Goal: Task Accomplishment & Management: Complete application form

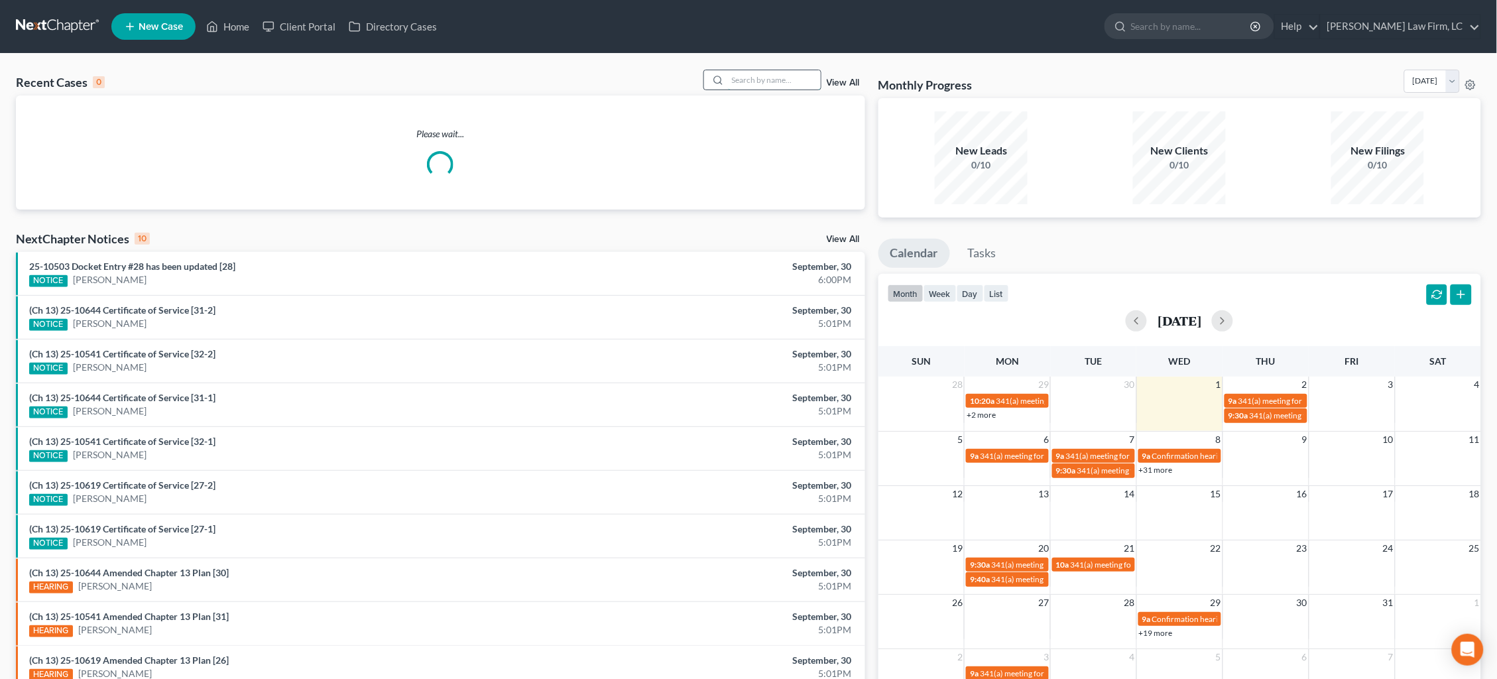
click at [801, 85] on input "search" at bounding box center [774, 79] width 93 height 19
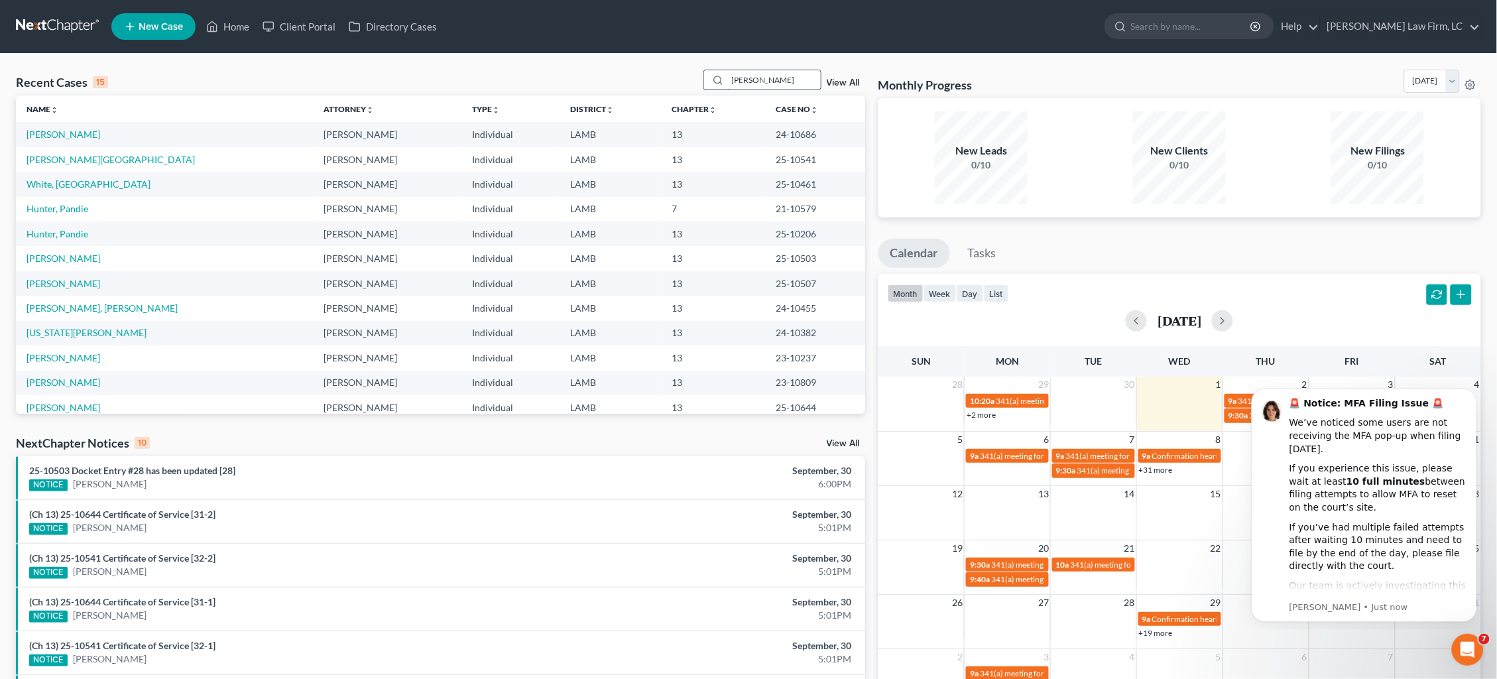
click at [803, 79] on input "Kelley" at bounding box center [774, 79] width 93 height 19
type input "Kelley"
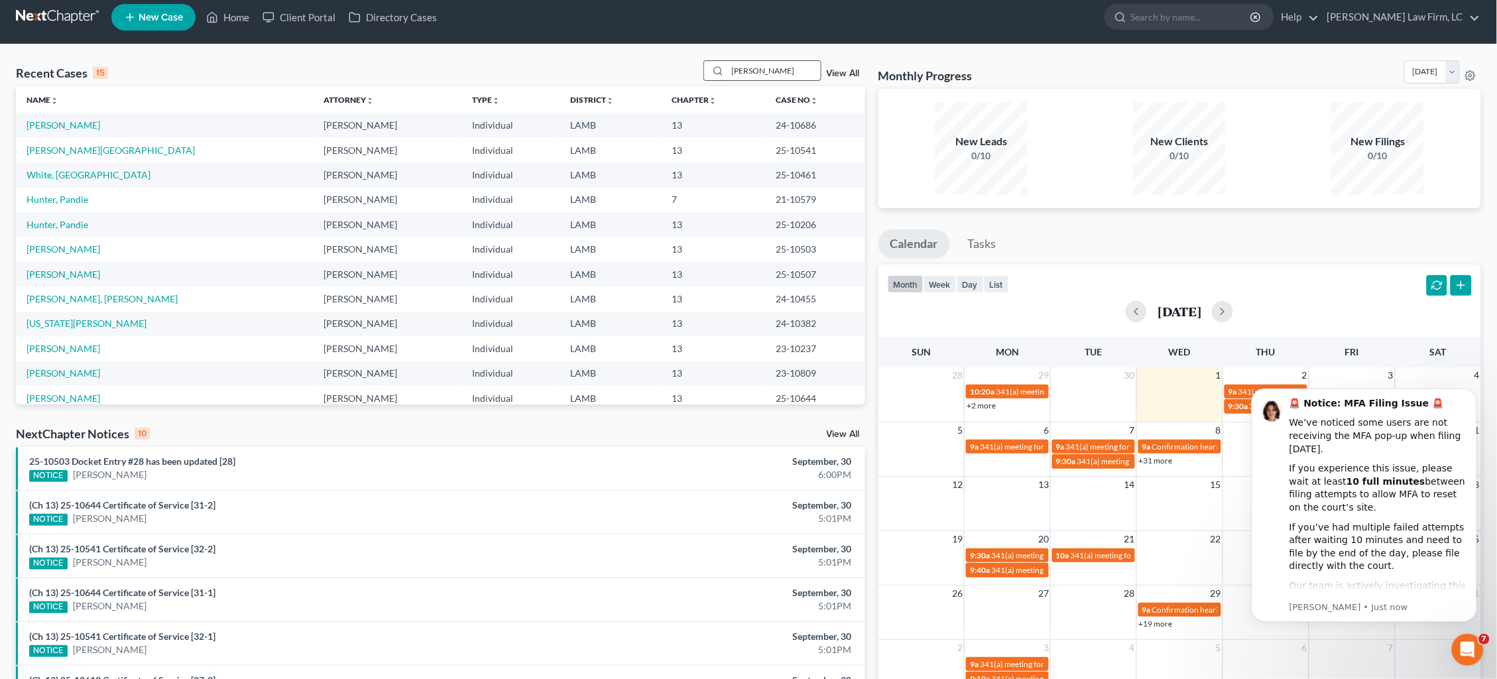
click at [794, 77] on input "Kelley" at bounding box center [774, 70] width 93 height 19
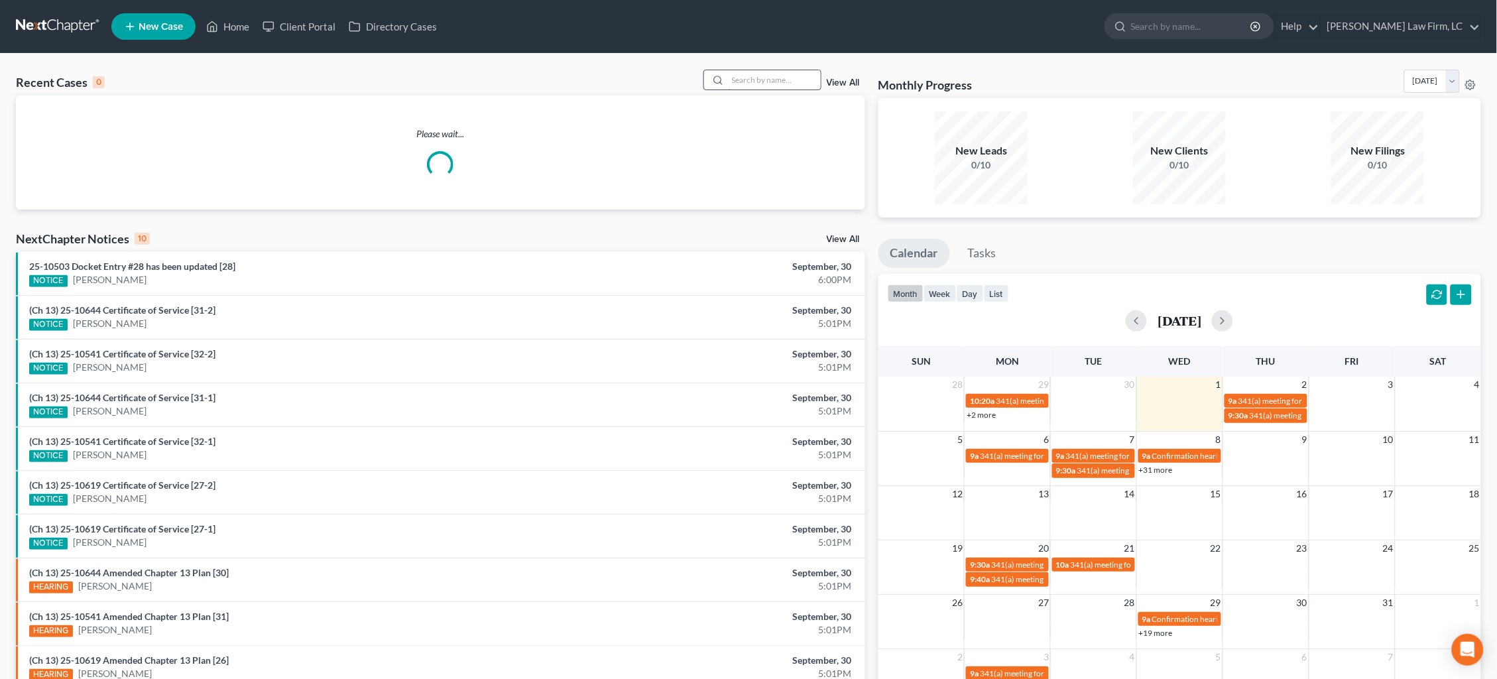
click at [797, 78] on input "search" at bounding box center [774, 79] width 93 height 19
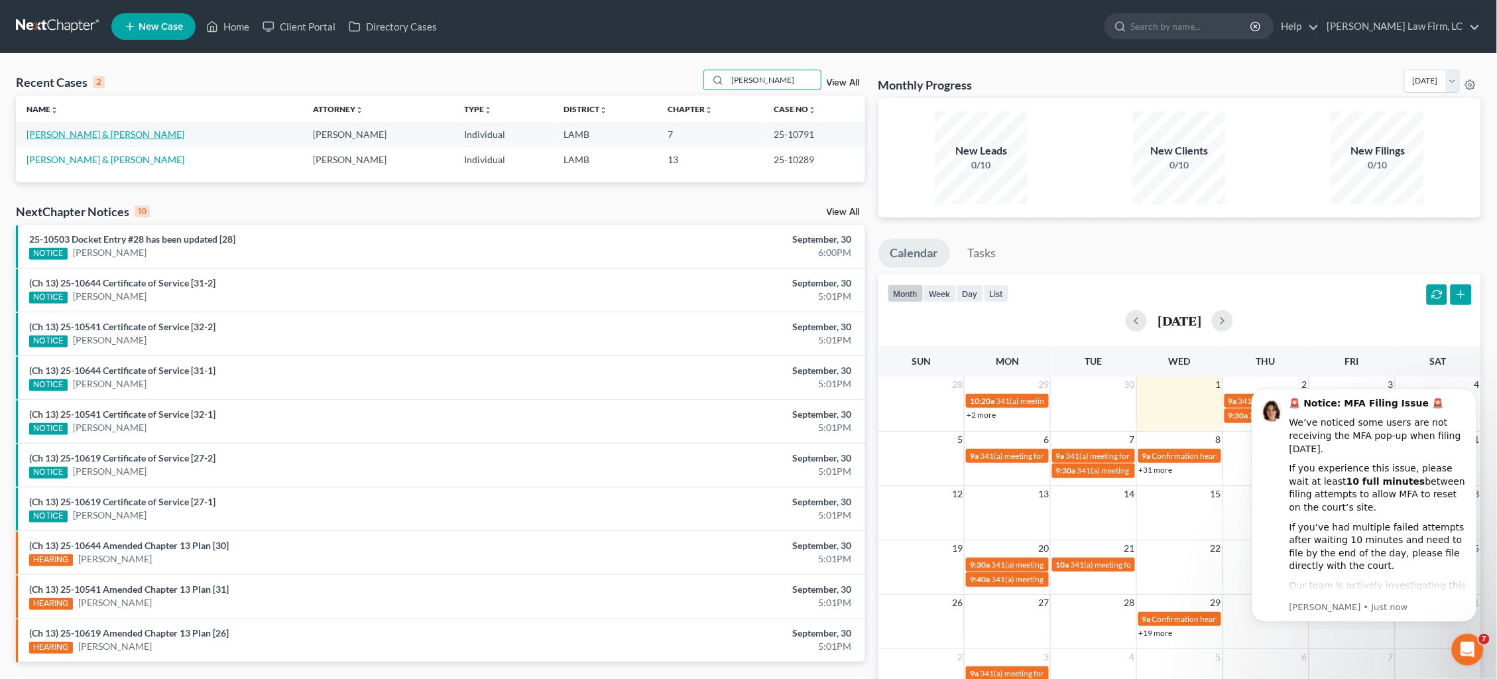
click at [42, 136] on link "Kelley, Patrick & Linda" at bounding box center [106, 134] width 158 height 11
drag, startPoint x: 798, startPoint y: 78, endPoint x: 605, endPoint y: 41, distance: 196.3
click at [605, 41] on div "Home New Case Client Portal Directory Cases Dickson Law Firm, LC dam@dicksonlaw…" at bounding box center [748, 383] width 1497 height 766
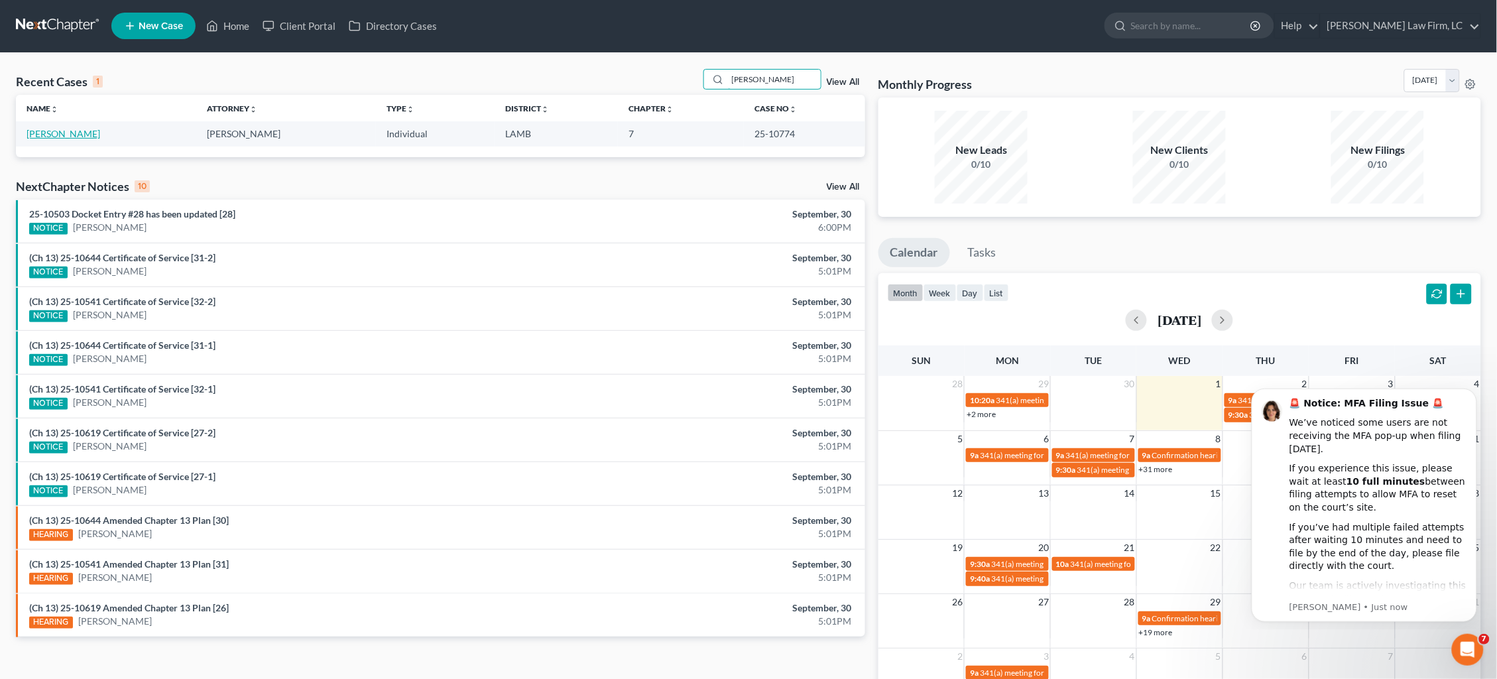
type input "hurst"
click at [60, 137] on link "[PERSON_NAME]" at bounding box center [64, 133] width 74 height 11
click at [56, 29] on link at bounding box center [58, 26] width 85 height 24
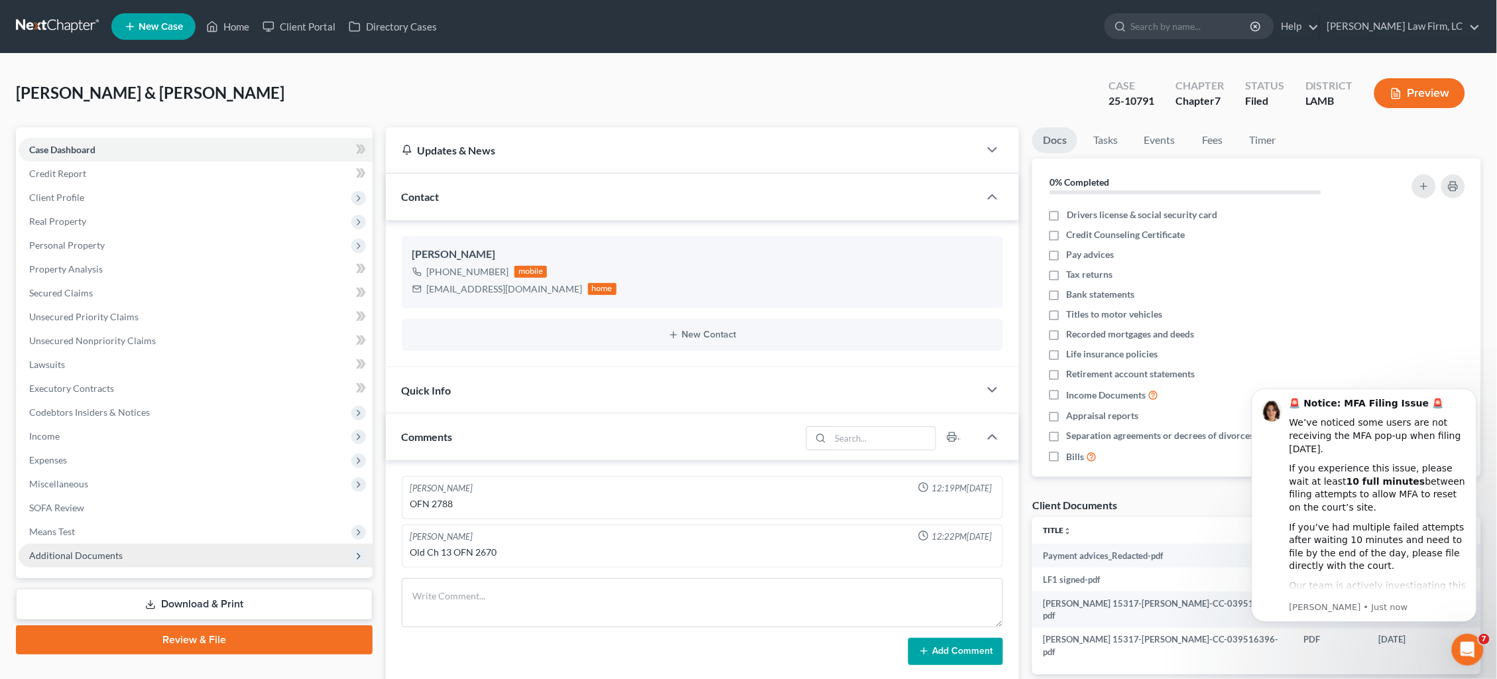
click at [222, 544] on span "Additional Documents" at bounding box center [196, 556] width 354 height 24
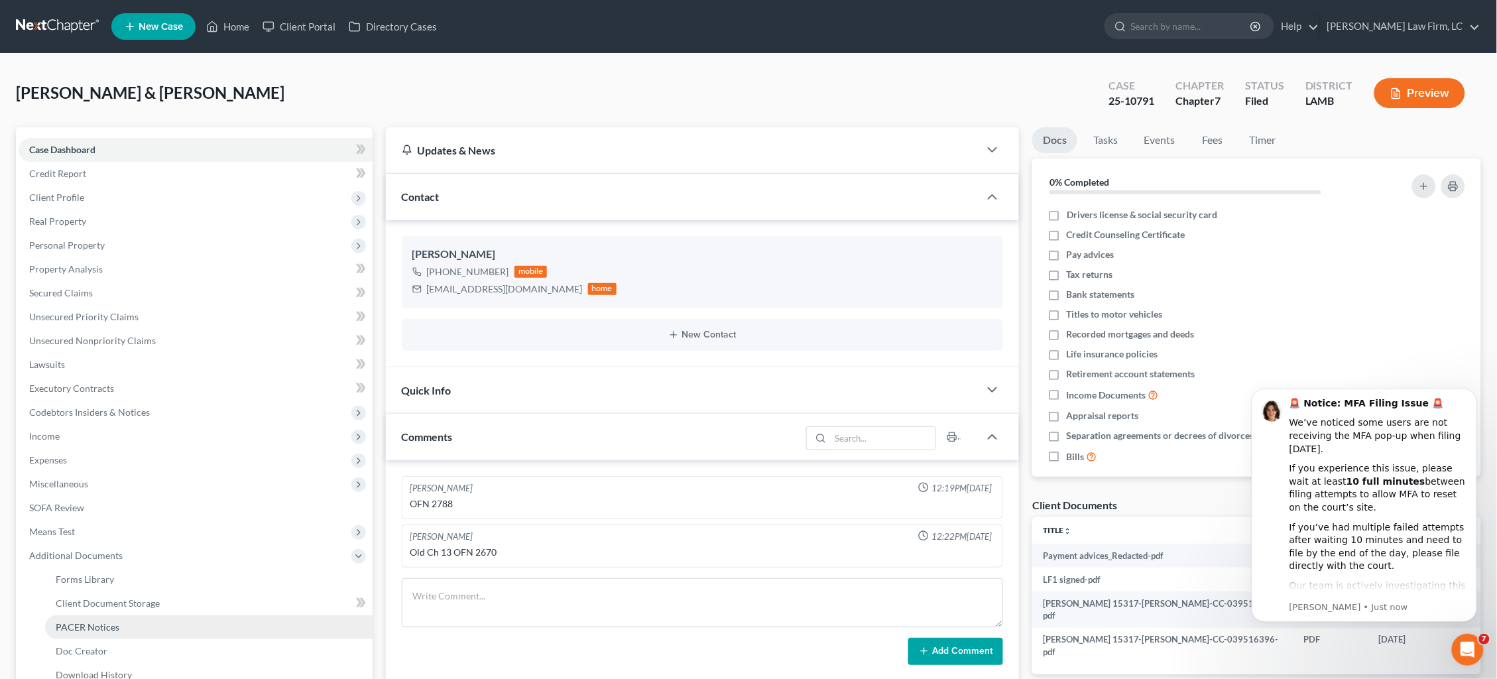
click at [200, 615] on link "PACER Notices" at bounding box center [208, 627] width 327 height 24
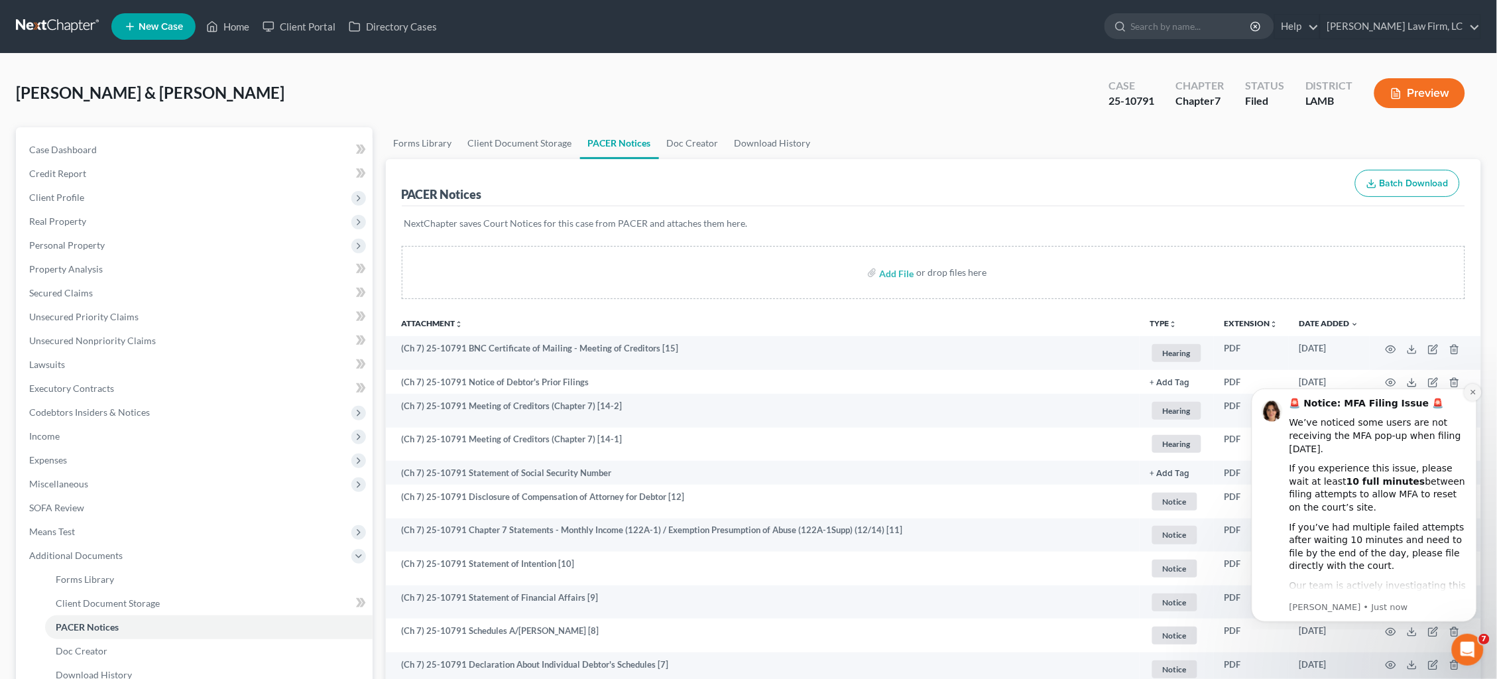
click at [1471, 391] on icon "Dismiss notification" at bounding box center [1472, 391] width 7 height 7
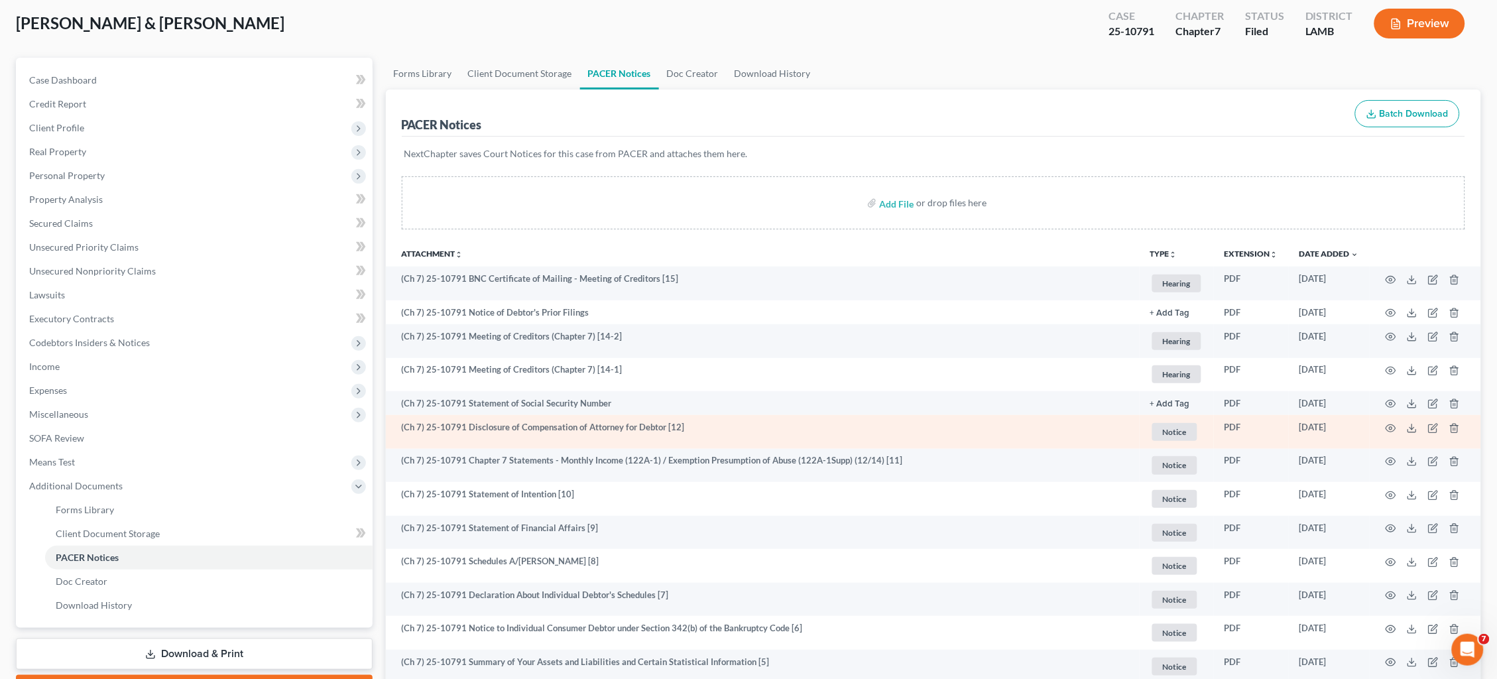
scroll to position [72, 0]
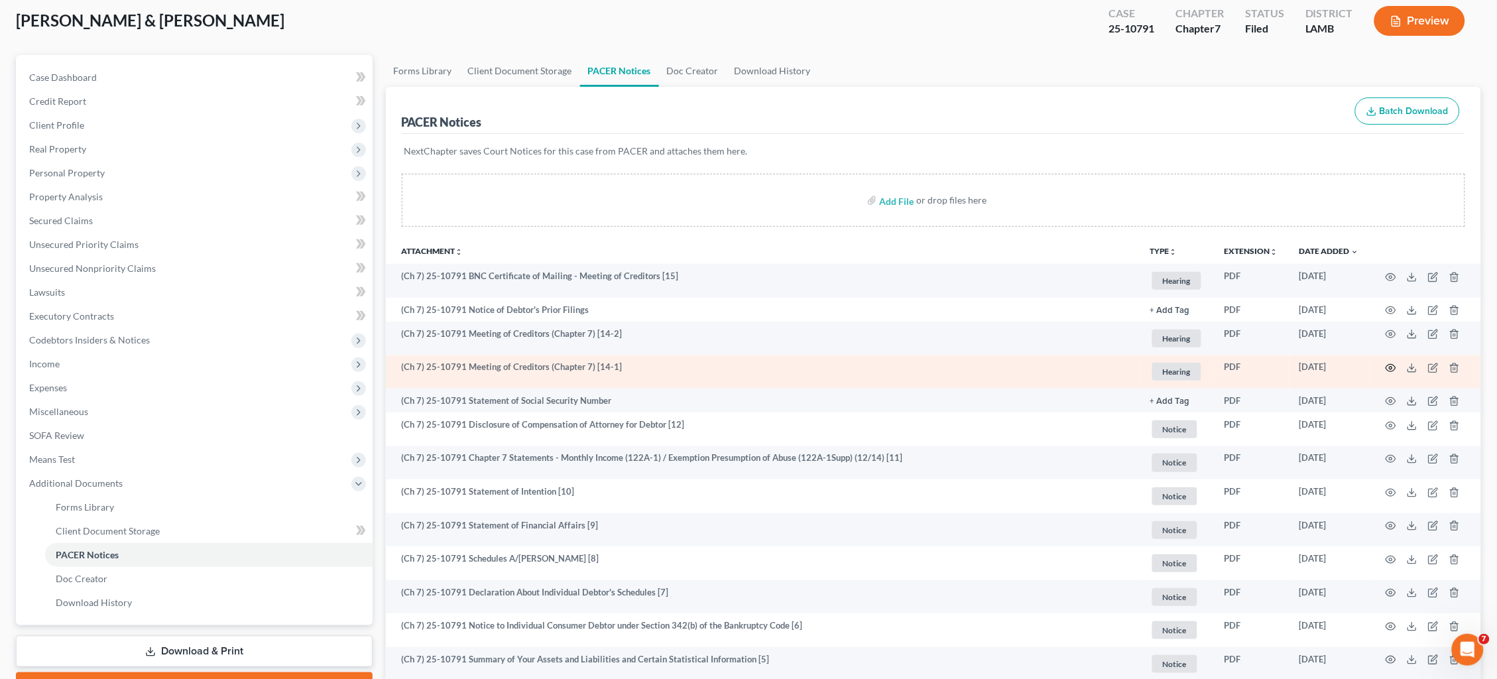
click at [1390, 367] on icon "button" at bounding box center [1391, 368] width 11 height 11
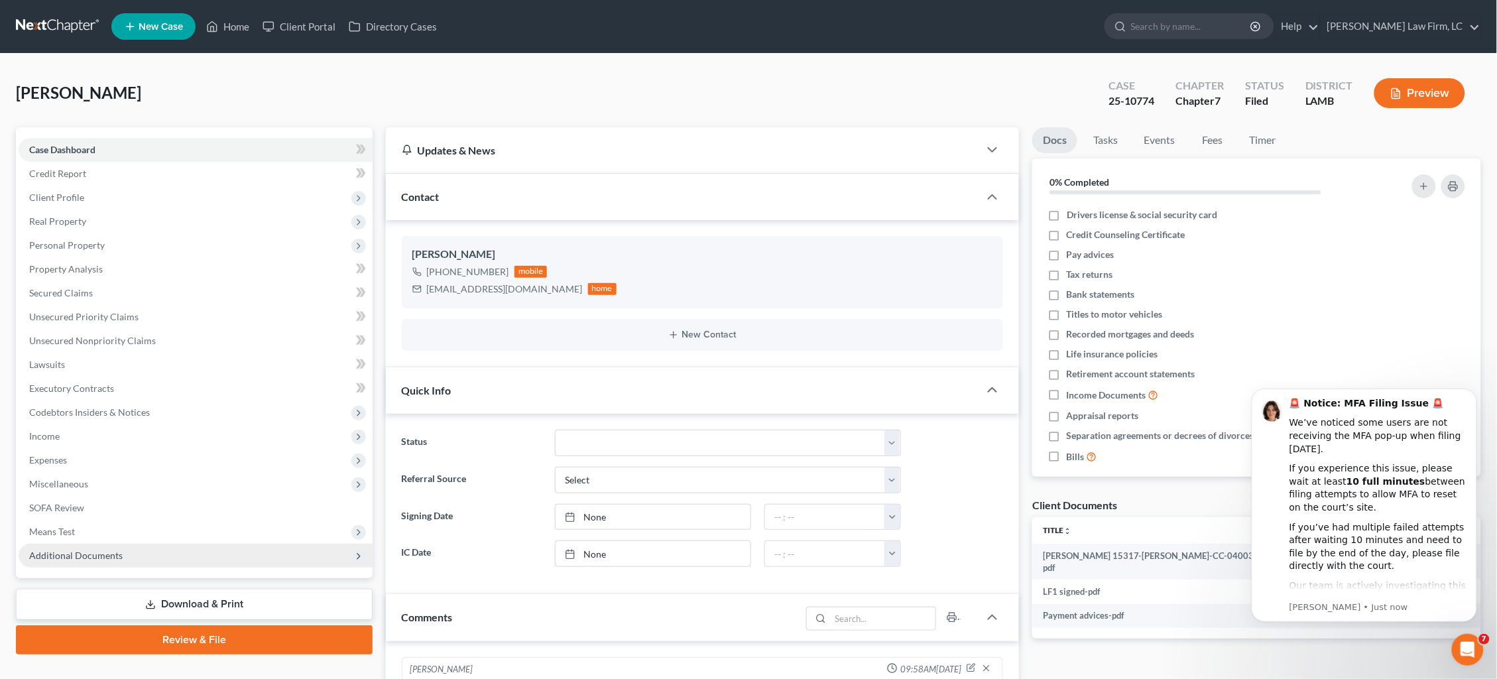
click at [72, 546] on span "Additional Documents" at bounding box center [196, 556] width 354 height 24
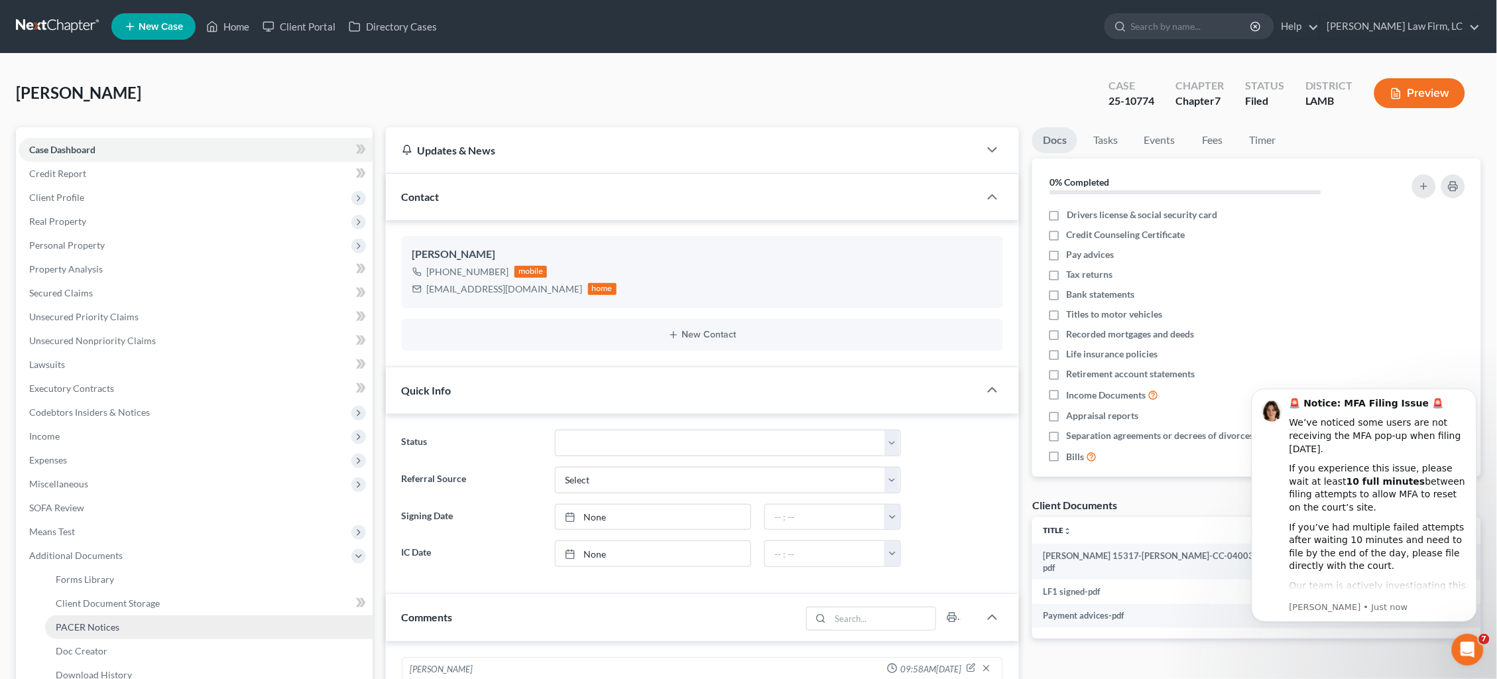
click at [86, 621] on span "PACER Notices" at bounding box center [88, 626] width 64 height 11
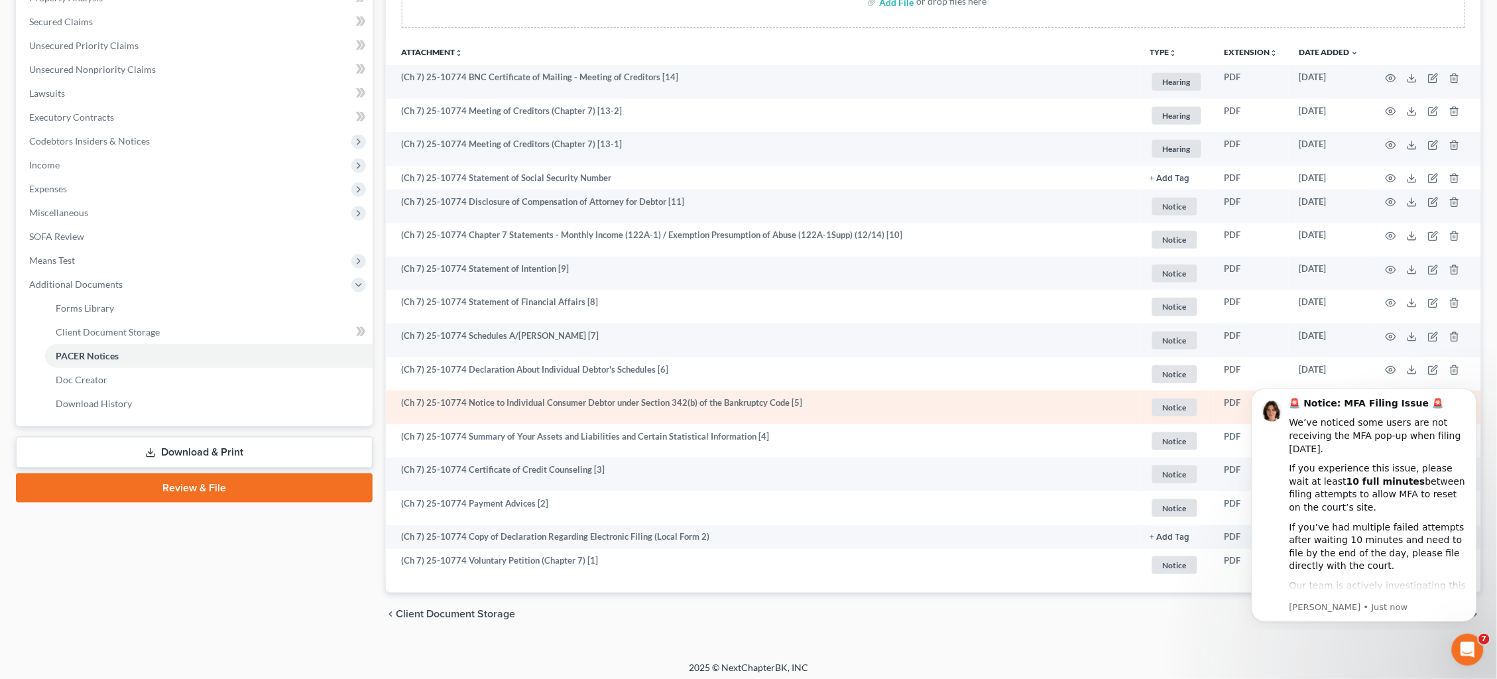
scroll to position [268, 0]
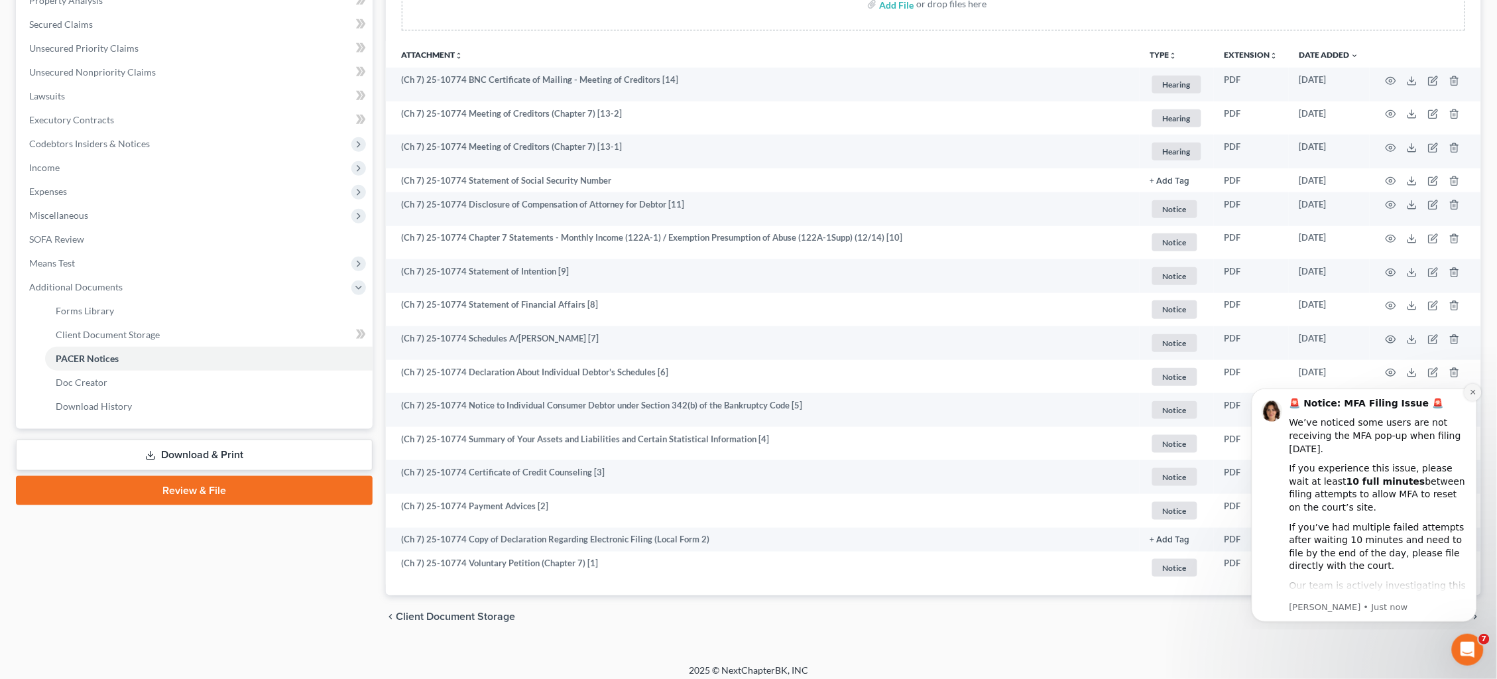
click at [1469, 395] on icon "Dismiss notification" at bounding box center [1472, 391] width 7 height 7
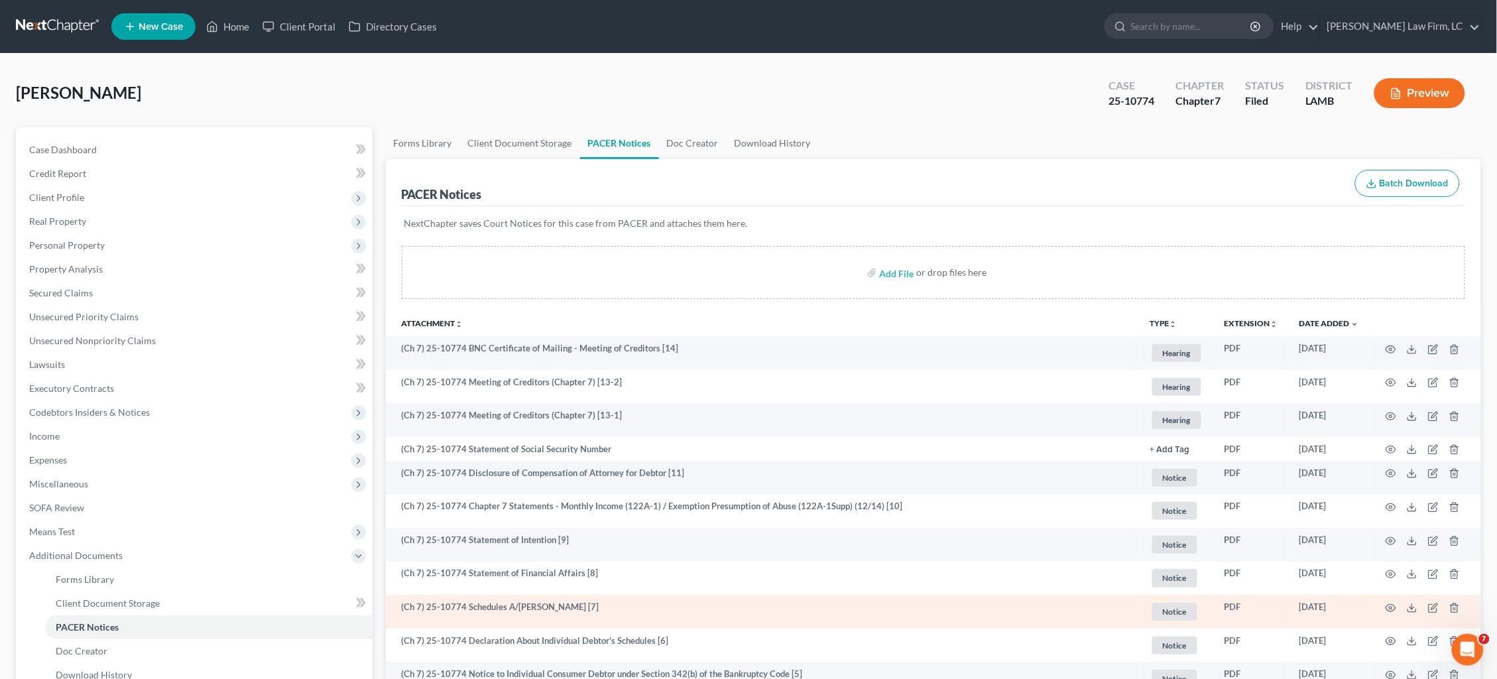
scroll to position [0, 0]
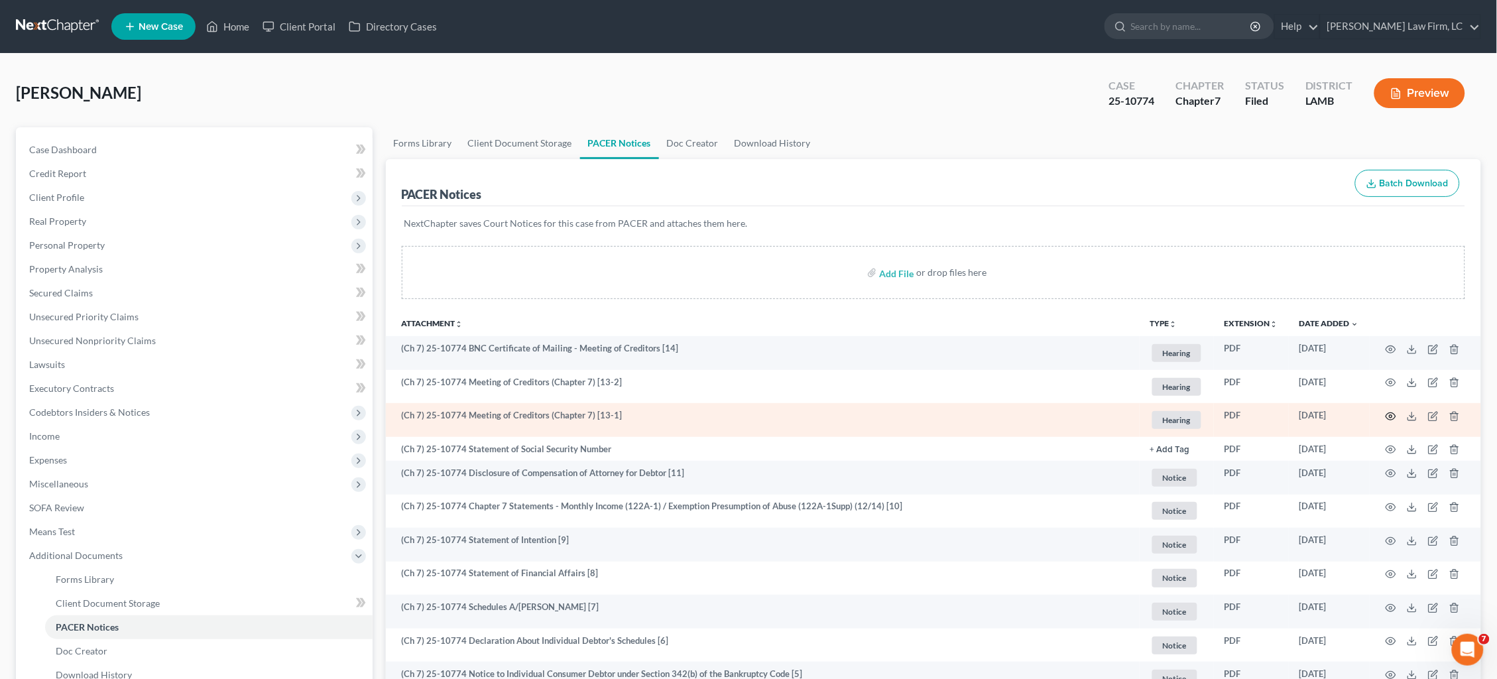
click at [1390, 416] on icon "button" at bounding box center [1391, 416] width 11 height 11
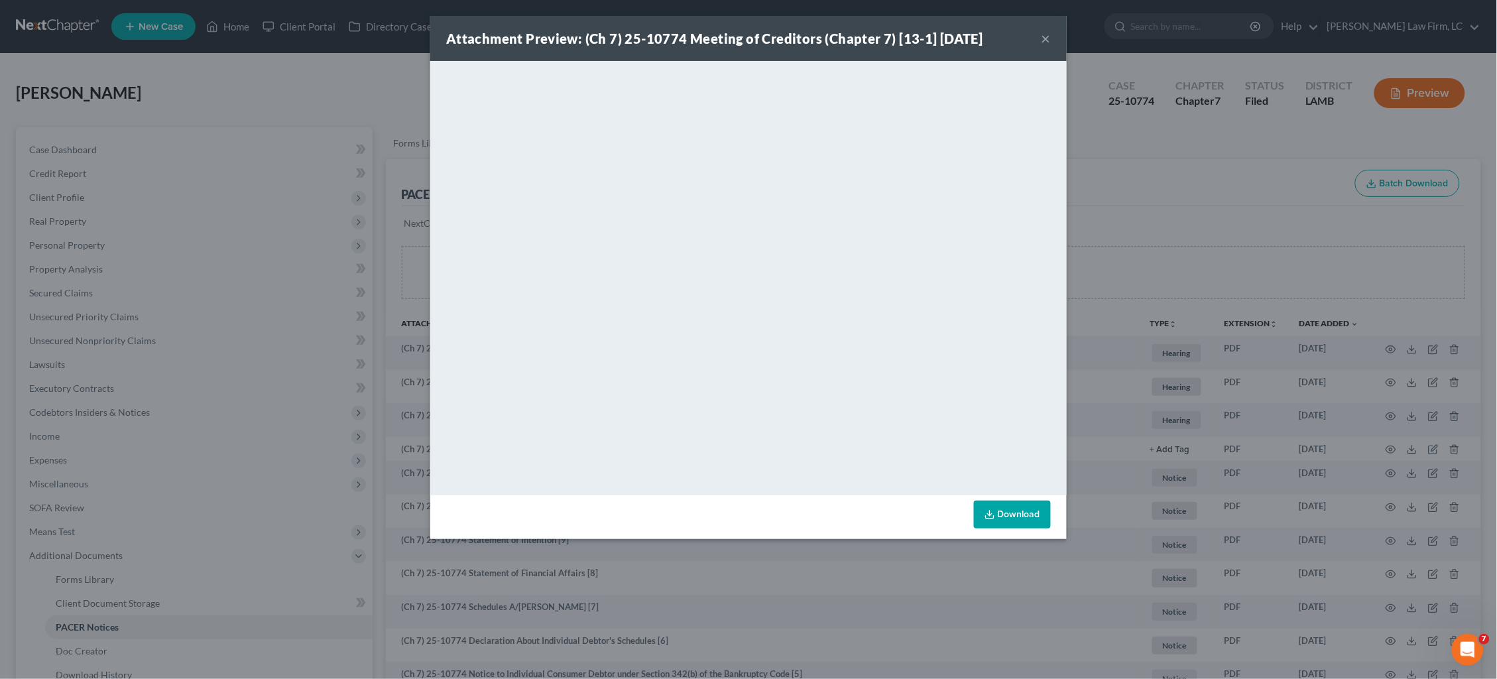
click at [1176, 133] on div "Attachment Preview: (Ch 7) 25-10774 Meeting of Creditors (Chapter 7) [13-1] 09/…" at bounding box center [748, 339] width 1497 height 679
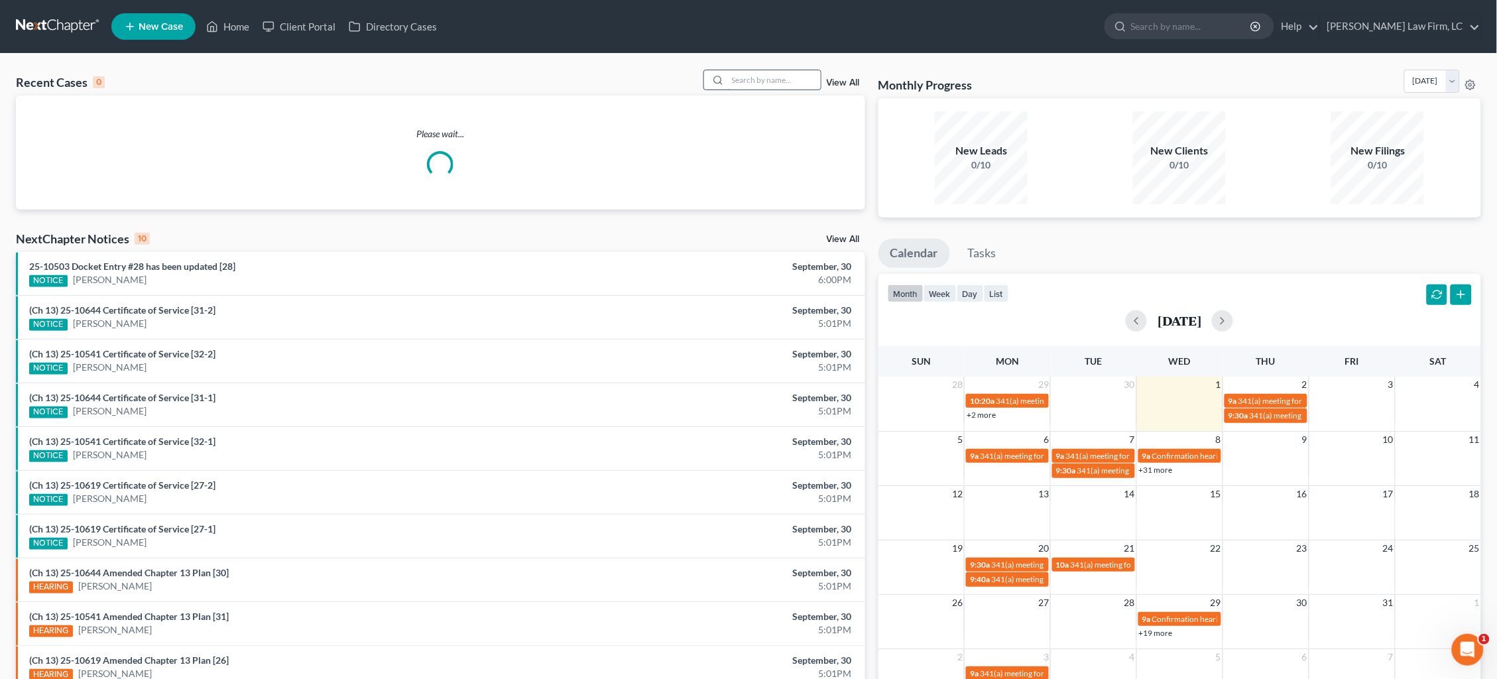
click at [735, 82] on input "search" at bounding box center [774, 79] width 93 height 19
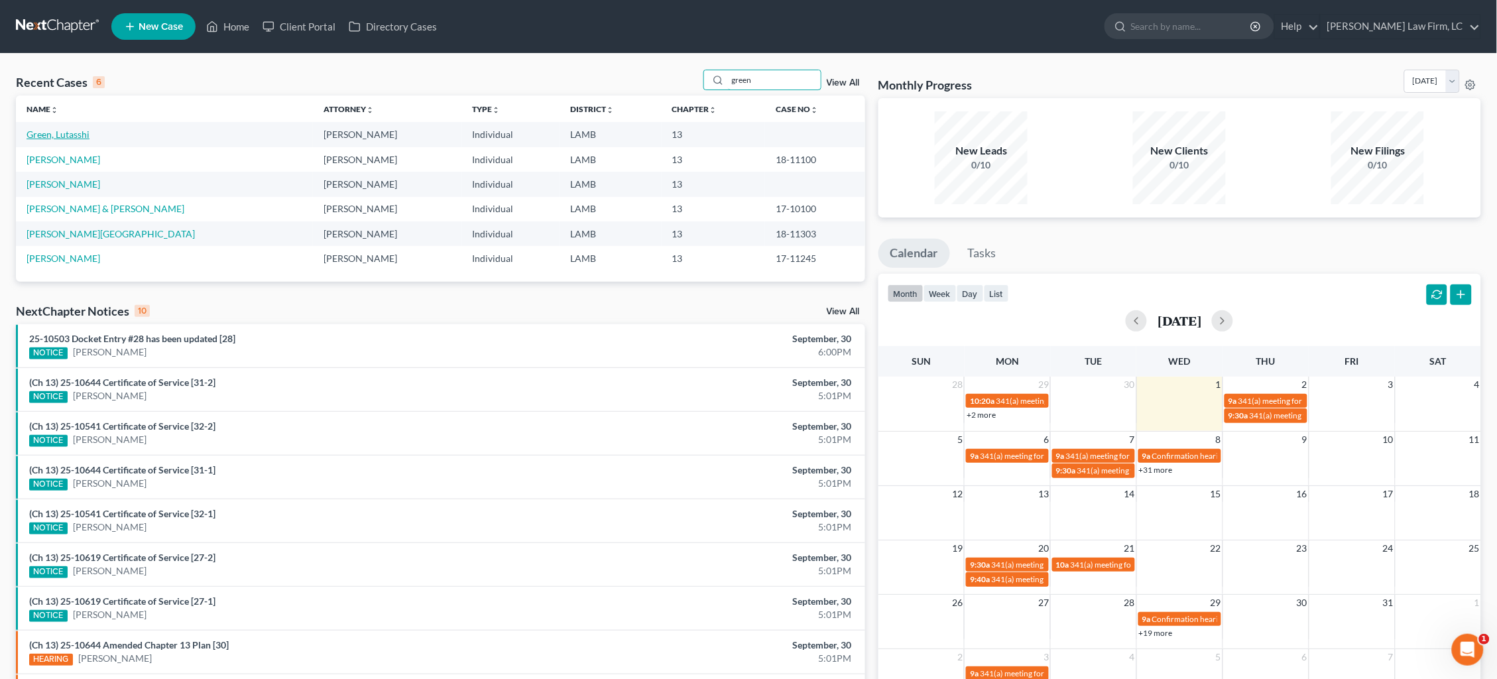
type input "green"
click at [64, 131] on link "Green, Lutasshi" at bounding box center [58, 134] width 63 height 11
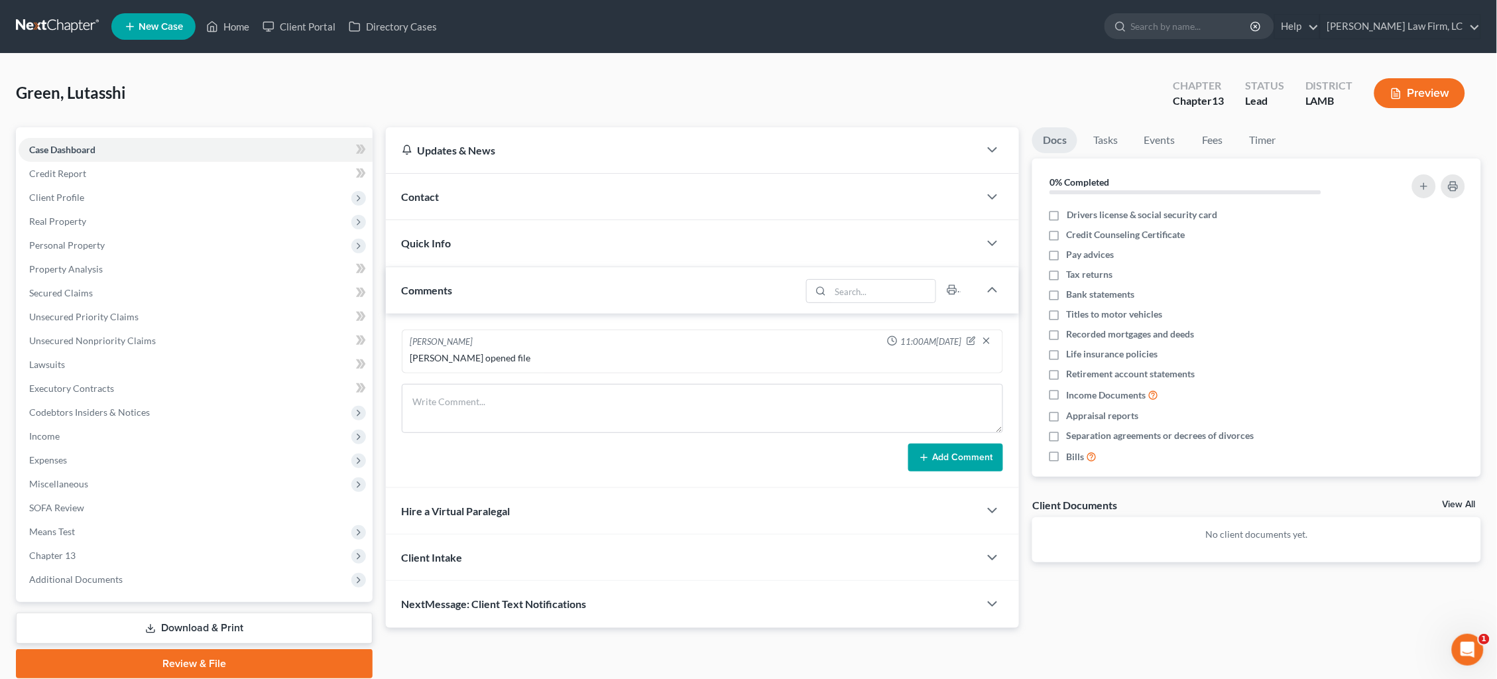
drag, startPoint x: 154, startPoint y: 564, endPoint x: 178, endPoint y: 599, distance: 43.0
click at [154, 567] on span "Additional Documents" at bounding box center [196, 579] width 354 height 24
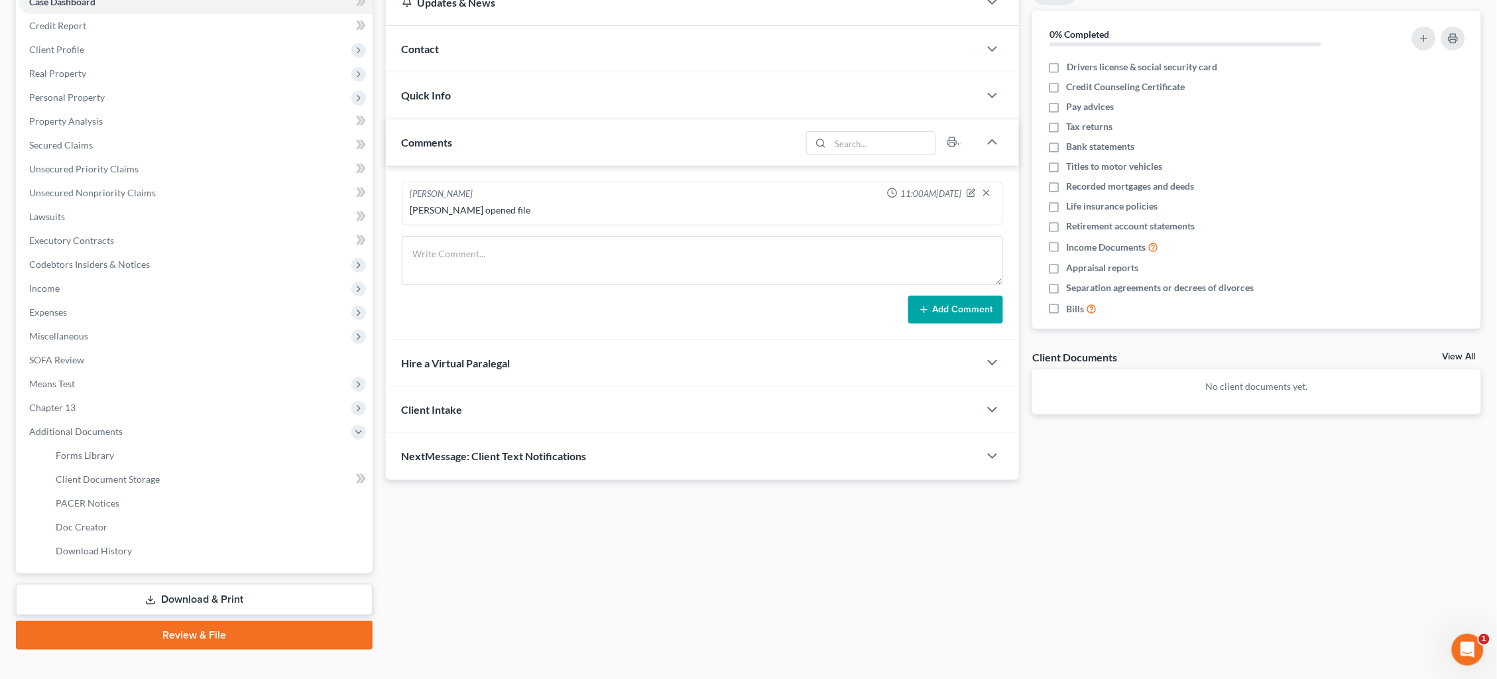
scroll to position [147, 0]
click at [145, 277] on span "Income" at bounding box center [196, 289] width 354 height 24
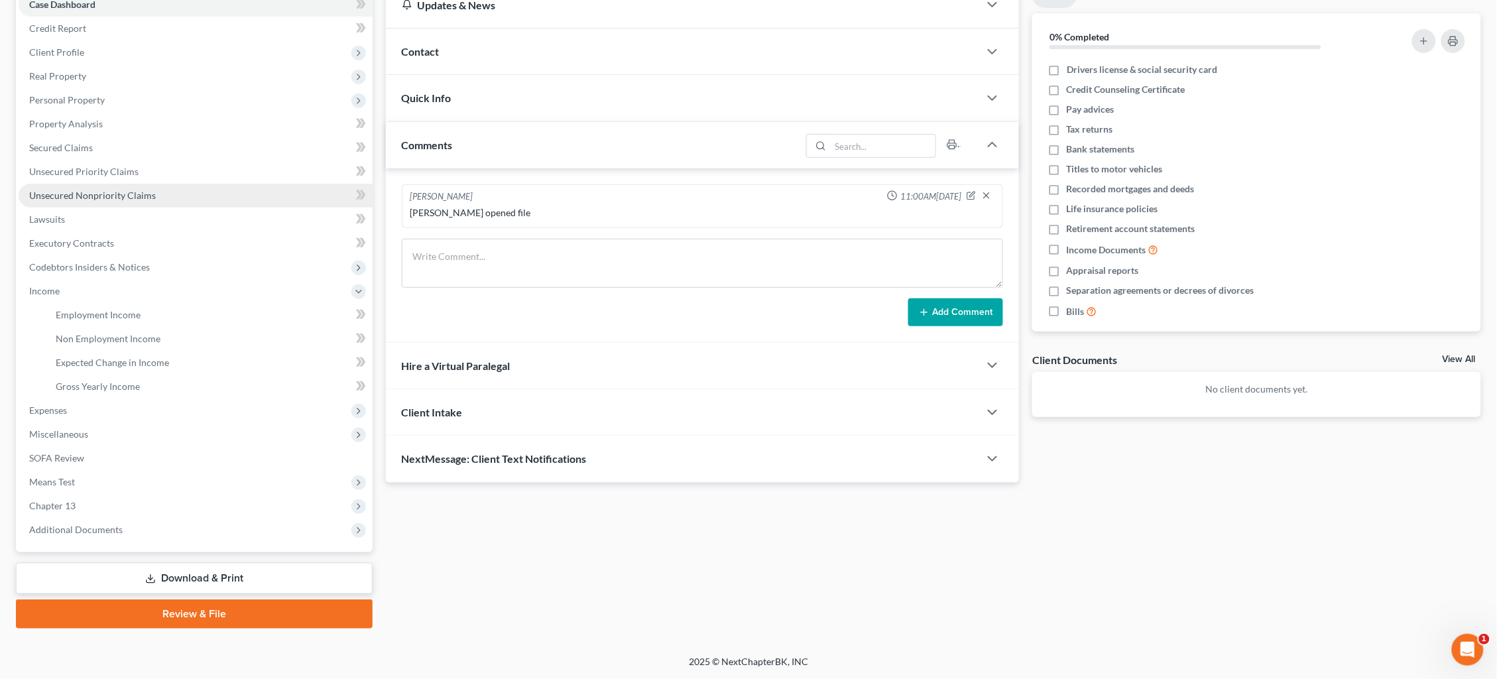
scroll to position [124, 0]
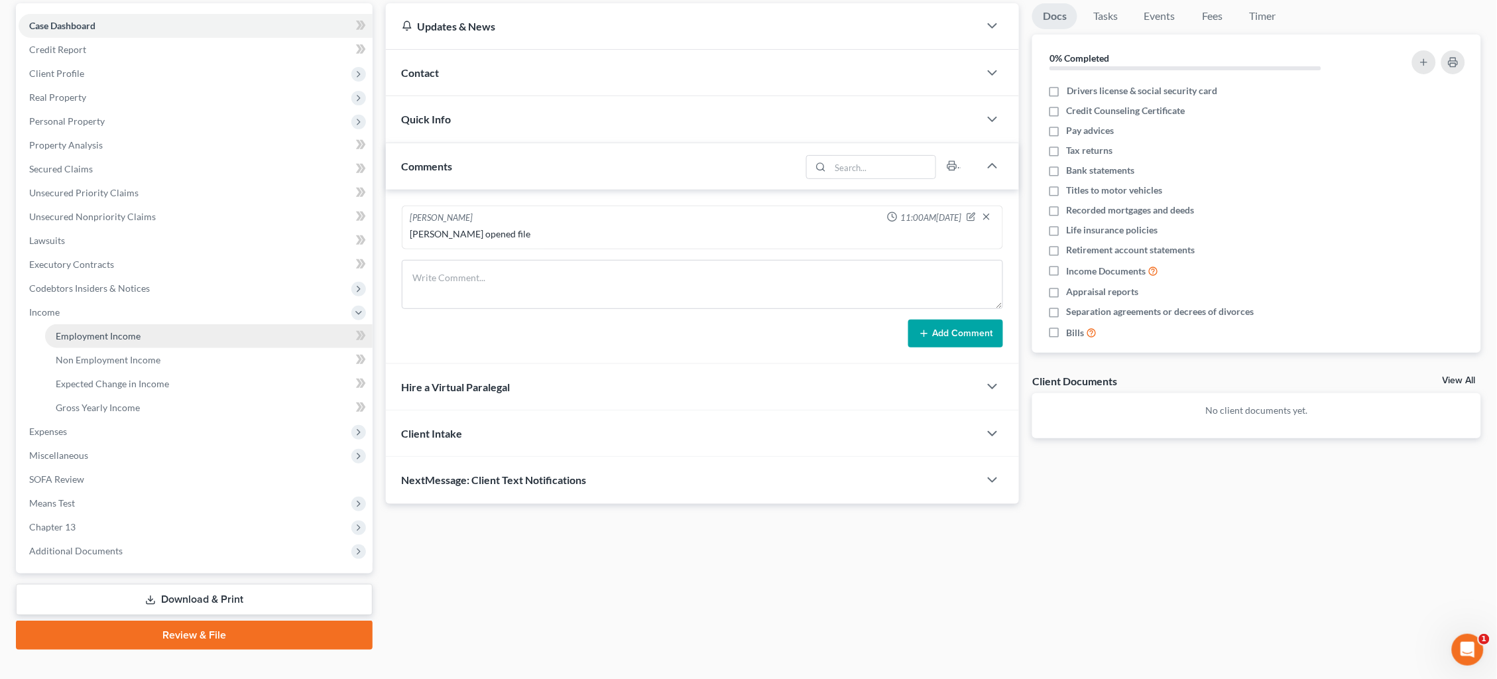
click at [178, 329] on link "Employment Income" at bounding box center [208, 336] width 327 height 24
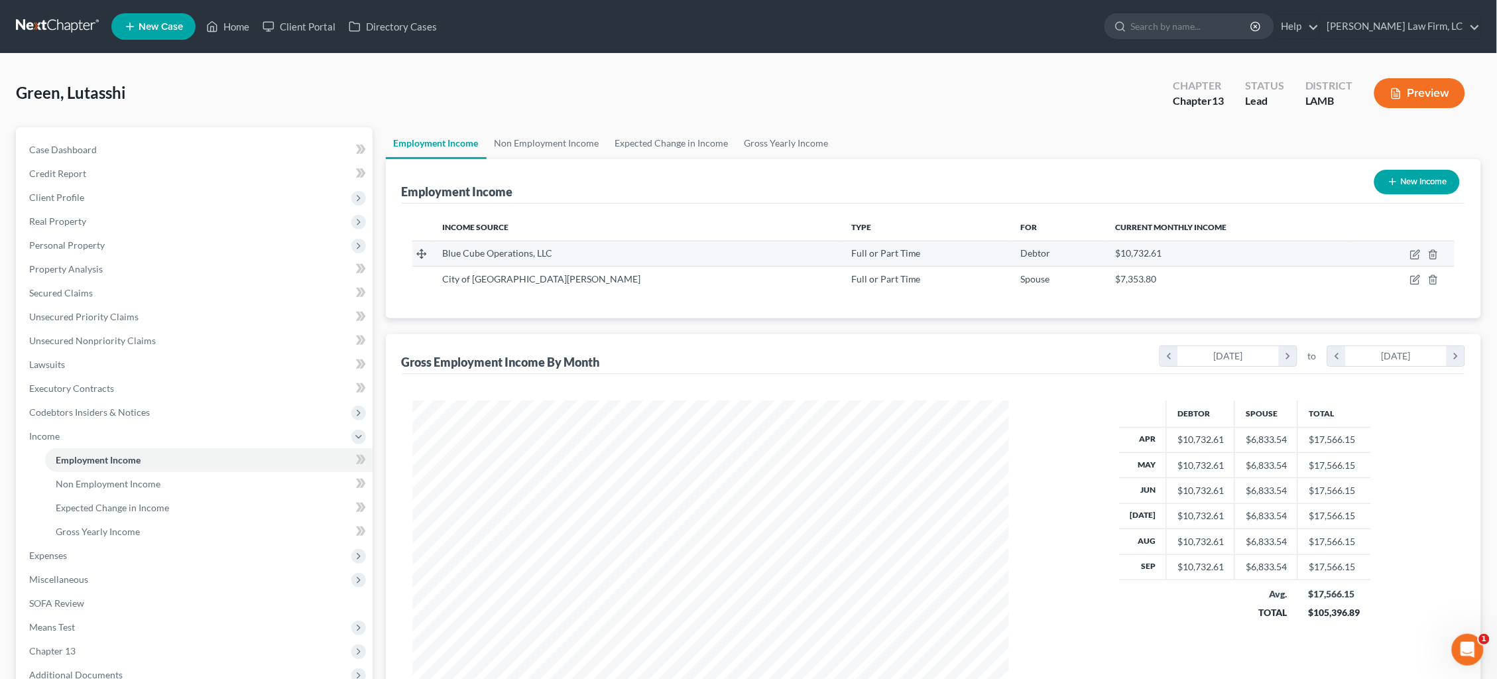
scroll to position [298, 624]
click at [1417, 255] on icon "button" at bounding box center [1415, 254] width 11 height 11
select select "0"
select select "26"
select select "0"
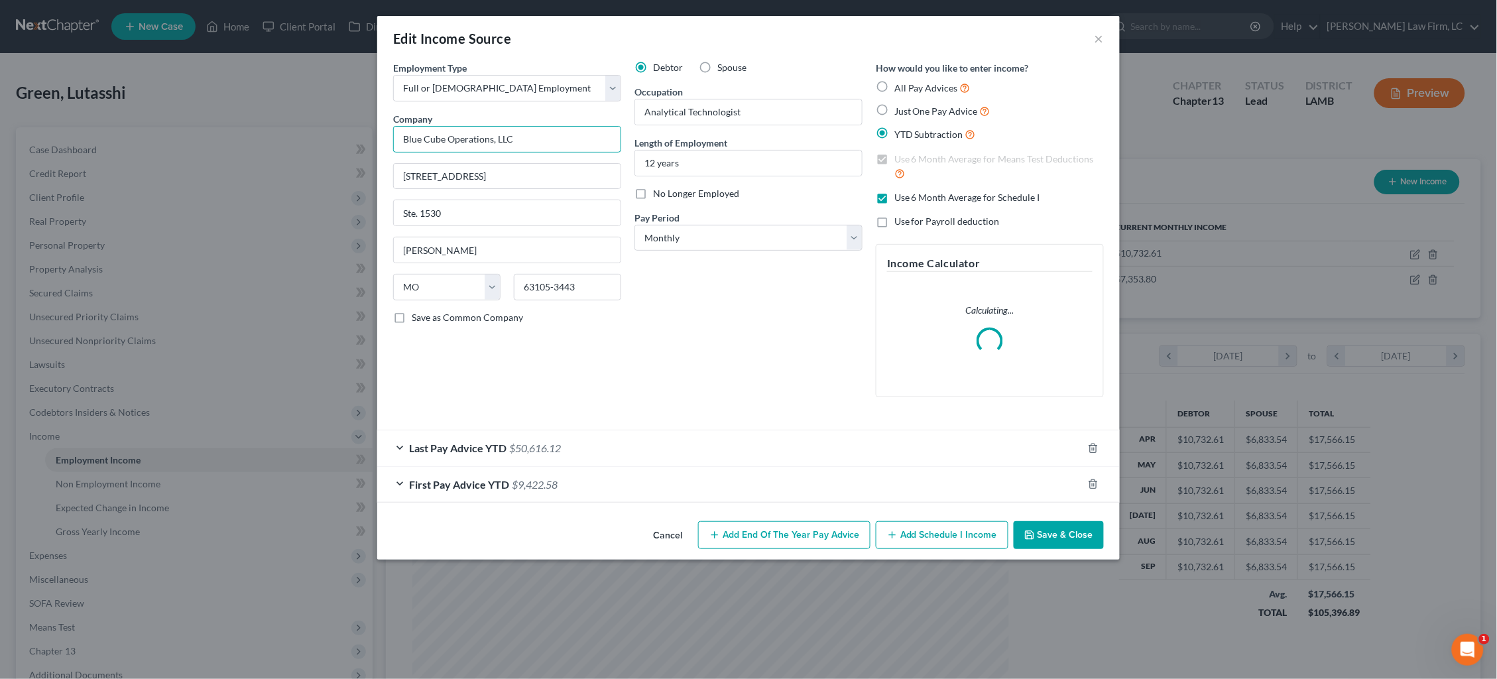
drag, startPoint x: 307, startPoint y: 126, endPoint x: 286, endPoint y: 125, distance: 21.2
click at [286, 125] on div "Edit Income Source × Employment Type * Select Full or [DEMOGRAPHIC_DATA] Employ…" at bounding box center [748, 339] width 1497 height 679
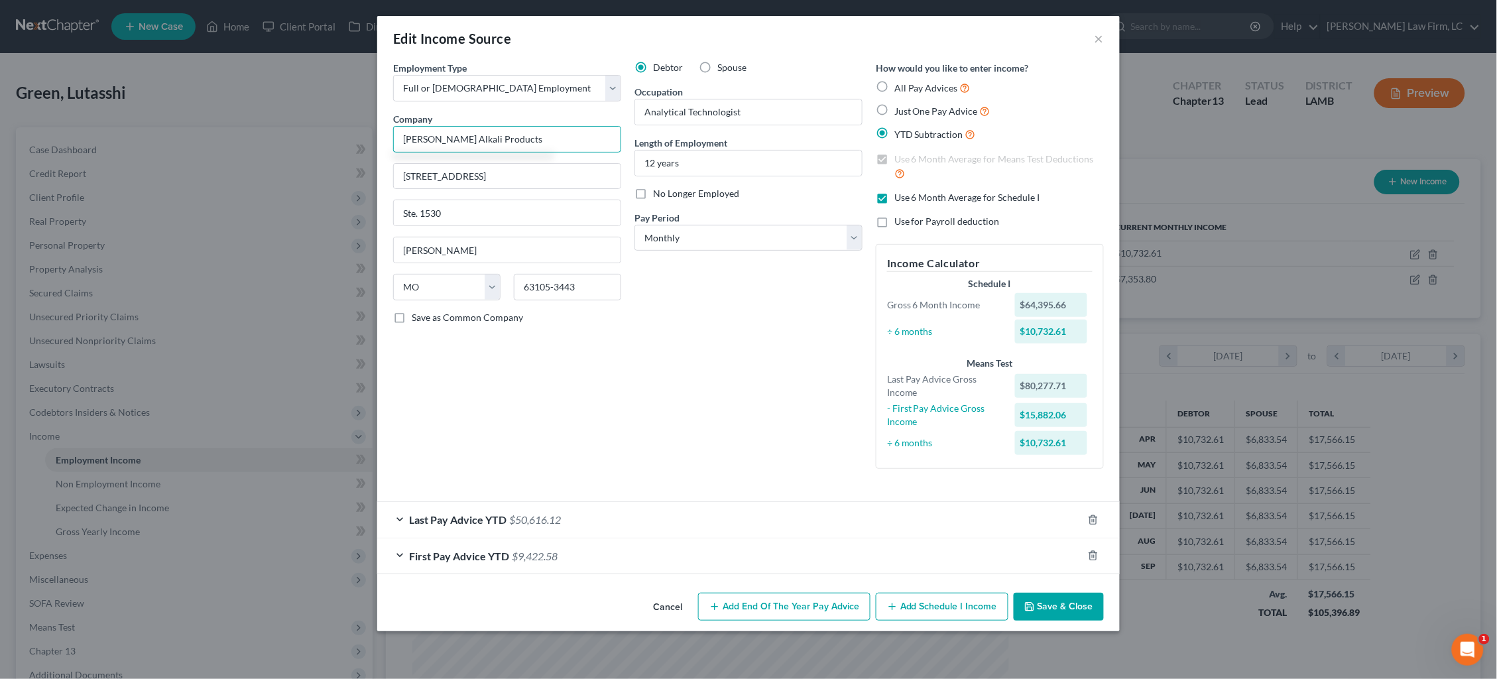
click at [449, 137] on input "[PERSON_NAME] Alkali Products" at bounding box center [507, 139] width 228 height 27
drag, startPoint x: 545, startPoint y: 176, endPoint x: 412, endPoint y: 164, distance: 133.1
type input "[PERSON_NAME] Chlor Alkali Products"
type input "21935 La. Hwy. 1 South"
type input "Plaquemine"
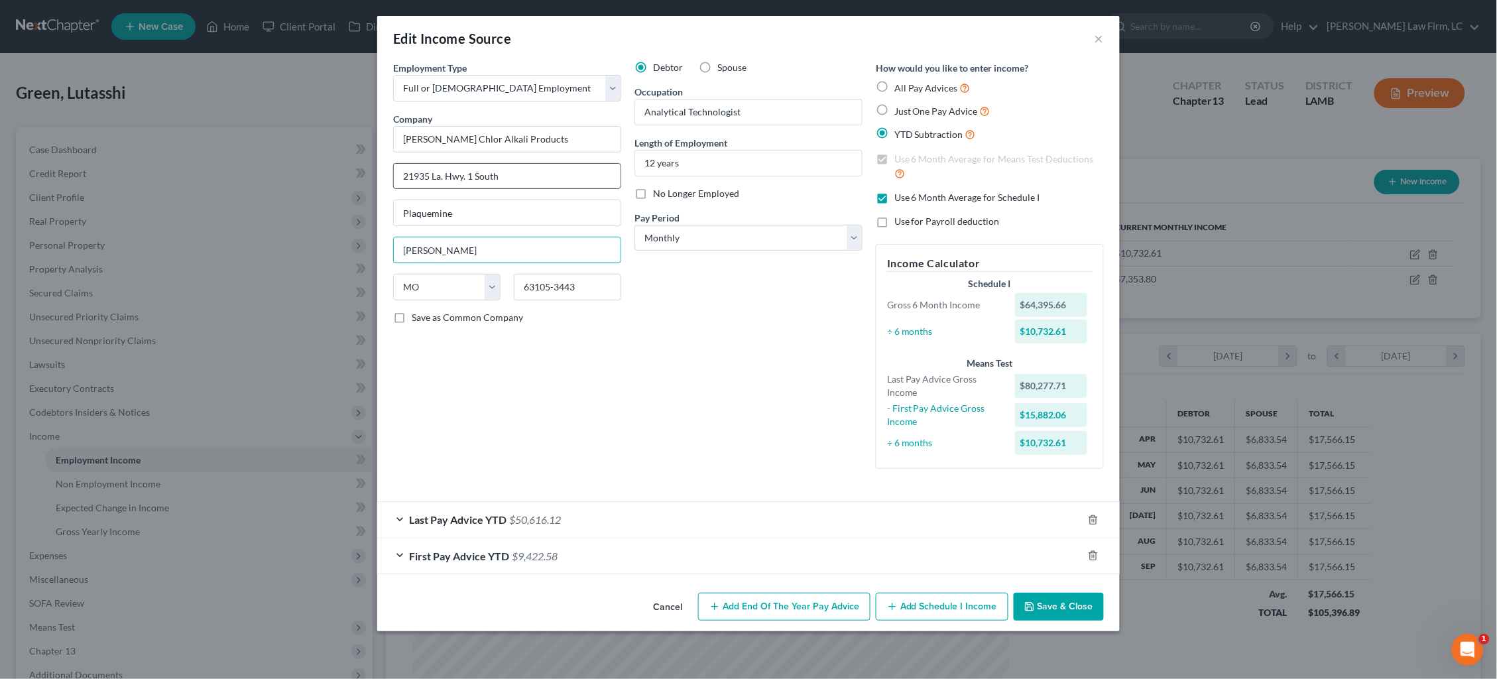
type input "L"
drag, startPoint x: 501, startPoint y: 221, endPoint x: 485, endPoint y: 219, distance: 16.8
click at [485, 219] on input "Plaquemine" at bounding box center [507, 212] width 227 height 25
type input "Plaquemine"
select select "19"
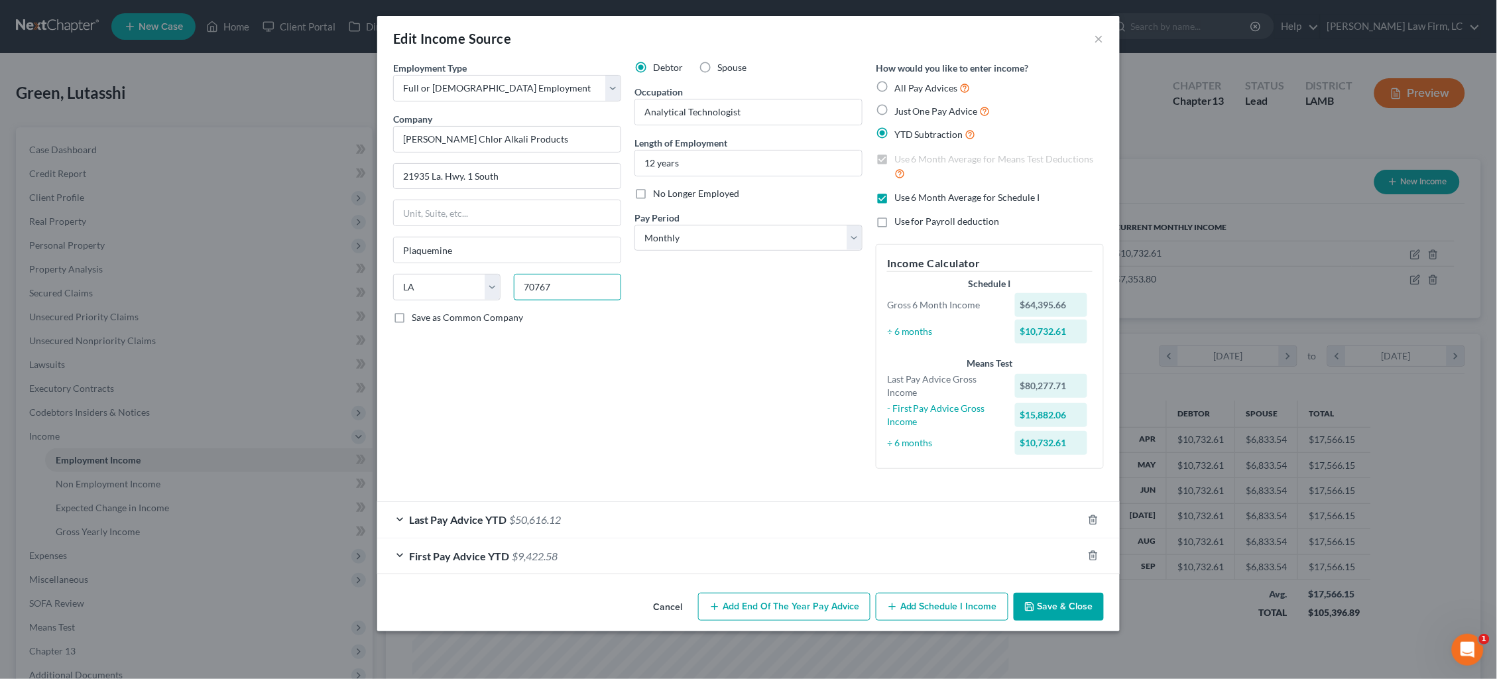
type input "70767"
type input "Port [PERSON_NAME]"
click at [1060, 605] on button "Save & Close" at bounding box center [1059, 607] width 90 height 28
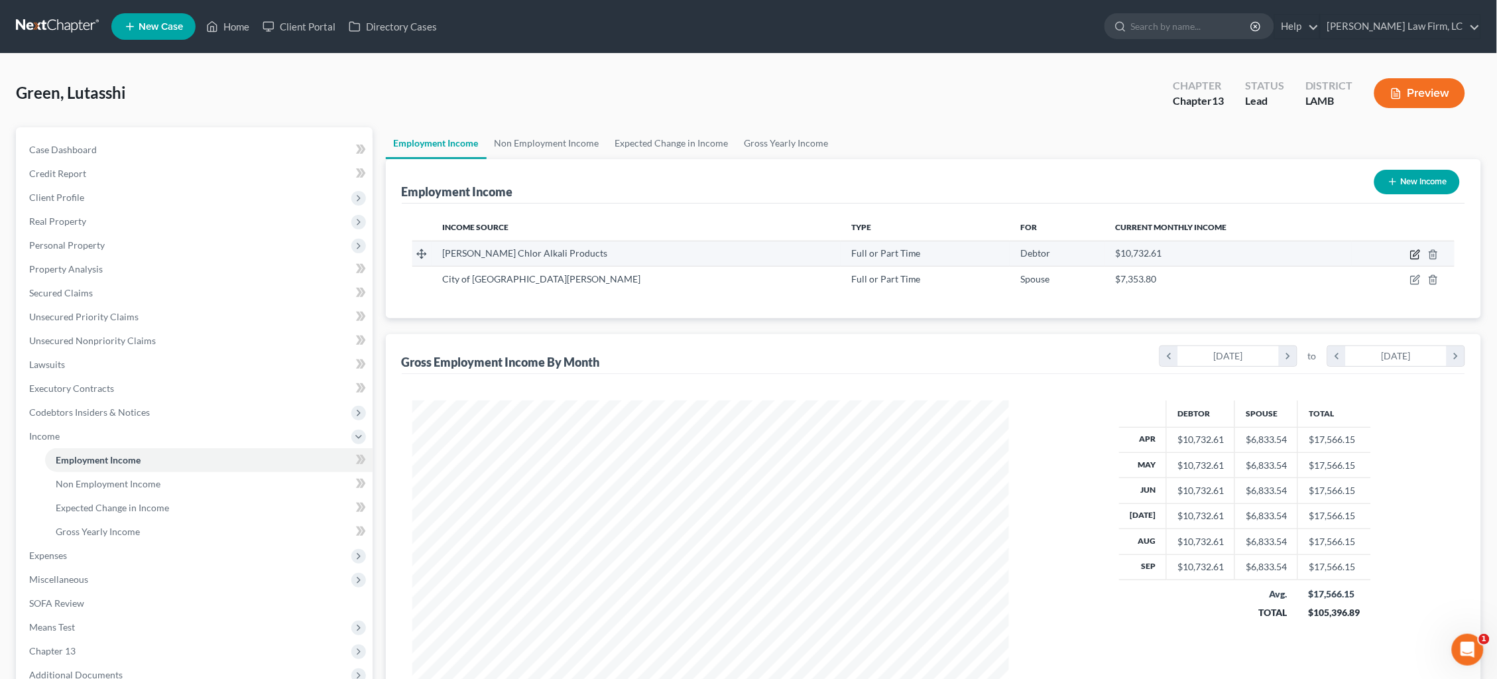
click at [1415, 253] on icon "button" at bounding box center [1415, 254] width 11 height 11
select select "0"
select select "19"
select select "0"
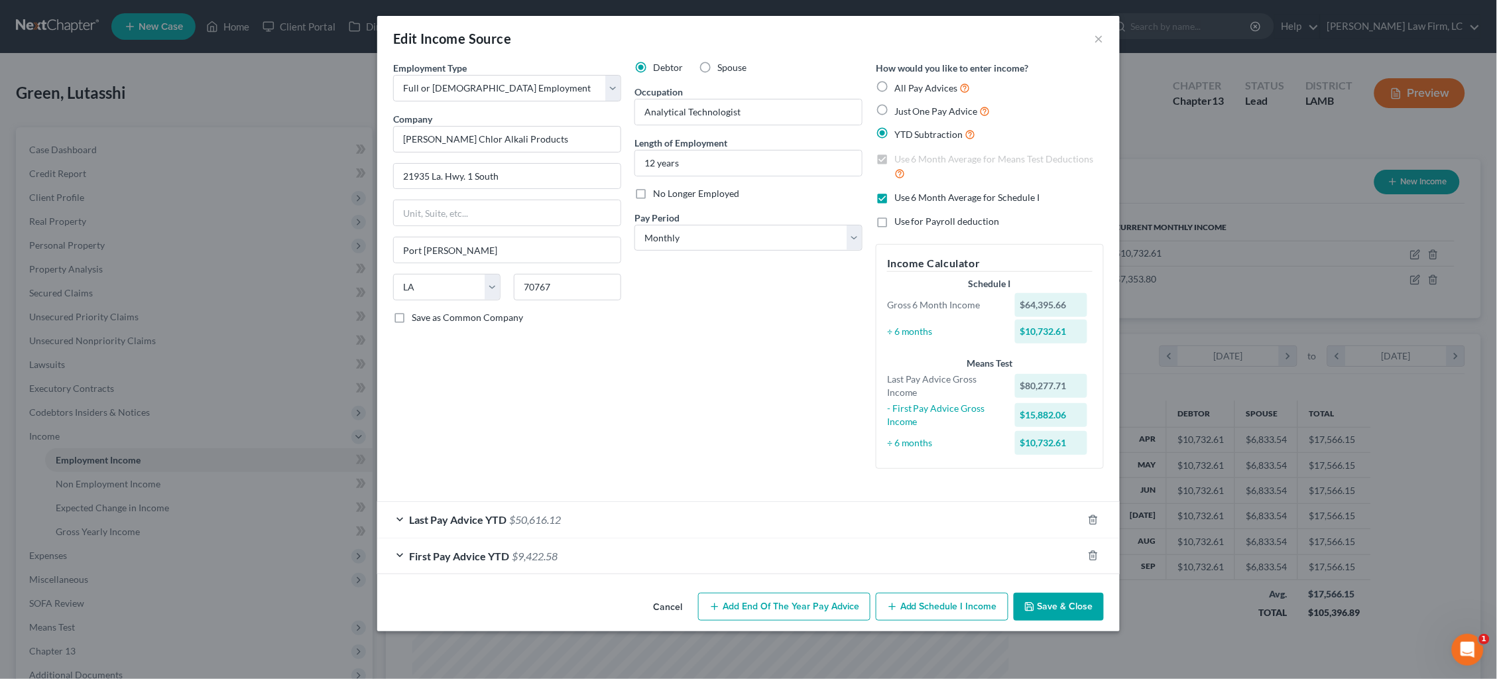
drag, startPoint x: 760, startPoint y: 547, endPoint x: 758, endPoint y: 530, distance: 17.4
click at [760, 547] on div "First Pay Advice YTD $9,422.58" at bounding box center [729, 555] width 705 height 35
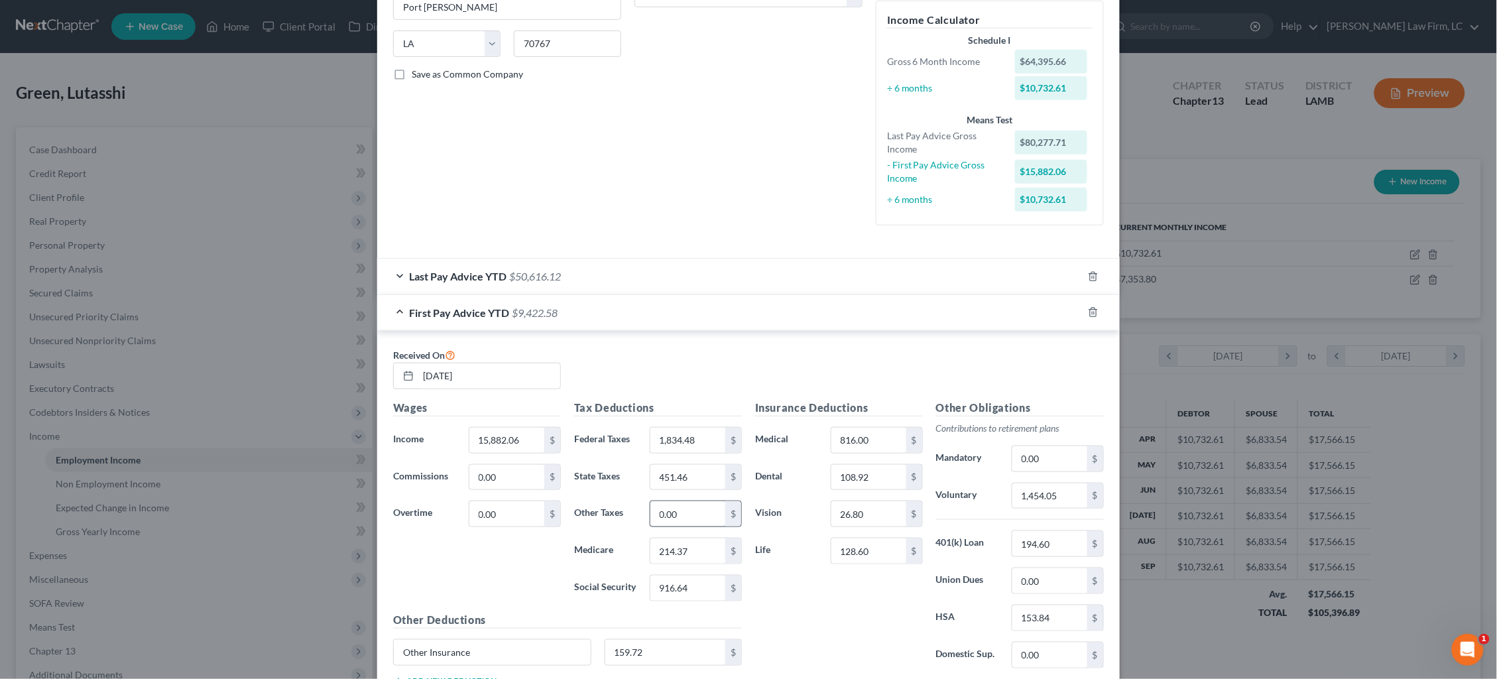
scroll to position [259, 0]
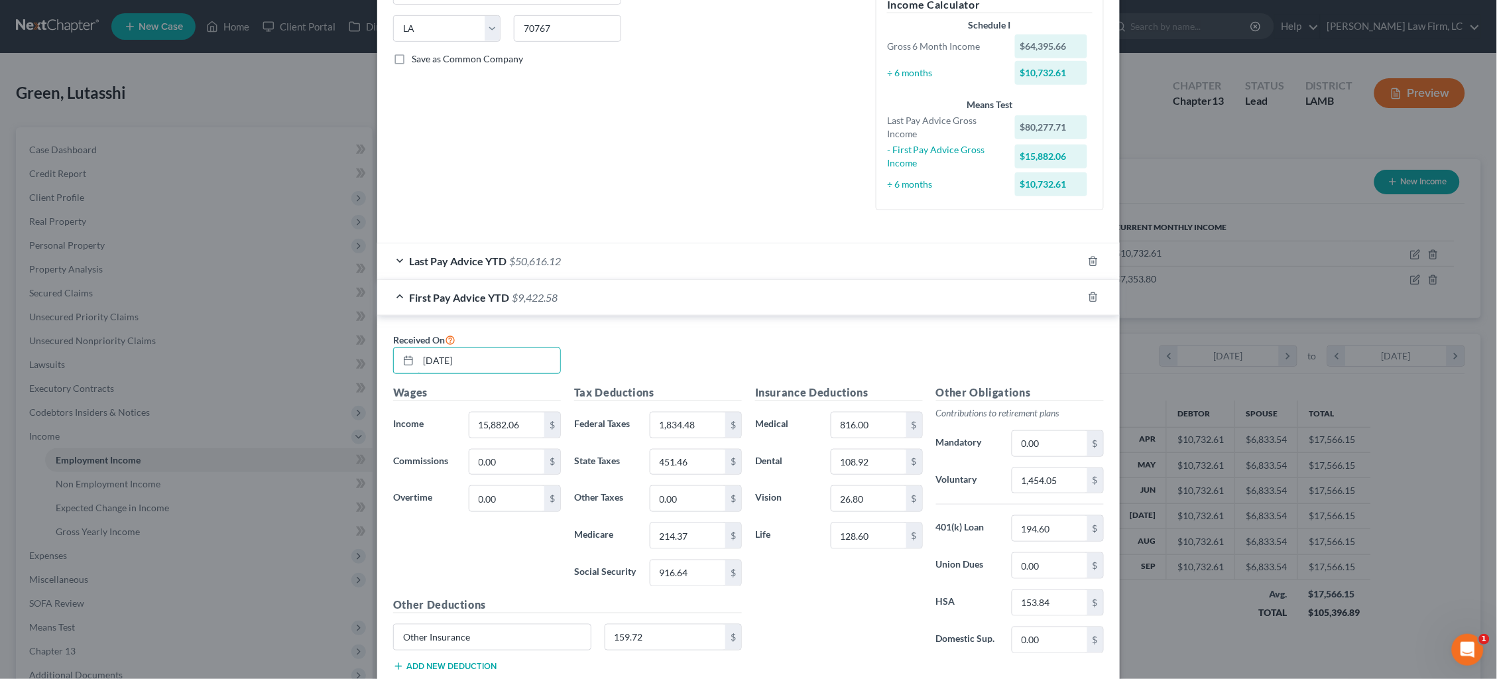
drag, startPoint x: 496, startPoint y: 350, endPoint x: 342, endPoint y: 313, distance: 158.2
click at [342, 313] on div "Edit Income Source × Employment Type * Select Full or [DEMOGRAPHIC_DATA] Employ…" at bounding box center [748, 339] width 1497 height 679
type input "[DATE]"
type input "25,061.42"
type input "3,021.29"
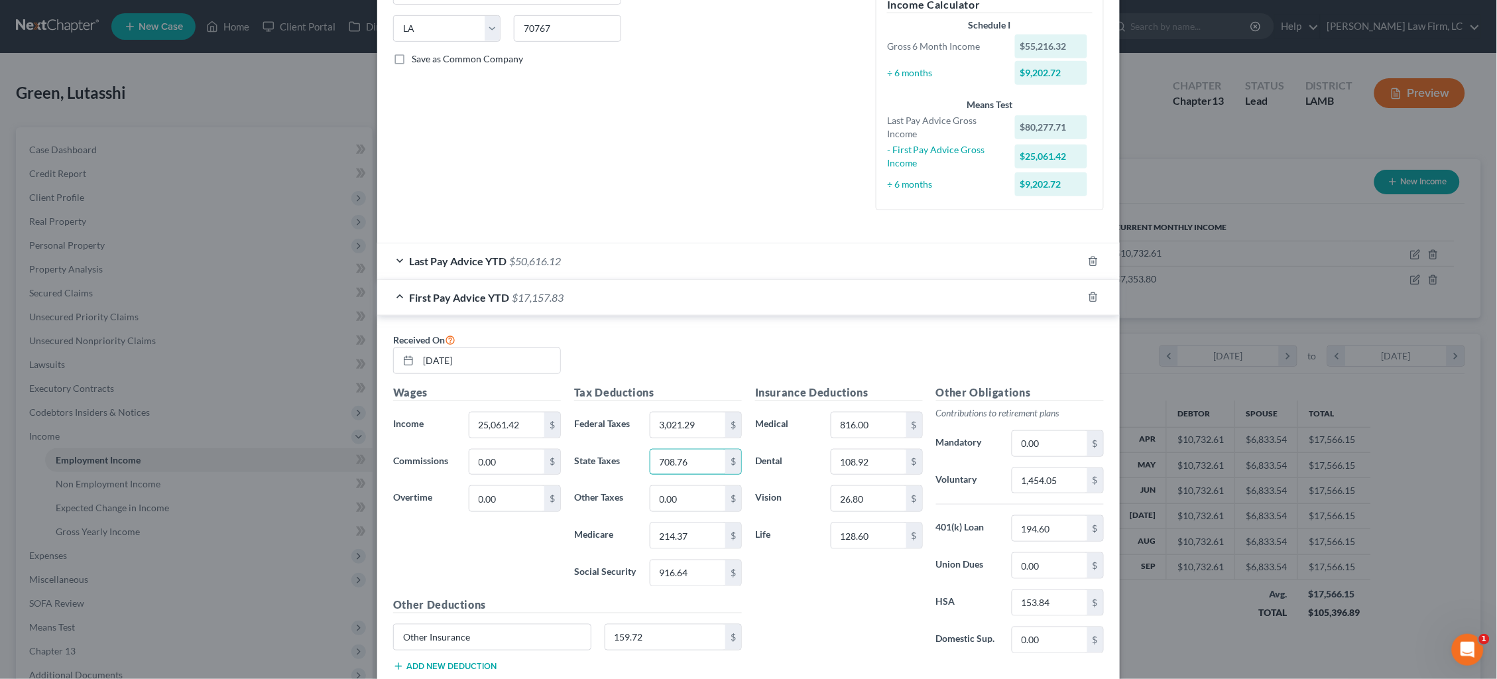
type input "708.76"
type input "339.55"
type input "1,451.85"
type input "1,224"
type input "163.38"
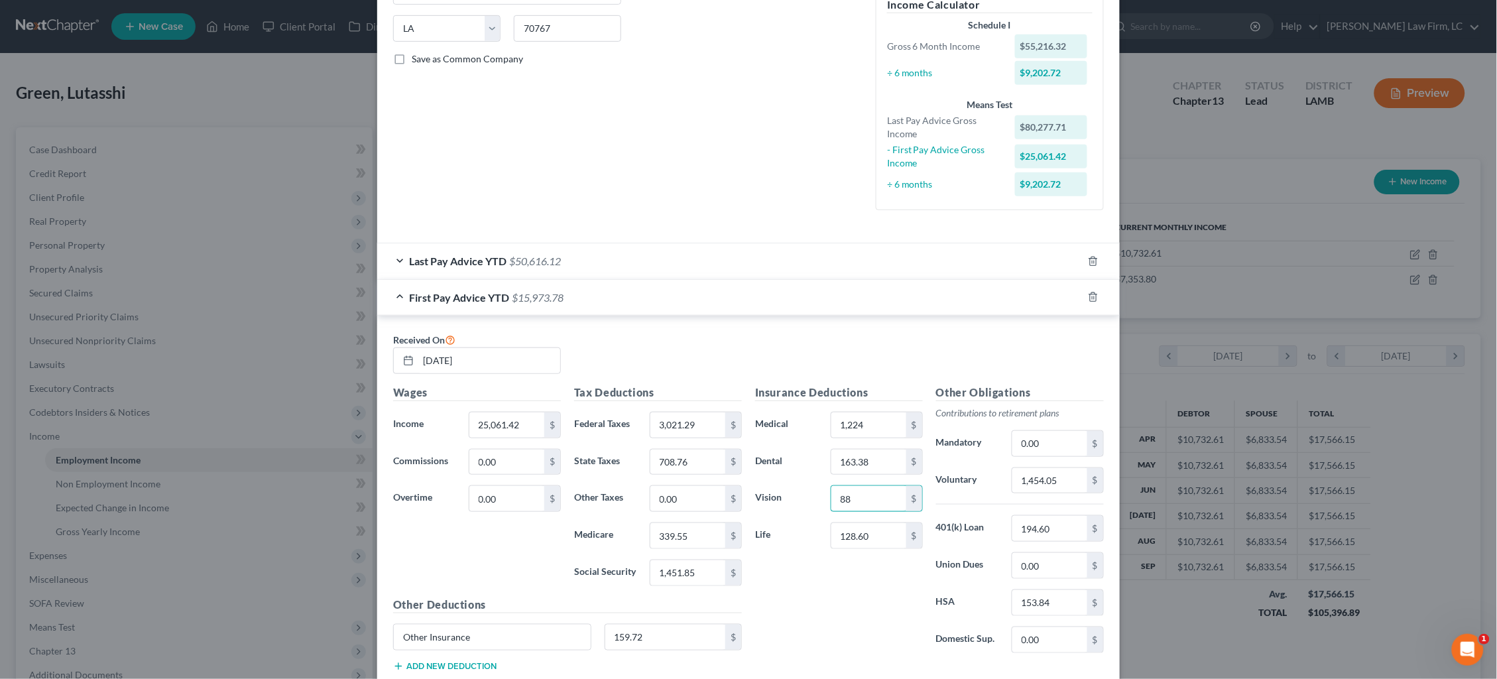
type input "8"
type input "40.20"
type input "193.77"
type input "1,109.18"
type input "291.90"
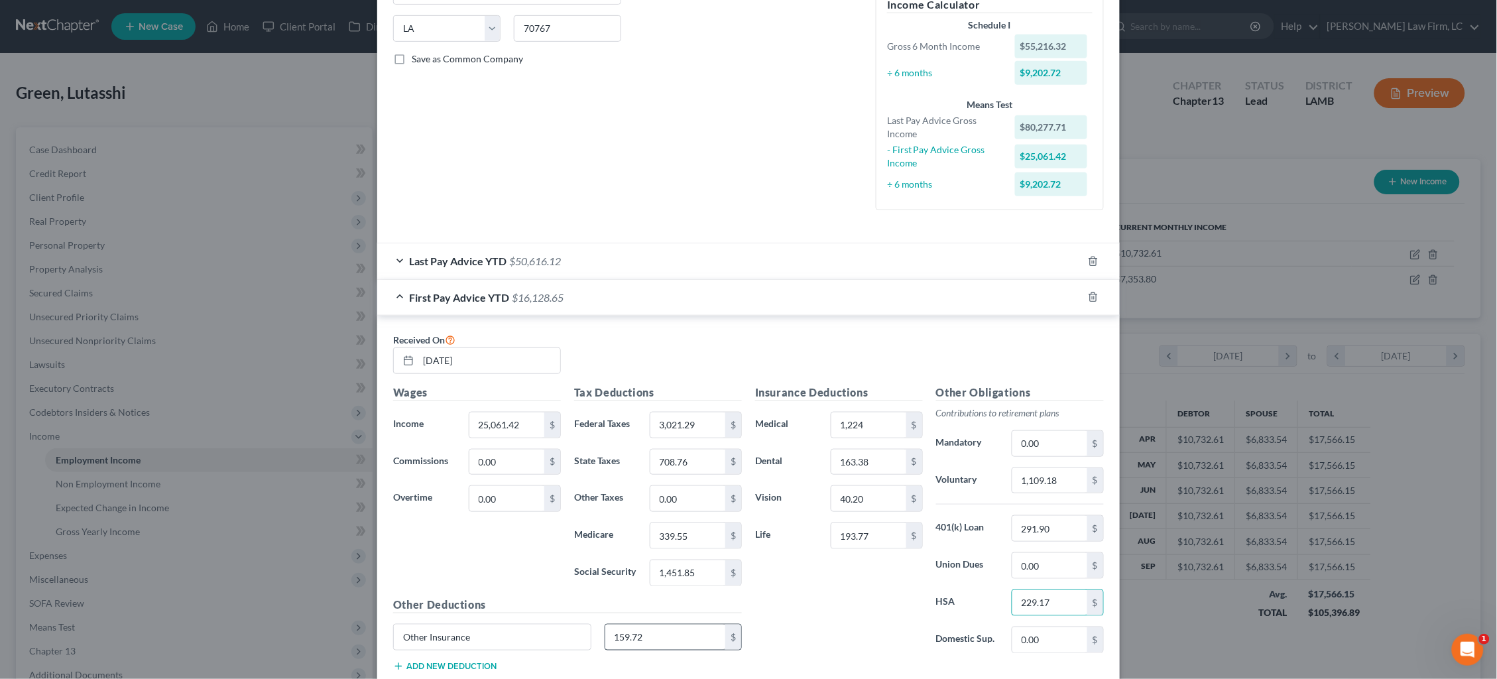
type input "229.17"
drag, startPoint x: 648, startPoint y: 624, endPoint x: 575, endPoint y: 617, distance: 73.3
click at [575, 624] on div "Other Insurance 159.72 $" at bounding box center [567, 642] width 362 height 37
type input "241.14"
drag, startPoint x: 1024, startPoint y: 430, endPoint x: 951, endPoint y: 430, distance: 73.6
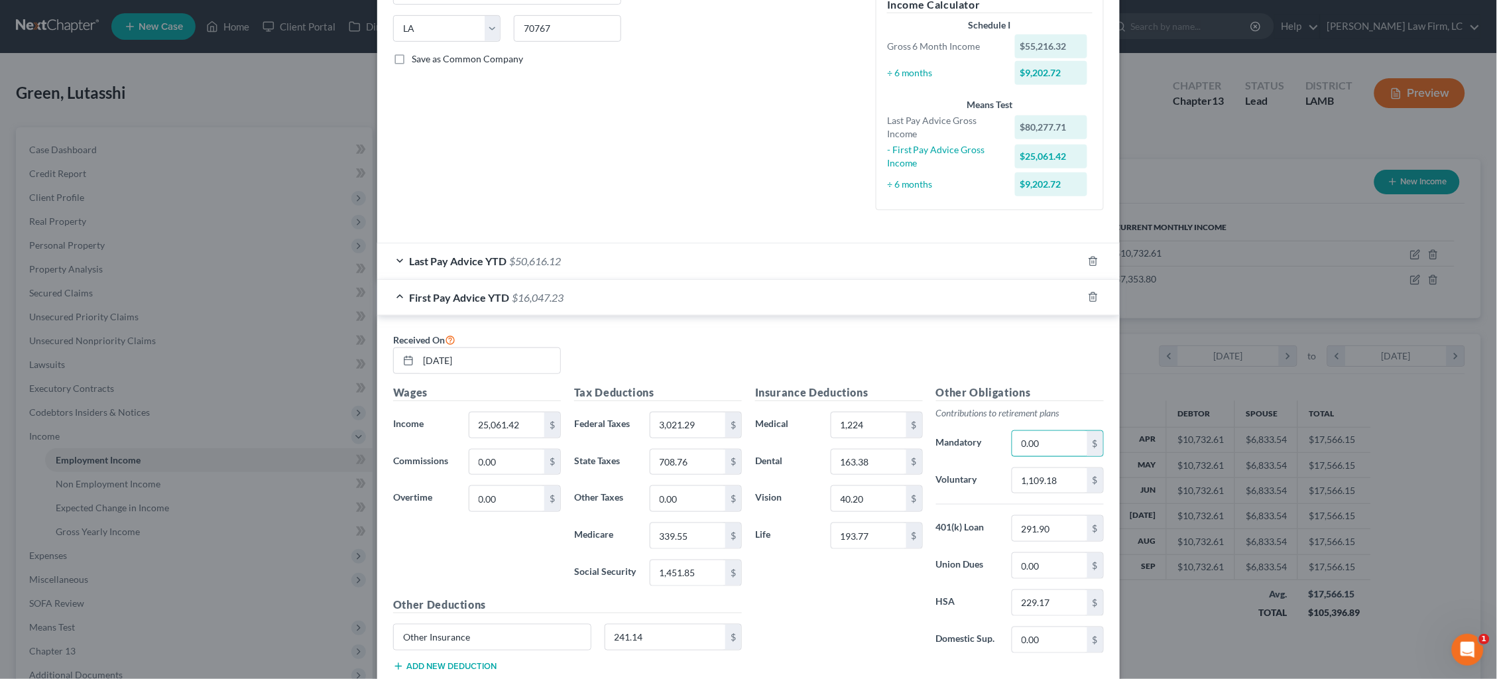
click at [951, 430] on div "Mandatory 0.00 $" at bounding box center [1019, 443] width 181 height 27
type input "887.35"
type input "443.66"
click at [854, 418] on div "Insurance Deductions Medical 1,224 $ Dental 163.38 $ Vision 40.20 $ Life 193.77…" at bounding box center [929, 524] width 362 height 279
drag, startPoint x: 959, startPoint y: 458, endPoint x: 927, endPoint y: 459, distance: 31.8
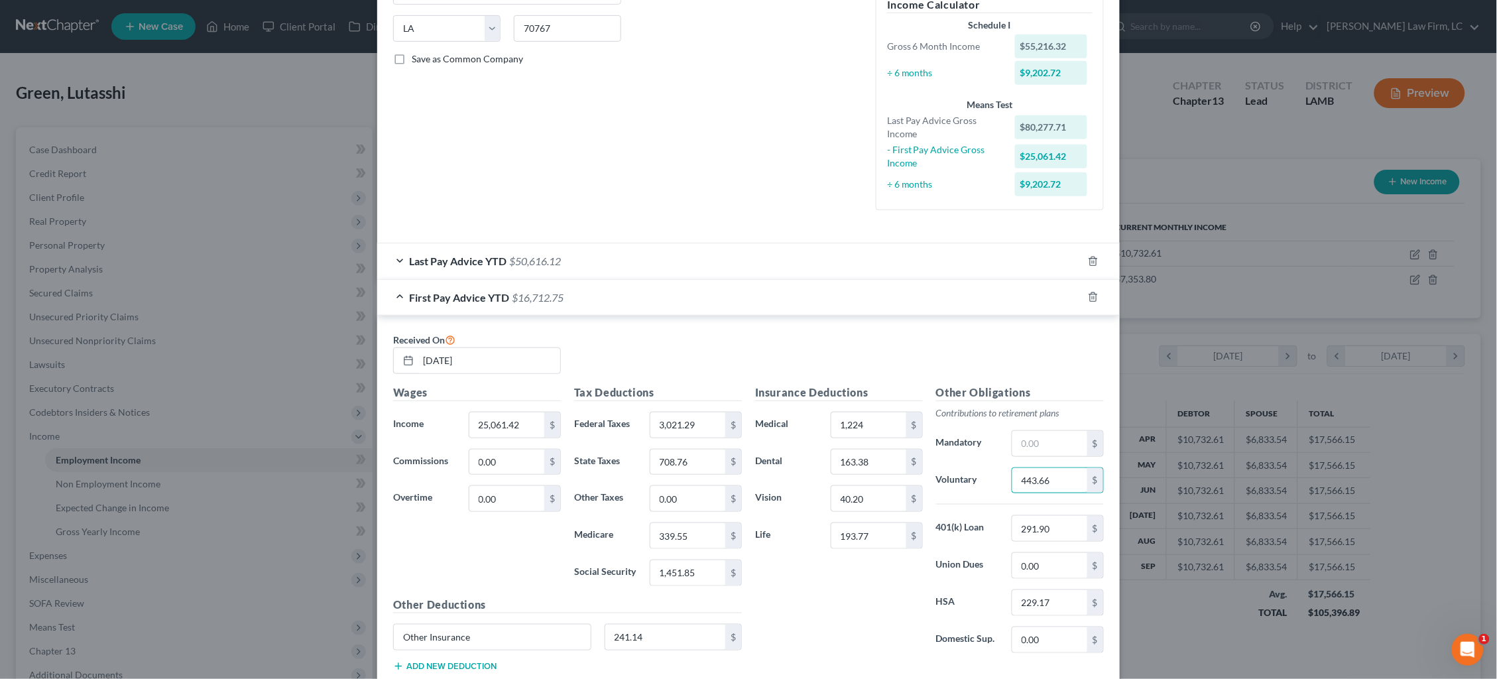
click at [927, 458] on div "Insurance Deductions Medical 1,224 $ Dental 163.38 $ Vision 40.20 $ Life 193.77…" at bounding box center [929, 524] width 362 height 279
type input "1,331.01"
click at [695, 249] on div "Last Pay Advice YTD $50,616.12" at bounding box center [729, 260] width 705 height 35
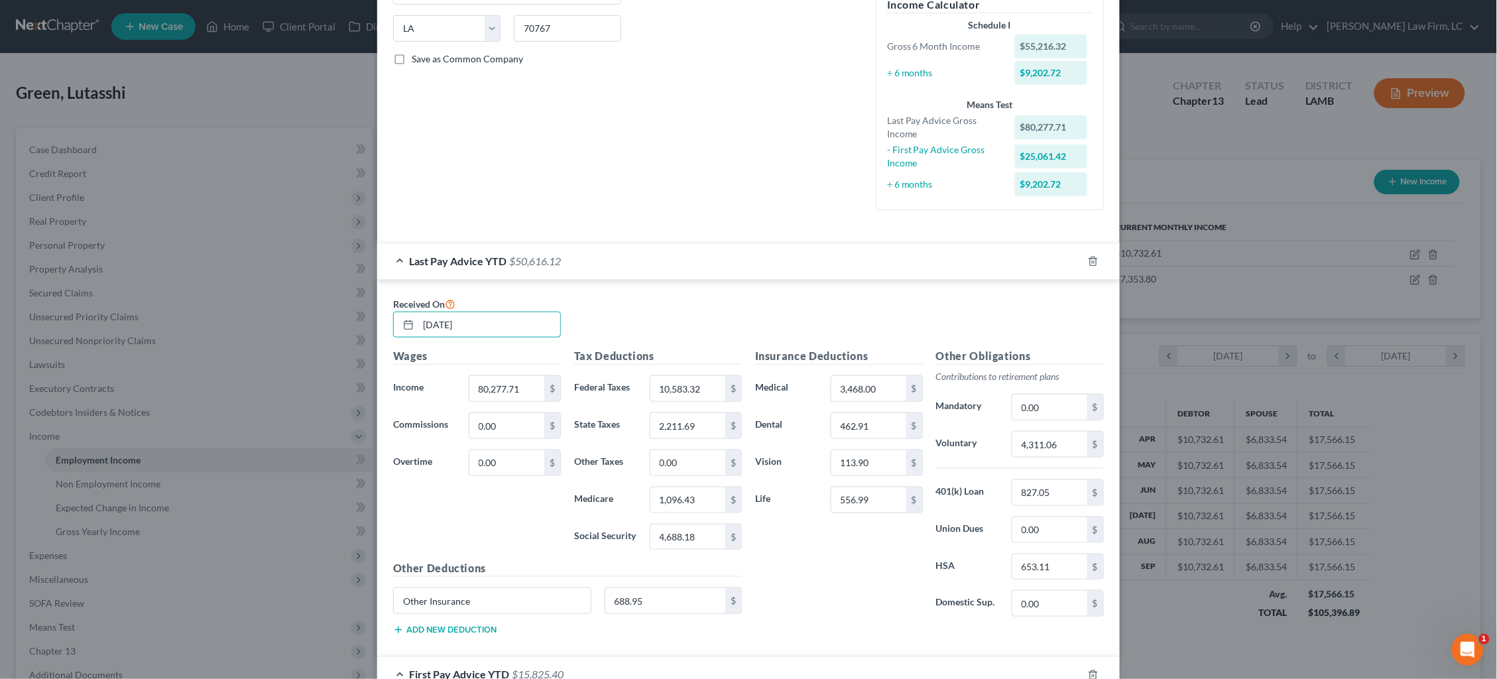
drag, startPoint x: 334, startPoint y: 301, endPoint x: 286, endPoint y: 279, distance: 52.5
click at [308, 293] on div "Edit Income Source × Employment Type * Select Full or [DEMOGRAPHIC_DATA] Employ…" at bounding box center [748, 339] width 1497 height 679
type input "[DATE]"
type input "89,419.08"
type input "11,742.78"
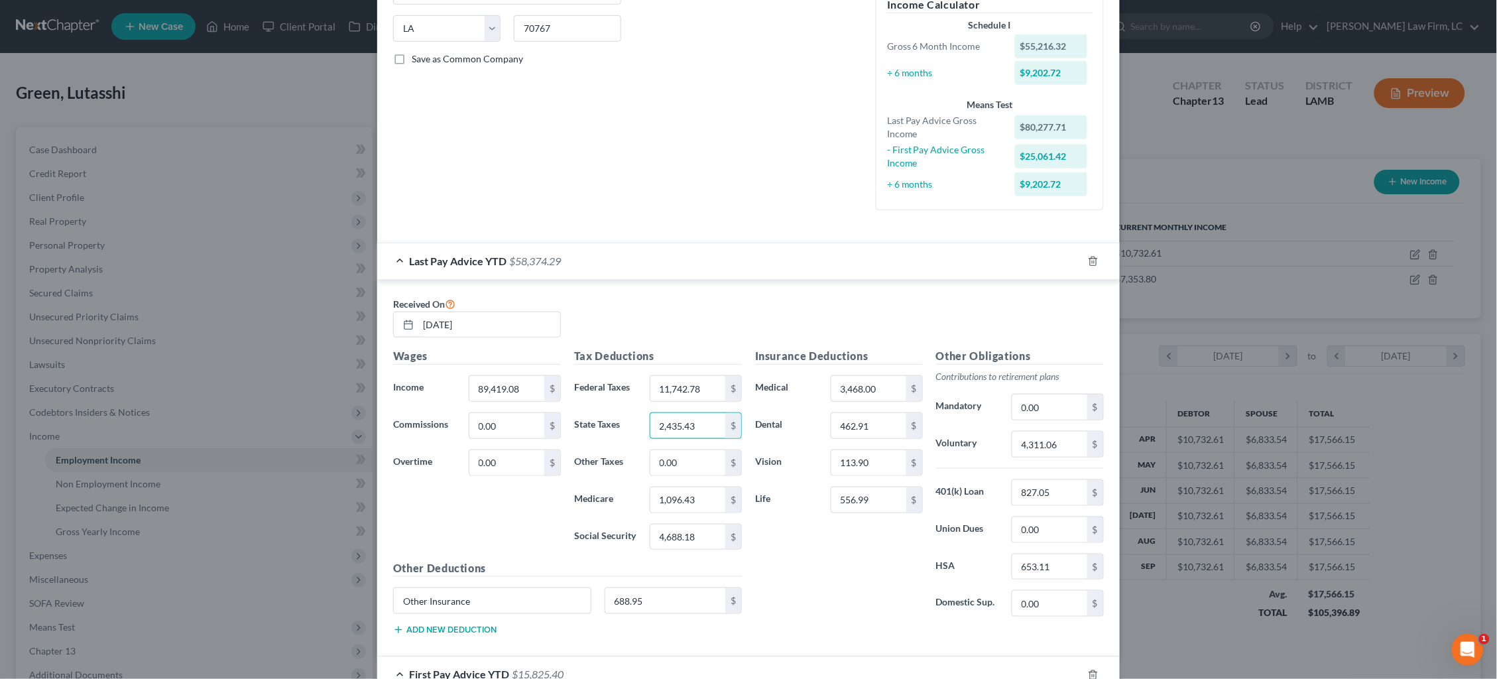
type input "2,435.43"
type input "1,221.02"
type input "5,220.93"
type input "3,876.00"
type input "517.37"
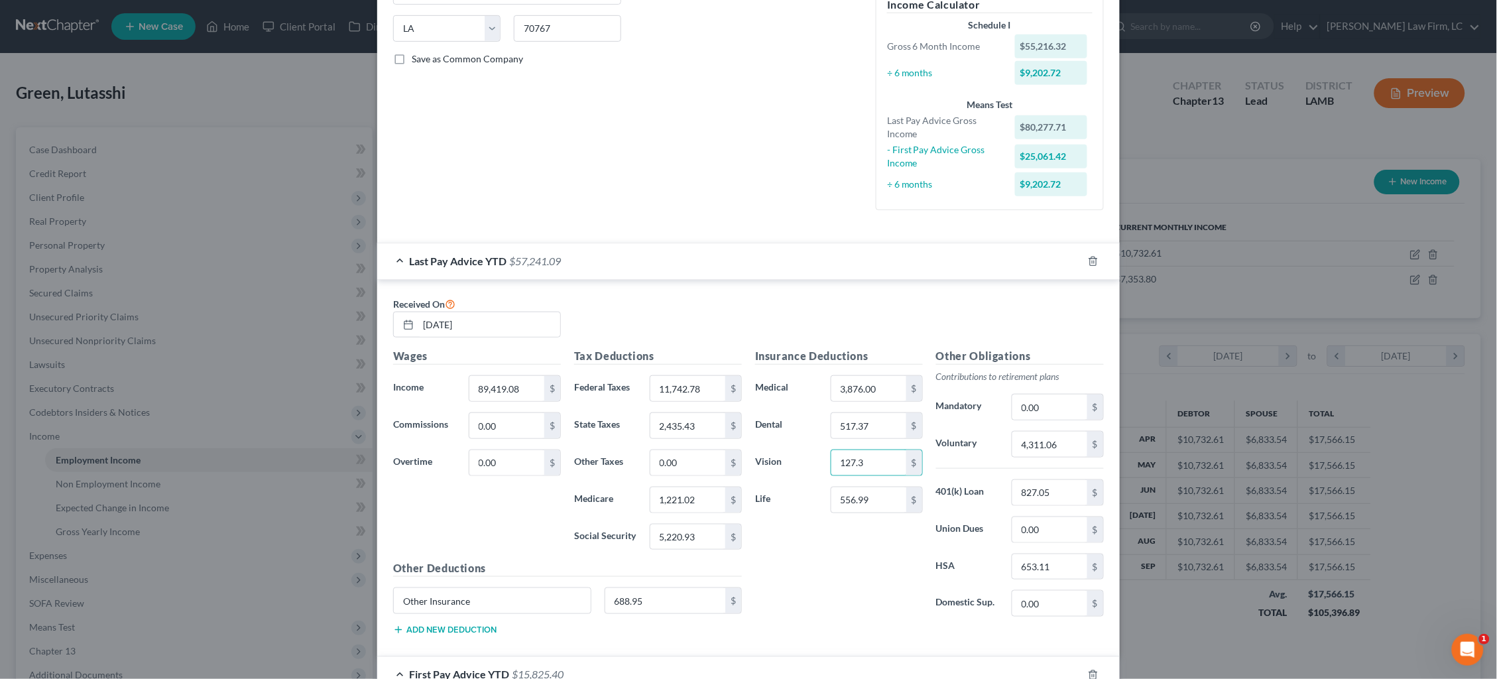
type input "127.3"
type input "623.03"
type input "4,857.50"
type input "8"
type input "924.35"
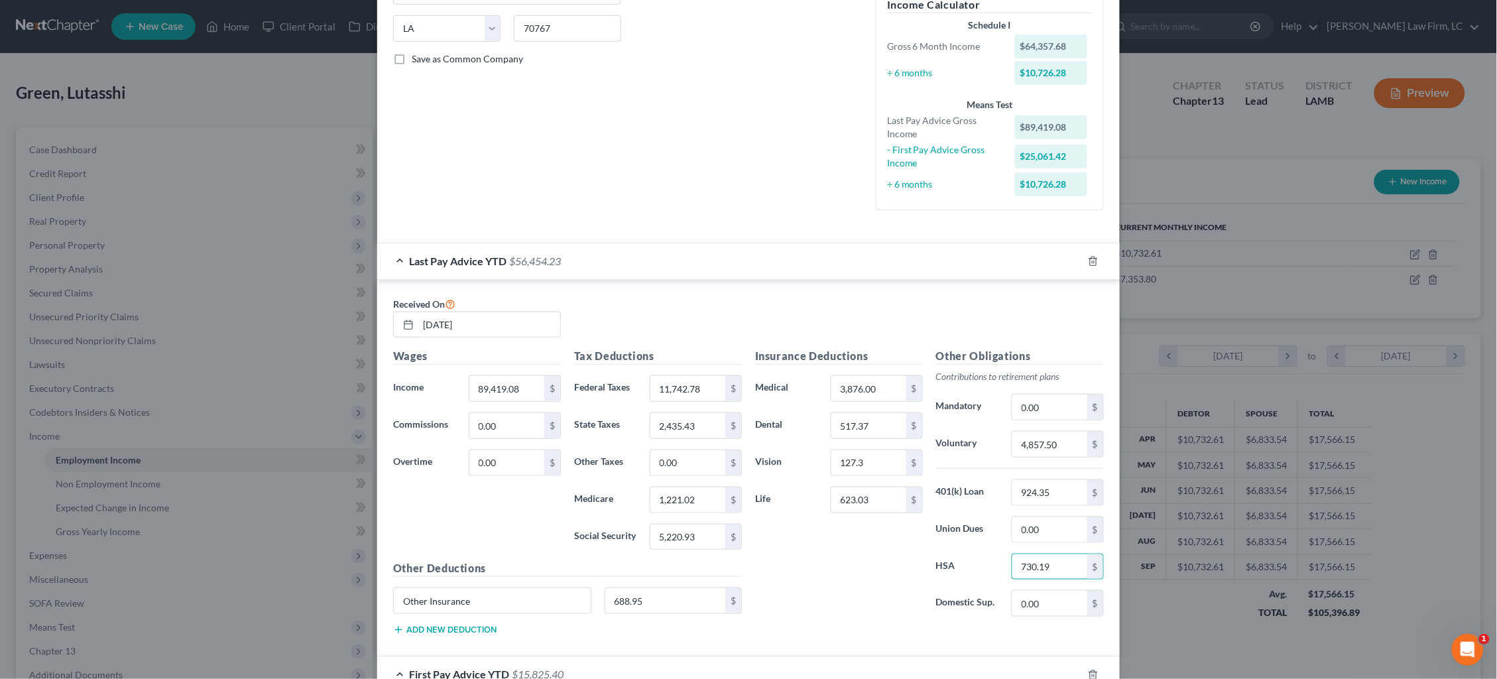
type input "730.19"
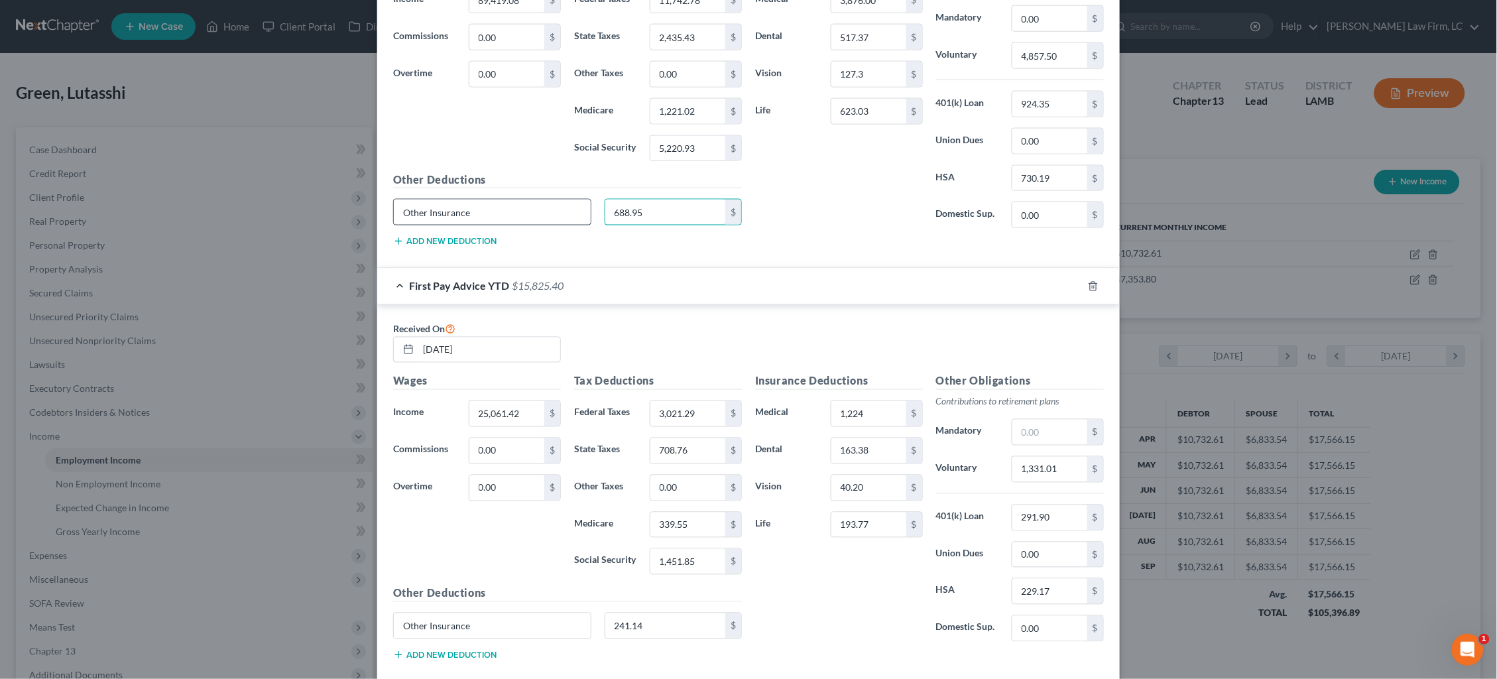
drag, startPoint x: 632, startPoint y: 202, endPoint x: 578, endPoint y: 198, distance: 54.5
click at [578, 199] on div "Other Insurance 688.95 $" at bounding box center [567, 217] width 362 height 37
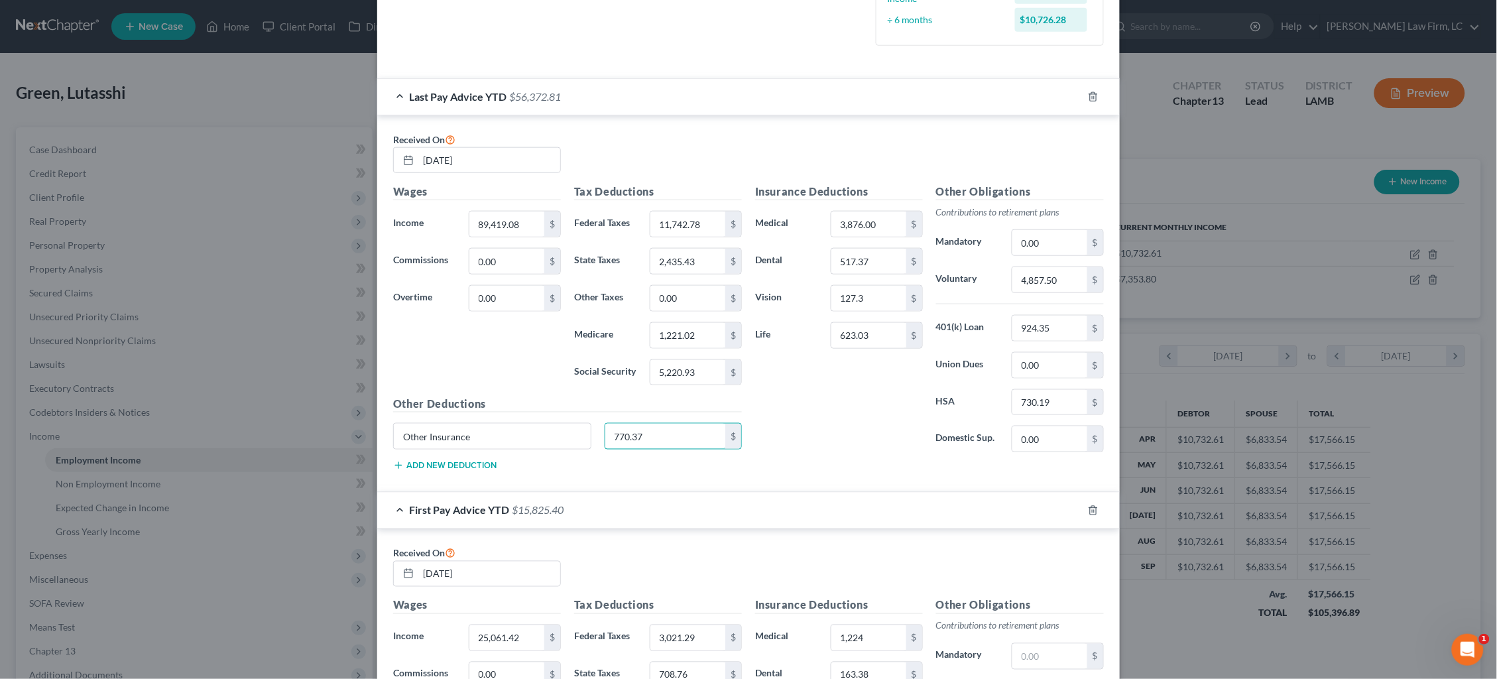
scroll to position [418, 0]
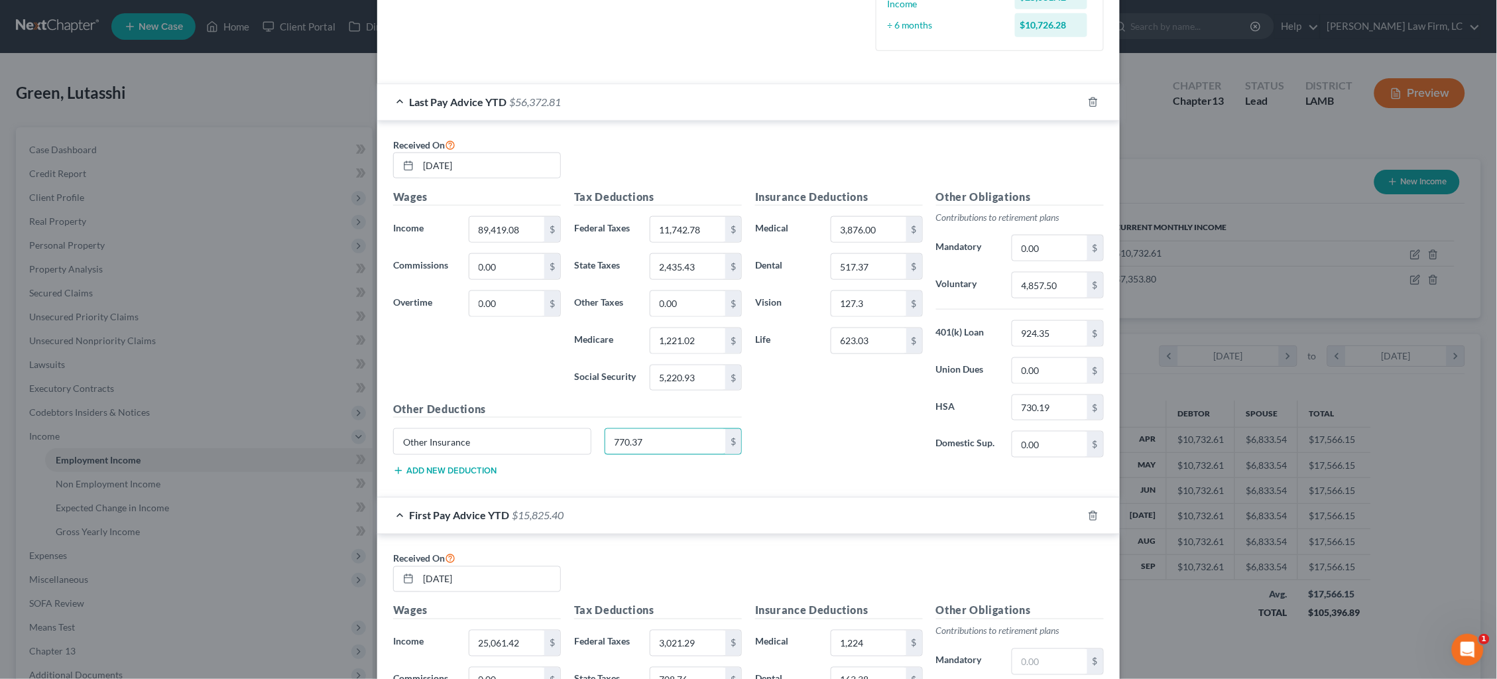
type input "770.37"
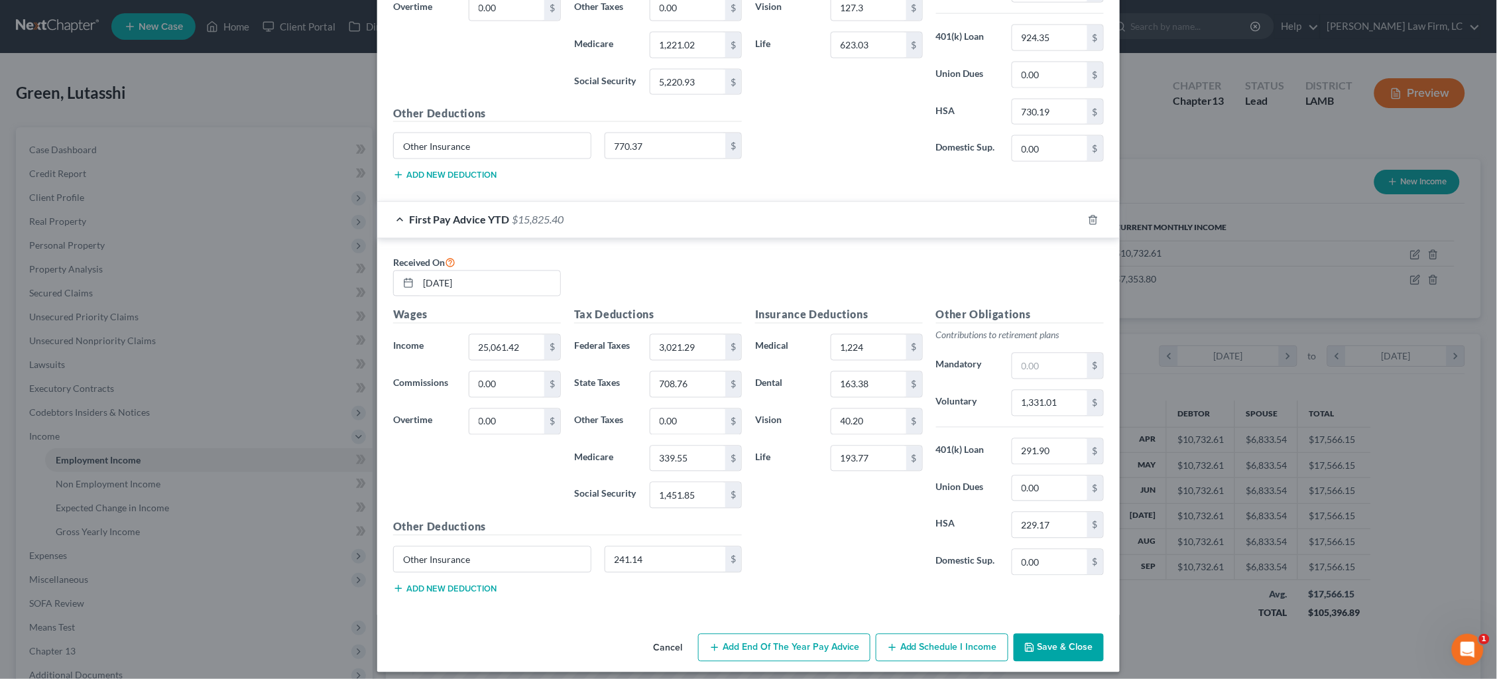
scroll to position [713, 0]
click at [1073, 637] on button "Save & Close" at bounding box center [1059, 648] width 90 height 28
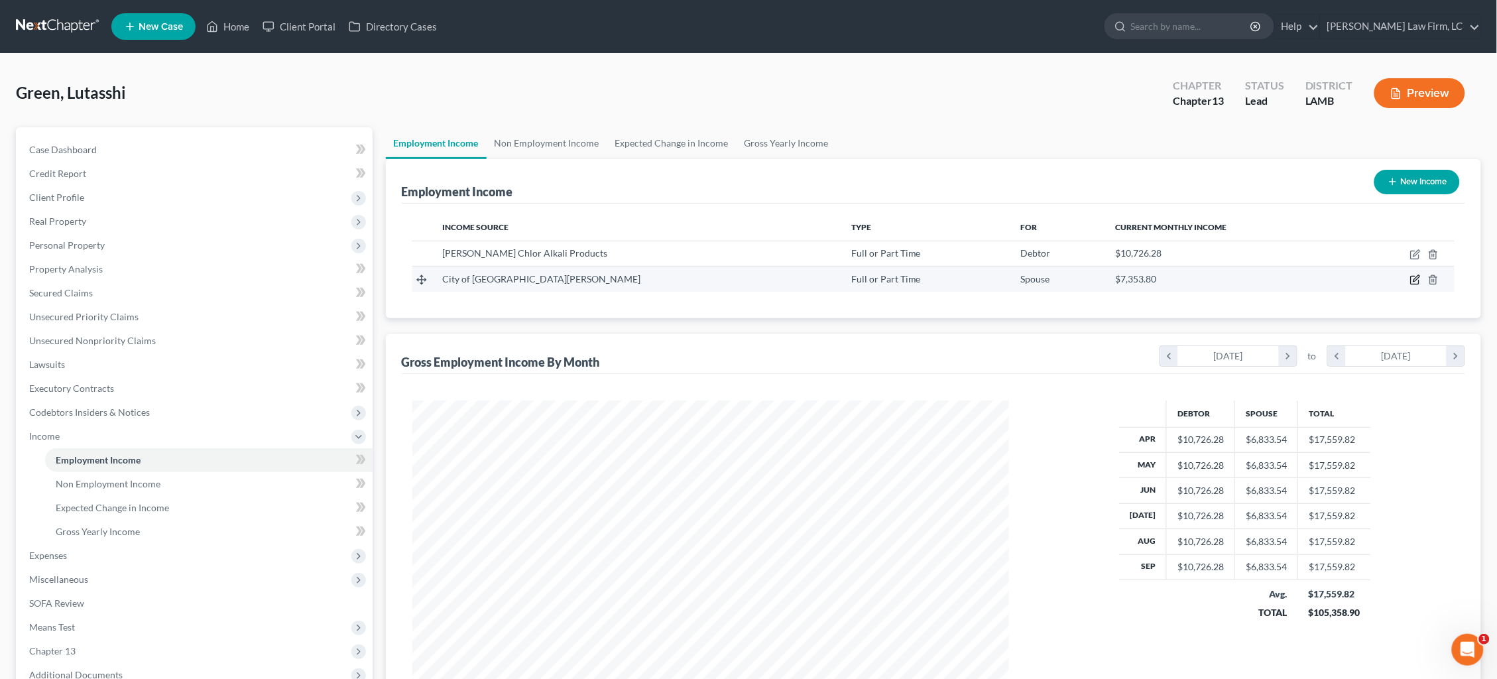
click at [1413, 280] on icon "button" at bounding box center [1415, 279] width 11 height 11
select select "0"
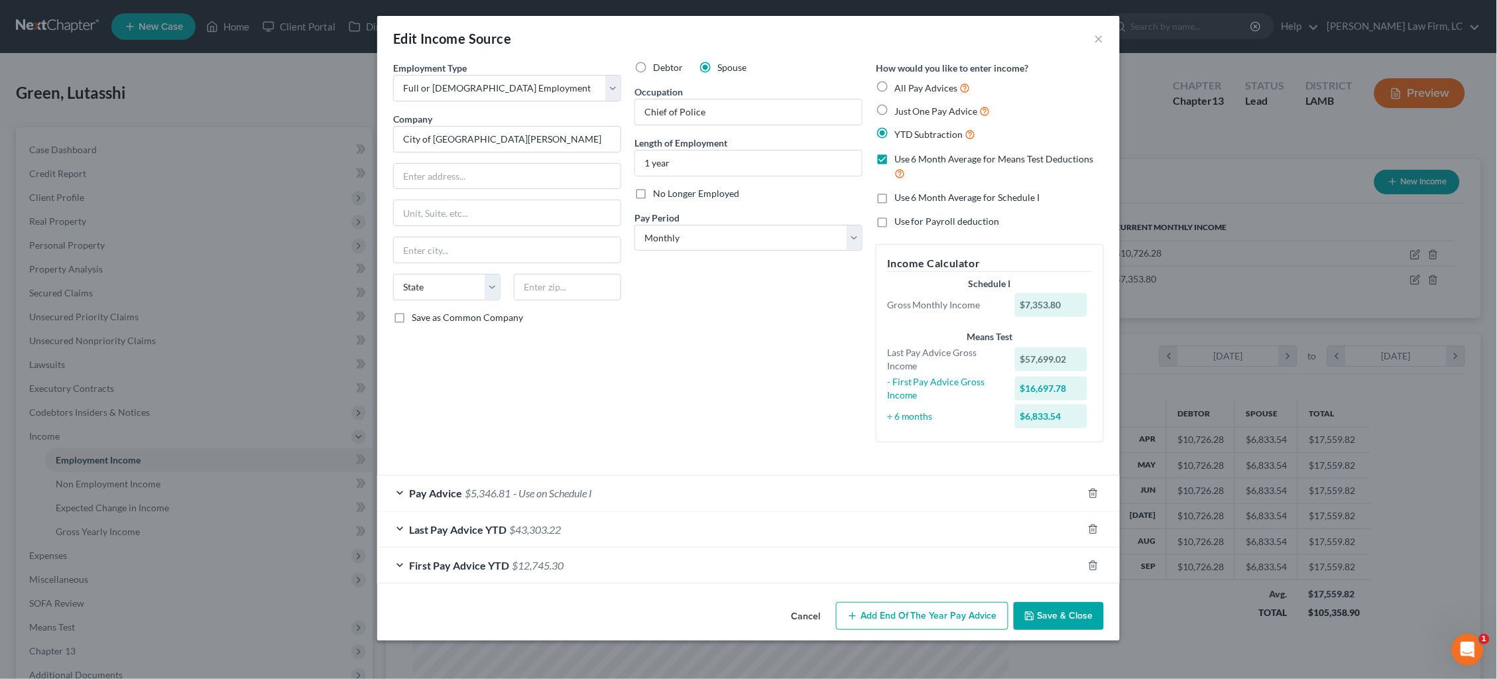
drag, startPoint x: 776, startPoint y: 556, endPoint x: 766, endPoint y: 542, distance: 16.6
click at [776, 556] on div "First Pay Advice YTD $12,745.30" at bounding box center [729, 565] width 705 height 35
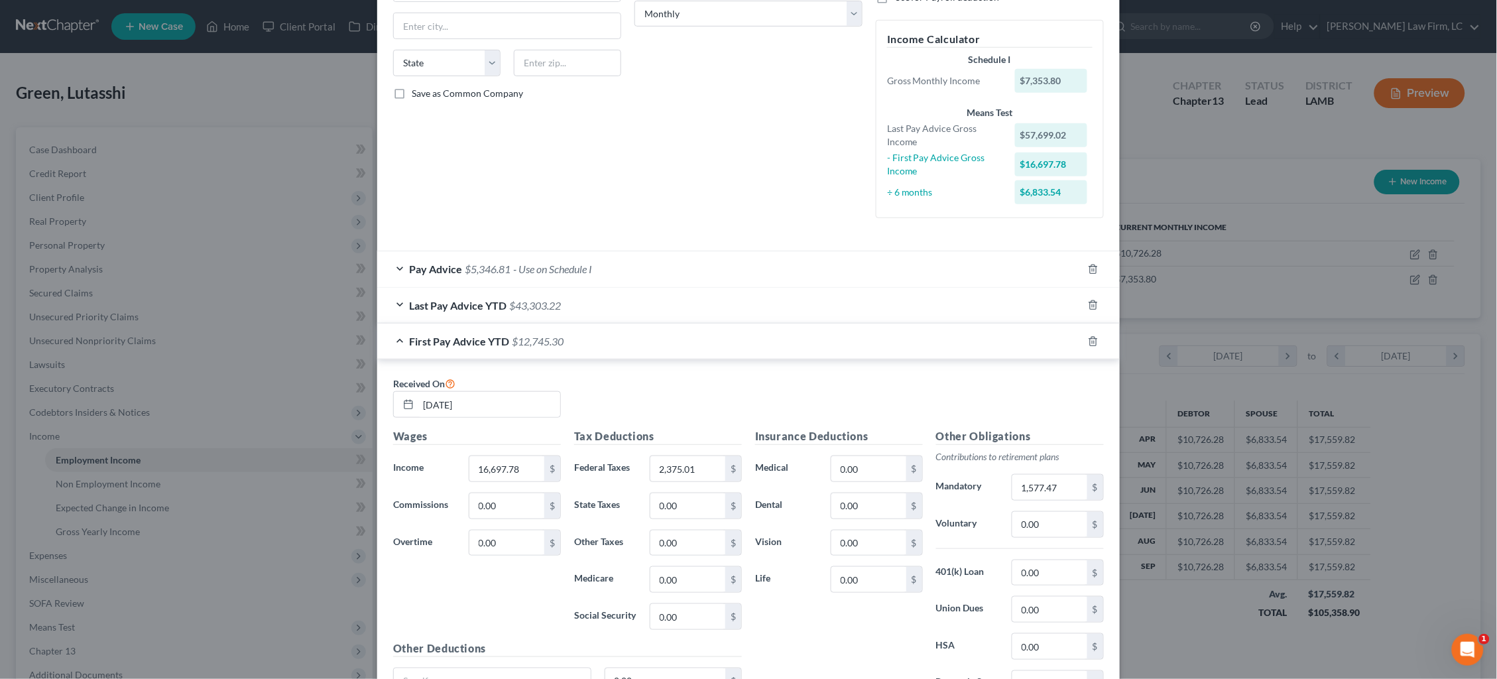
scroll to position [228, 0]
drag, startPoint x: 447, startPoint y: 306, endPoint x: 383, endPoint y: 304, distance: 63.7
click at [383, 304] on div "Pay Advice $5,346.81 - Use on Schedule I Wages Income * 7,353.80 $ Commissions …" at bounding box center [748, 489] width 742 height 485
type input "[DATE]"
type input "23,031.32"
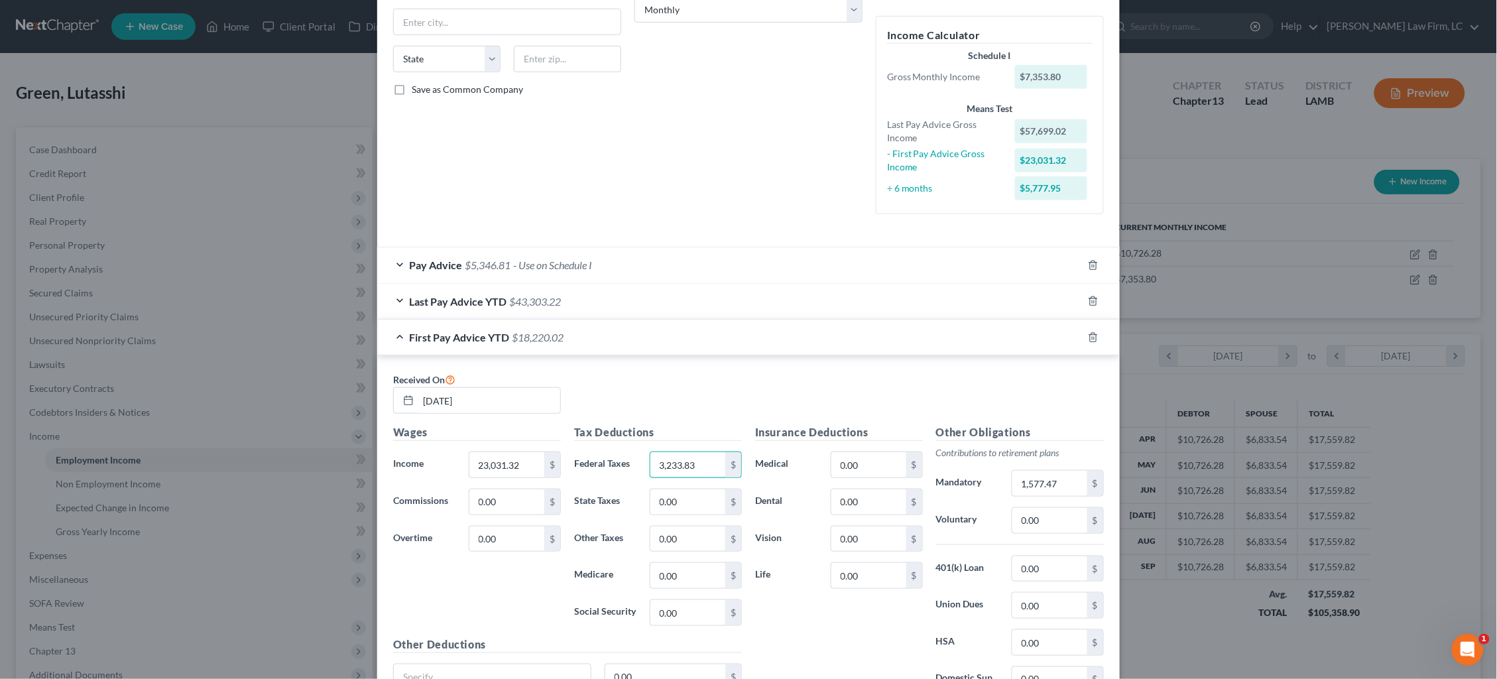
type input "3,233.83"
type input "2,164.67"
click at [688, 293] on div "Last Pay Advice YTD $43,303.22" at bounding box center [729, 301] width 705 height 35
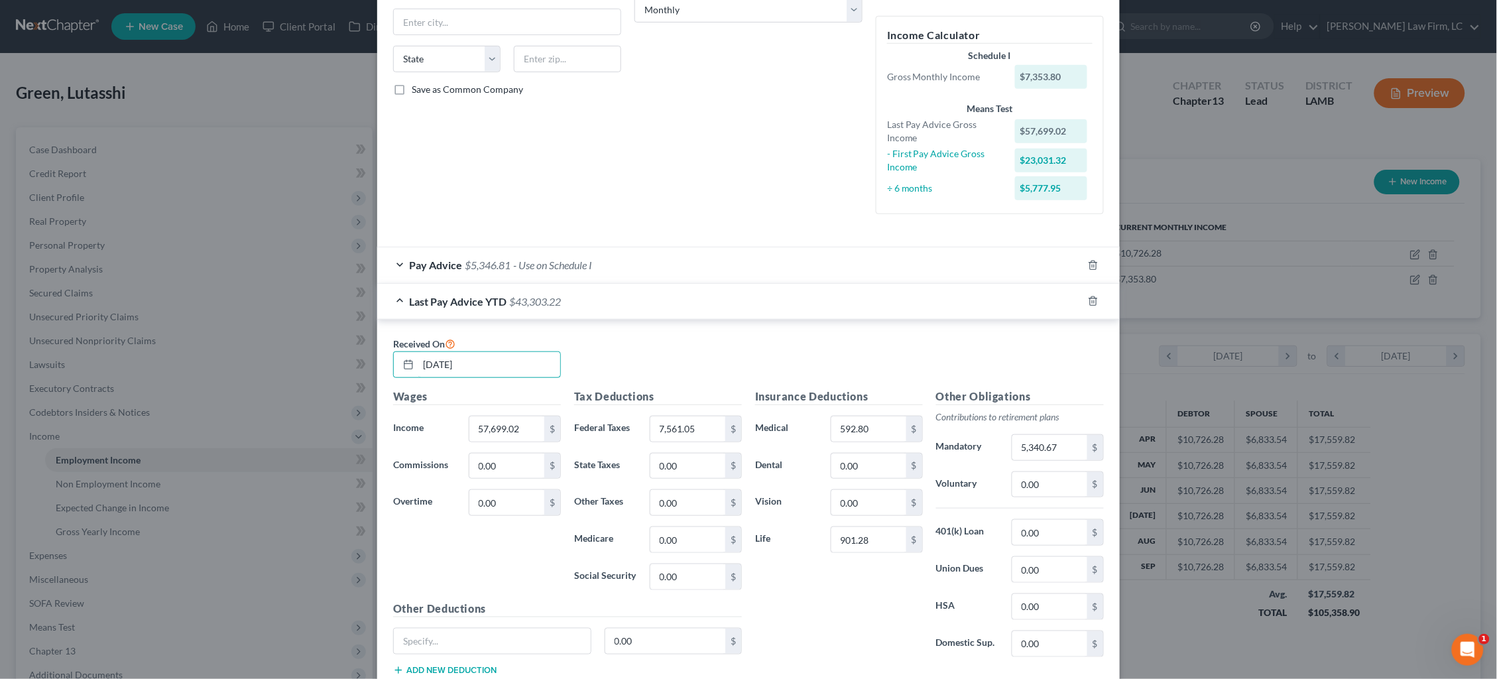
drag, startPoint x: 435, startPoint y: 365, endPoint x: 279, endPoint y: 355, distance: 156.1
click at [283, 356] on div "Edit Income Source × Employment Type * Select Full or [DEMOGRAPHIC_DATA] Employ…" at bounding box center [748, 339] width 1497 height 679
type input "[DATE]"
type input "67,799.33"
drag, startPoint x: 703, startPoint y: 417, endPoint x: 597, endPoint y: 412, distance: 106.2
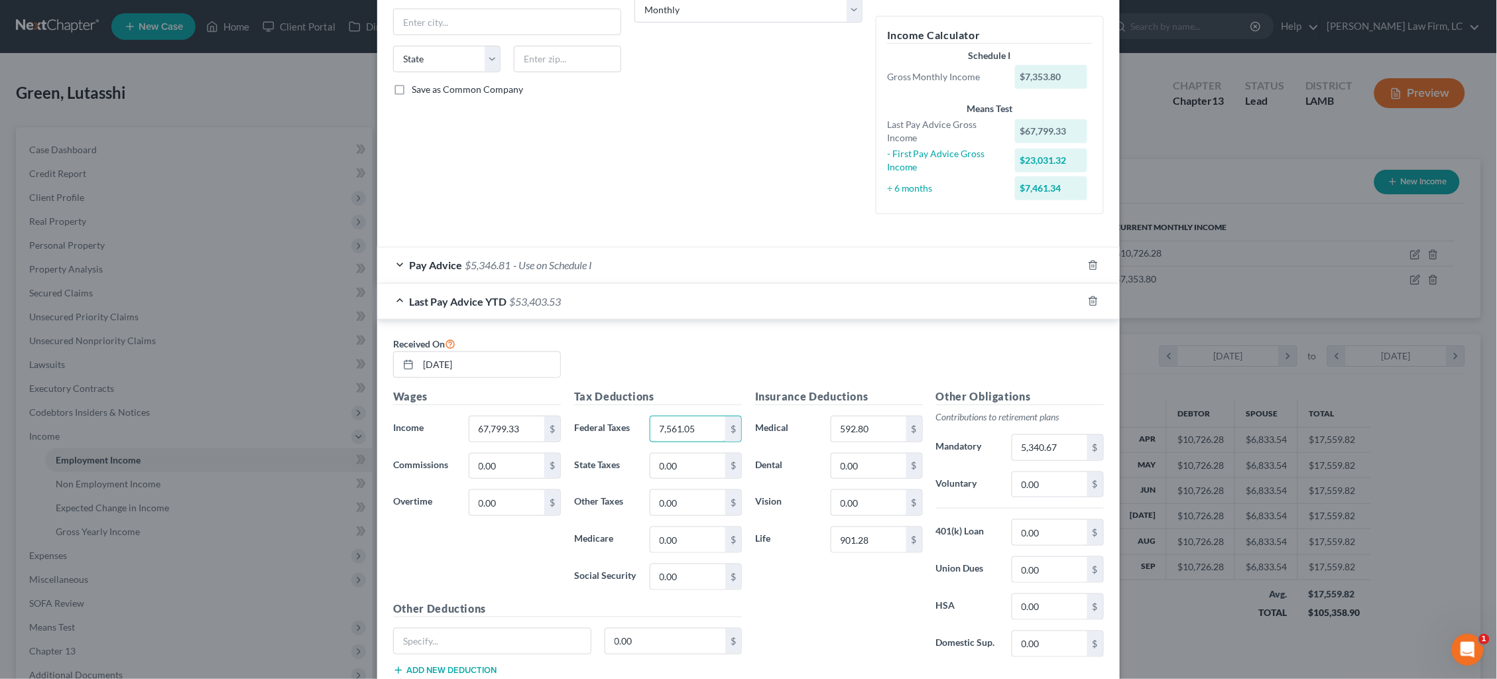
click at [596, 416] on div "Federal Taxes 7,561.05 $" at bounding box center [657, 429] width 181 height 27
type input "8,961.99"
type input "711.36"
type input "1,126.60"
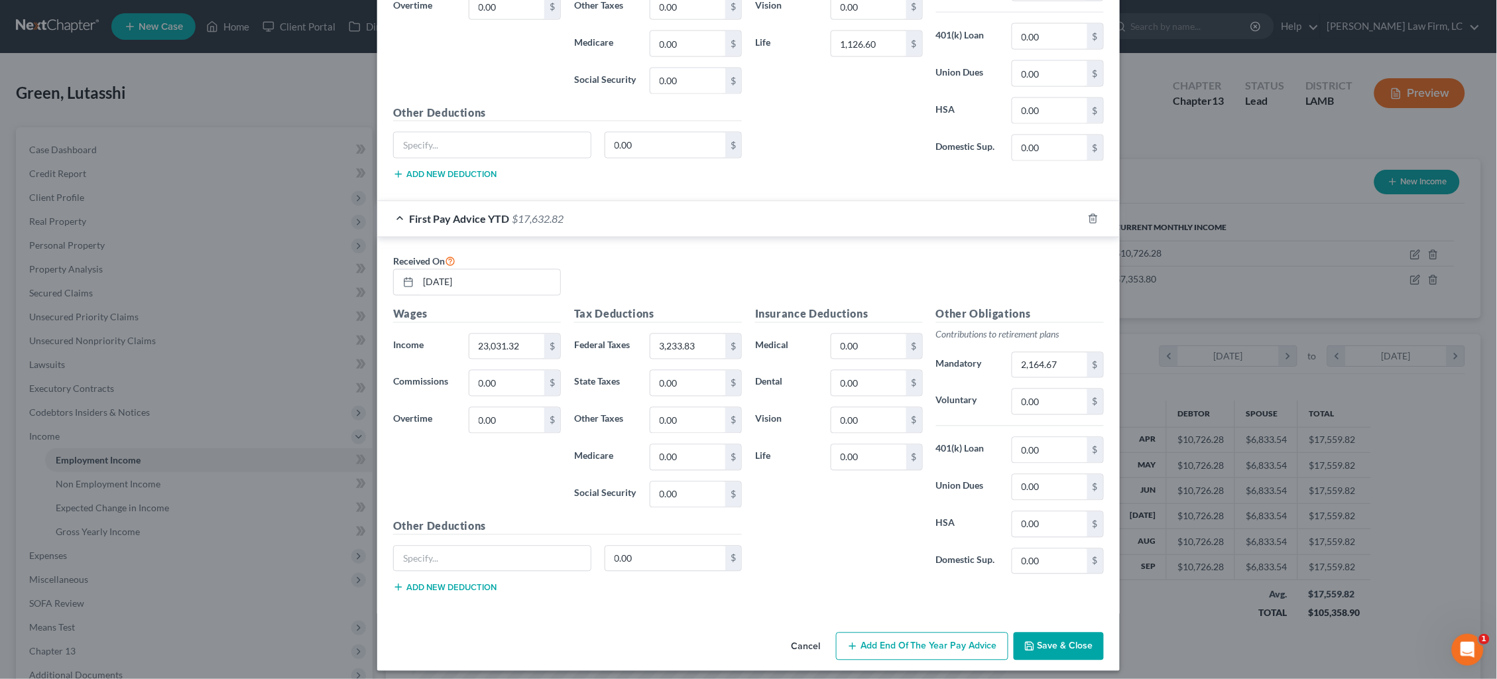
scroll to position [723, 0]
type input "6,281.47"
click at [1075, 633] on button "Save & Close" at bounding box center [1059, 647] width 90 height 28
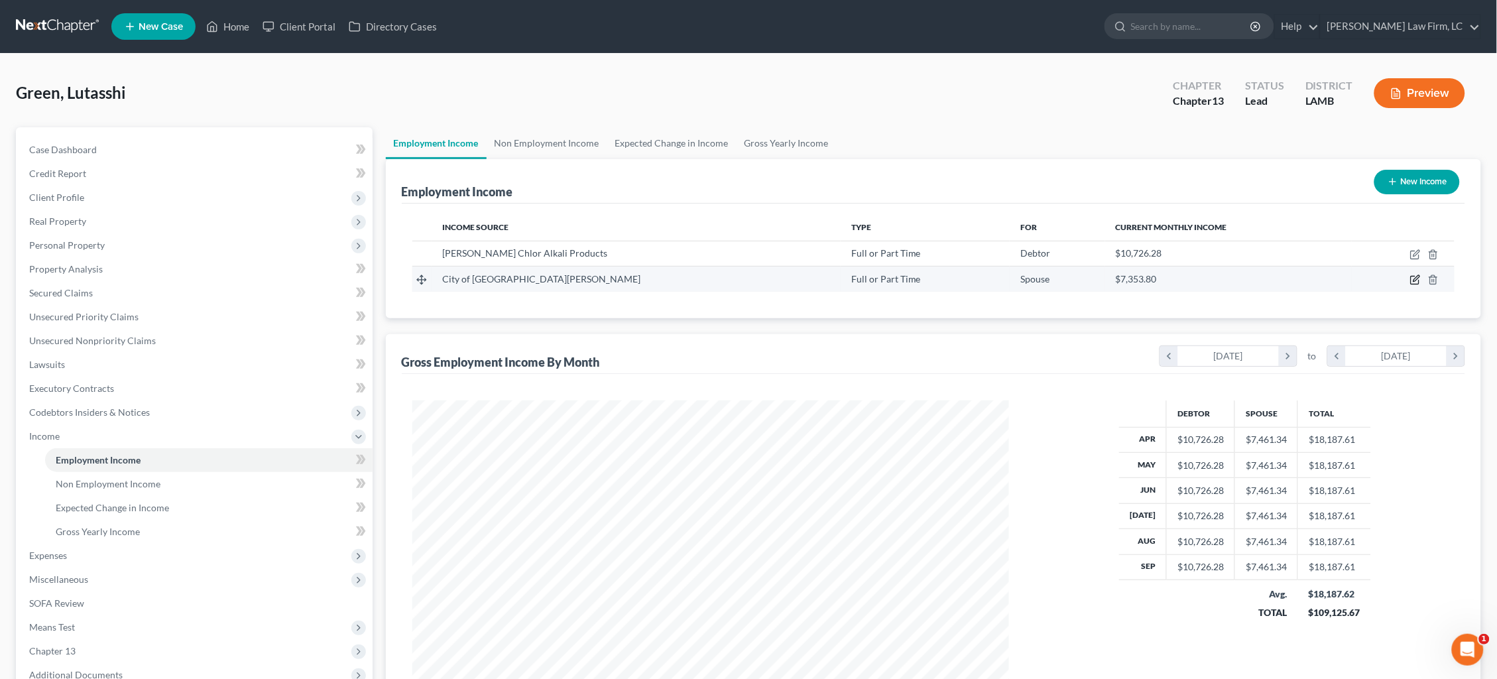
click at [1413, 280] on icon "button" at bounding box center [1415, 279] width 11 height 11
select select "0"
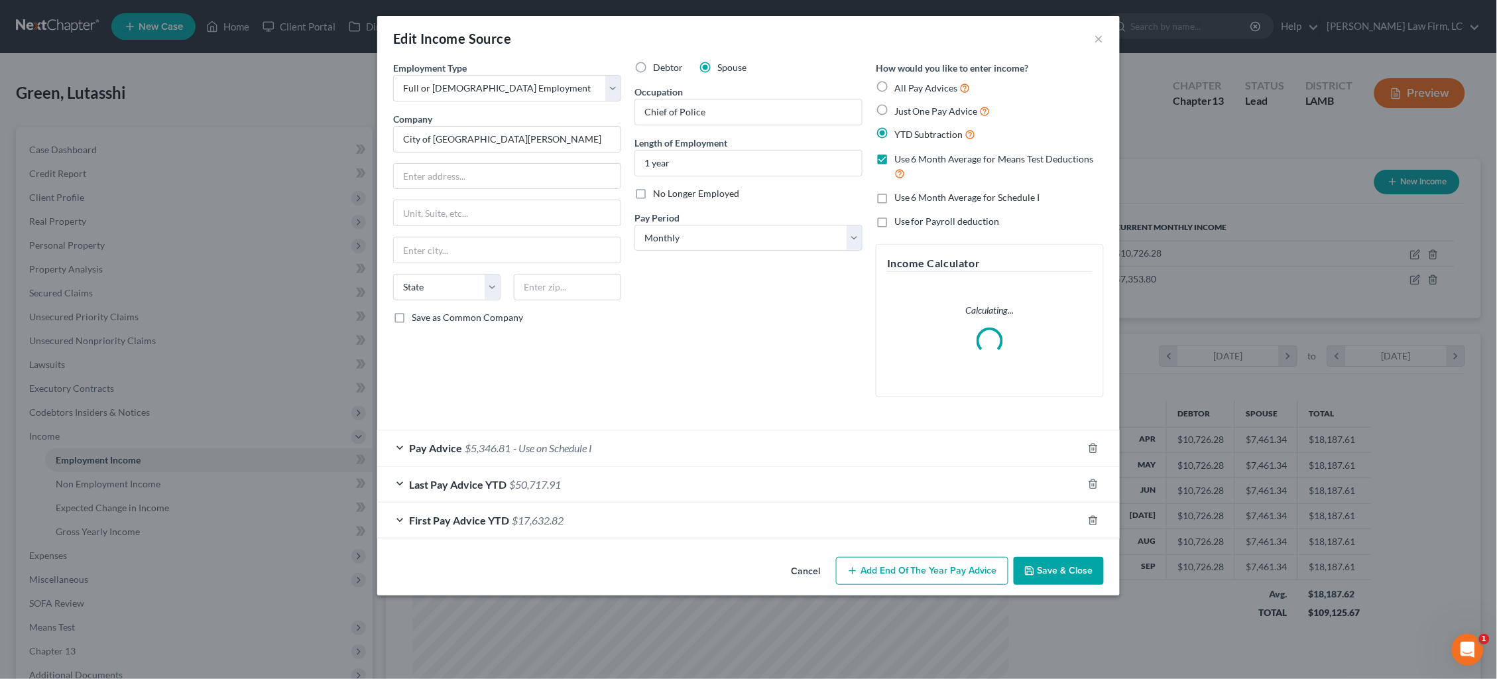
click at [713, 431] on div "Pay Advice $5,346.81 - Use on Schedule I" at bounding box center [729, 447] width 705 height 35
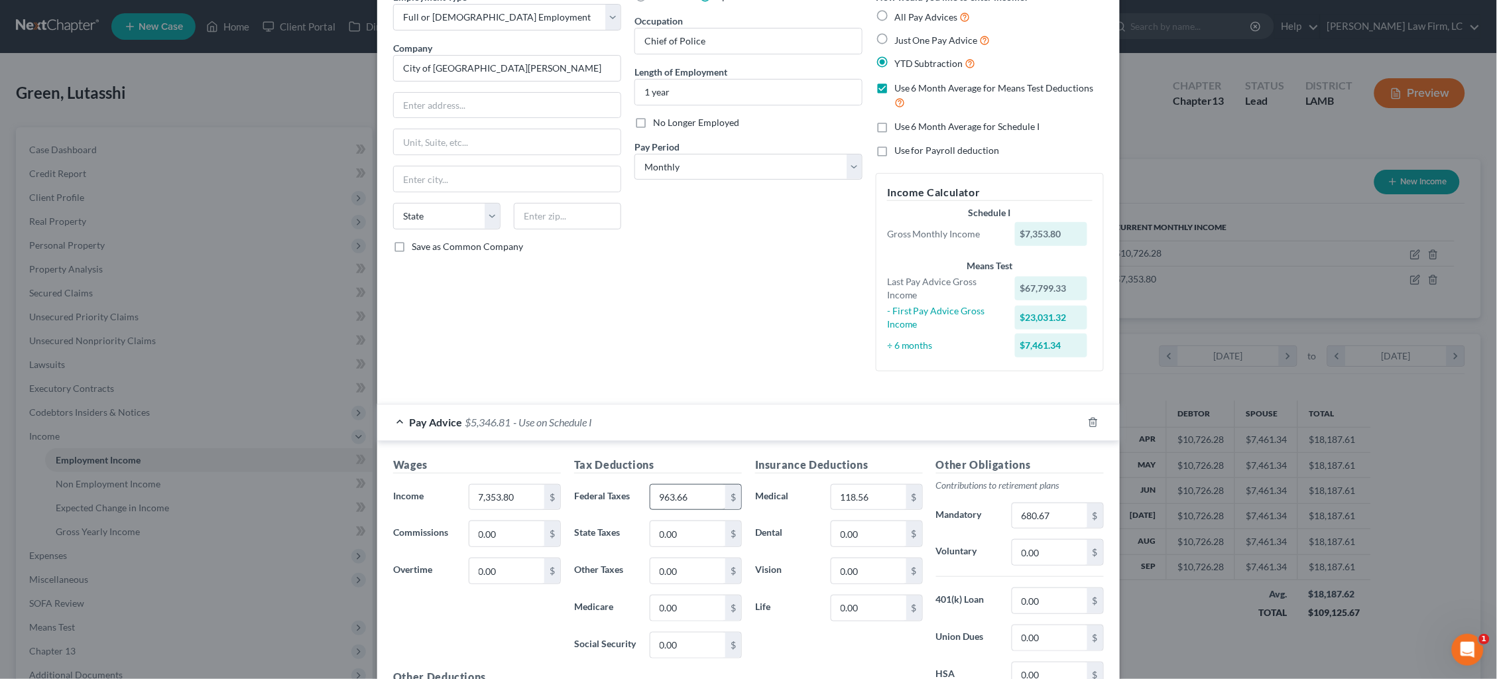
scroll to position [91, 0]
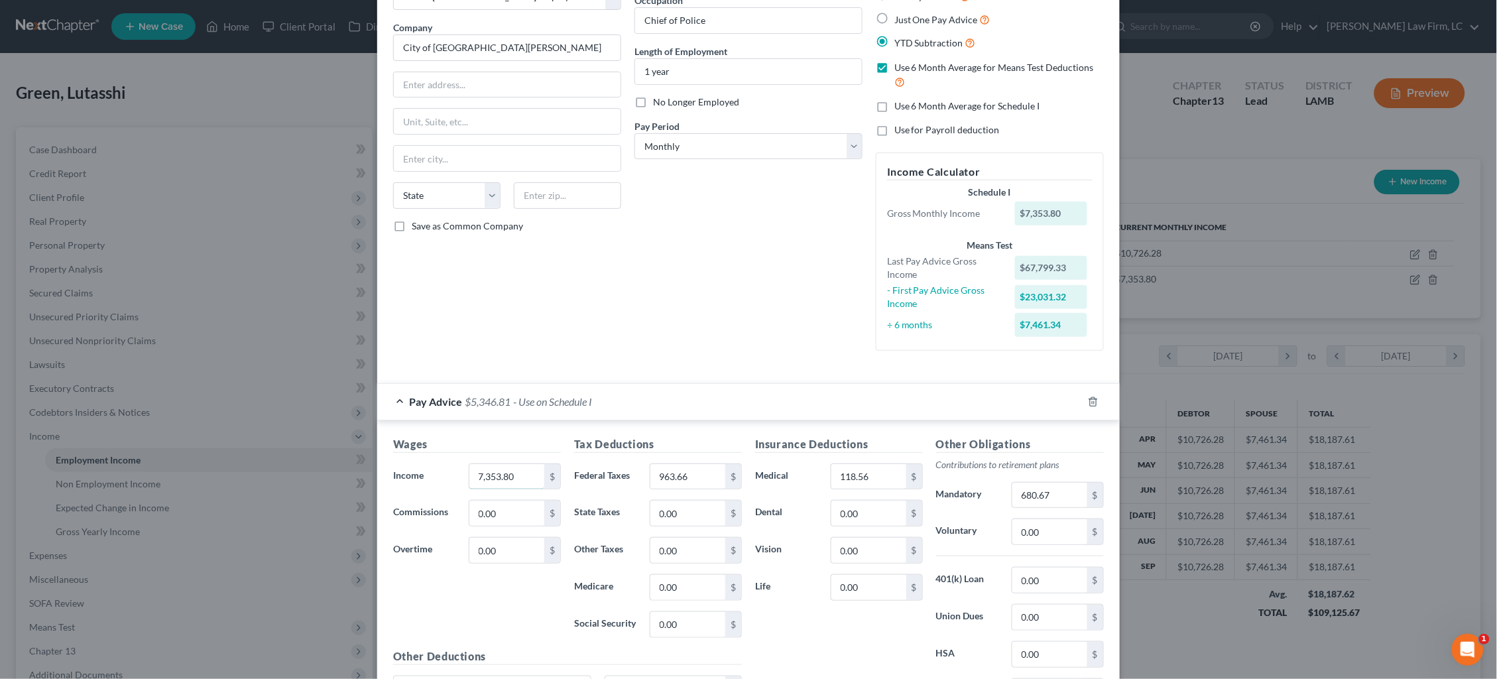
drag, startPoint x: 528, startPoint y: 466, endPoint x: 366, endPoint y: 467, distance: 161.8
click at [366, 467] on div "Edit Income Source × Employment Type * Select Full or [DEMOGRAPHIC_DATA] Employ…" at bounding box center [748, 339] width 1497 height 679
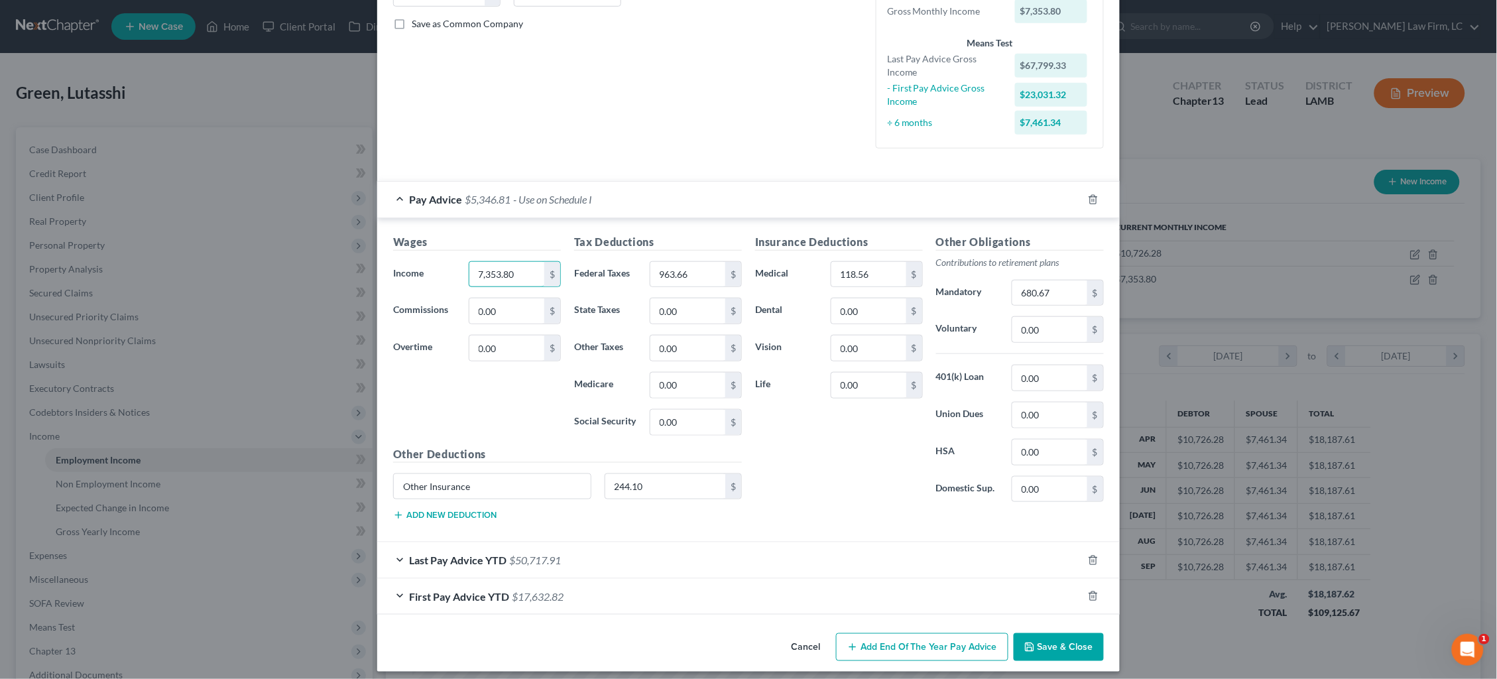
scroll to position [293, 0]
type input "7,344.93"
drag, startPoint x: 681, startPoint y: 268, endPoint x: 581, endPoint y: 260, distance: 99.8
click at [581, 262] on div "Federal Taxes 963.66 $" at bounding box center [657, 275] width 181 height 27
type input "970.88"
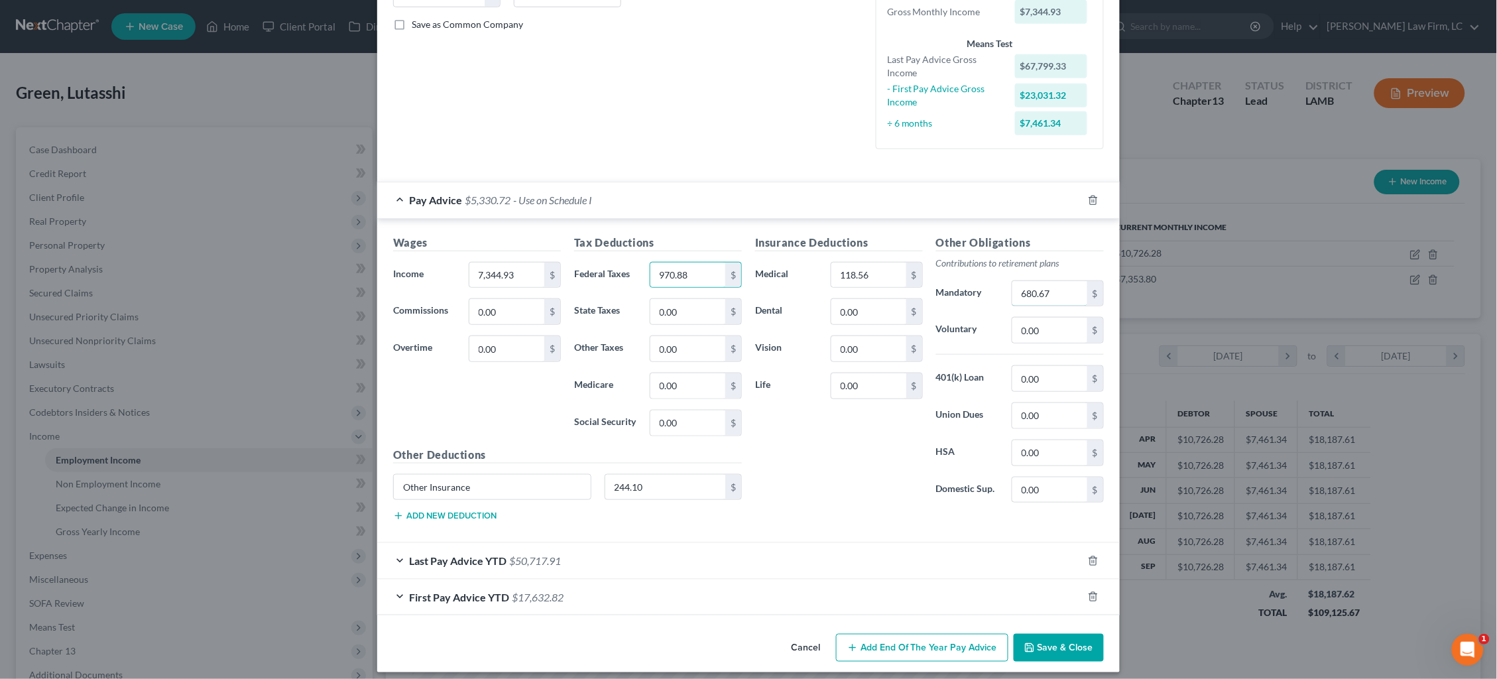
drag, startPoint x: 1045, startPoint y: 280, endPoint x: 931, endPoint y: 263, distance: 115.9
click at [933, 263] on div "Other Obligations Contributions to retirement plans Mandatory 680.67 $ Voluntar…" at bounding box center [1019, 374] width 181 height 279
type input "680.49"
click at [1077, 642] on button "Save & Close" at bounding box center [1059, 648] width 90 height 28
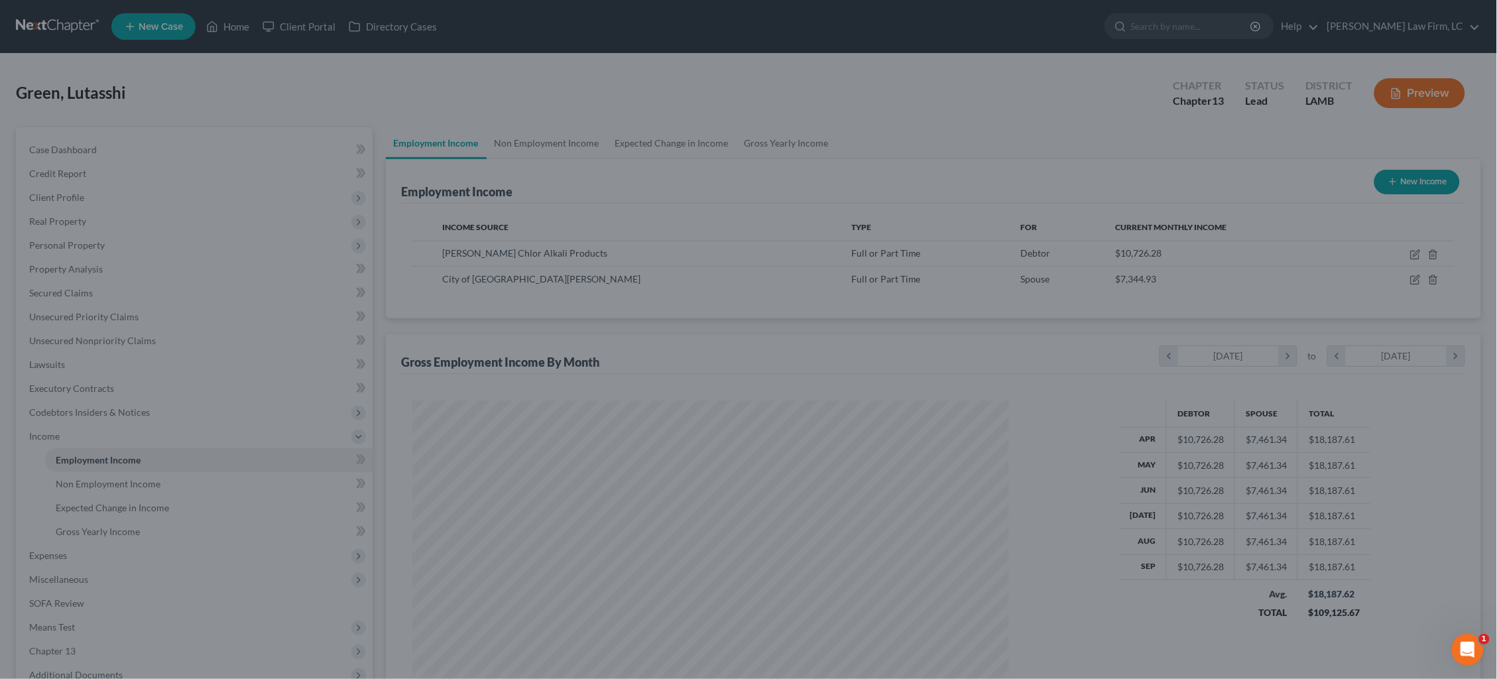
scroll to position [3, 0]
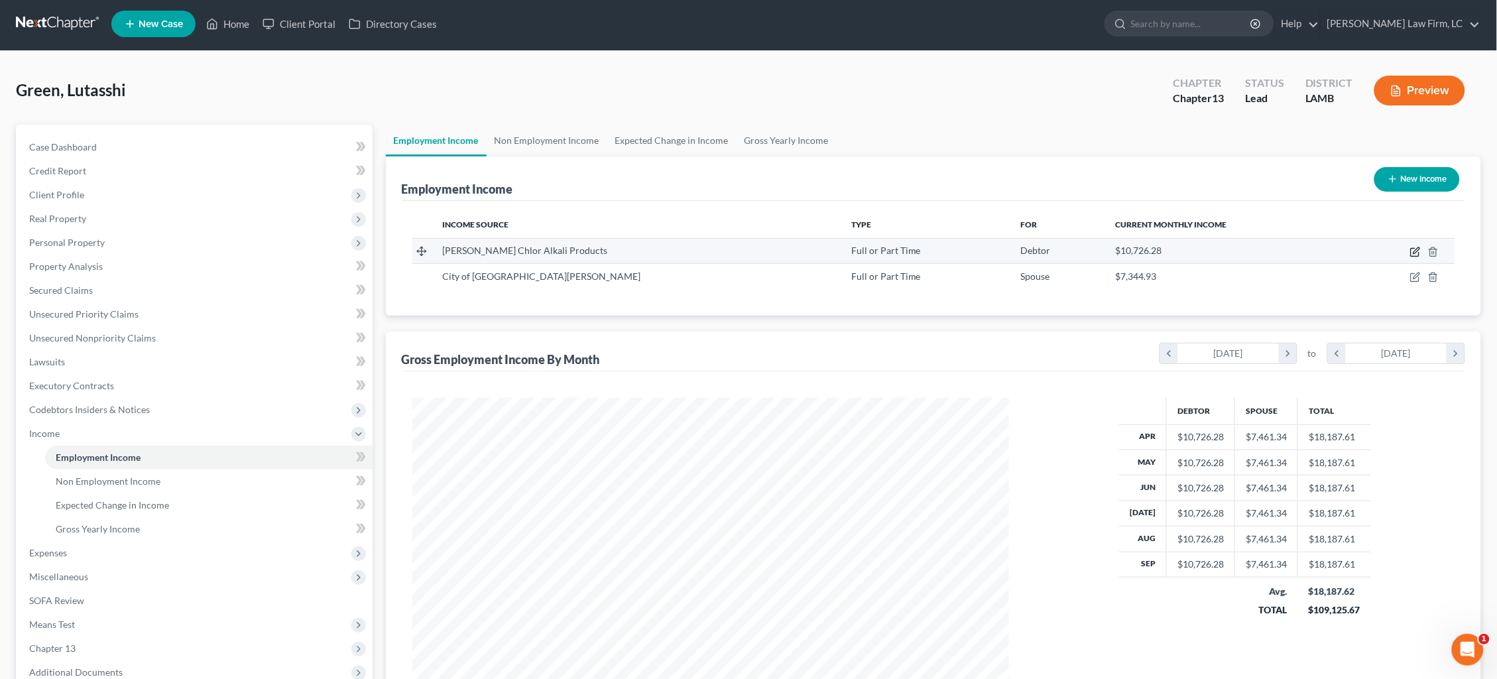
click at [1415, 249] on icon "button" at bounding box center [1415, 252] width 11 height 11
select select "0"
select select "19"
select select "0"
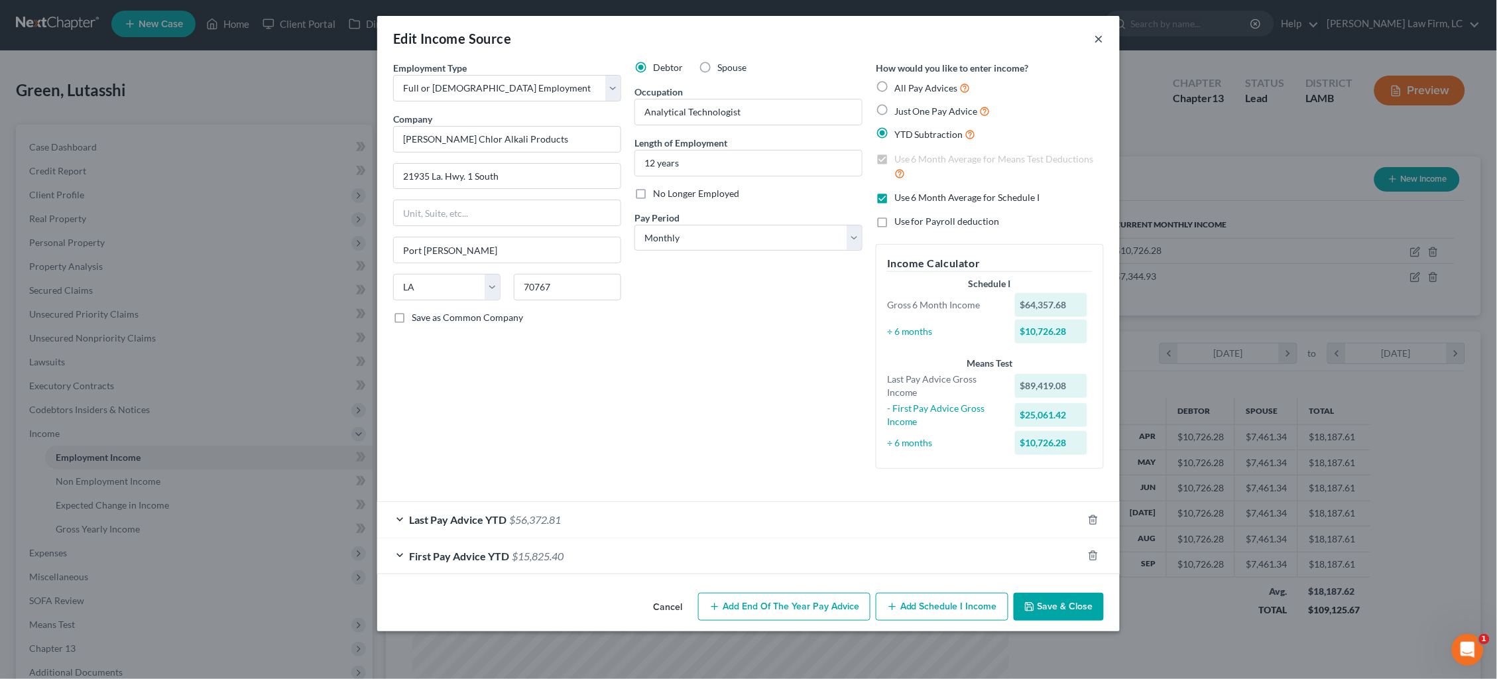
click at [1100, 40] on button "×" at bounding box center [1099, 38] width 9 height 16
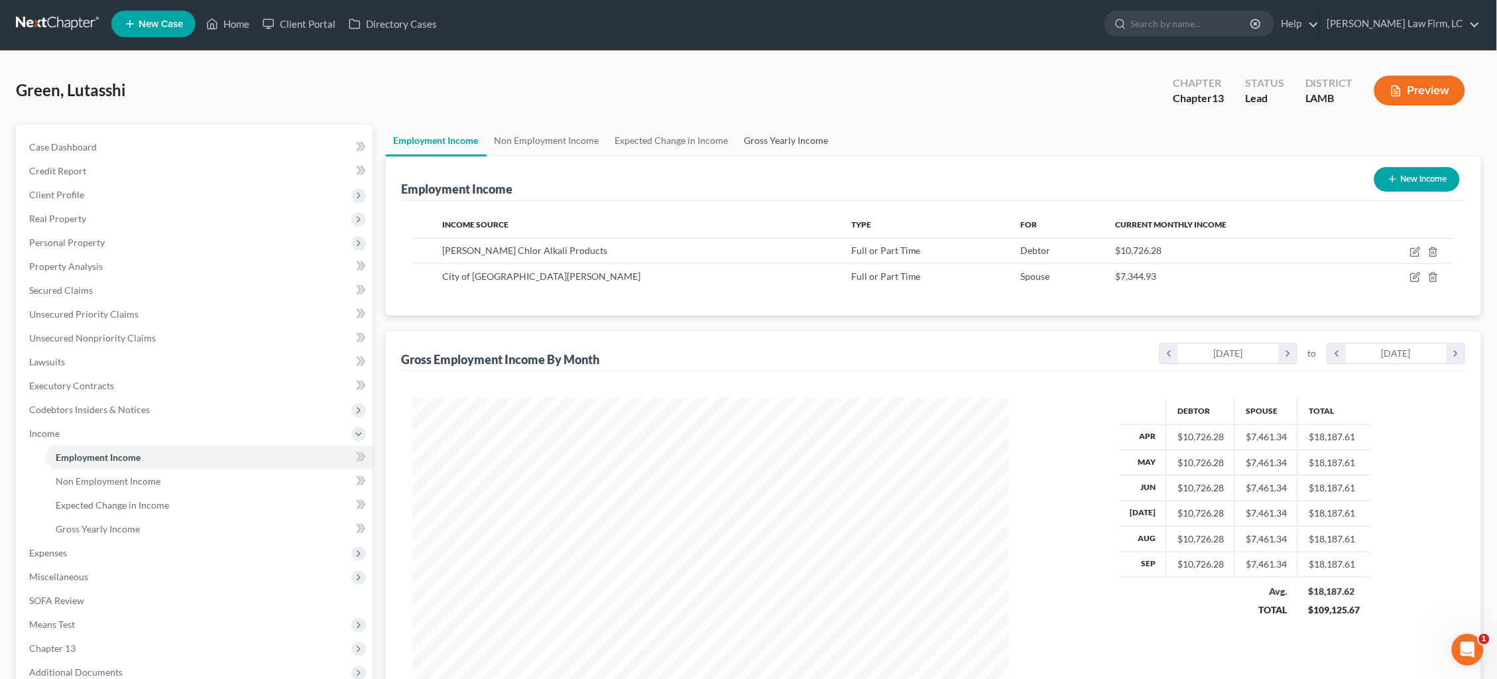
click at [767, 133] on link "Gross Yearly Income" at bounding box center [787, 141] width 100 height 32
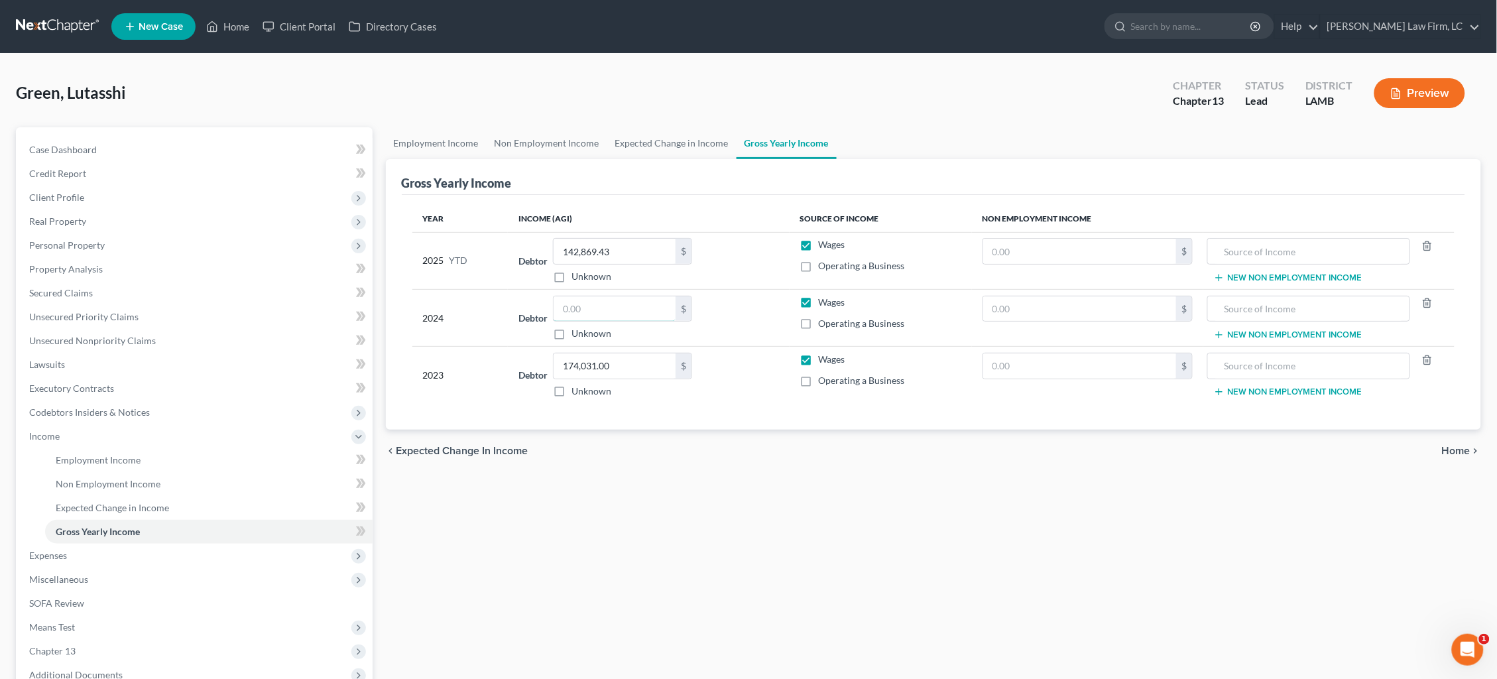
drag, startPoint x: 509, startPoint y: 306, endPoint x: 501, endPoint y: 306, distance: 8.6
click at [501, 306] on tr "2024 Debtor $ Unknown Balance Undetermined $ Unknown Wages Operating a Business…" at bounding box center [933, 317] width 1043 height 57
type input "1"
type input "0"
type input "115,088.00"
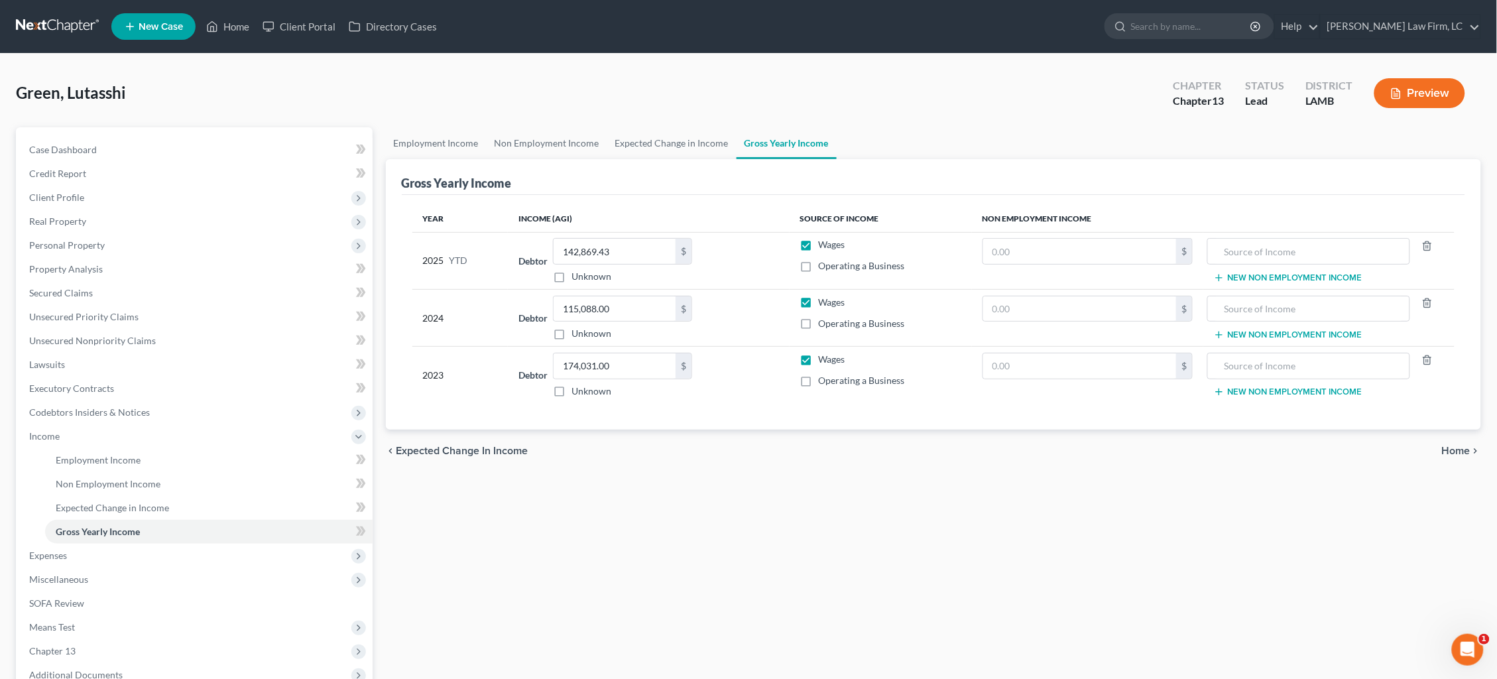
click at [1461, 447] on span "Home" at bounding box center [1456, 450] width 29 height 11
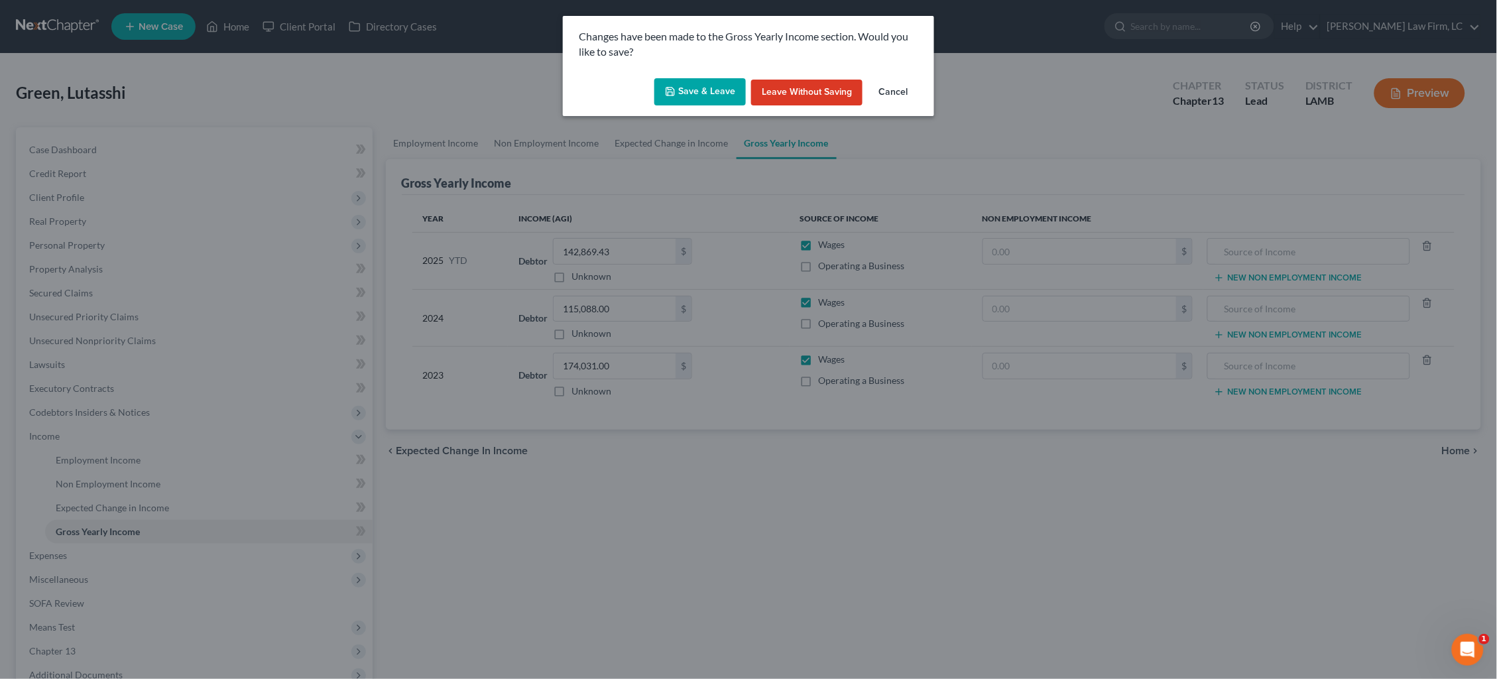
click at [709, 98] on button "Save & Leave" at bounding box center [699, 92] width 91 height 28
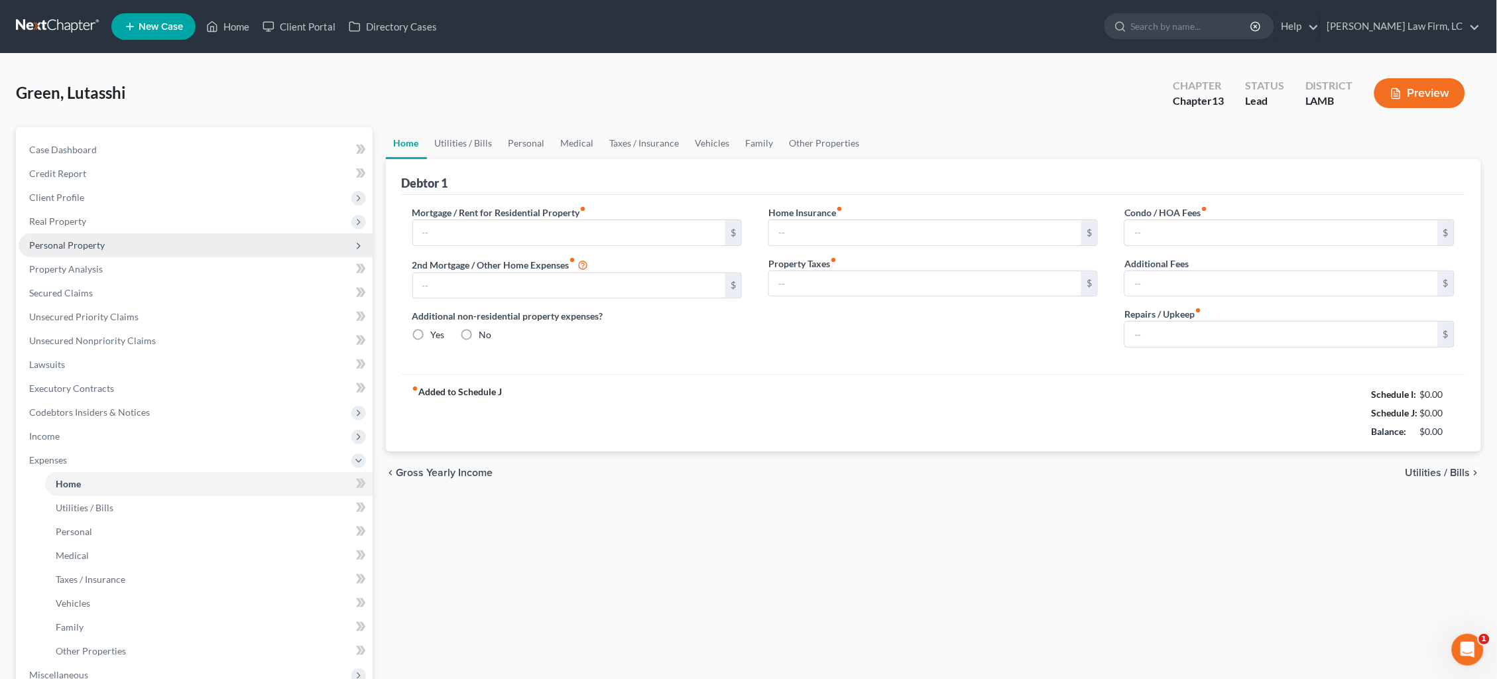
type input "827.16"
type input "0.00"
radio input "true"
type input "0.00"
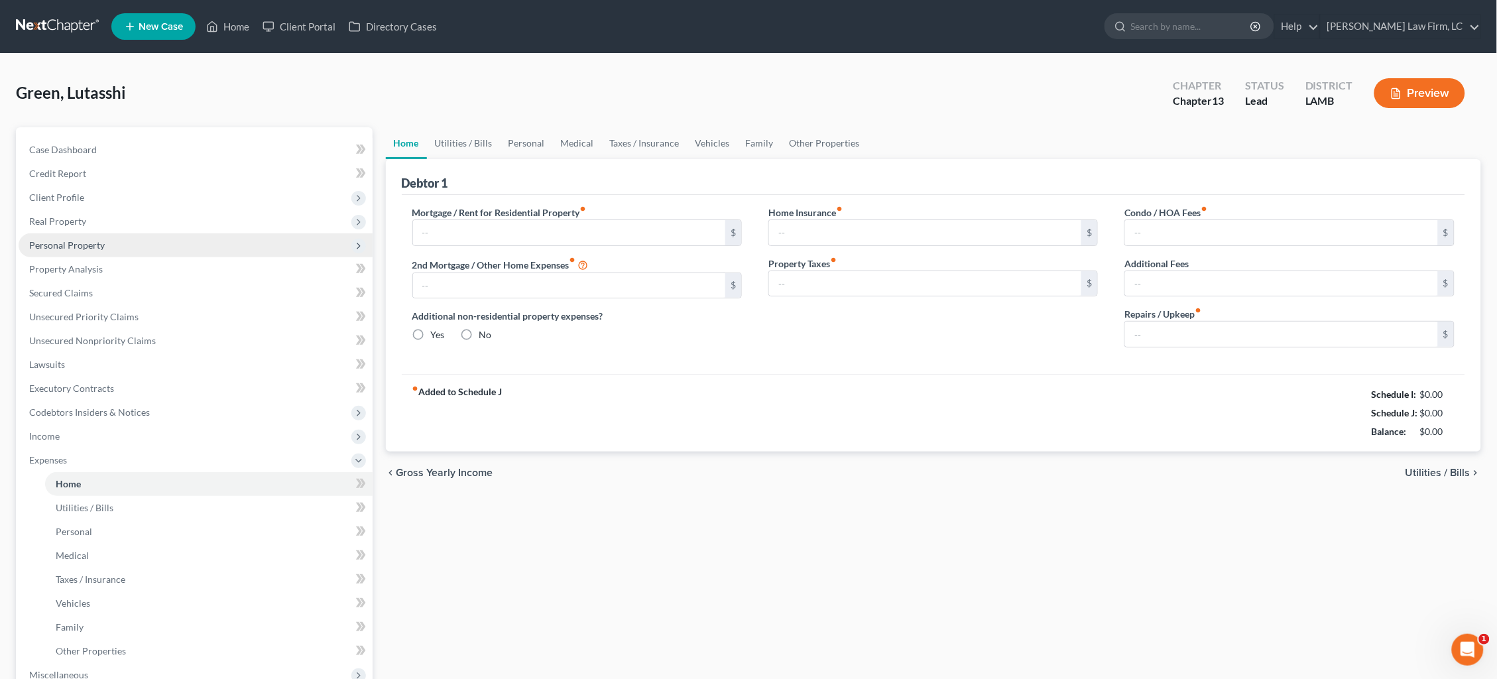
type input "0.00"
type input "75.00"
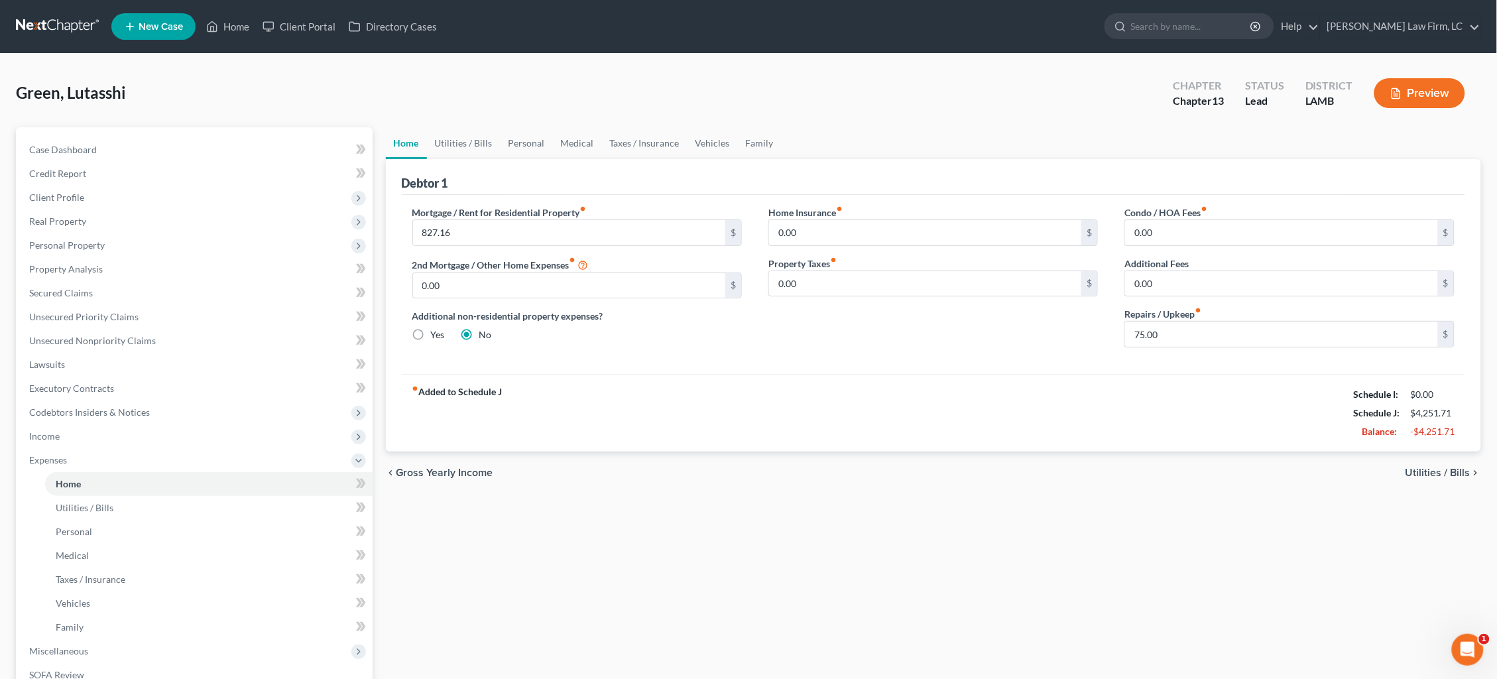
drag, startPoint x: 133, startPoint y: 223, endPoint x: 133, endPoint y: 236, distance: 13.3
click at [133, 222] on span "Real Property" at bounding box center [196, 221] width 354 height 24
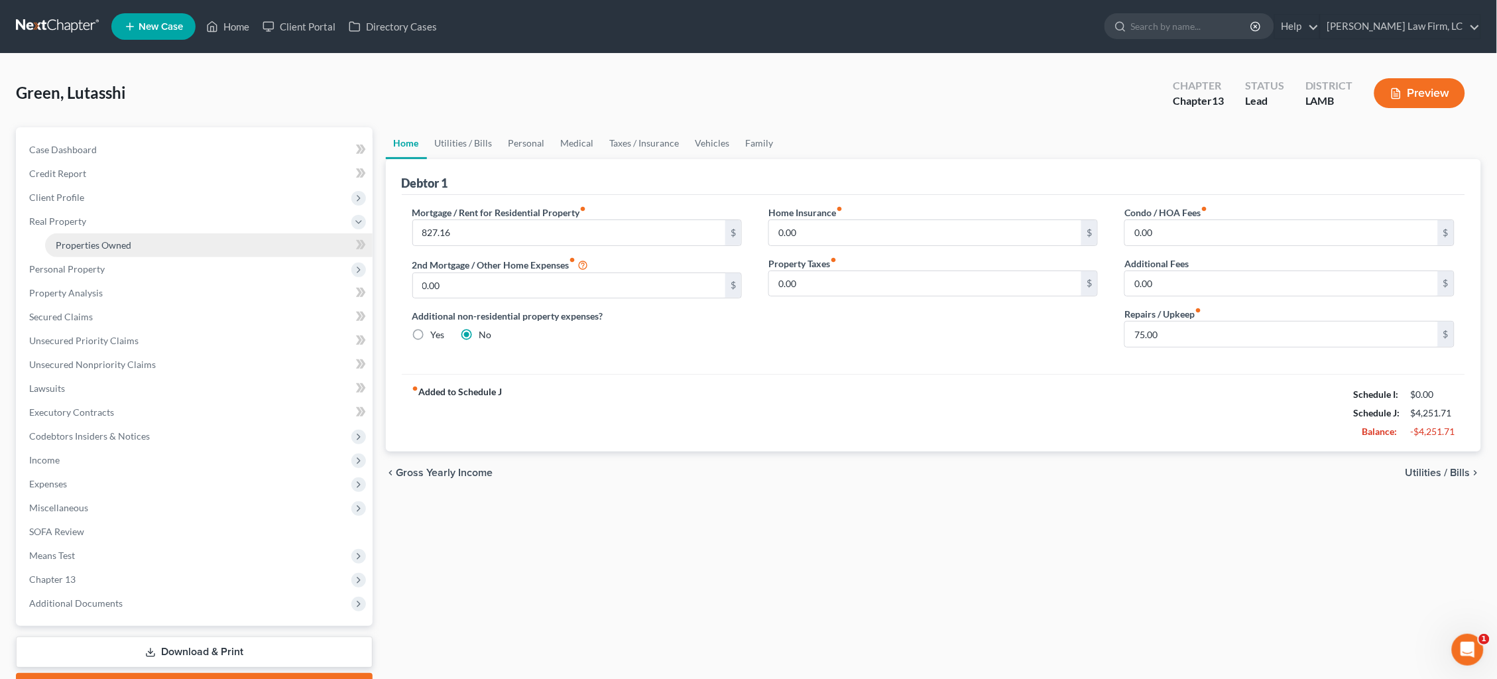
click at [132, 246] on link "Properties Owned" at bounding box center [208, 245] width 327 height 24
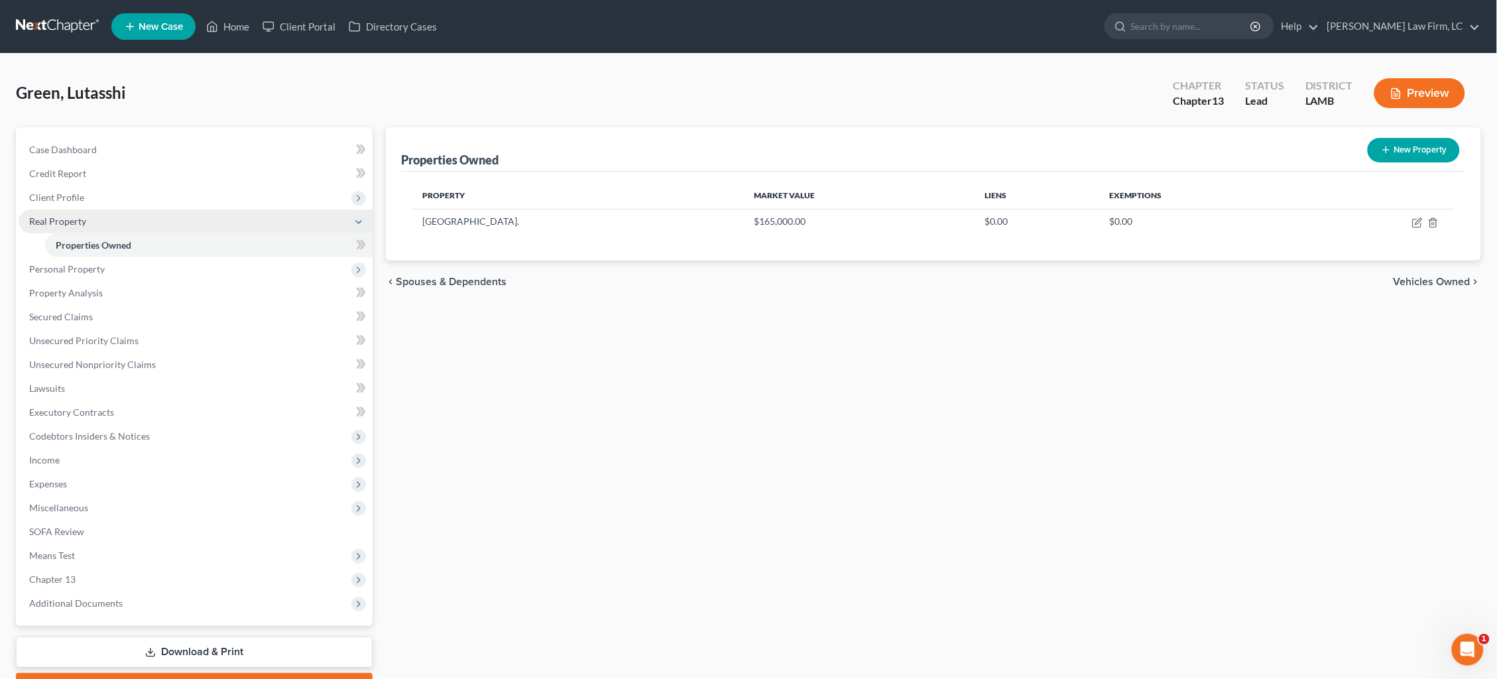
click at [155, 221] on span "Real Property" at bounding box center [196, 221] width 354 height 24
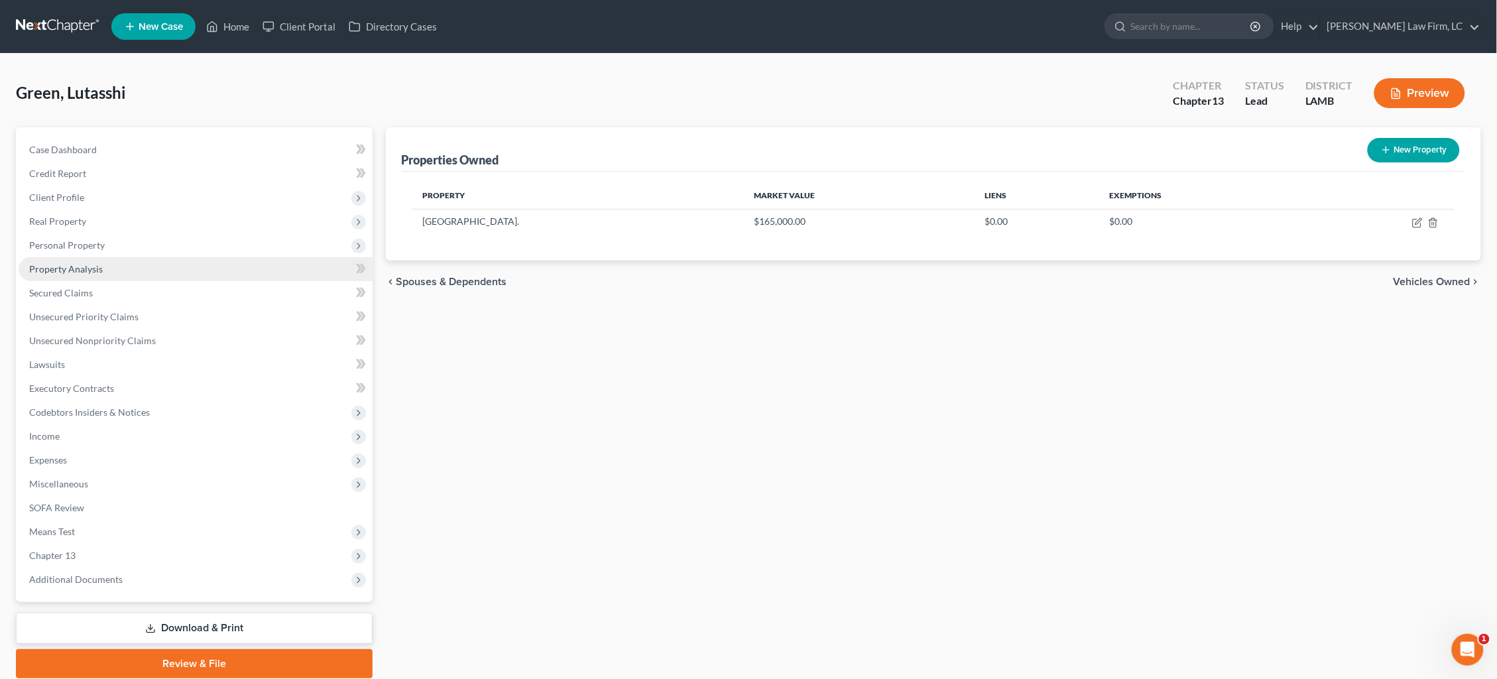
click at [196, 268] on link "Property Analysis" at bounding box center [196, 269] width 354 height 24
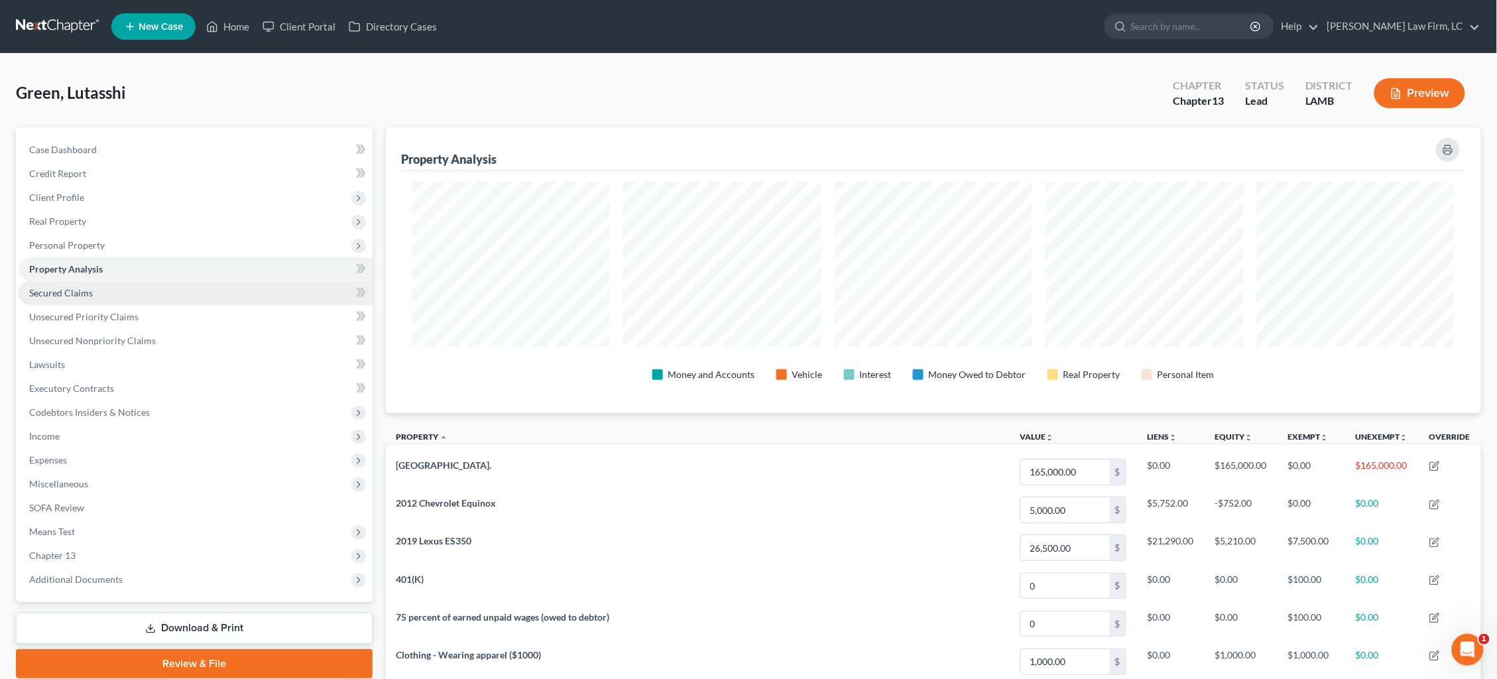
scroll to position [285, 1095]
click at [207, 294] on link "Secured Claims" at bounding box center [196, 293] width 354 height 24
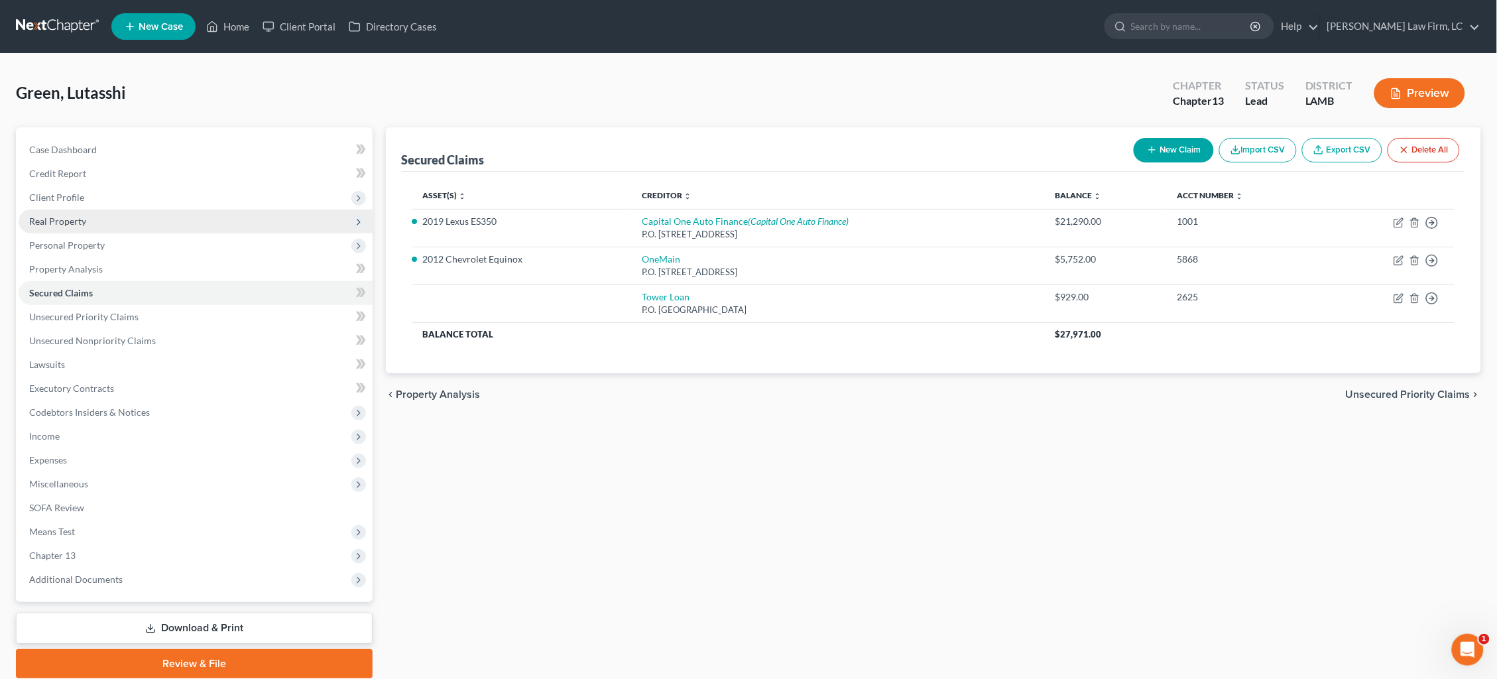
drag, startPoint x: 185, startPoint y: 221, endPoint x: 184, endPoint y: 228, distance: 6.8
click at [184, 221] on span "Real Property" at bounding box center [196, 221] width 354 height 24
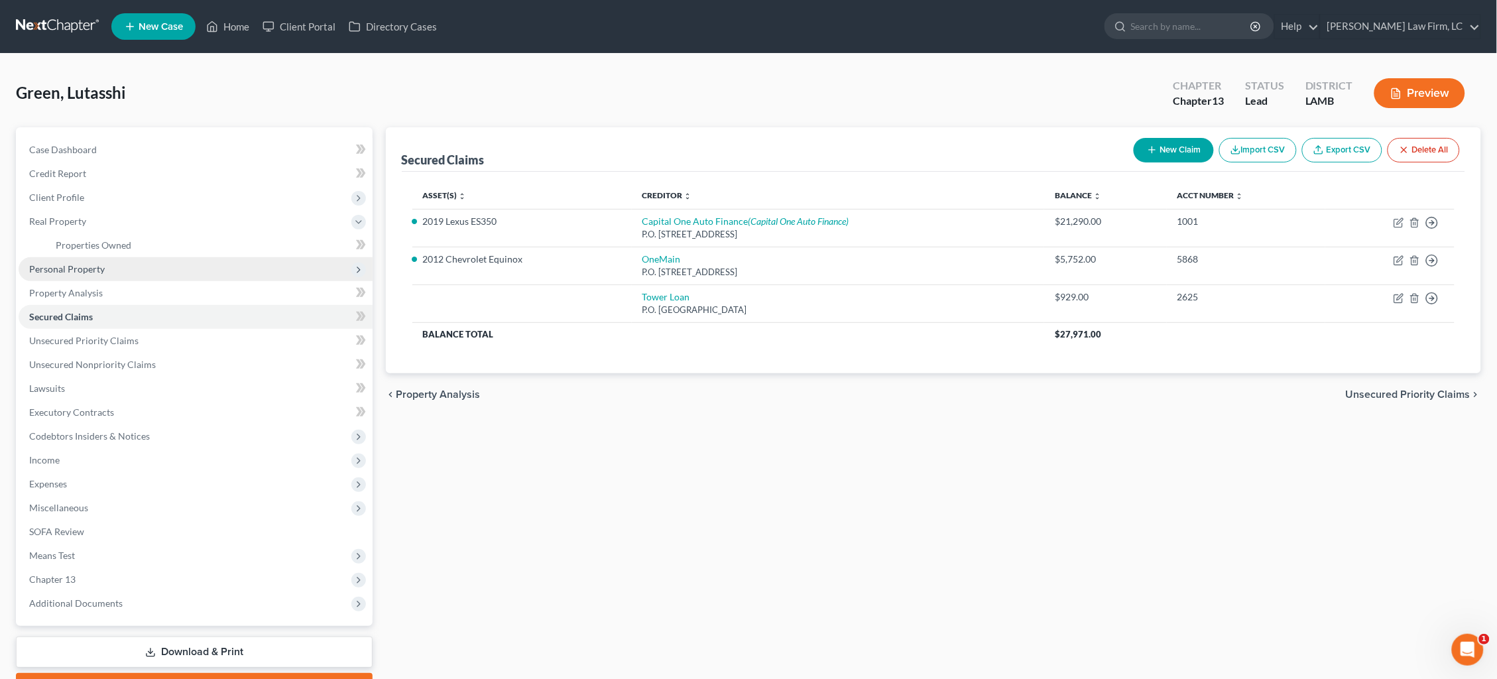
click at [176, 271] on span "Personal Property" at bounding box center [196, 269] width 354 height 24
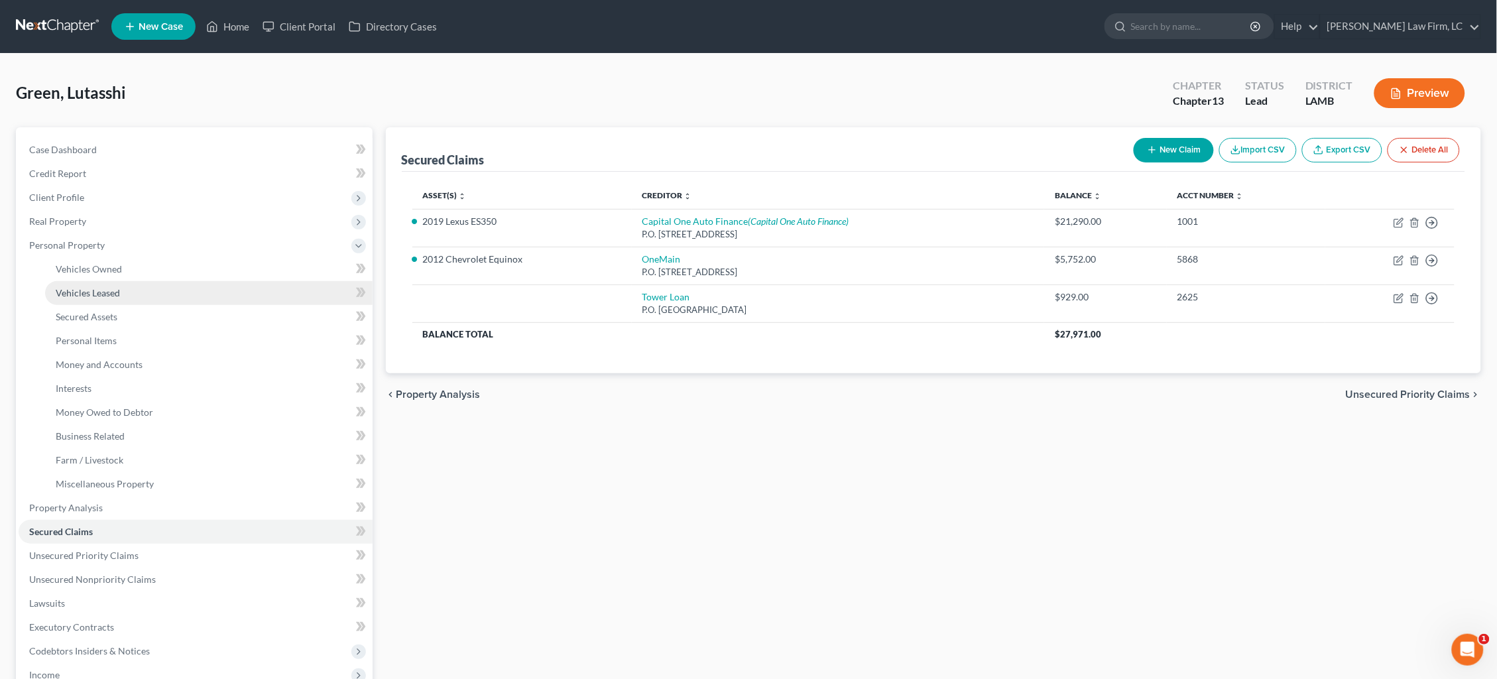
click at [178, 285] on link "Vehicles Leased" at bounding box center [208, 293] width 327 height 24
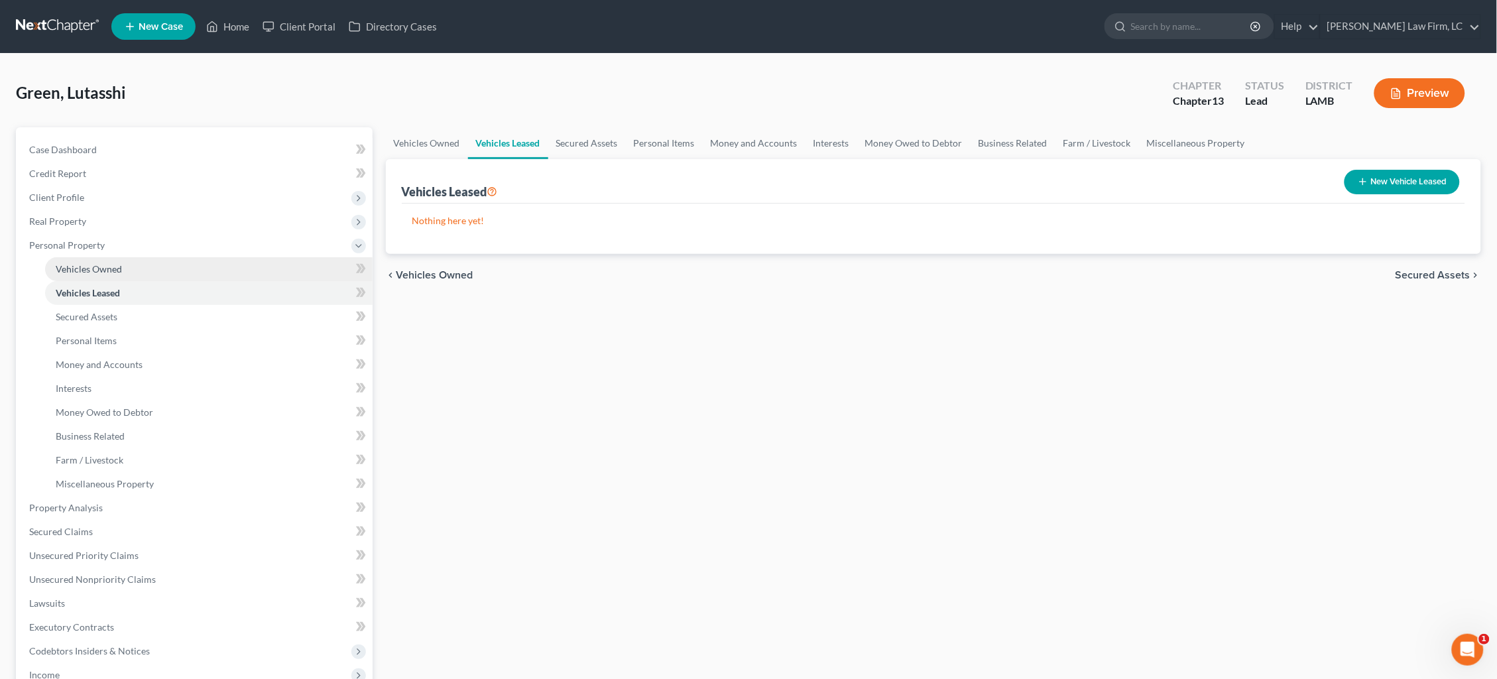
click at [178, 270] on link "Vehicles Owned" at bounding box center [208, 269] width 327 height 24
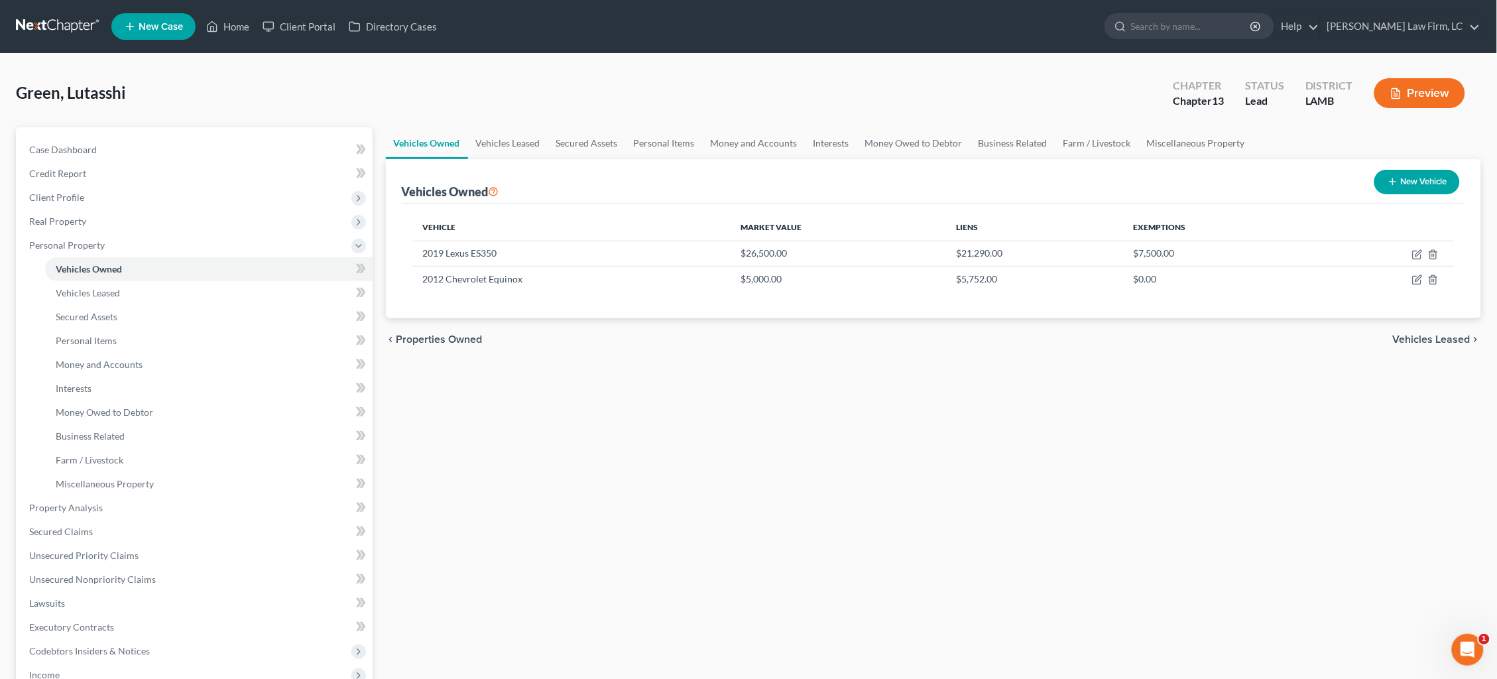
click at [1400, 183] on button "New Vehicle" at bounding box center [1417, 182] width 86 height 25
select select "0"
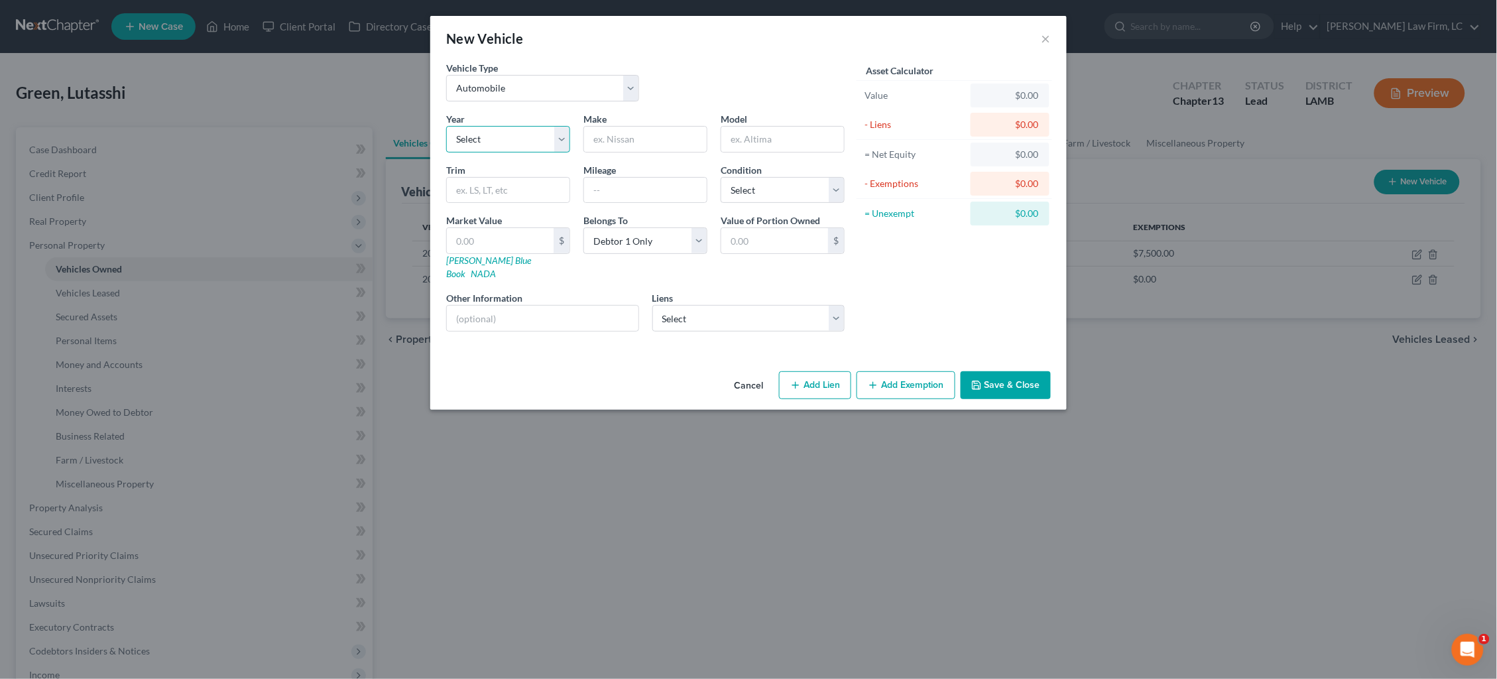
select select "25"
click at [670, 145] on input "text" at bounding box center [645, 139] width 123 height 25
type input "Chevrolet"
type input "Silverado"
select select "4"
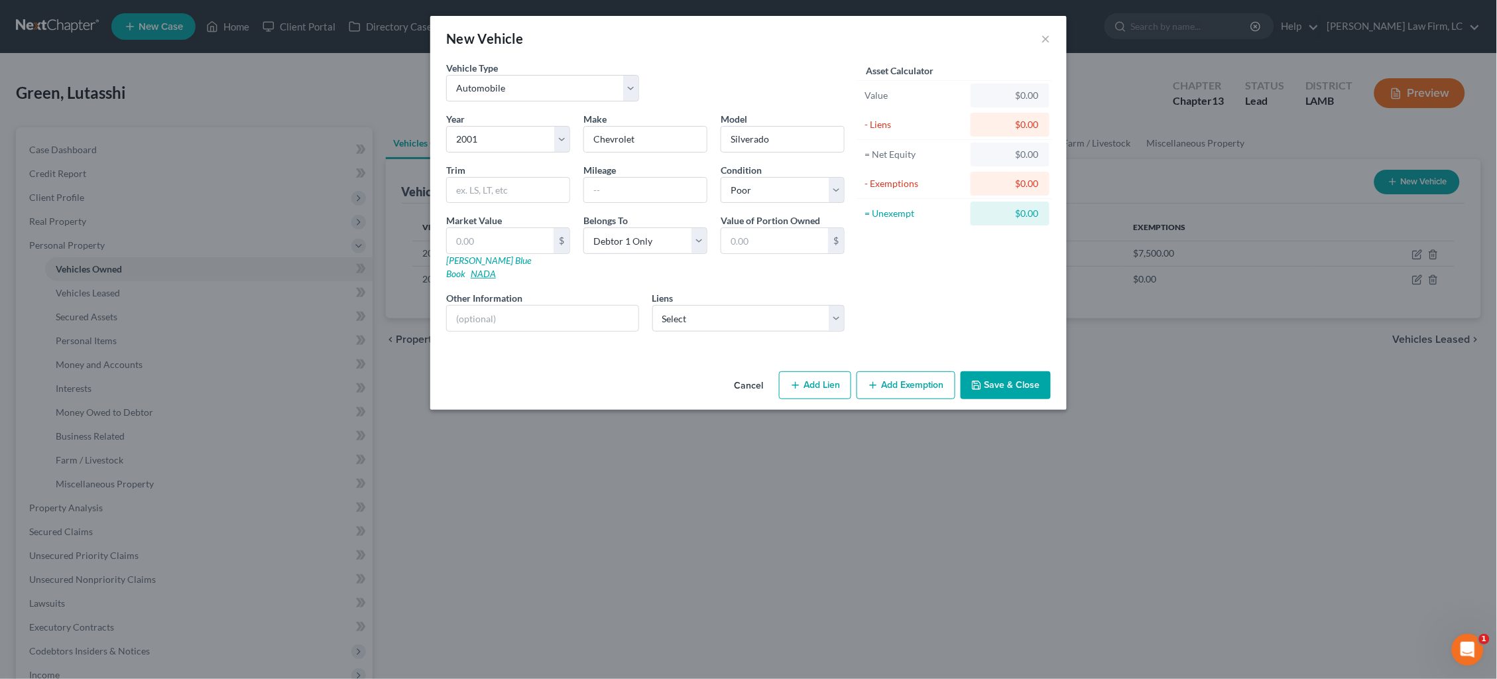
click at [496, 268] on link "NADA" at bounding box center [483, 273] width 25 height 11
click at [523, 245] on input "text" at bounding box center [500, 240] width 107 height 25
type input "3"
type input "3.00"
type input "35"
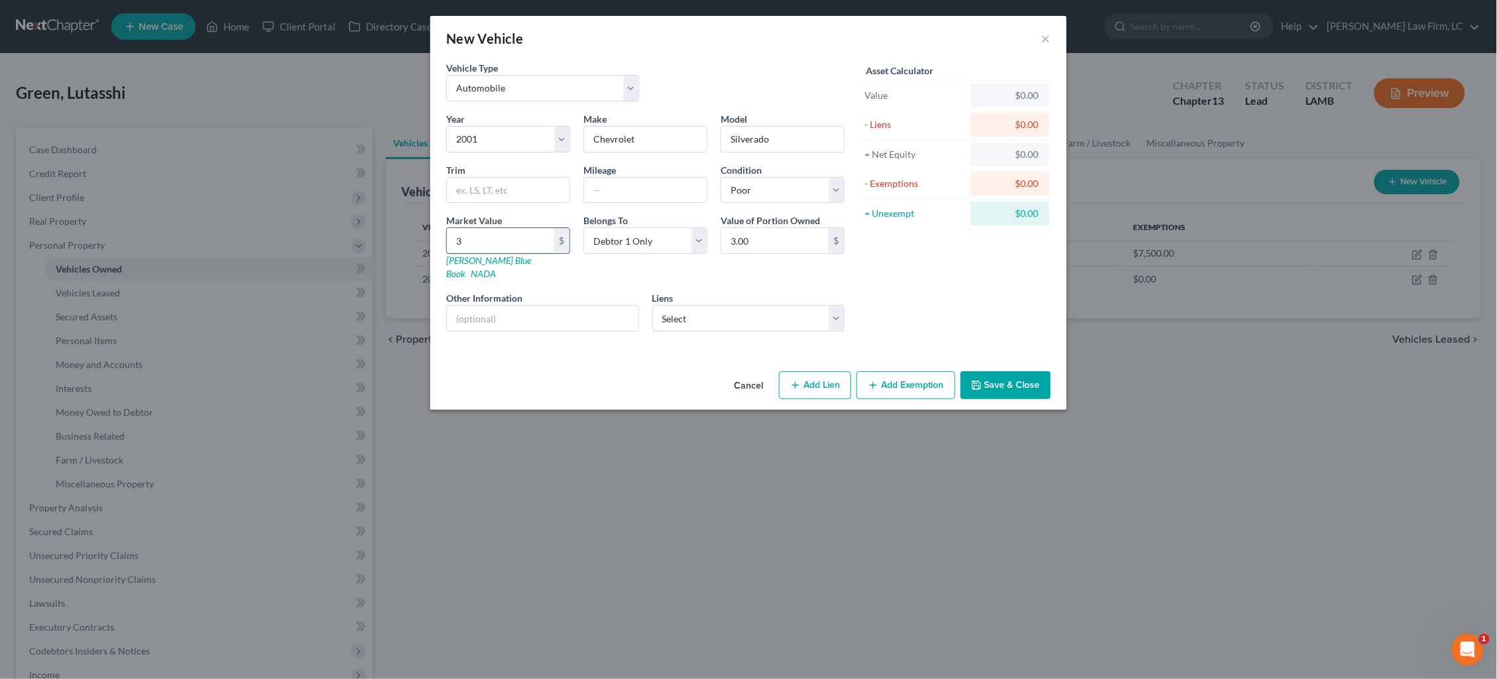
type input "35.00"
type input "350"
type input "350.00"
type input "3500"
type input "3,500.00"
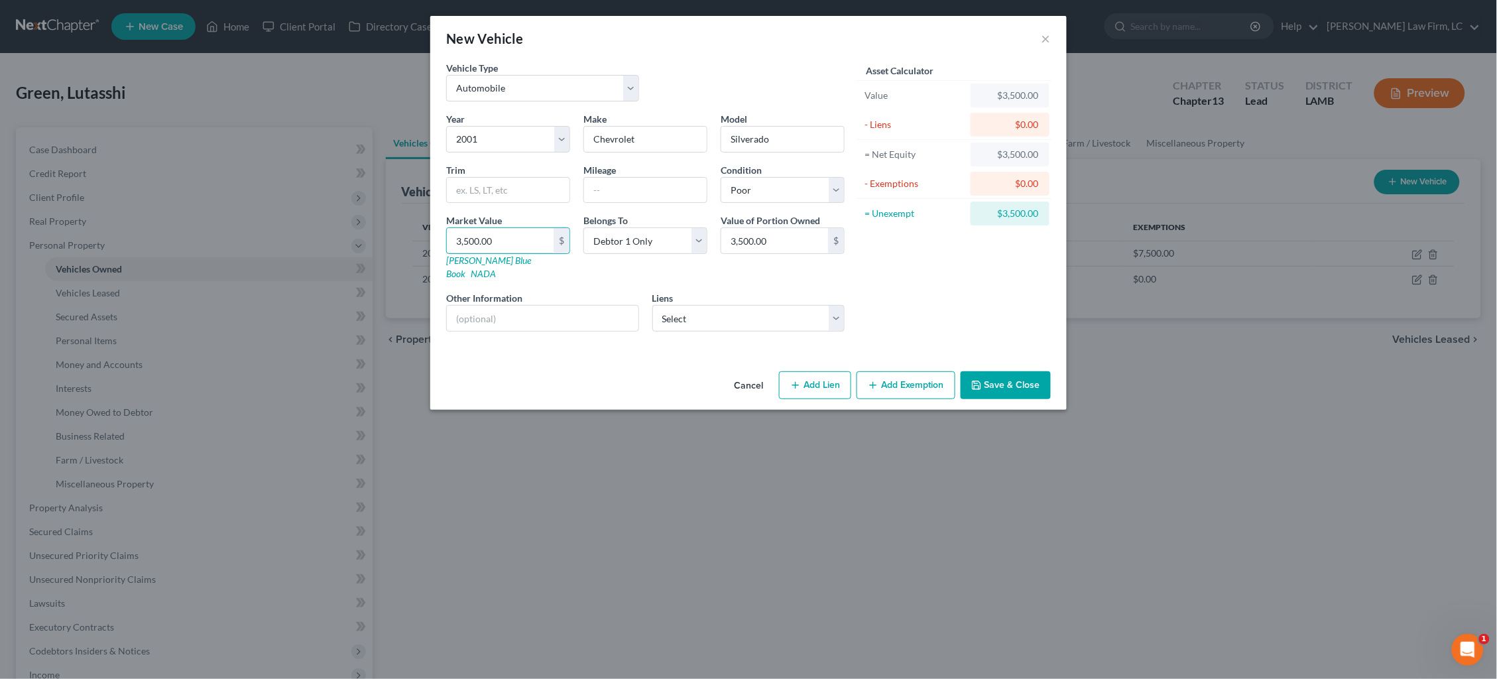
type input "3,500.00"
click at [1022, 371] on button "Save & Close" at bounding box center [1006, 385] width 90 height 28
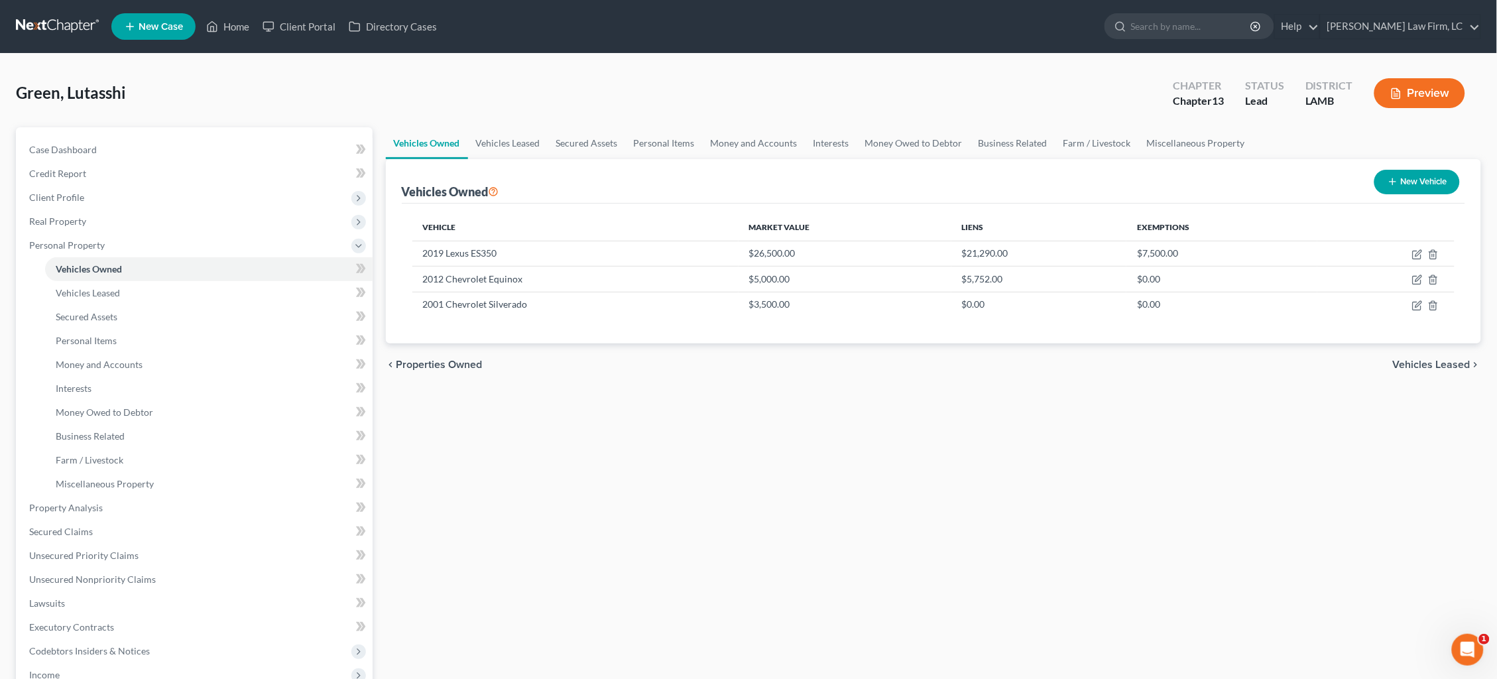
click at [1423, 177] on button "New Vehicle" at bounding box center [1417, 182] width 86 height 25
select select "0"
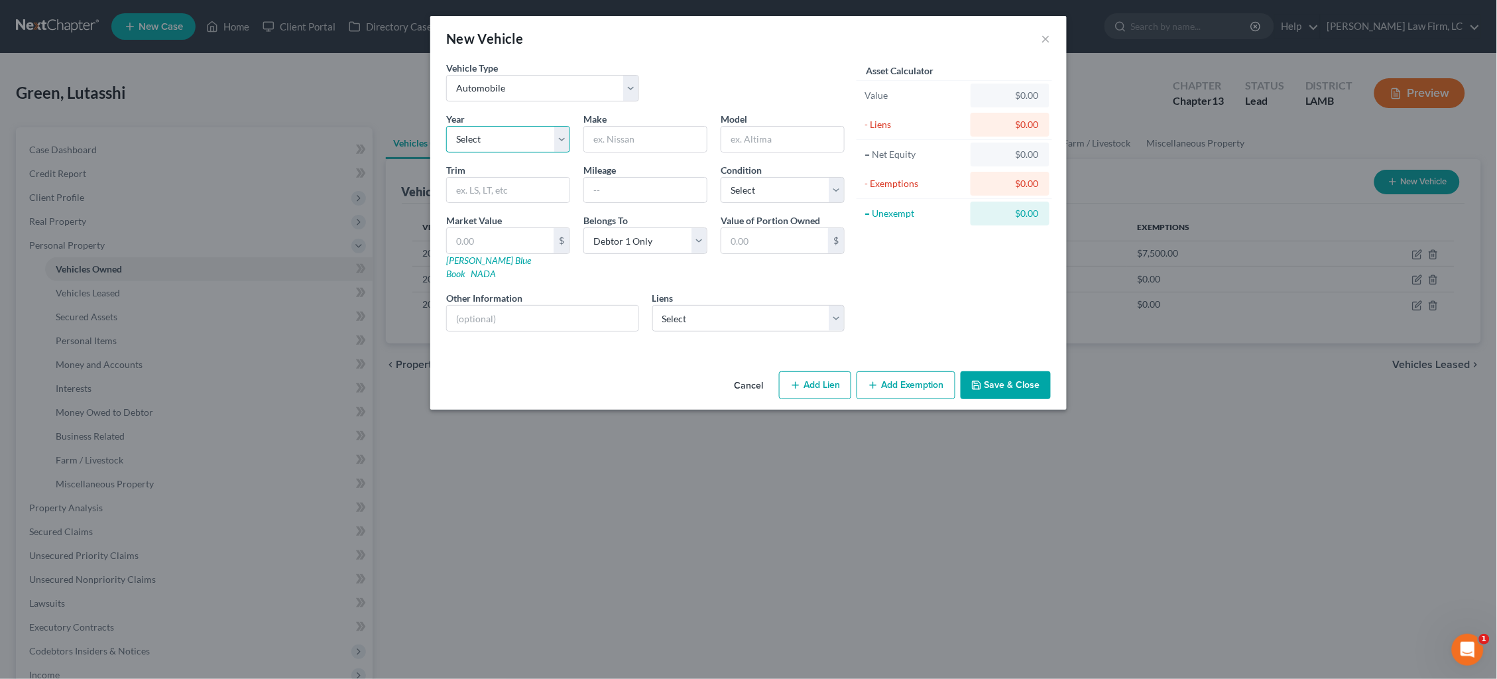
select select "12"
click at [659, 139] on input "text" at bounding box center [645, 139] width 123 height 25
type input "GMC"
type input "Sierra"
select select "3"
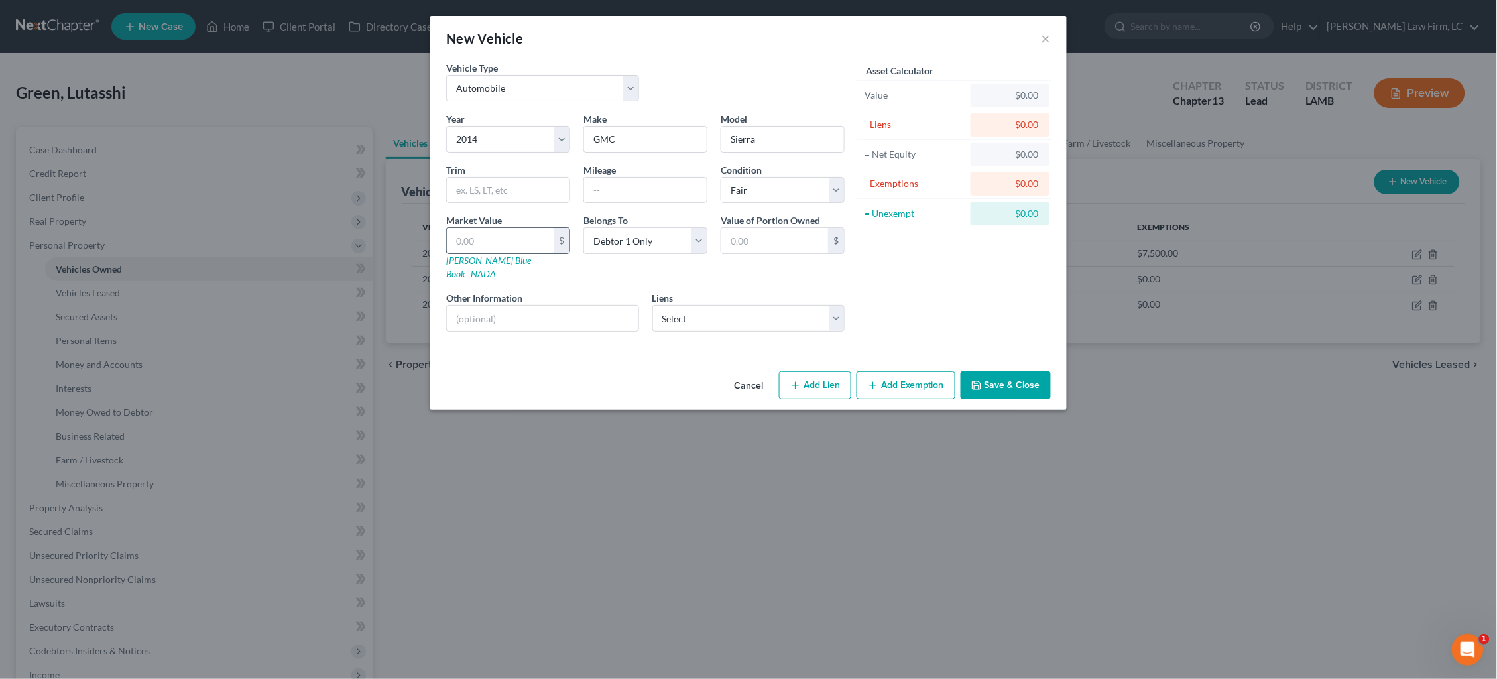
click at [484, 237] on input "text" at bounding box center [500, 240] width 107 height 25
type input "1"
type input "1.00"
type input "13"
type input "13.00"
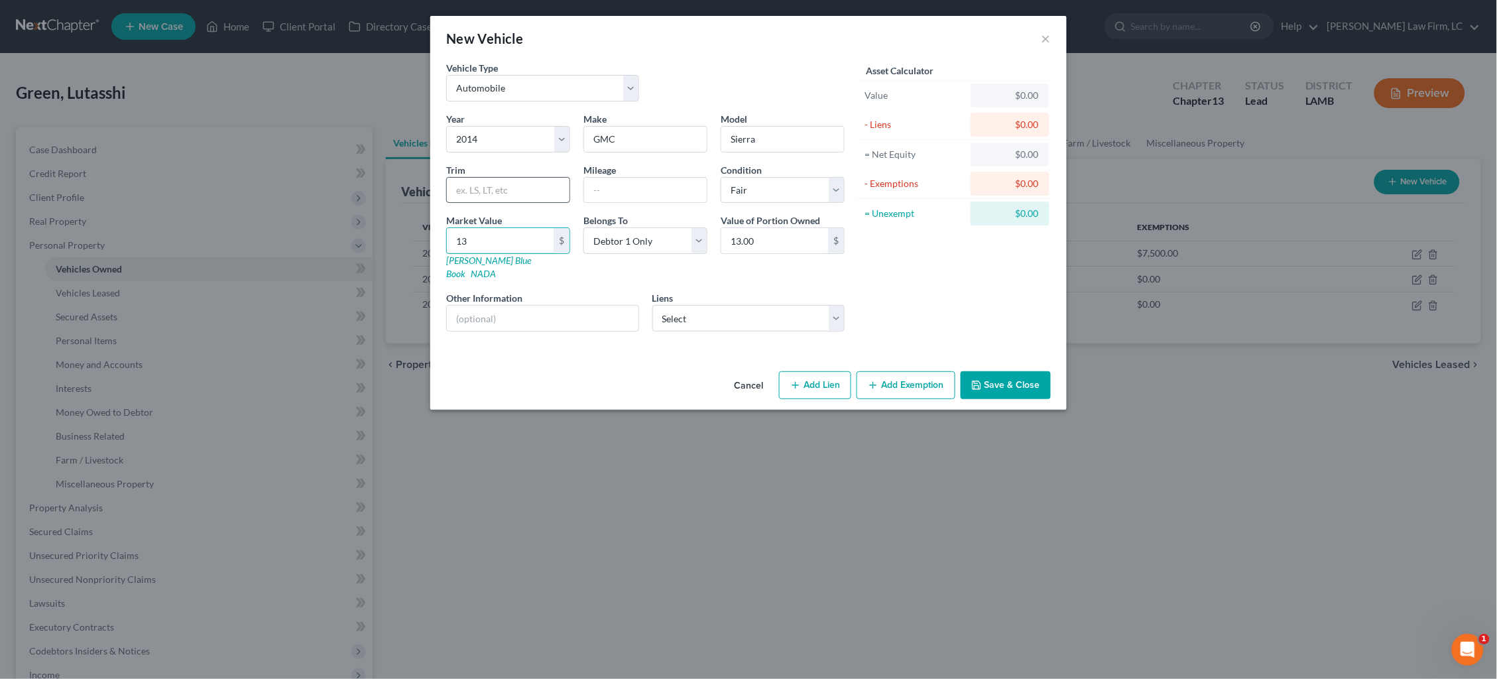
type input "135"
type input "135.00"
type input "1350"
type input "1,350.00"
type input "1,3500"
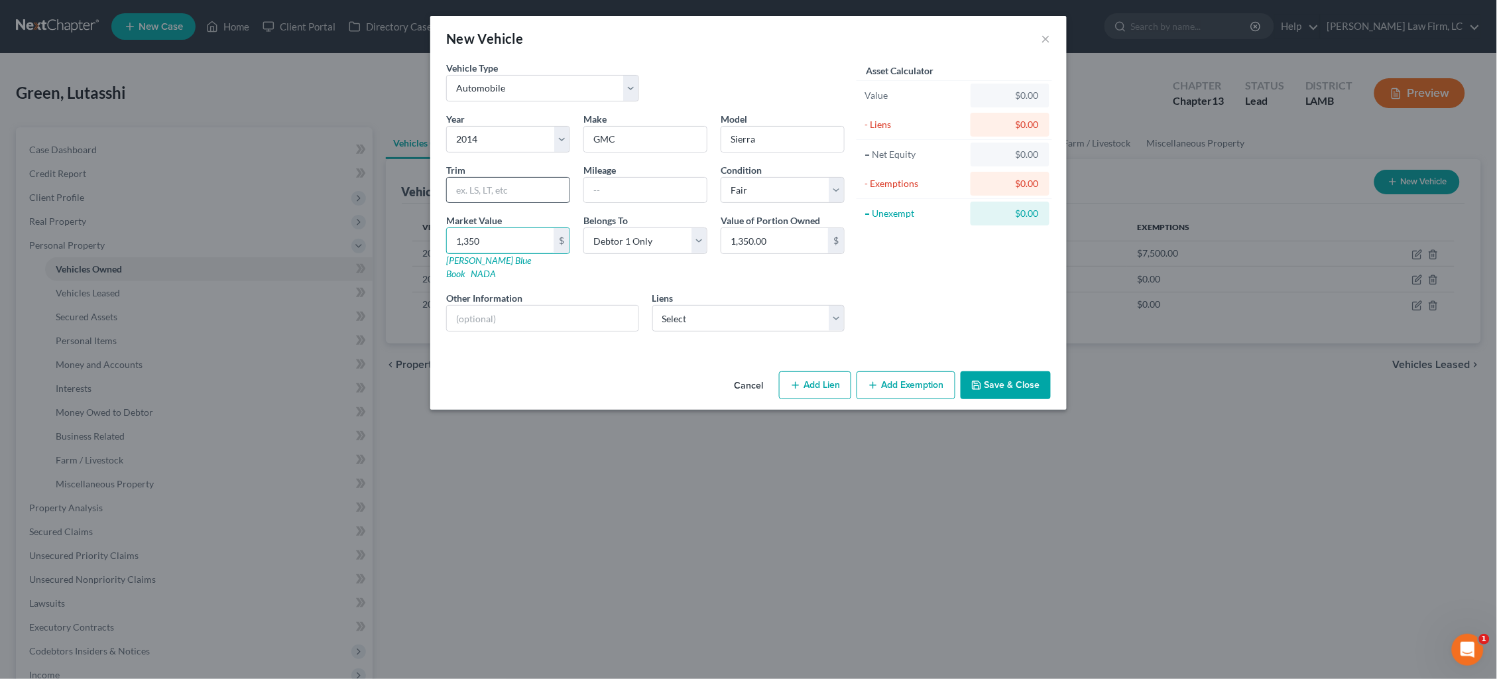
type input "13,500.00"
type input "13,500"
click at [550, 306] on input "text" at bounding box center [543, 318] width 192 height 25
type input "Husband's vehicle he purchased before their marriage"
click at [1014, 371] on button "Save & Close" at bounding box center [1006, 385] width 90 height 28
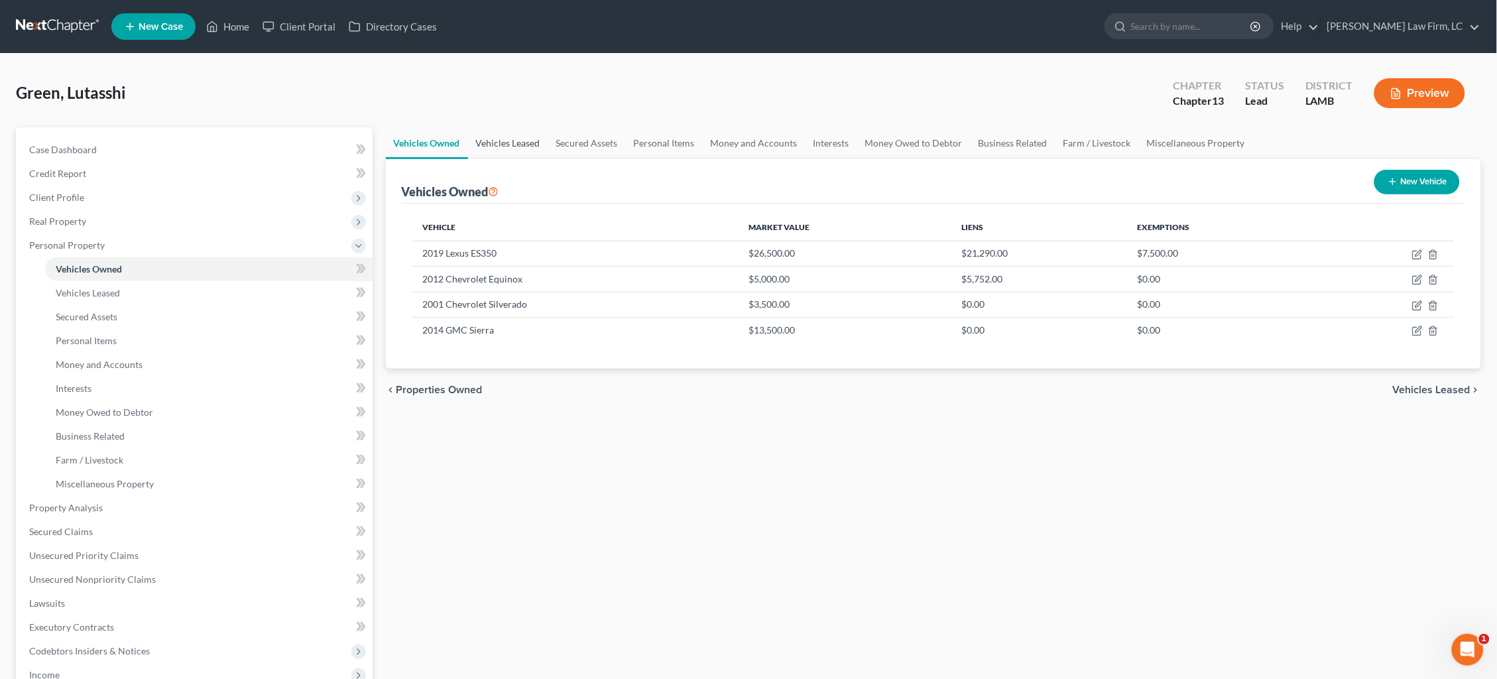
click at [507, 156] on link "Vehicles Leased" at bounding box center [508, 143] width 80 height 32
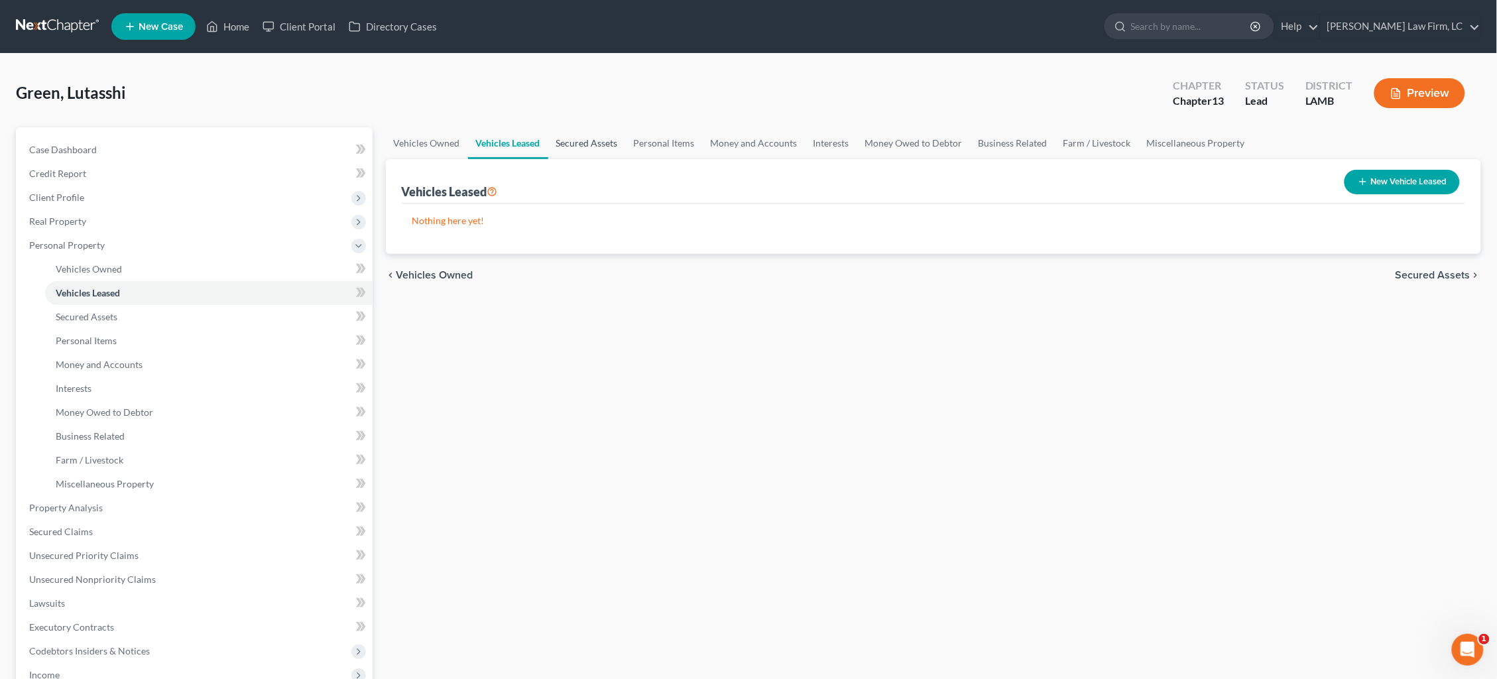
drag, startPoint x: 571, startPoint y: 139, endPoint x: 606, endPoint y: 143, distance: 35.4
click at [571, 139] on link "Secured Assets" at bounding box center [587, 143] width 78 height 32
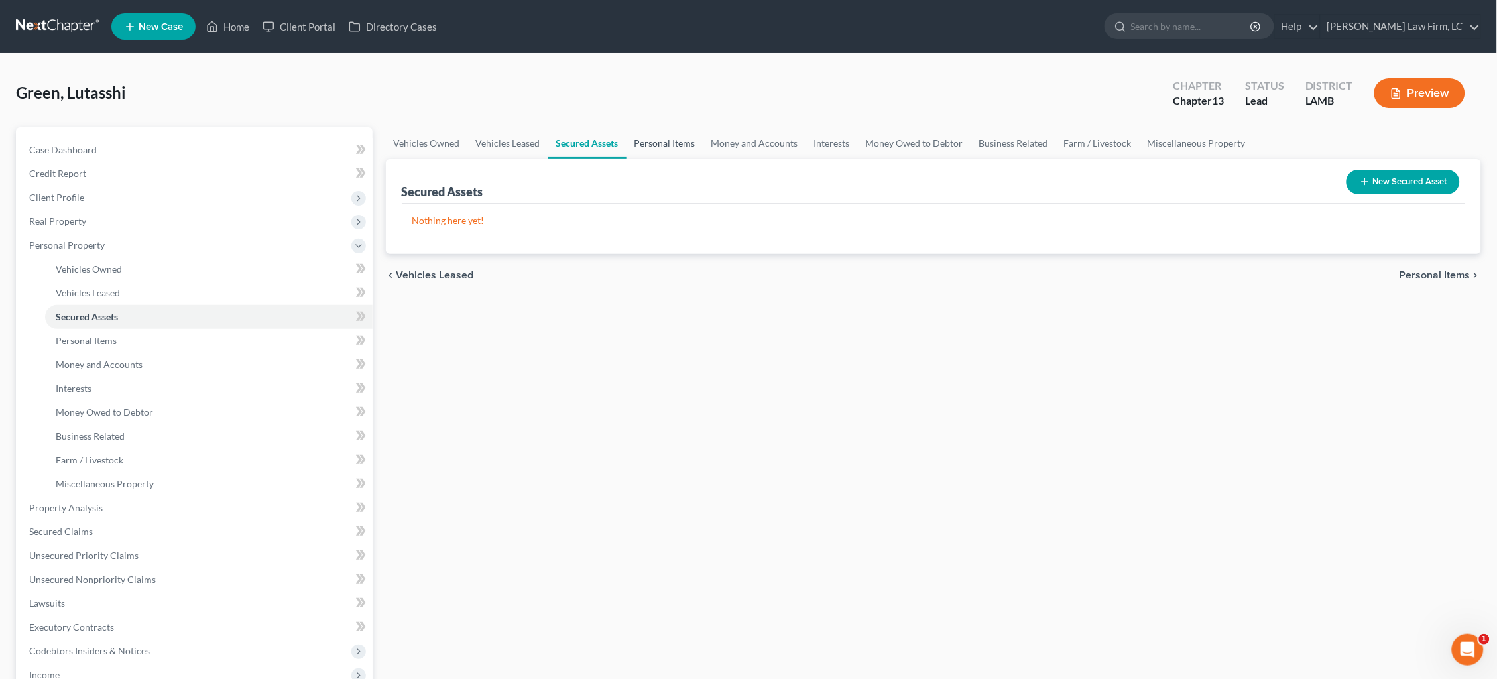
click at [669, 143] on link "Personal Items" at bounding box center [664, 143] width 77 height 32
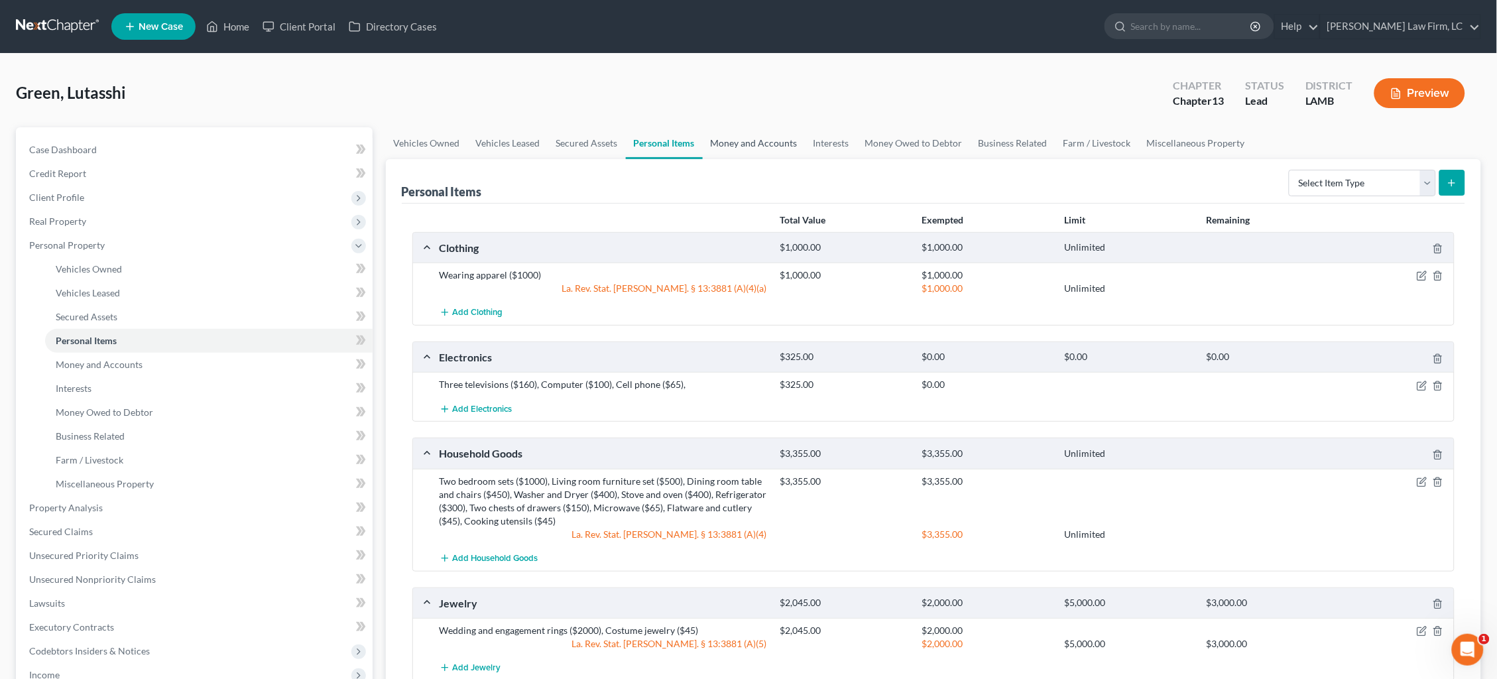
click at [768, 135] on link "Money and Accounts" at bounding box center [754, 143] width 103 height 32
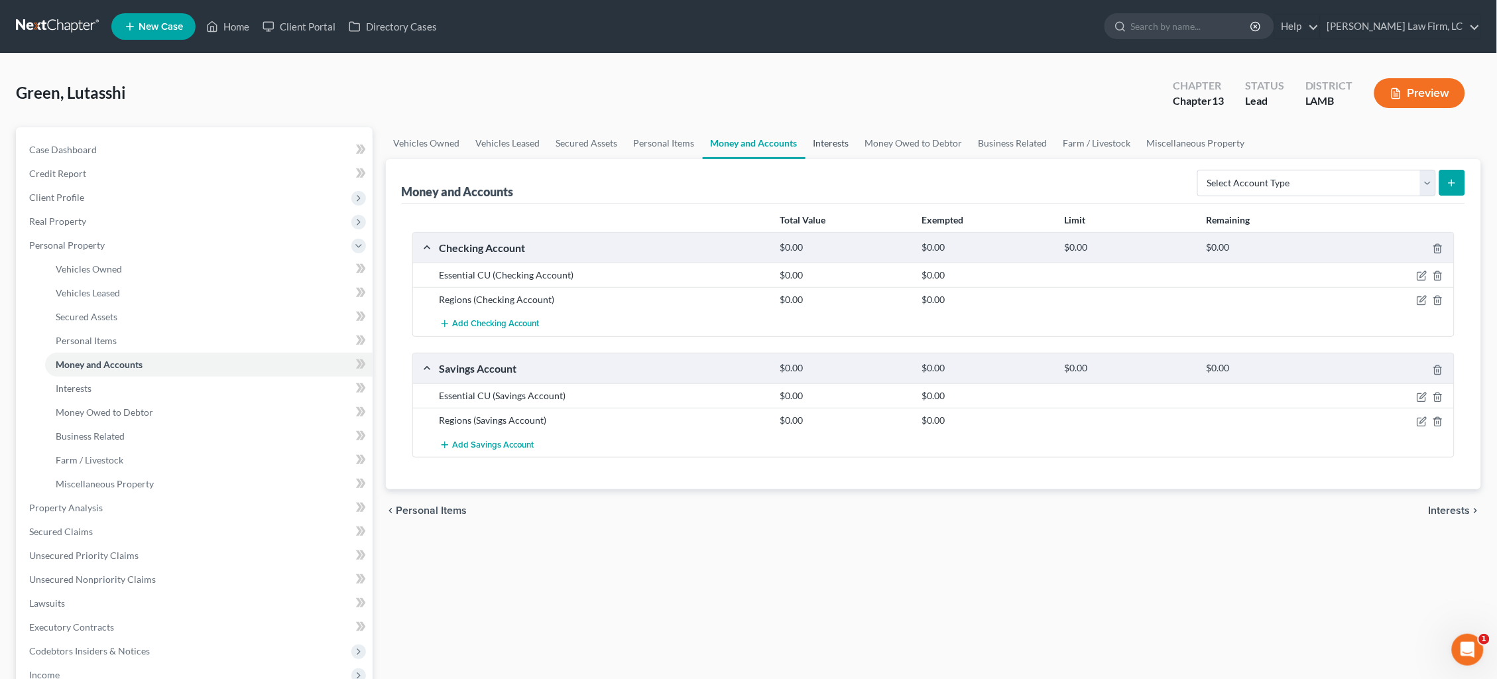
click at [846, 143] on link "Interests" at bounding box center [831, 143] width 52 height 32
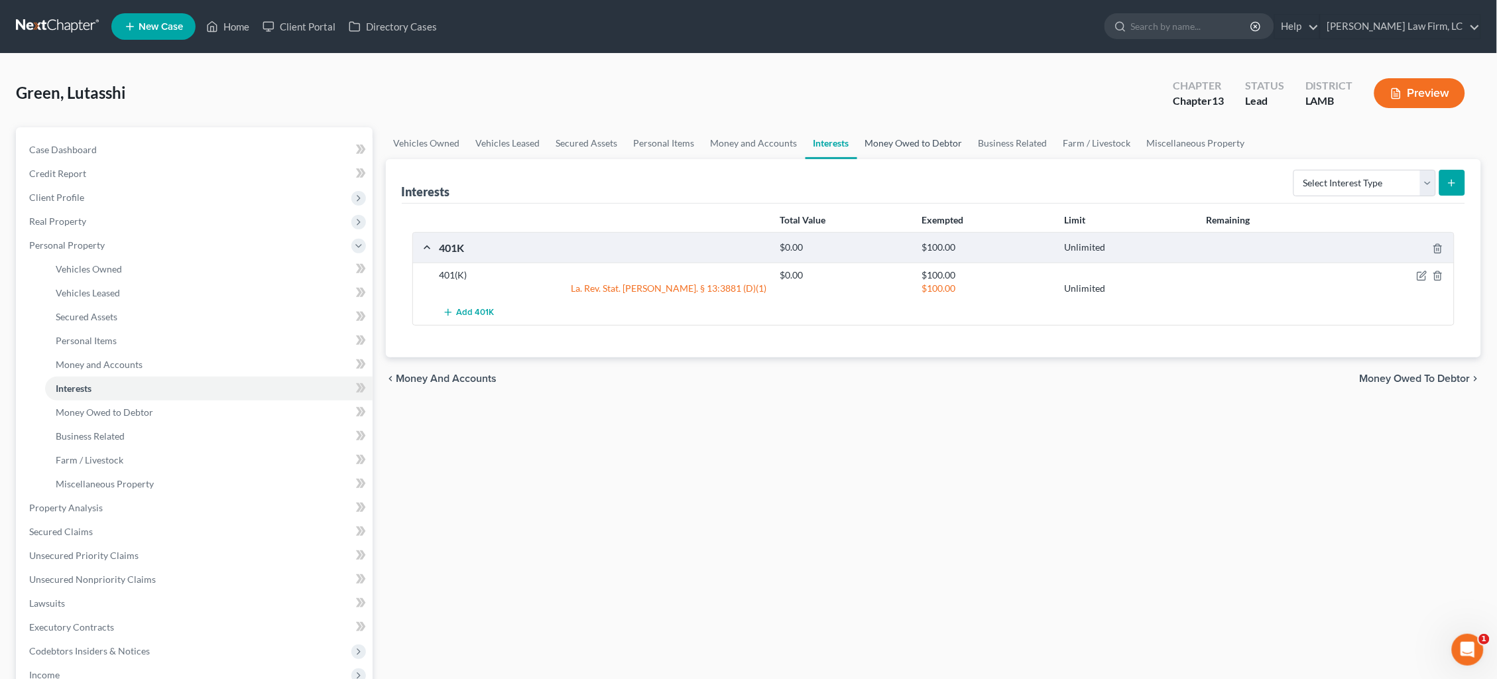
click at [920, 142] on link "Money Owed to Debtor" at bounding box center [913, 143] width 113 height 32
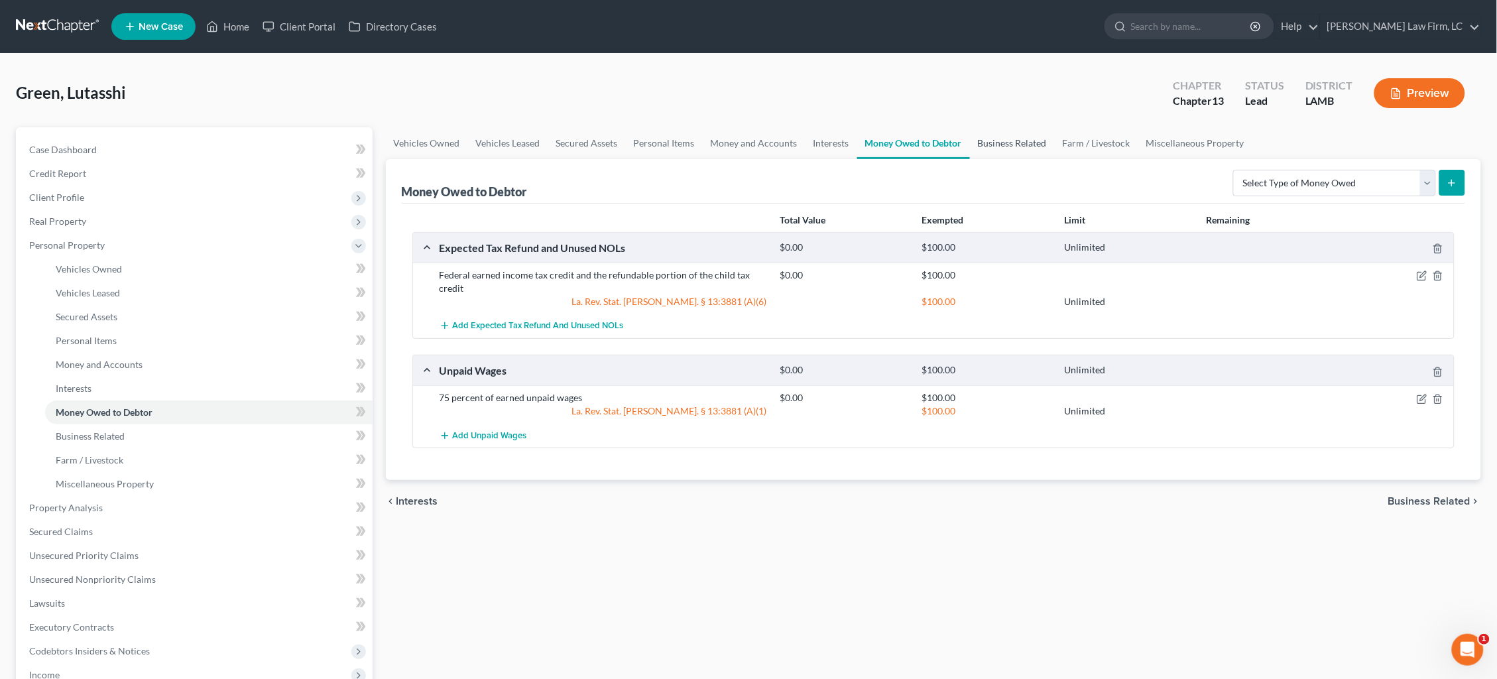
click at [1000, 147] on link "Business Related" at bounding box center [1012, 143] width 85 height 32
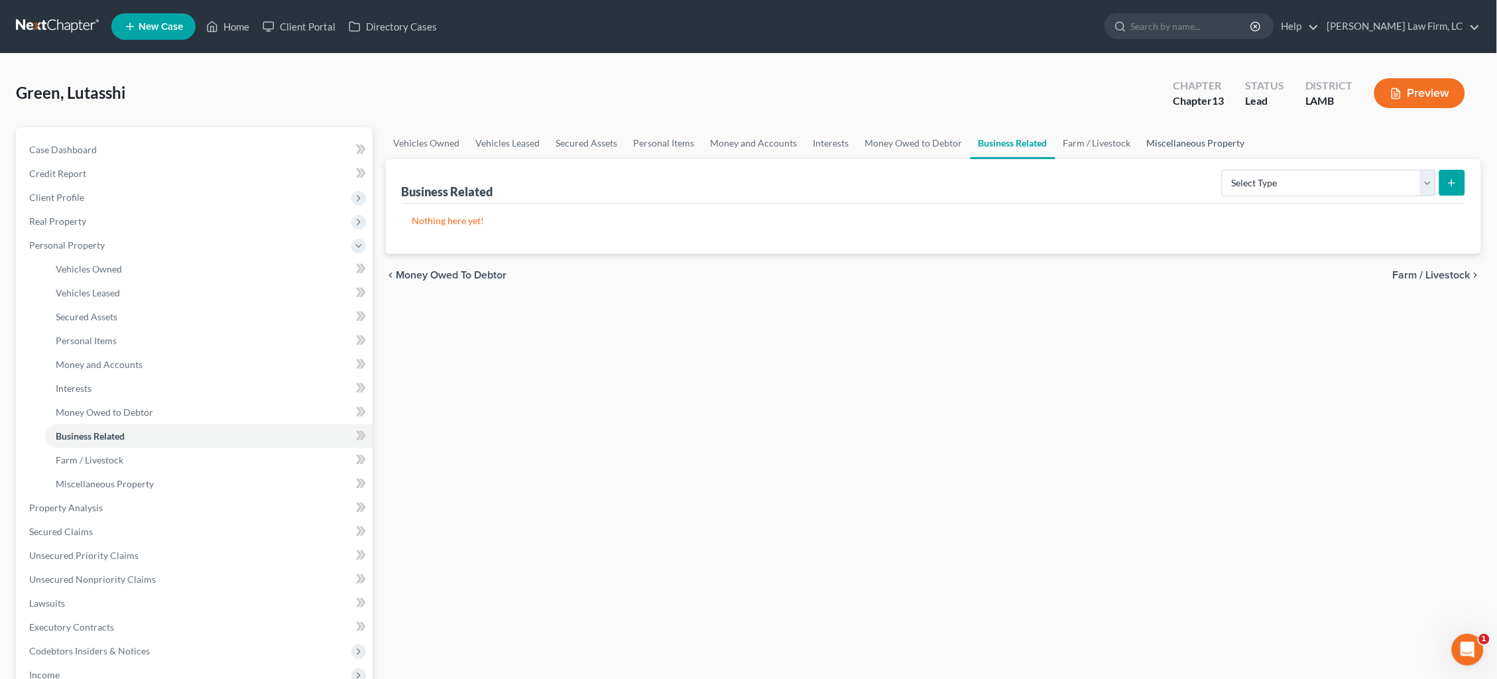
drag, startPoint x: 1116, startPoint y: 132, endPoint x: 1141, endPoint y: 135, distance: 25.4
click at [1116, 132] on link "Farm / Livestock" at bounding box center [1097, 143] width 84 height 32
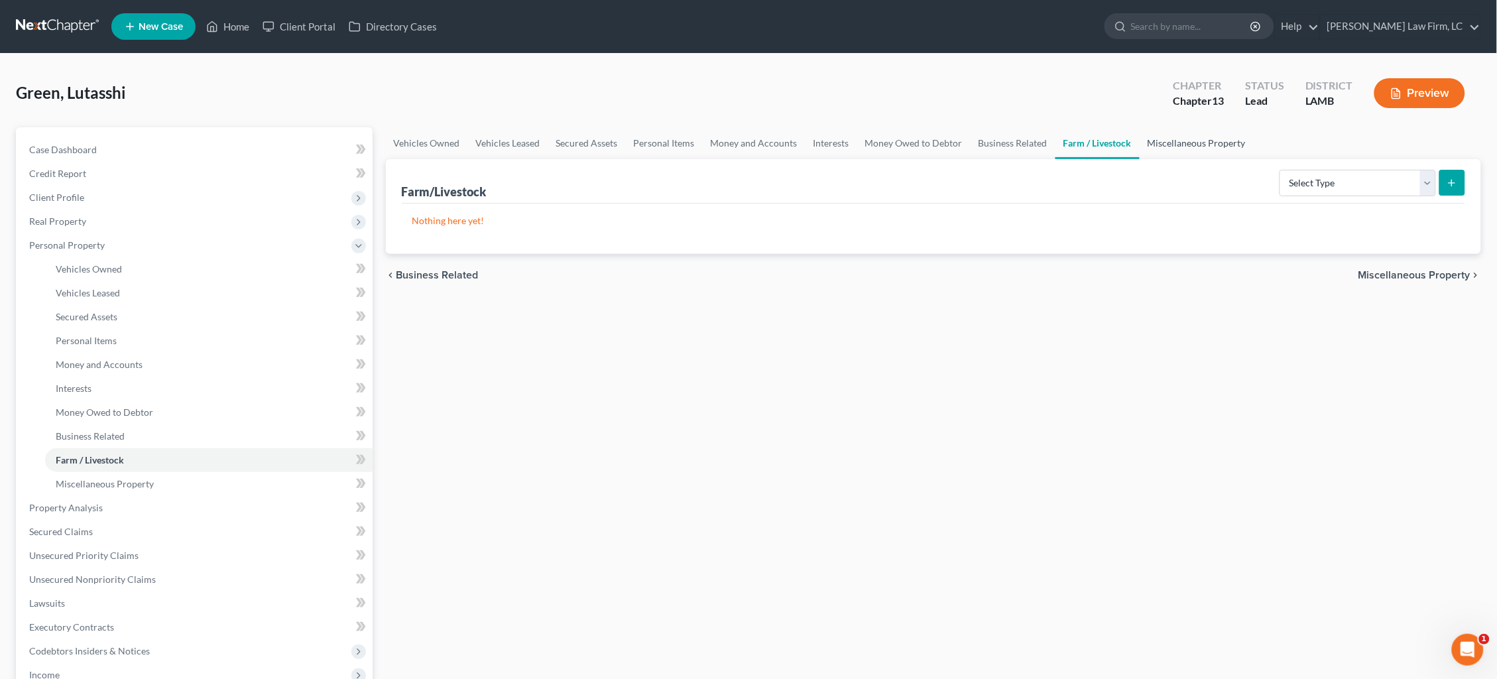
click at [1169, 147] on link "Miscellaneous Property" at bounding box center [1197, 143] width 114 height 32
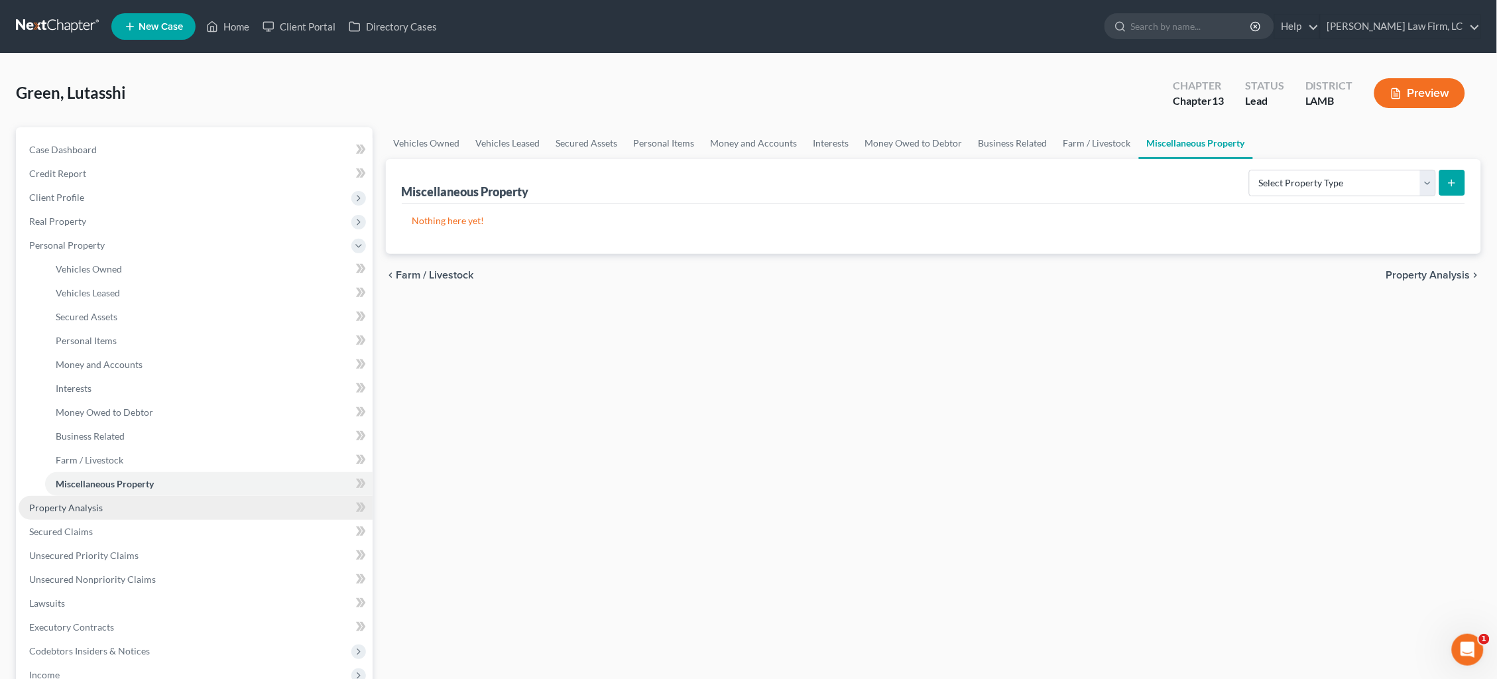
click at [207, 496] on link "Property Analysis" at bounding box center [196, 508] width 354 height 24
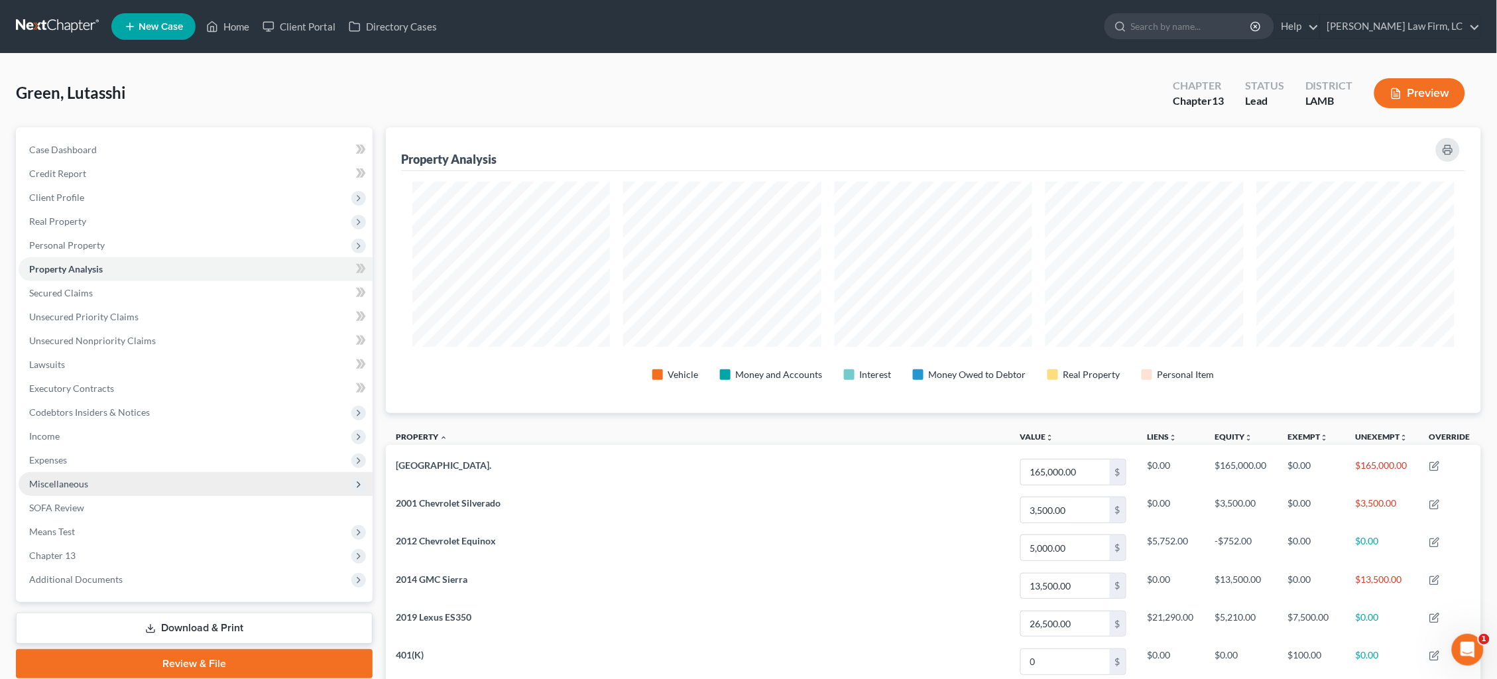
scroll to position [285, 1095]
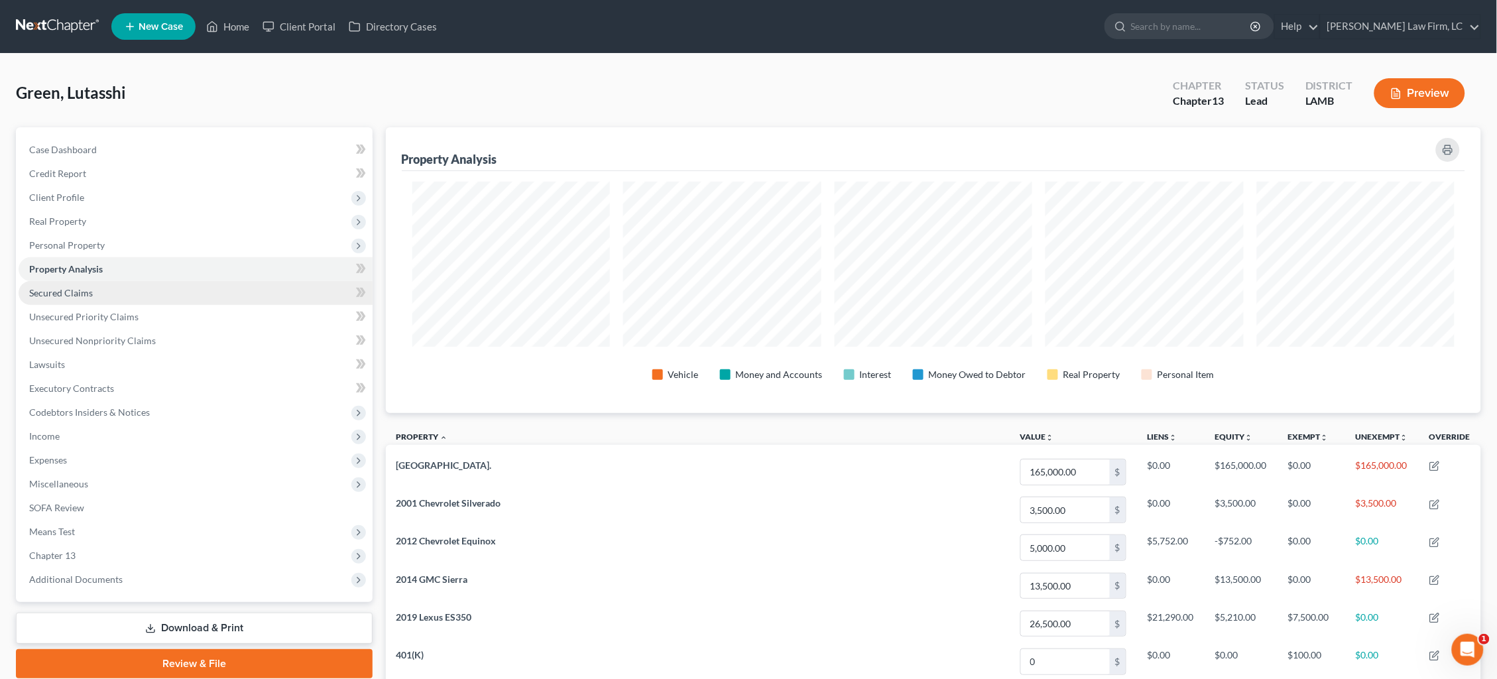
click at [151, 285] on link "Secured Claims" at bounding box center [196, 293] width 354 height 24
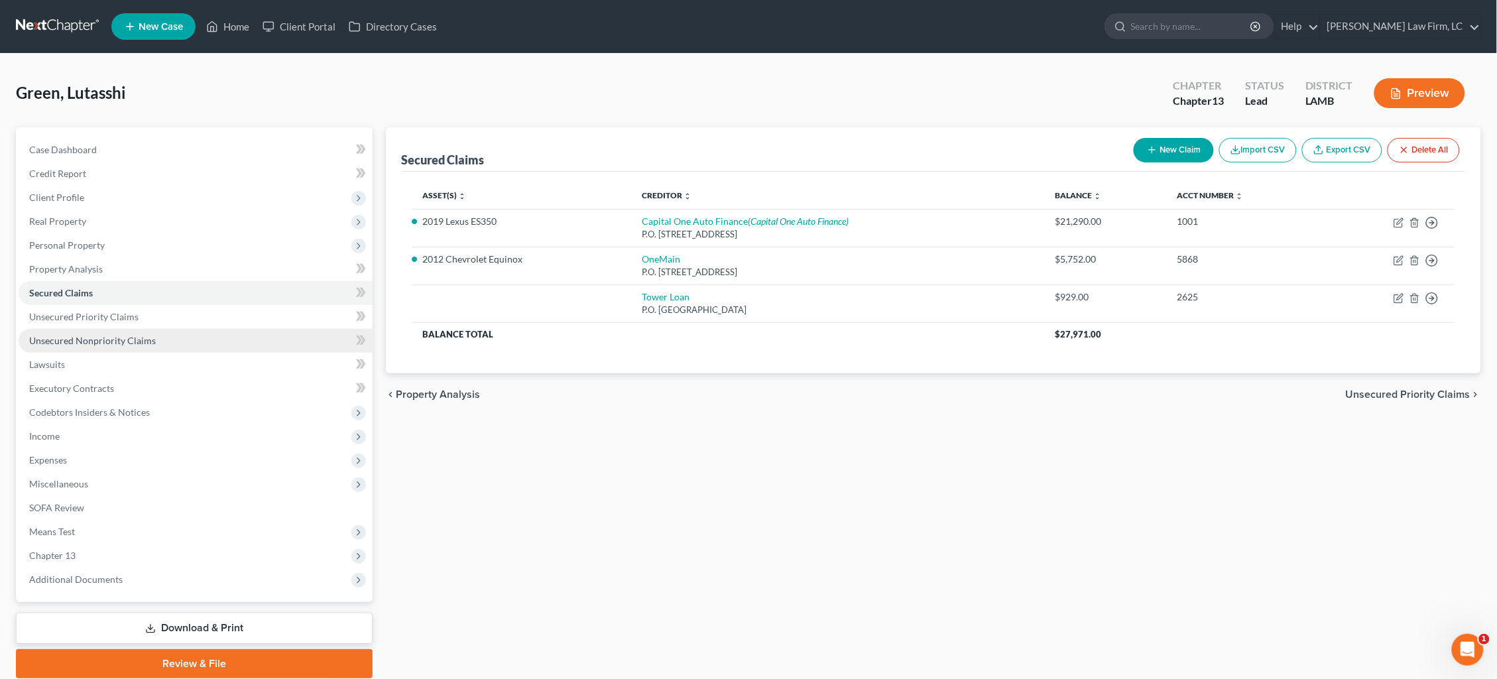
click at [161, 336] on link "Unsecured Nonpriority Claims" at bounding box center [196, 341] width 354 height 24
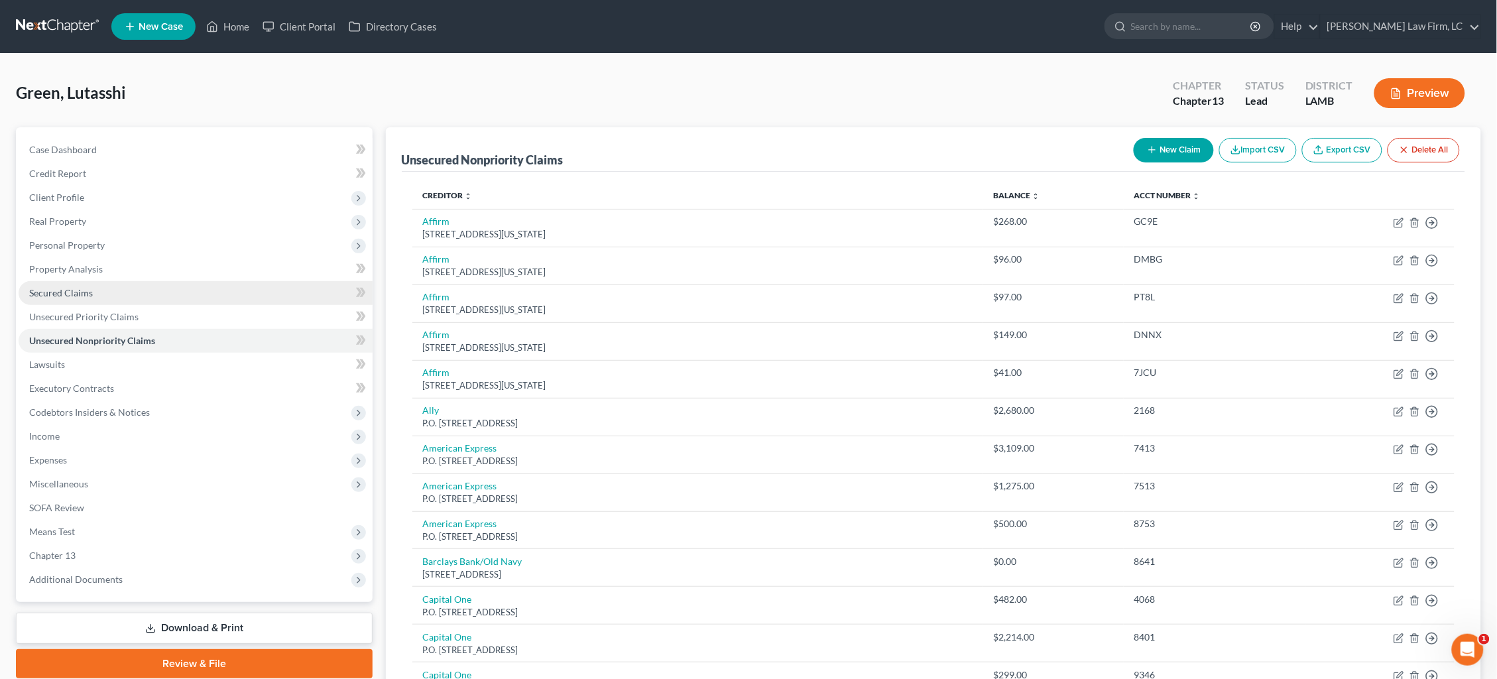
click at [158, 292] on link "Secured Claims" at bounding box center [196, 293] width 354 height 24
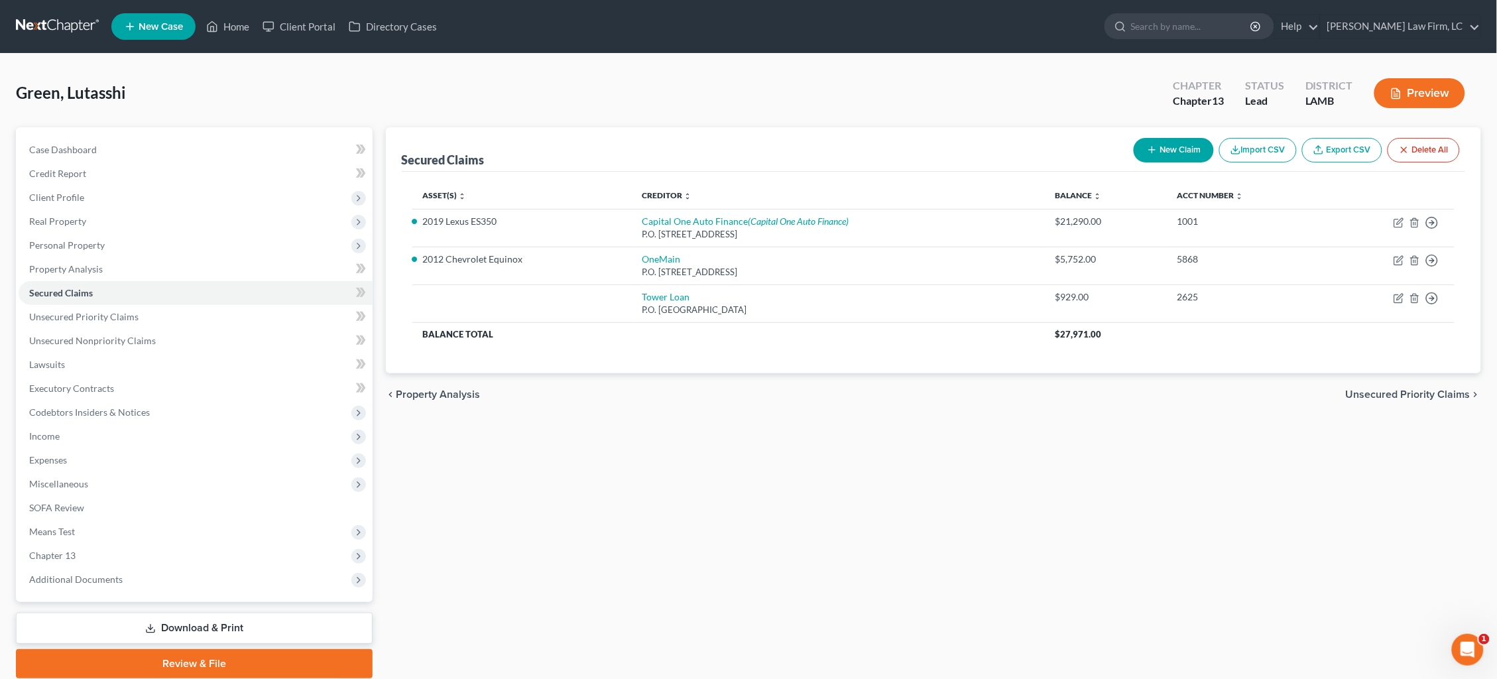
click at [1158, 147] on button "New Claim" at bounding box center [1174, 150] width 80 height 25
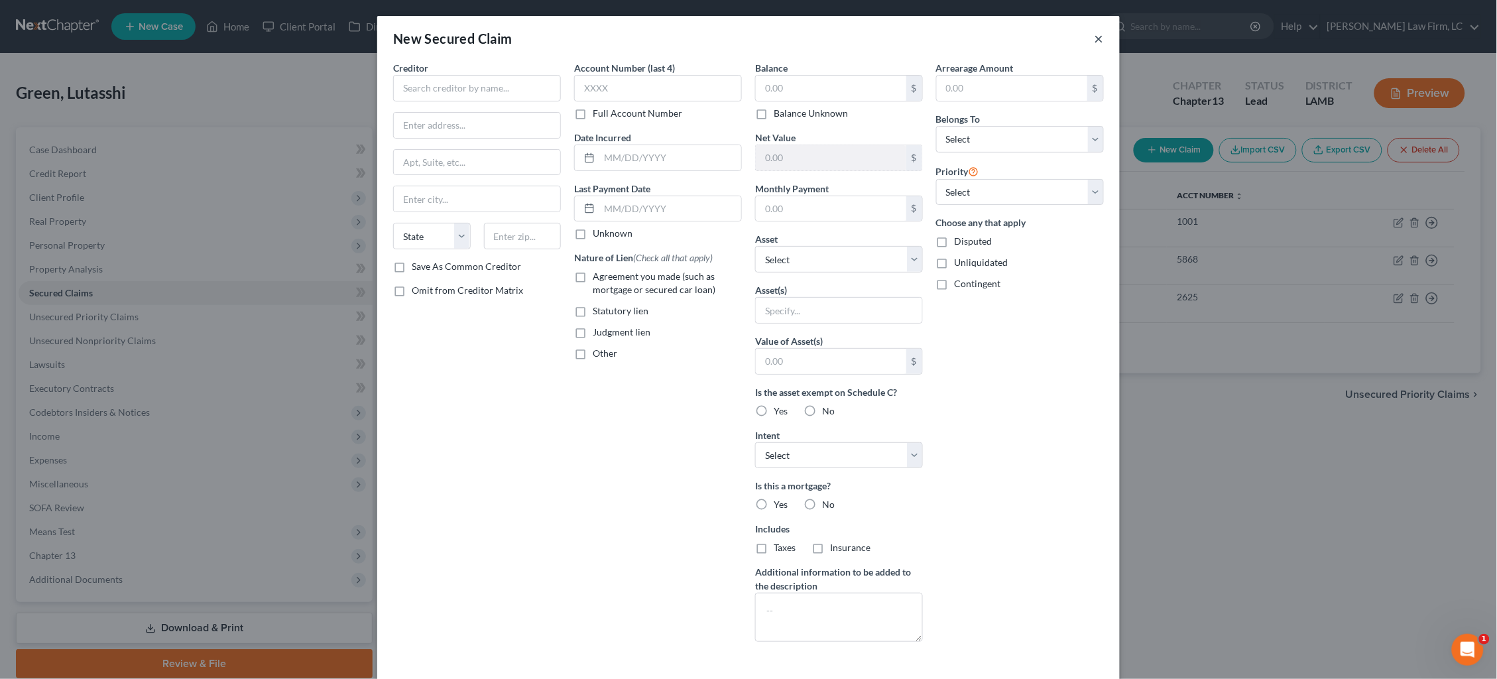
click at [1099, 39] on button "×" at bounding box center [1099, 38] width 9 height 16
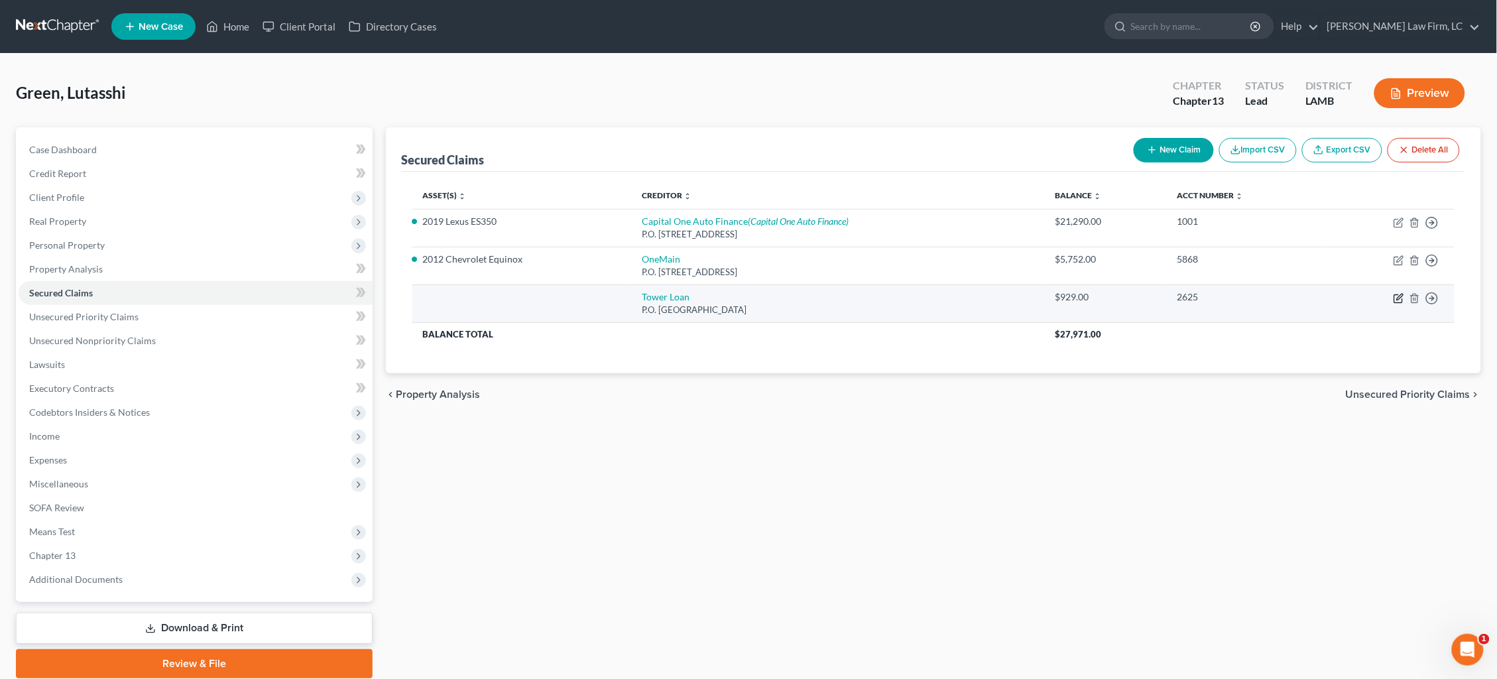
click at [1399, 294] on icon "button" at bounding box center [1400, 297] width 6 height 6
select select "25"
select select "0"
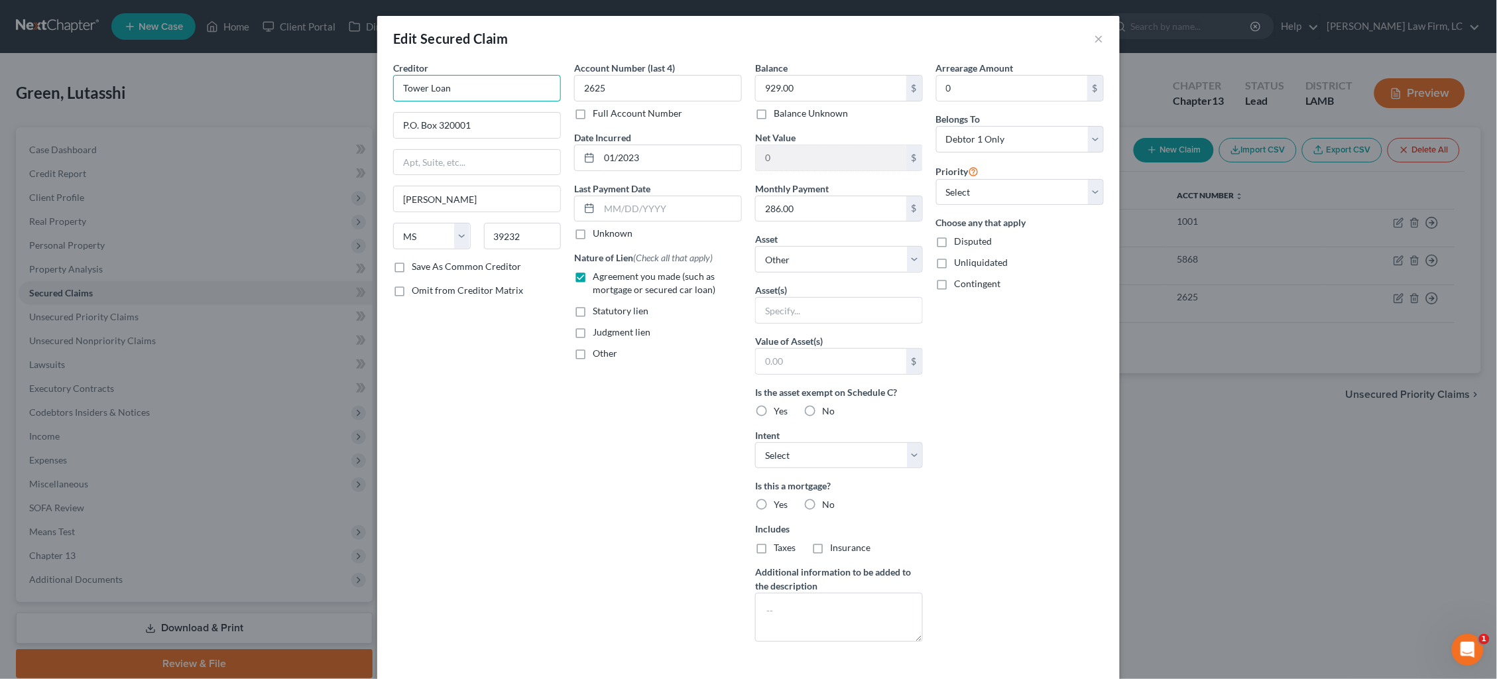
click at [501, 95] on input "Tower Loan" at bounding box center [477, 88] width 168 height 27
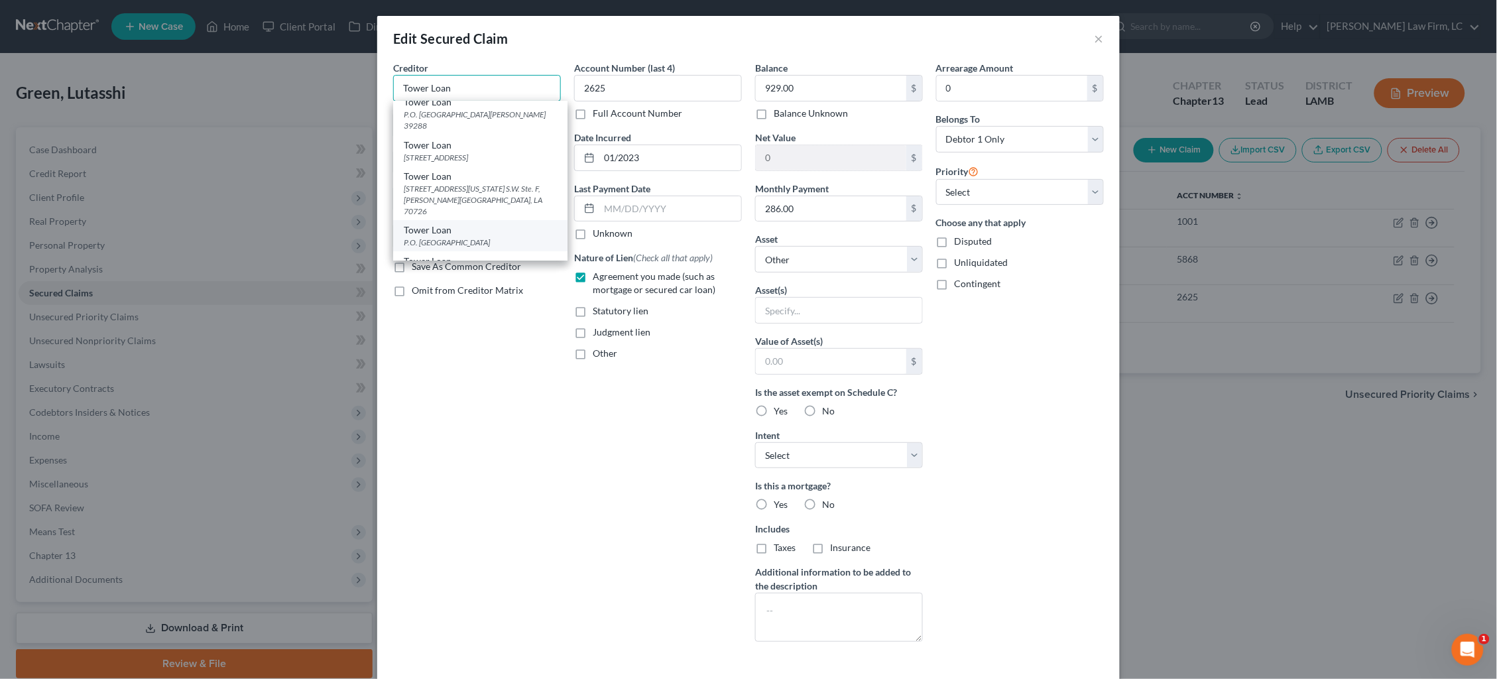
scroll to position [133, 0]
type input "Tower Loan"
click at [503, 237] on div "P.O. [GEOGRAPHIC_DATA]" at bounding box center [480, 242] width 153 height 11
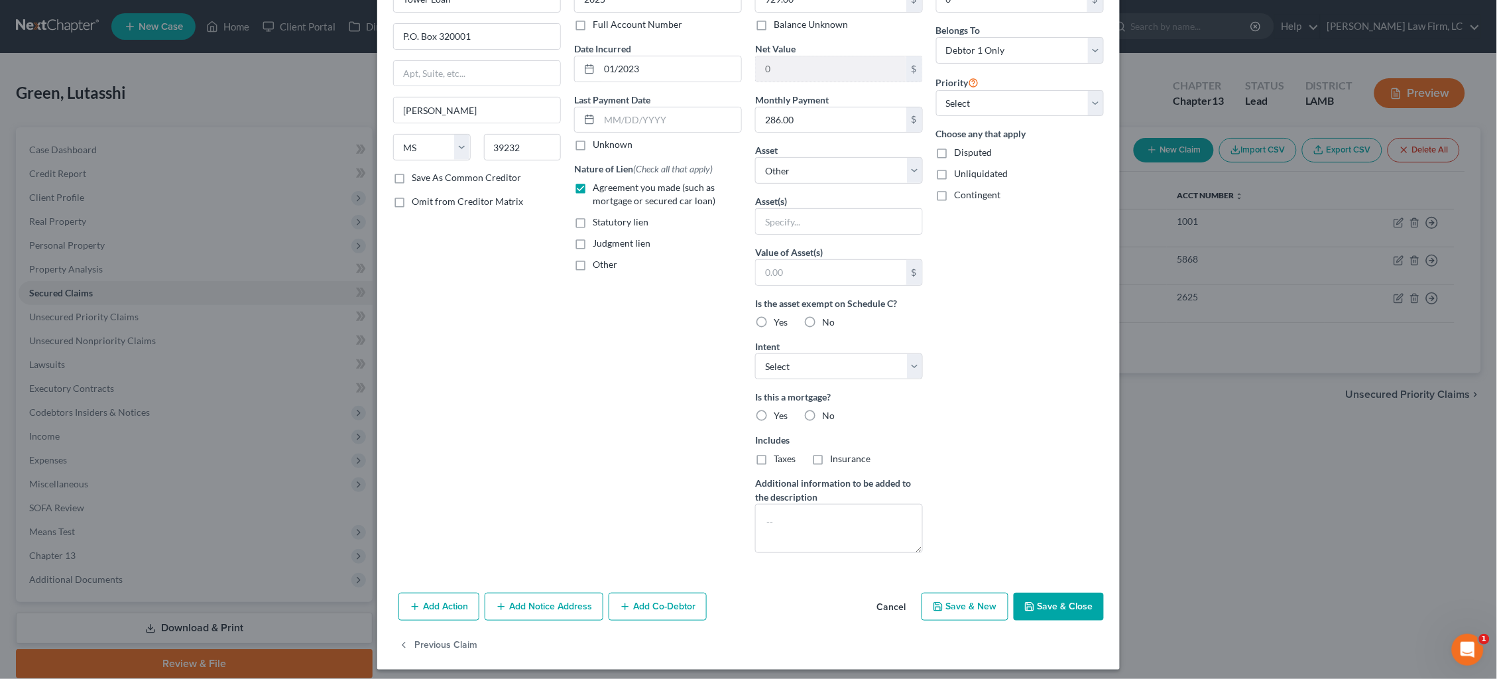
scroll to position [88, 0]
click at [1073, 604] on button "Save & Close" at bounding box center [1059, 608] width 90 height 28
select select
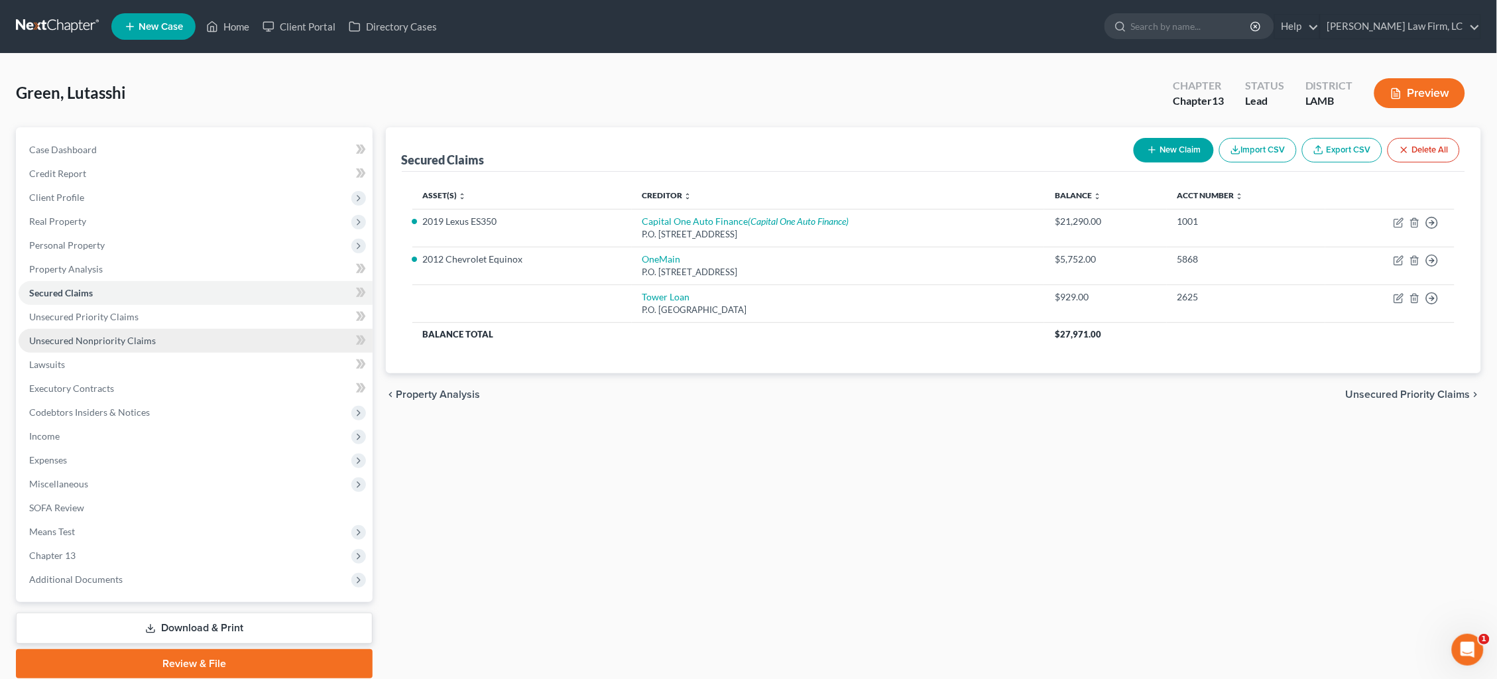
click at [152, 335] on span "Unsecured Nonpriority Claims" at bounding box center [92, 340] width 127 height 11
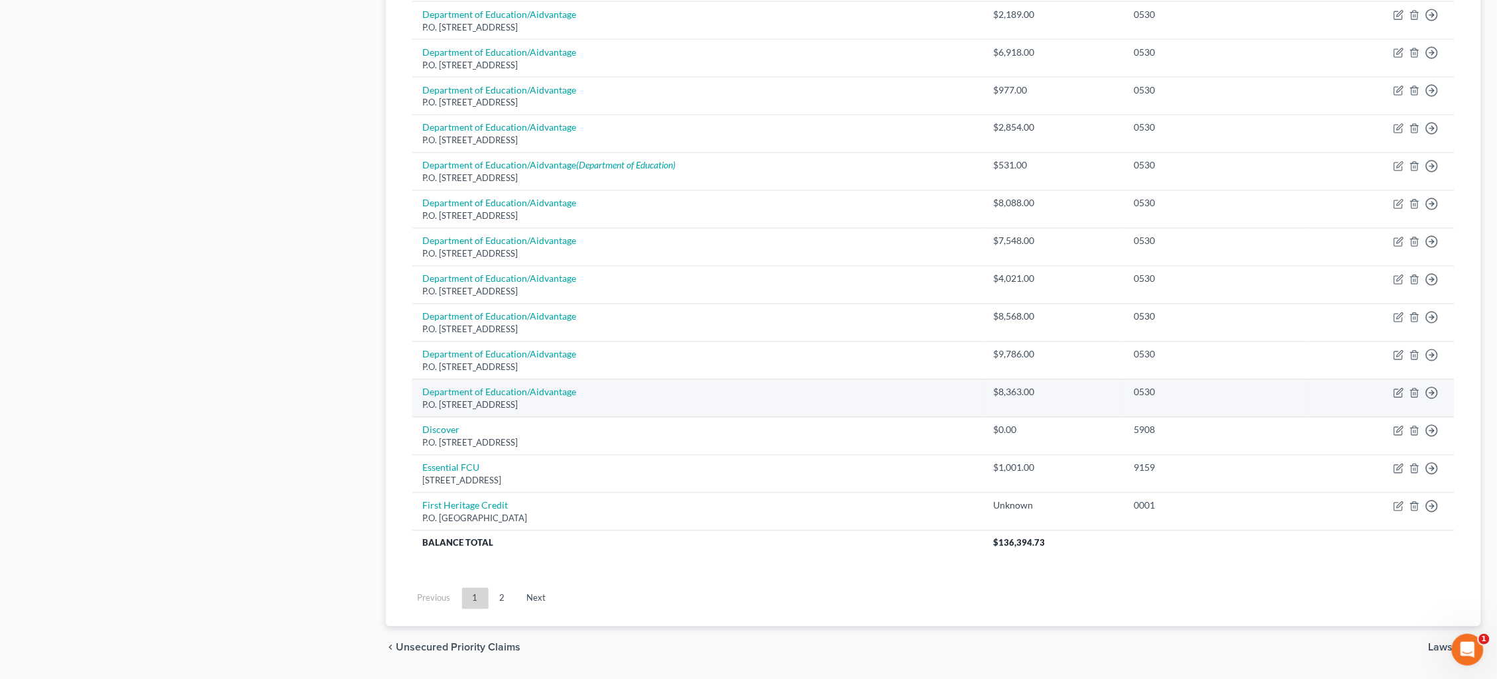
scroll to position [811, 0]
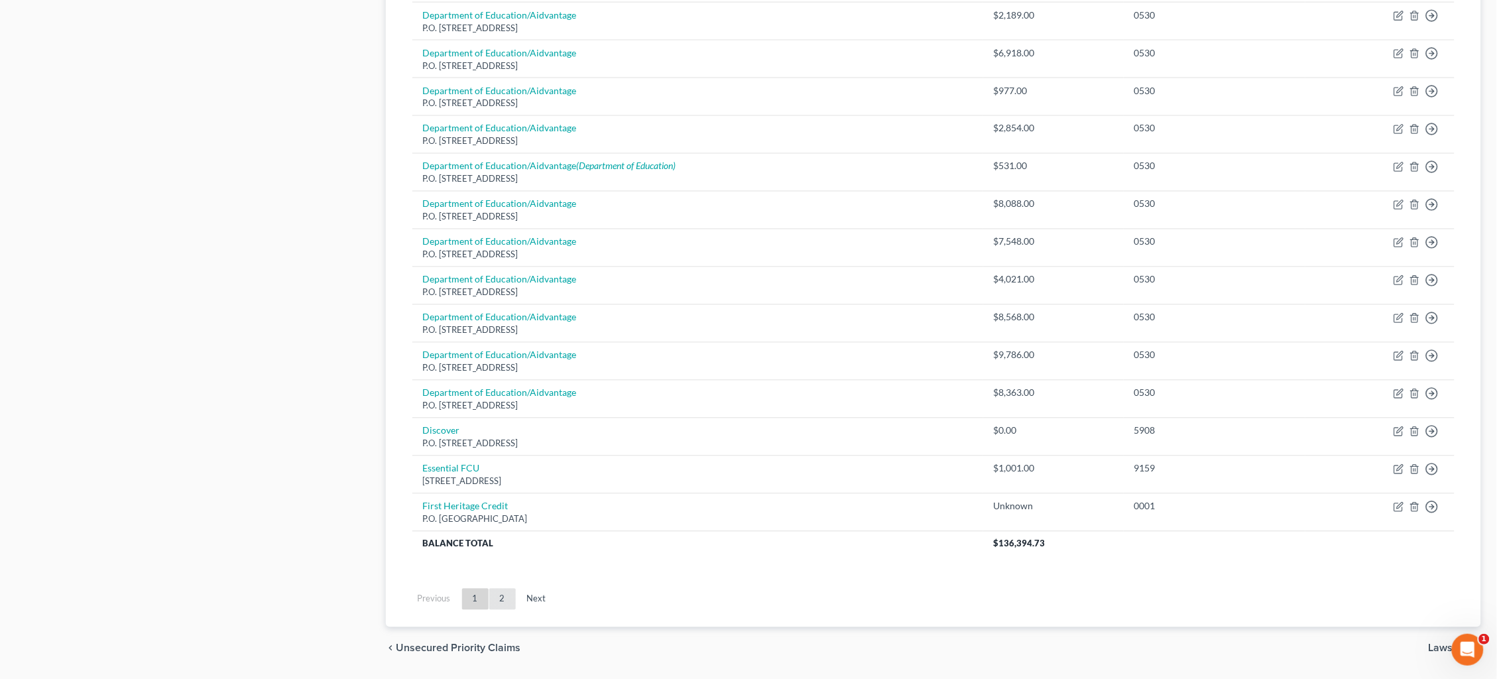
click at [505, 589] on link "2" at bounding box center [502, 599] width 27 height 21
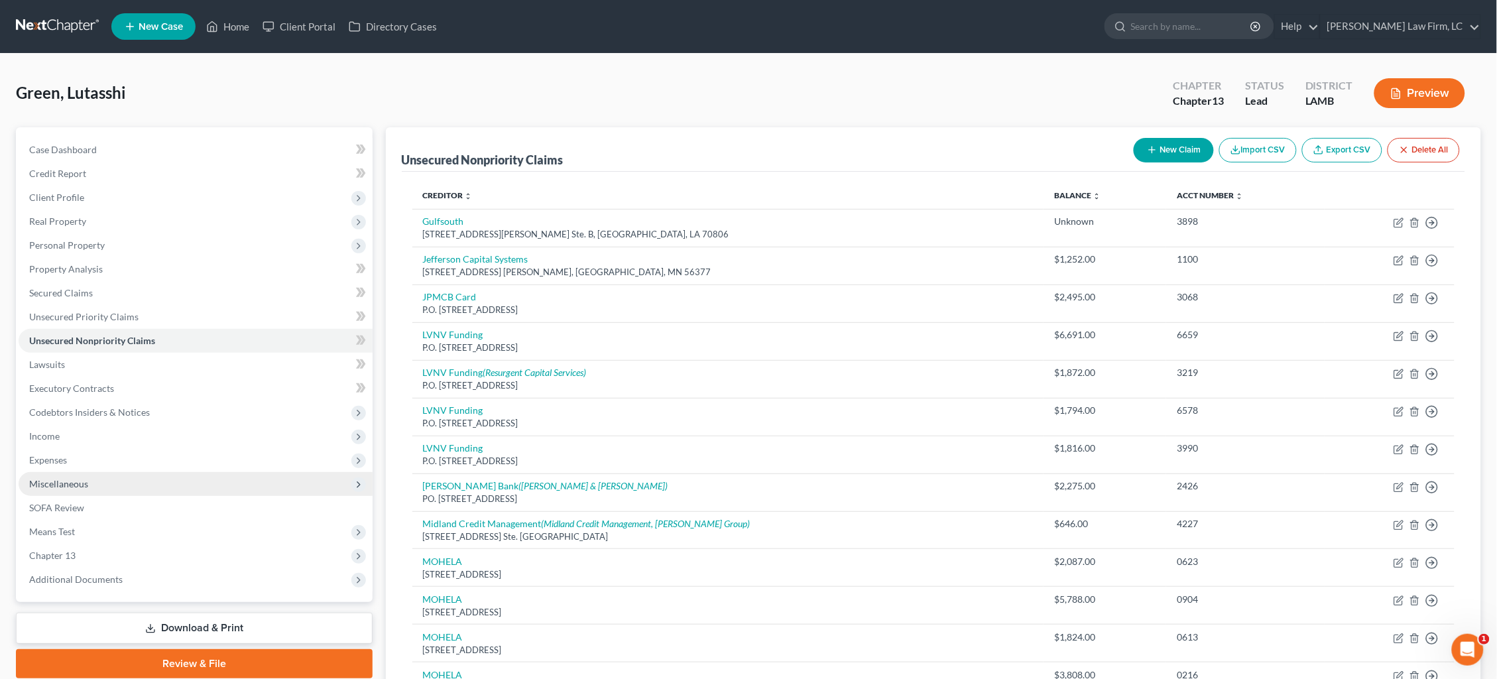
scroll to position [0, 0]
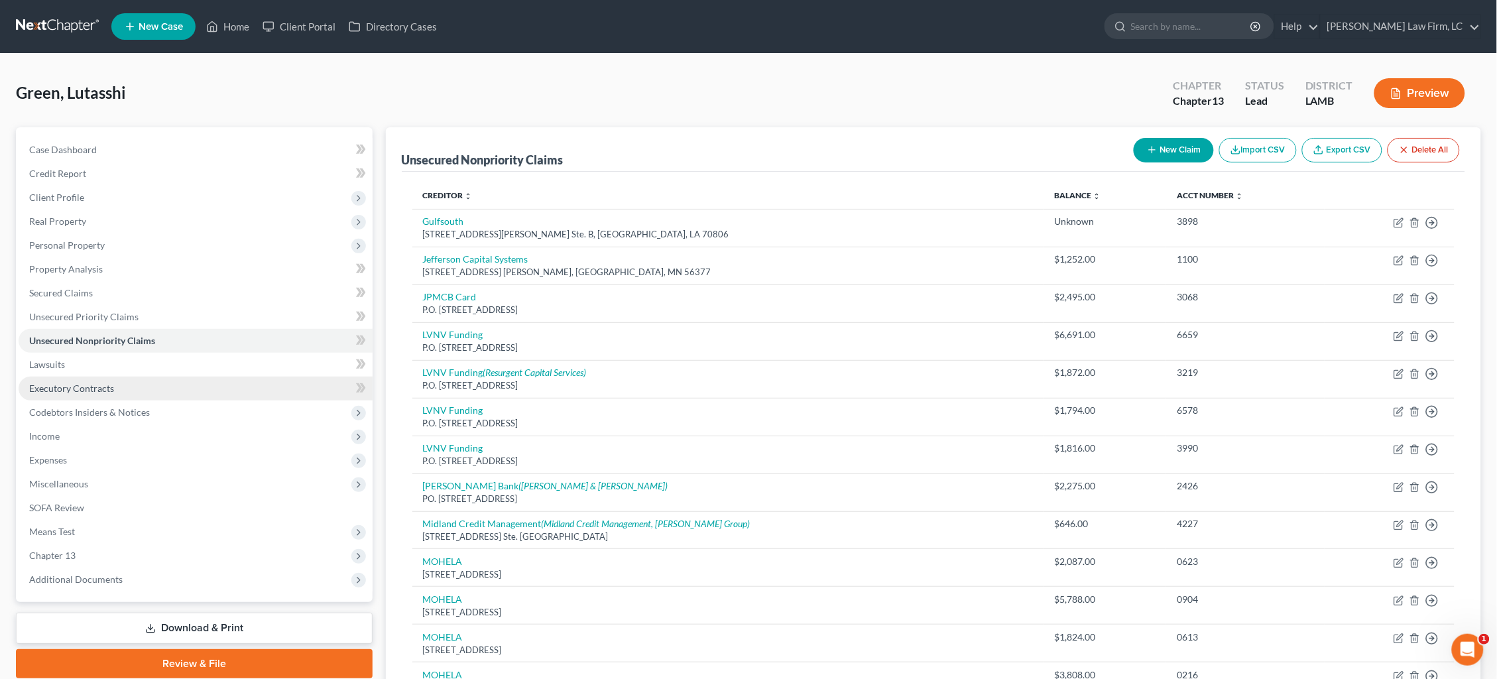
click at [161, 386] on link "Executory Contracts" at bounding box center [196, 389] width 354 height 24
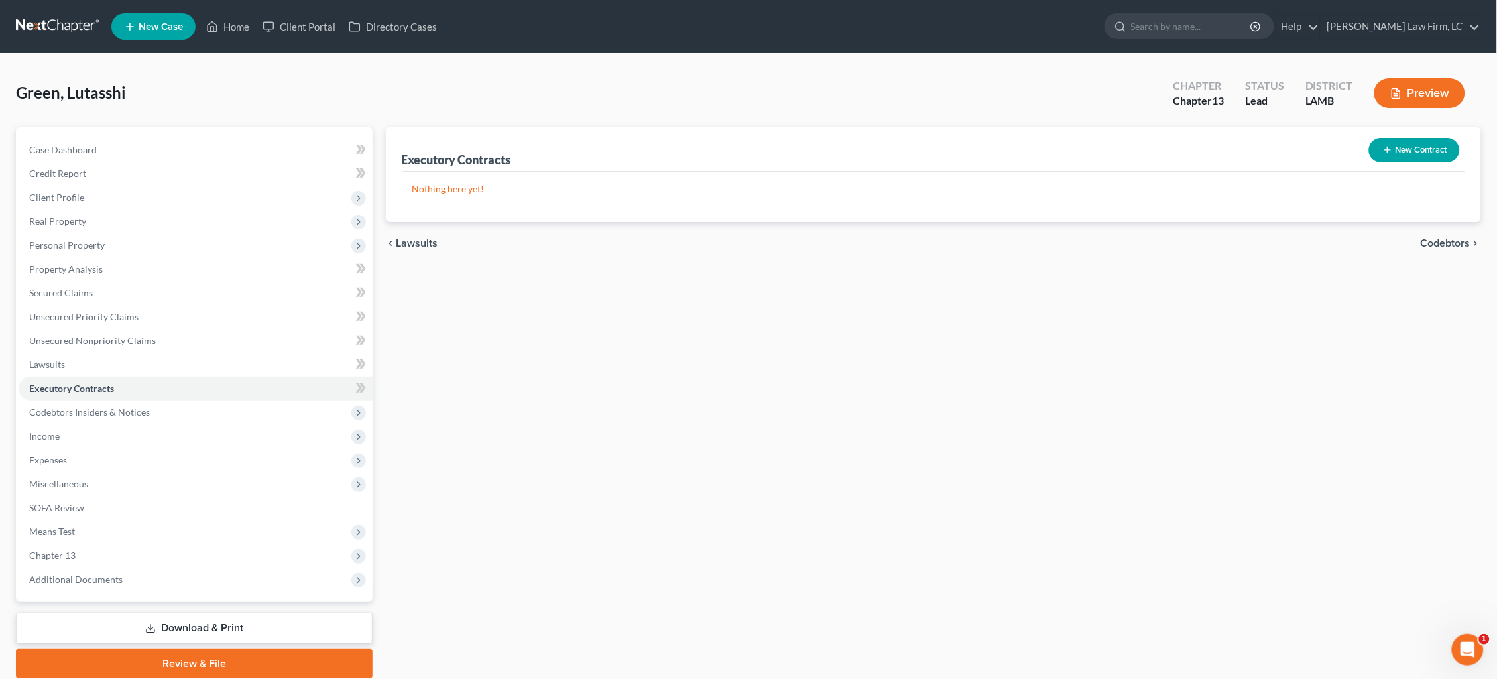
click at [1409, 143] on button "New Contract" at bounding box center [1414, 150] width 91 height 25
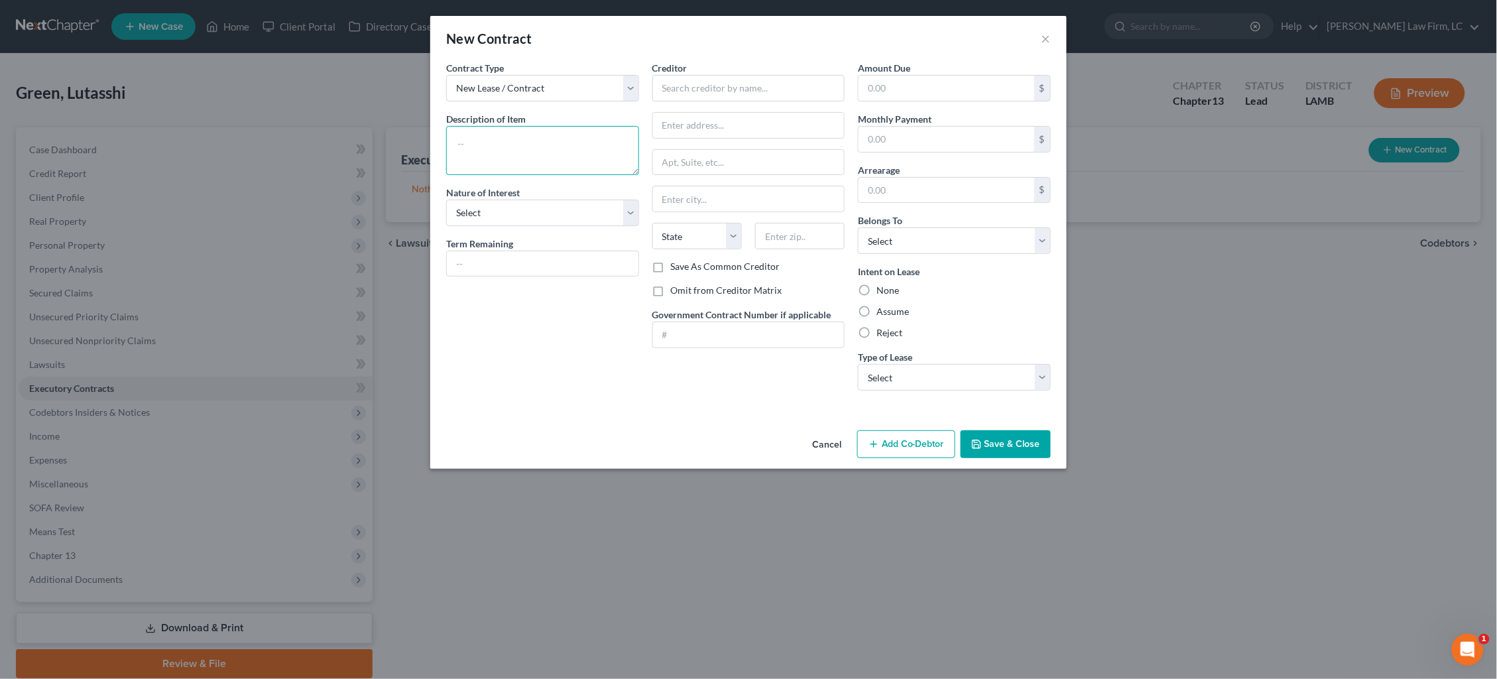
click at [560, 136] on textarea at bounding box center [542, 150] width 193 height 49
type textarea "Lease to Own with Cook Portable Warehouses"
select select "3"
click at [564, 257] on input "text" at bounding box center [543, 263] width 192 height 25
drag, startPoint x: 883, startPoint y: 145, endPoint x: 817, endPoint y: 139, distance: 66.6
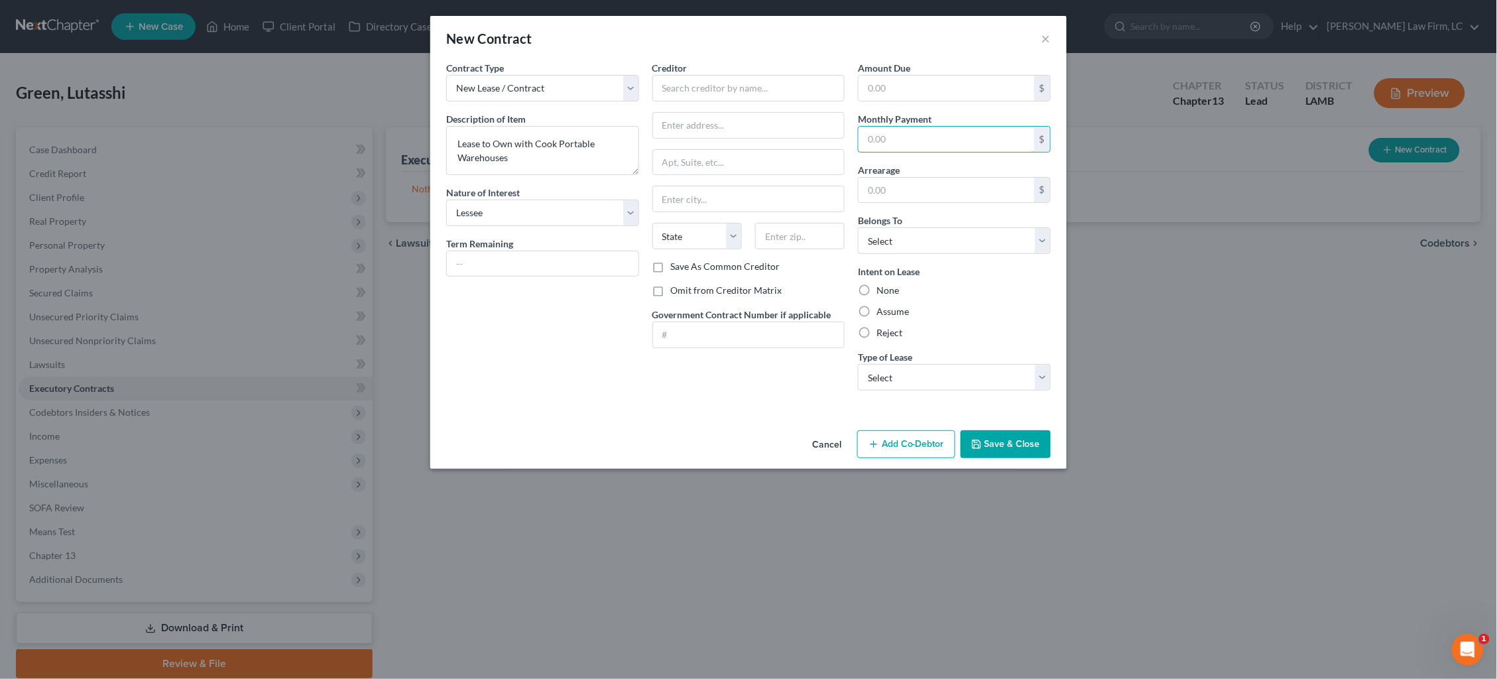
click at [817, 139] on div "Contract Type New Lease / Contract New Timeshare Description of non-residential…" at bounding box center [749, 231] width 618 height 340
type input "1"
type input "218.61"
click at [887, 312] on label "Assume" at bounding box center [892, 311] width 32 height 13
click at [887, 312] on input "Assume" at bounding box center [886, 309] width 9 height 9
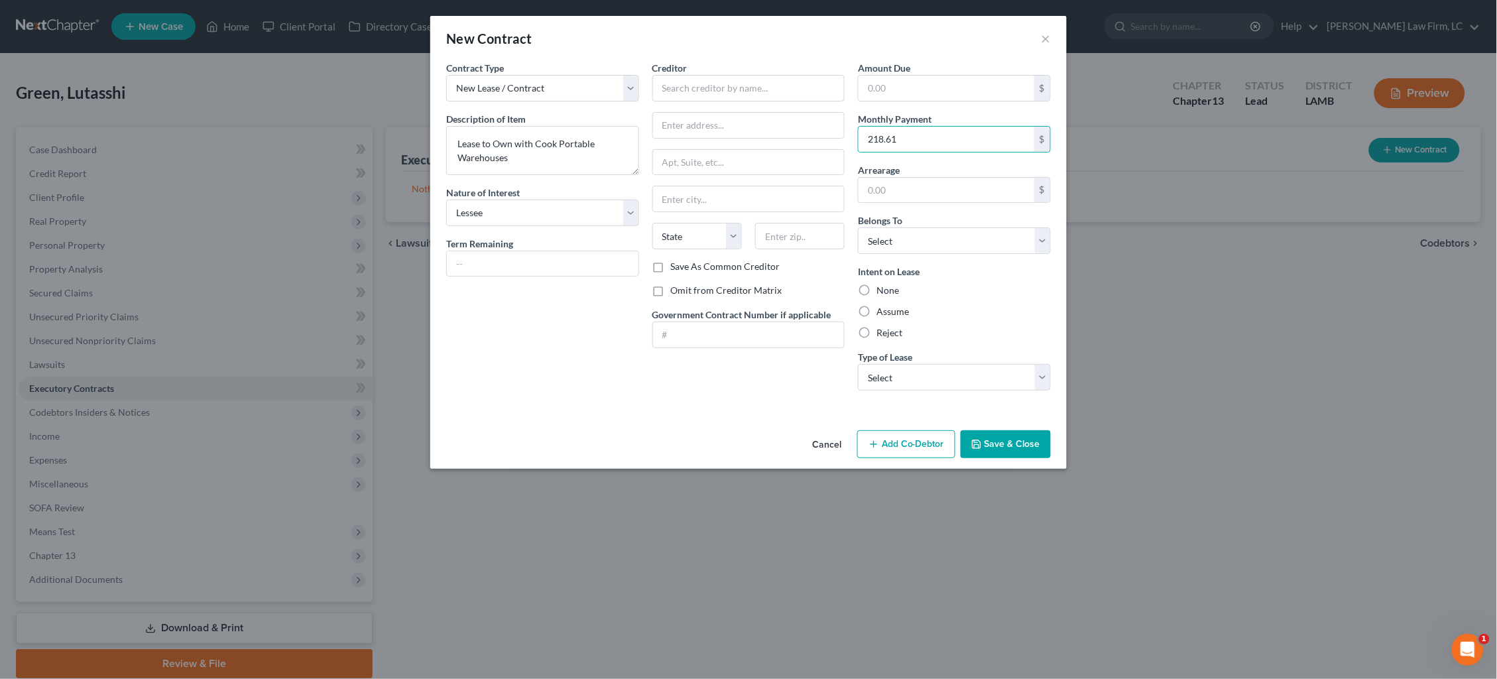
radio input "true"
select select "3"
select select "2"
click at [593, 254] on input "text" at bounding box center [543, 263] width 192 height 25
type input "12 months"
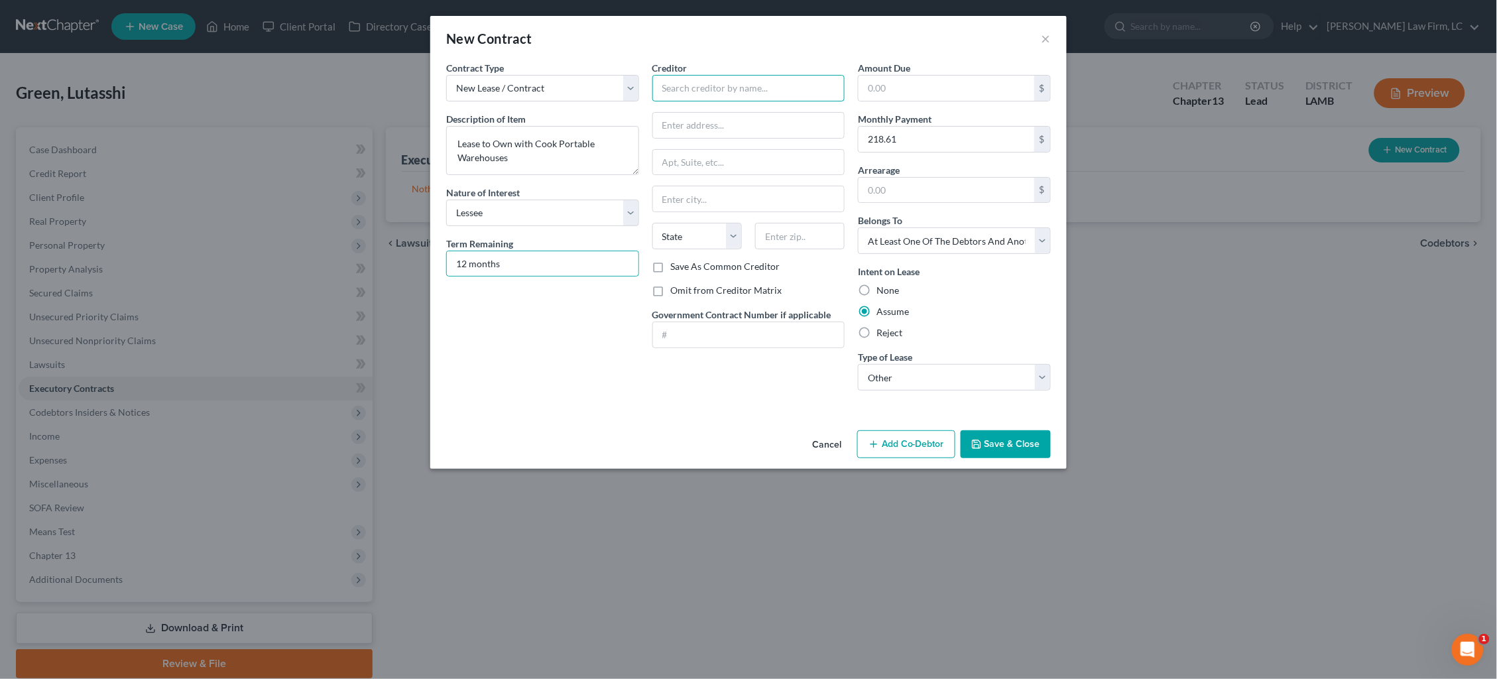
click at [697, 91] on input "text" at bounding box center [748, 88] width 193 height 27
type input "Cook Portable Warehouses"
type input "[STREET_ADDRESS]"
type input "Baton Rouge"
select select "19"
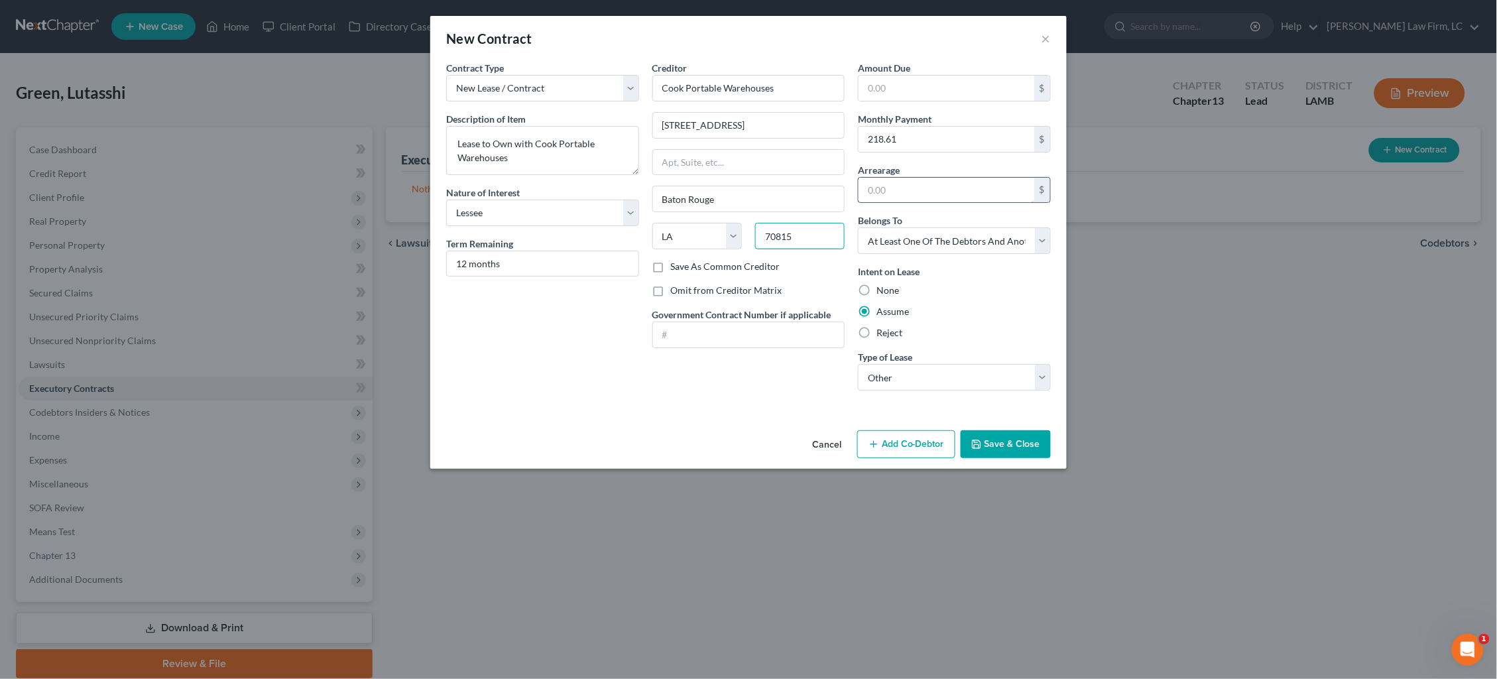
type input "70815"
click at [926, 184] on input "text" at bounding box center [947, 190] width 176 height 25
type input "0.00"
click at [916, 85] on input "text" at bounding box center [947, 88] width 176 height 25
type input "2,623.32"
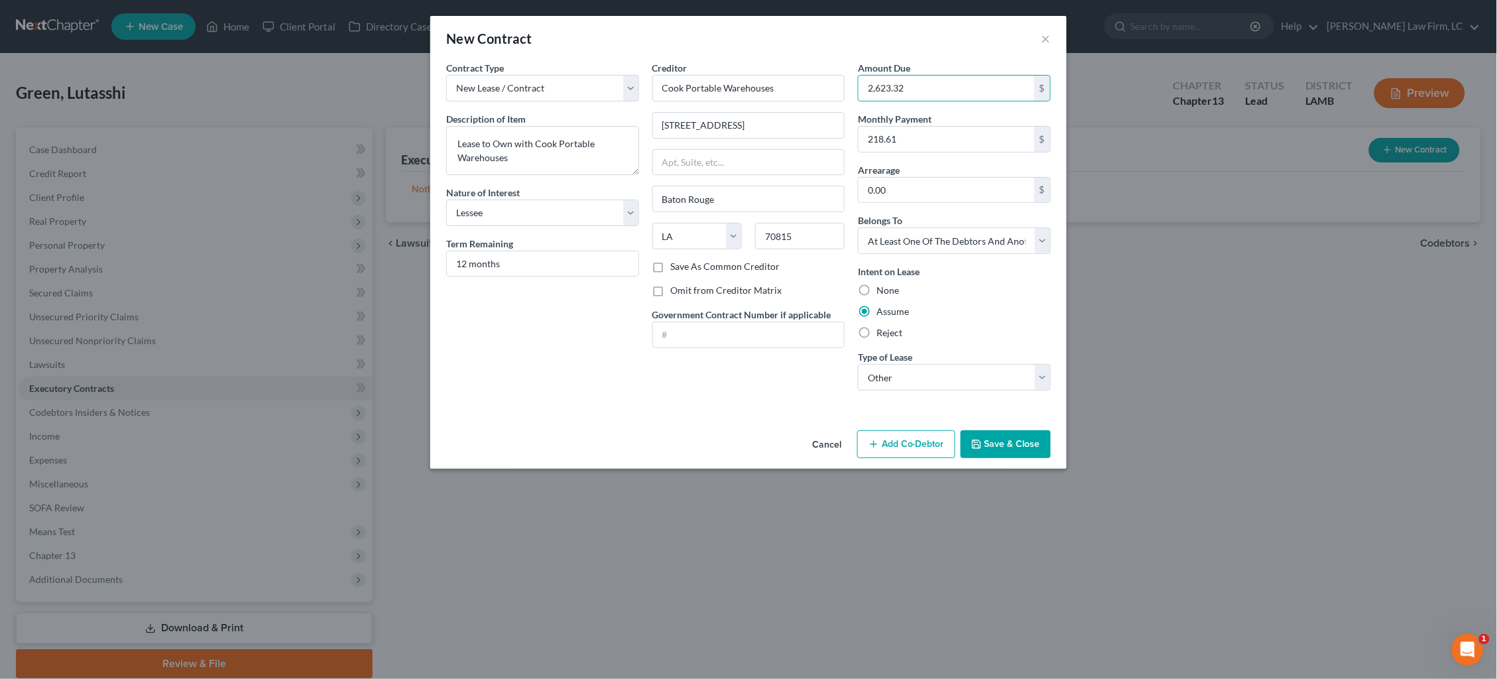
click at [998, 447] on button "Save & Close" at bounding box center [1006, 444] width 90 height 28
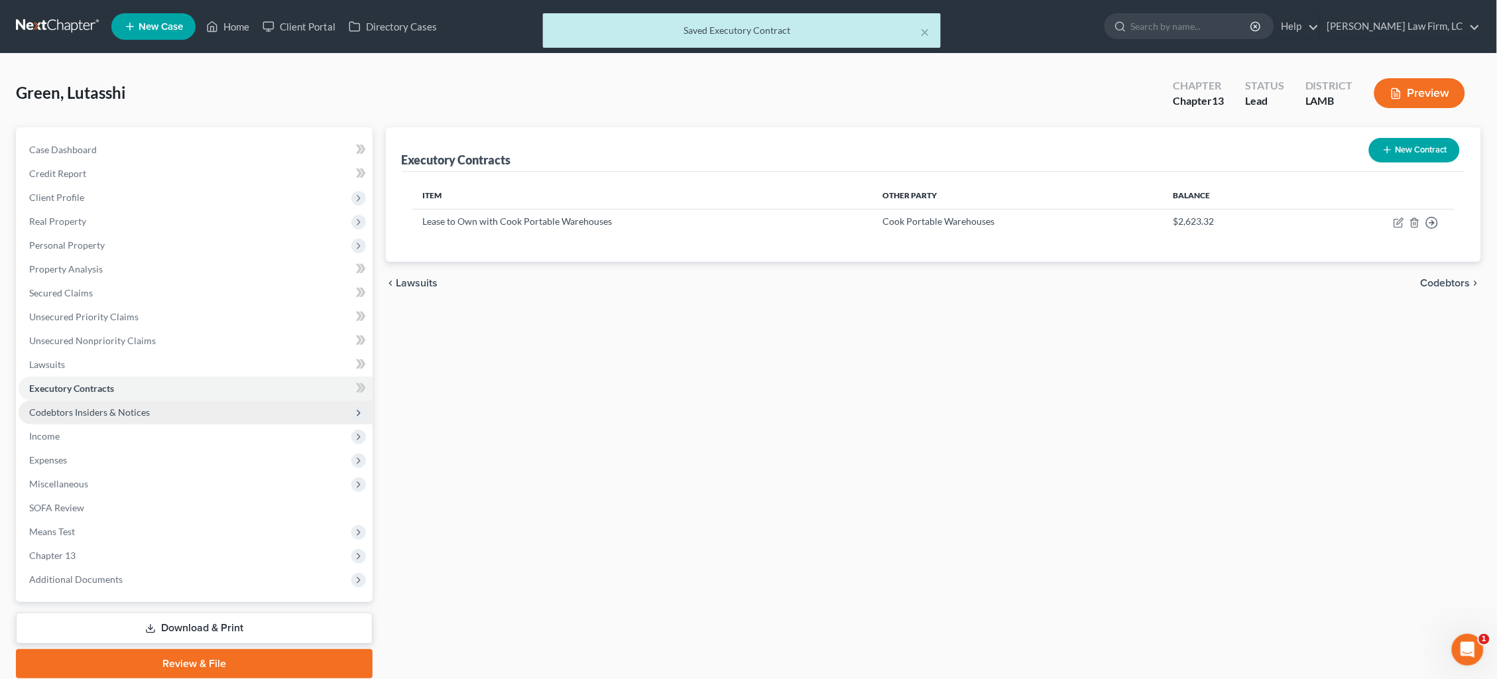
click at [139, 406] on span "Codebtors Insiders & Notices" at bounding box center [89, 411] width 121 height 11
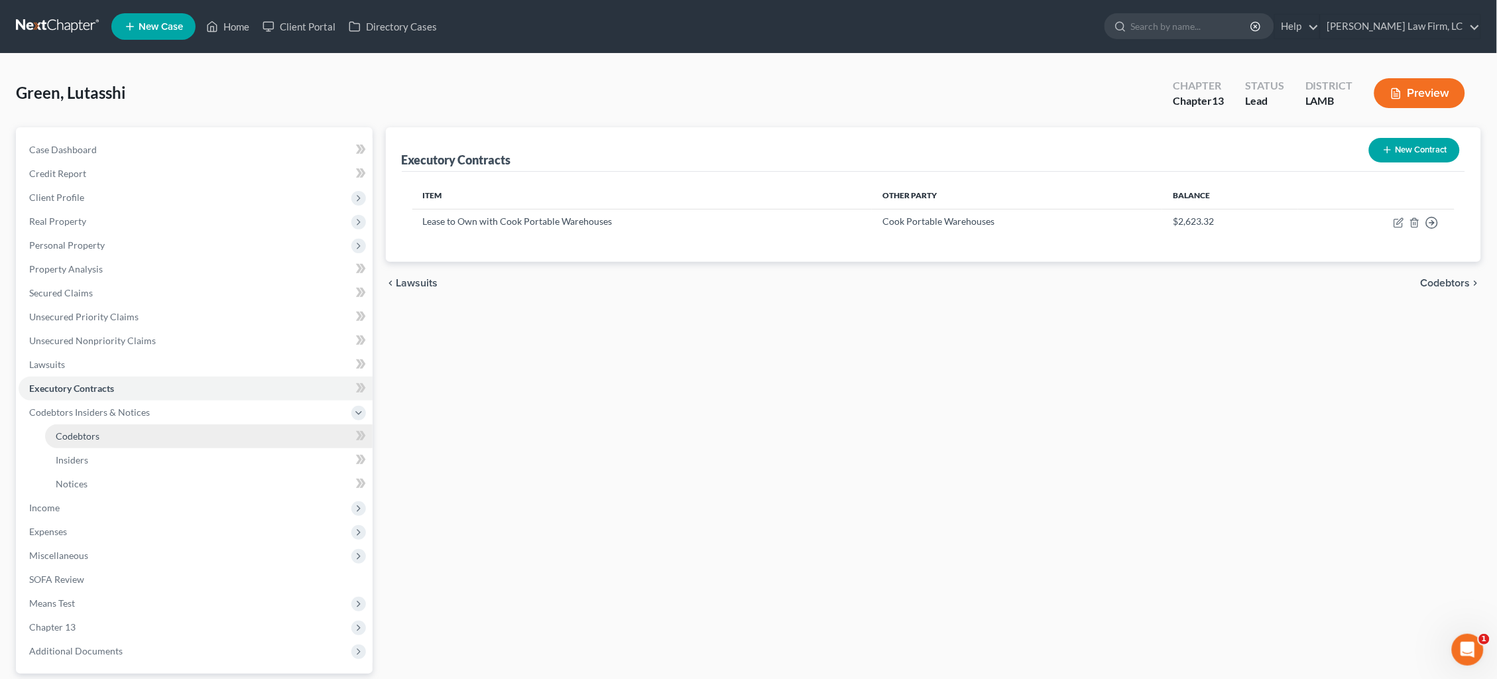
click at [141, 424] on link "Codebtors" at bounding box center [208, 436] width 327 height 24
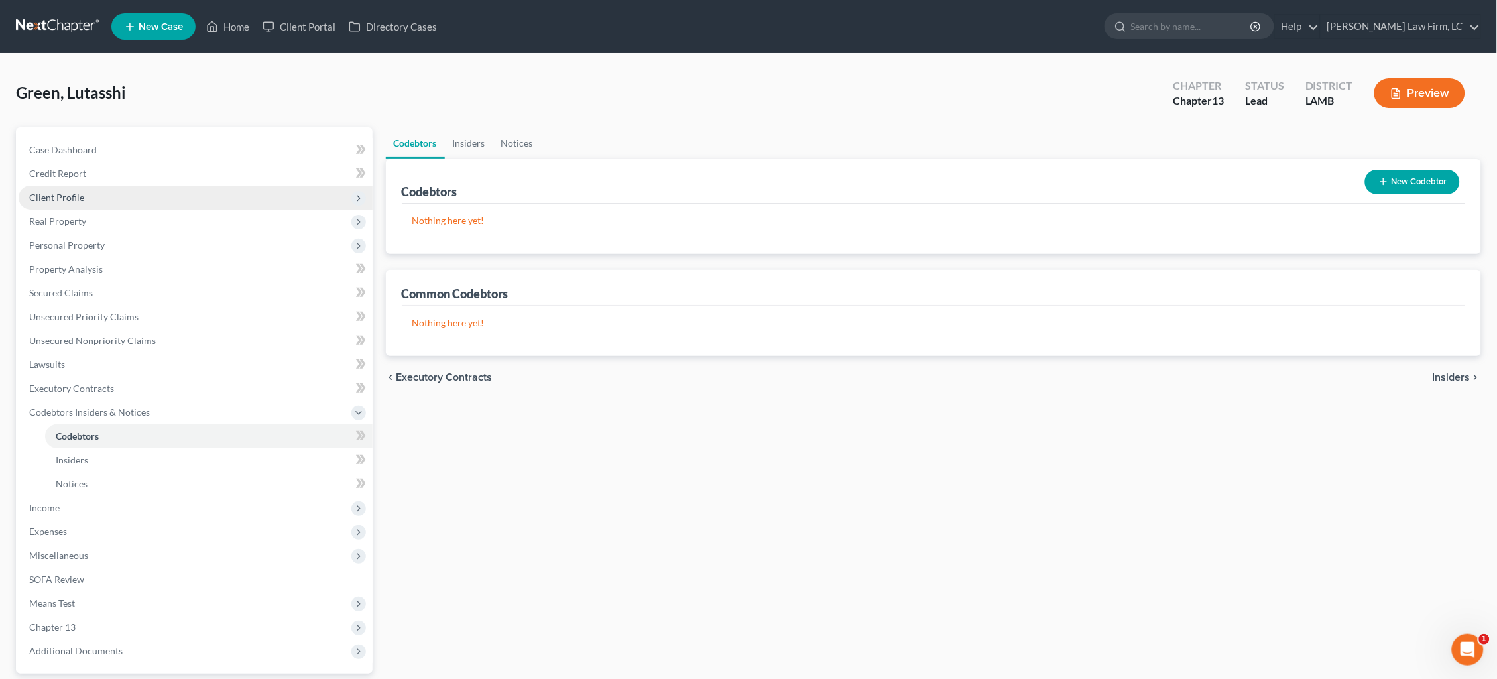
click at [99, 200] on span "Client Profile" at bounding box center [196, 198] width 354 height 24
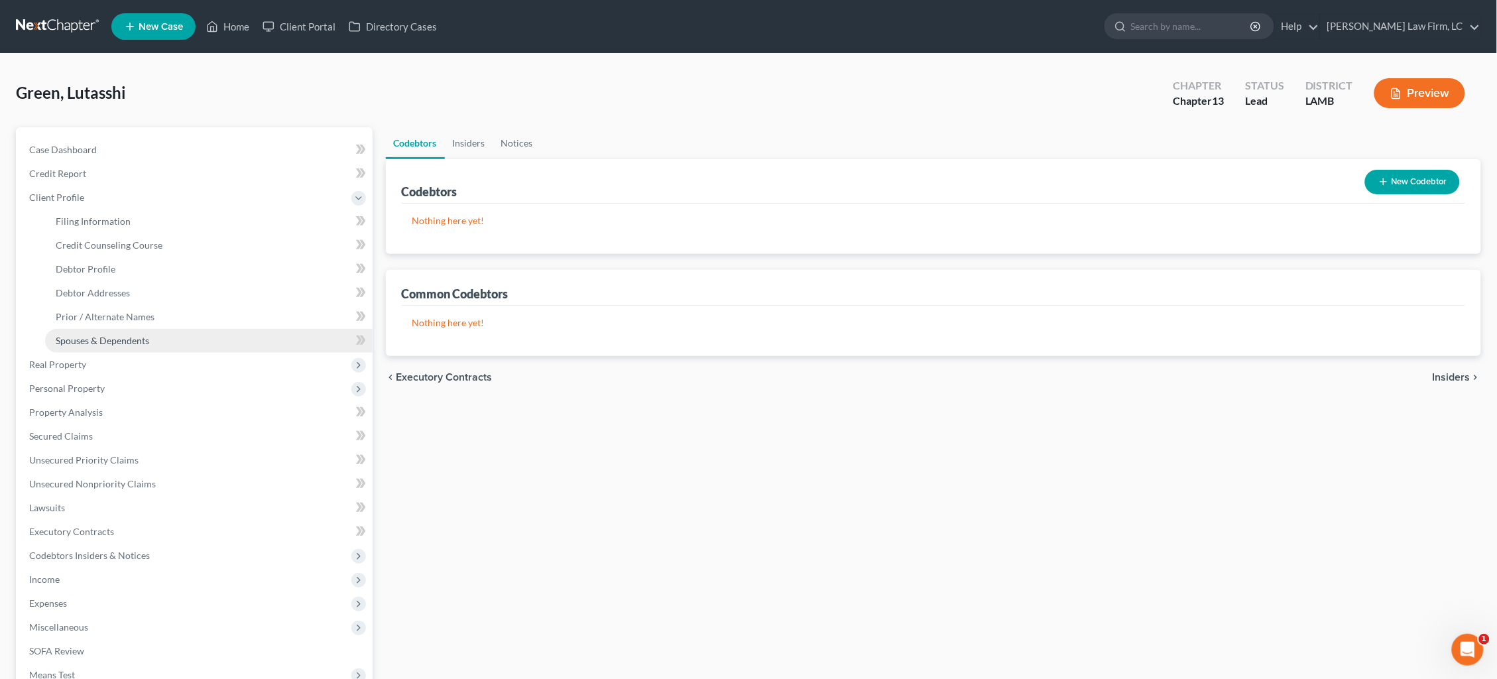
click at [109, 335] on span "Spouses & Dependents" at bounding box center [102, 340] width 93 height 11
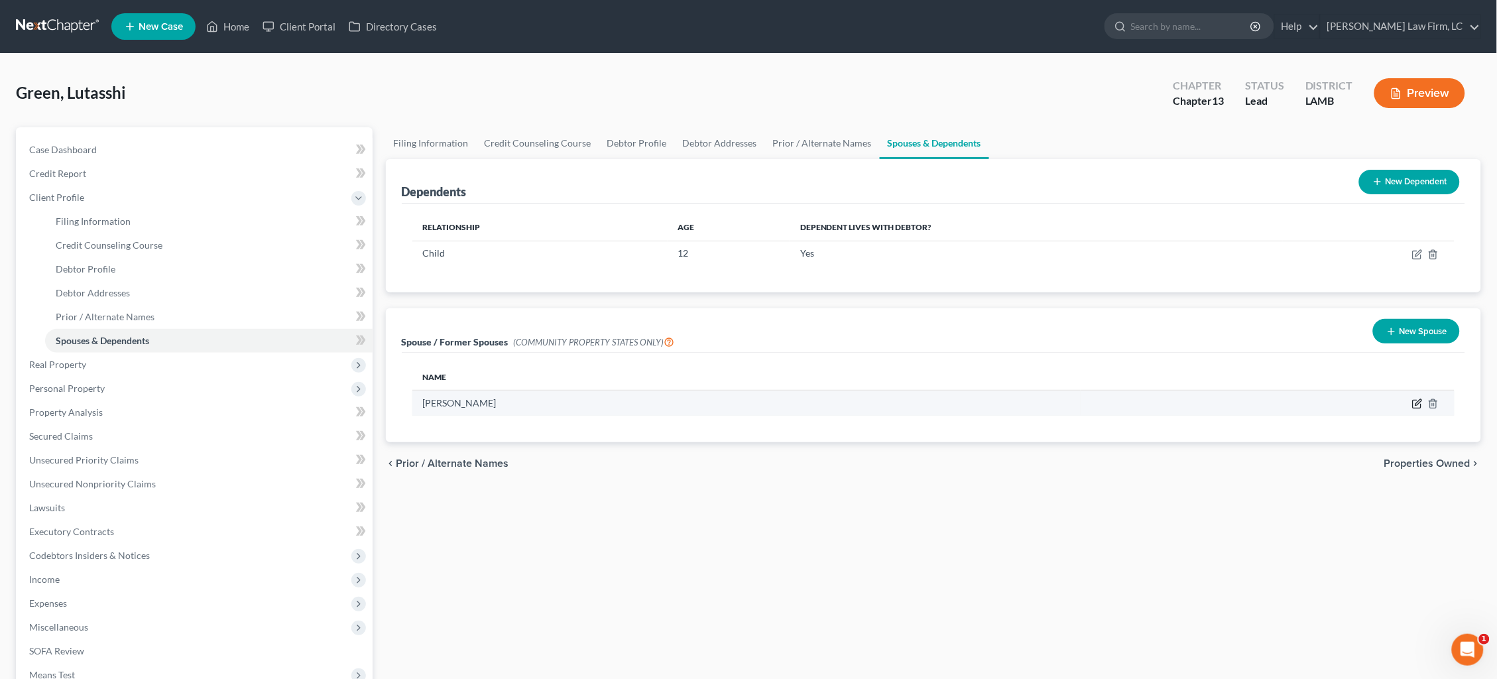
click at [1421, 398] on icon "button" at bounding box center [1417, 403] width 11 height 11
select select "4"
select select "19"
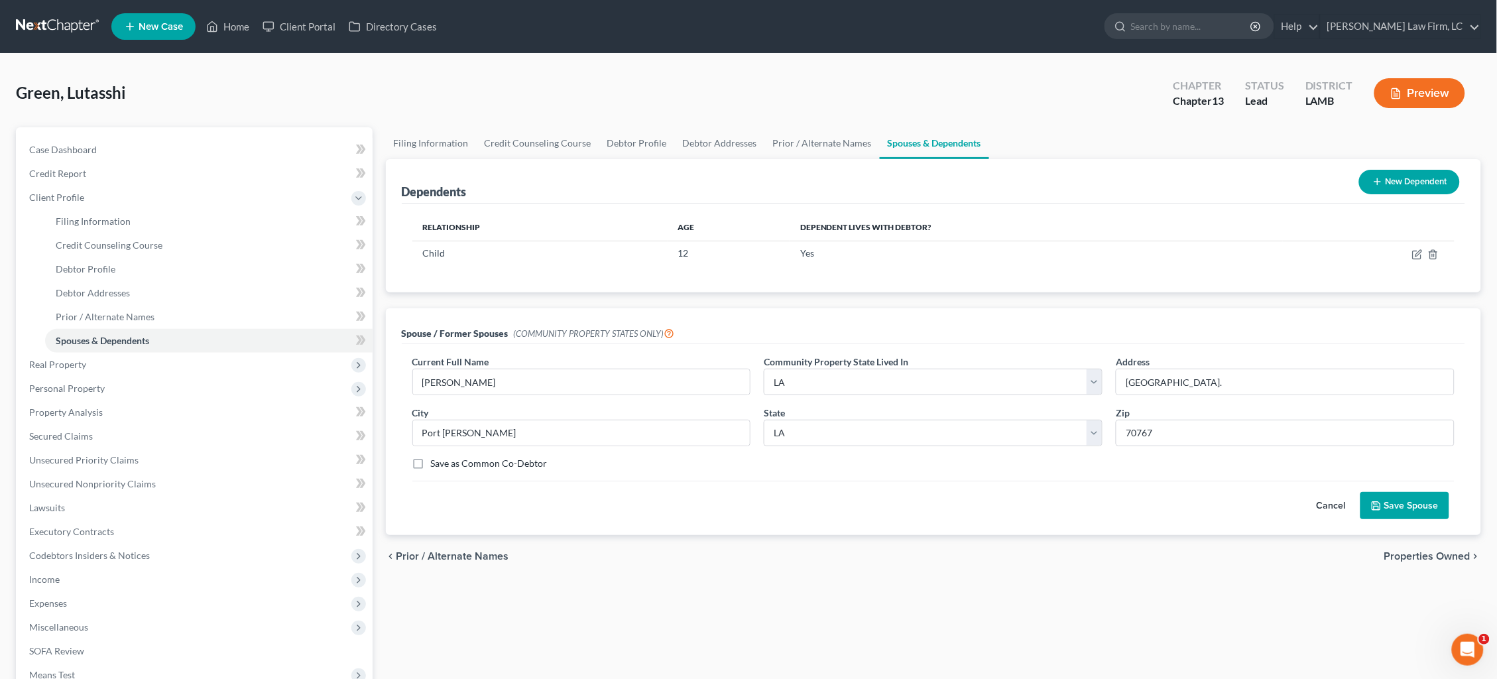
click at [1324, 500] on button "Cancel" at bounding box center [1331, 506] width 58 height 27
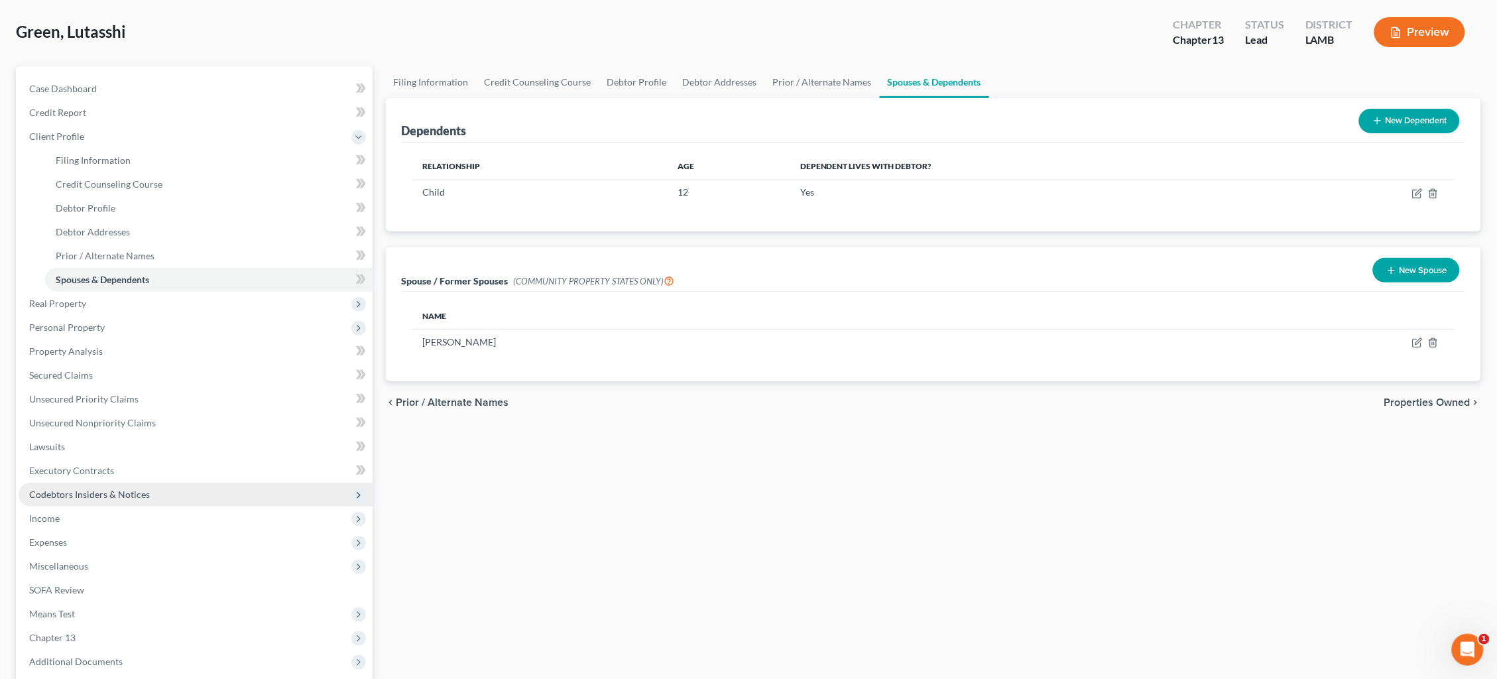
scroll to position [63, 0]
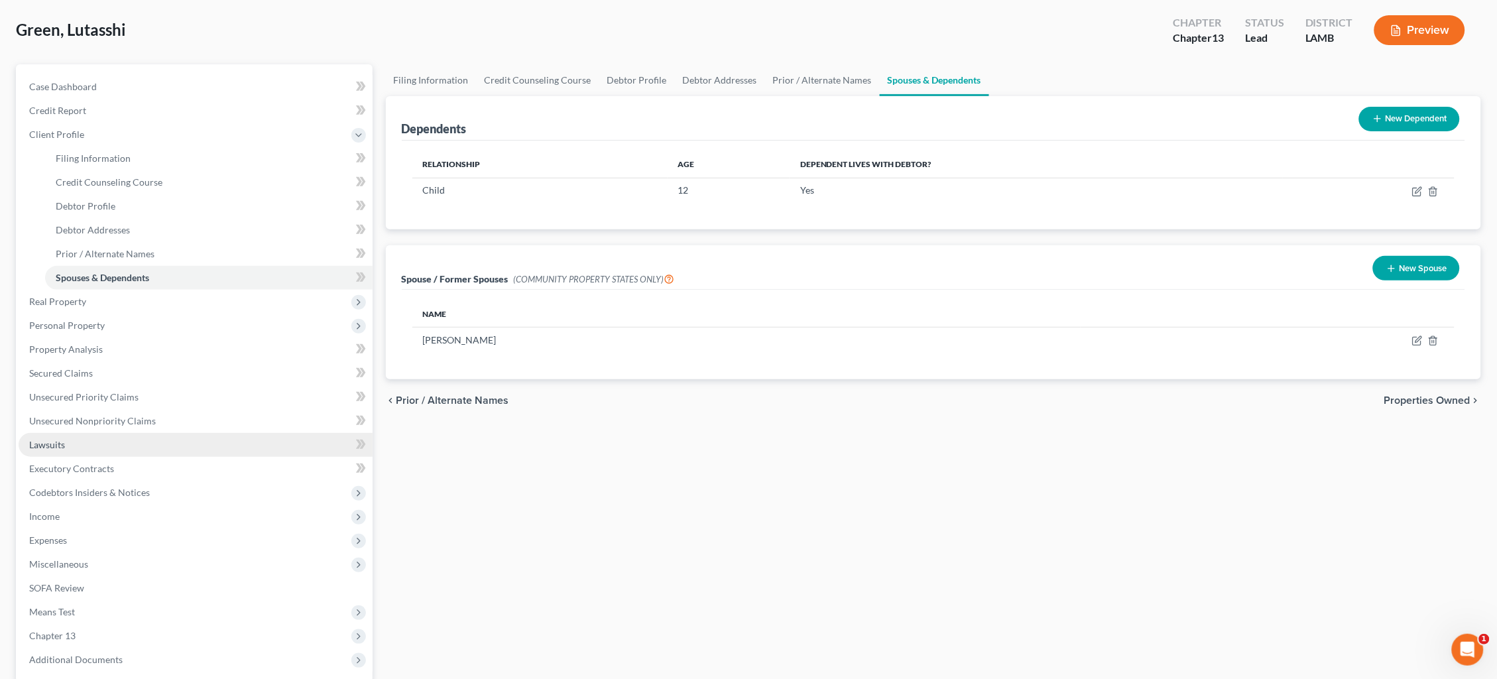
click at [147, 433] on link "Lawsuits" at bounding box center [196, 445] width 354 height 24
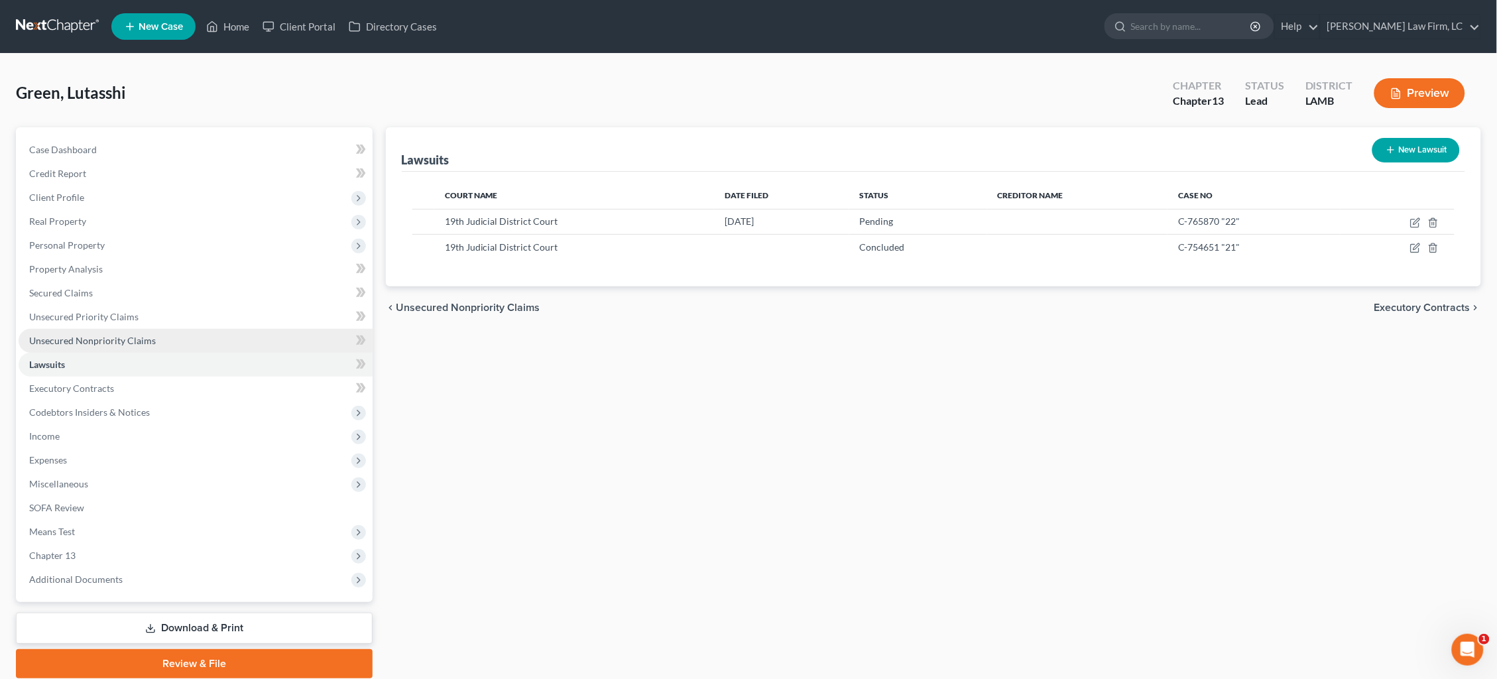
click at [136, 335] on span "Unsecured Nonpriority Claims" at bounding box center [92, 340] width 127 height 11
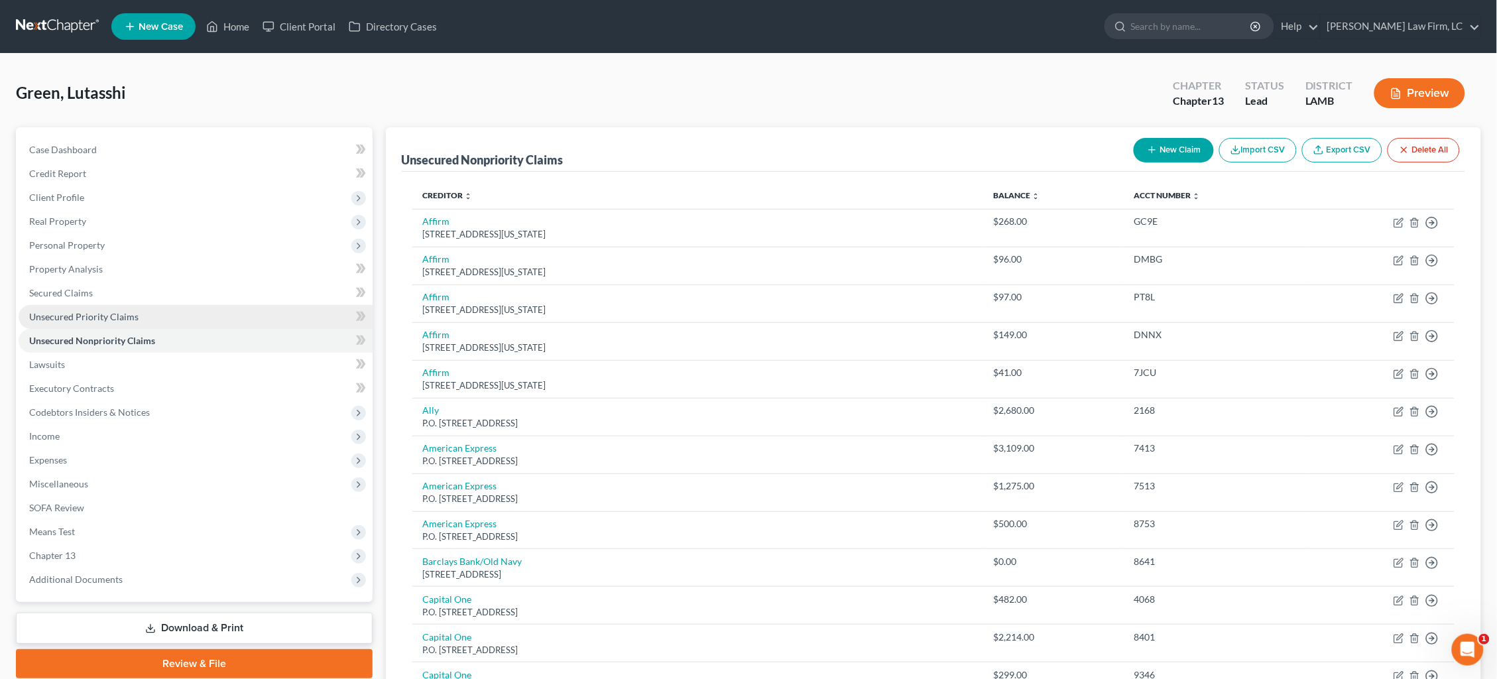
click at [124, 316] on link "Unsecured Priority Claims" at bounding box center [196, 317] width 354 height 24
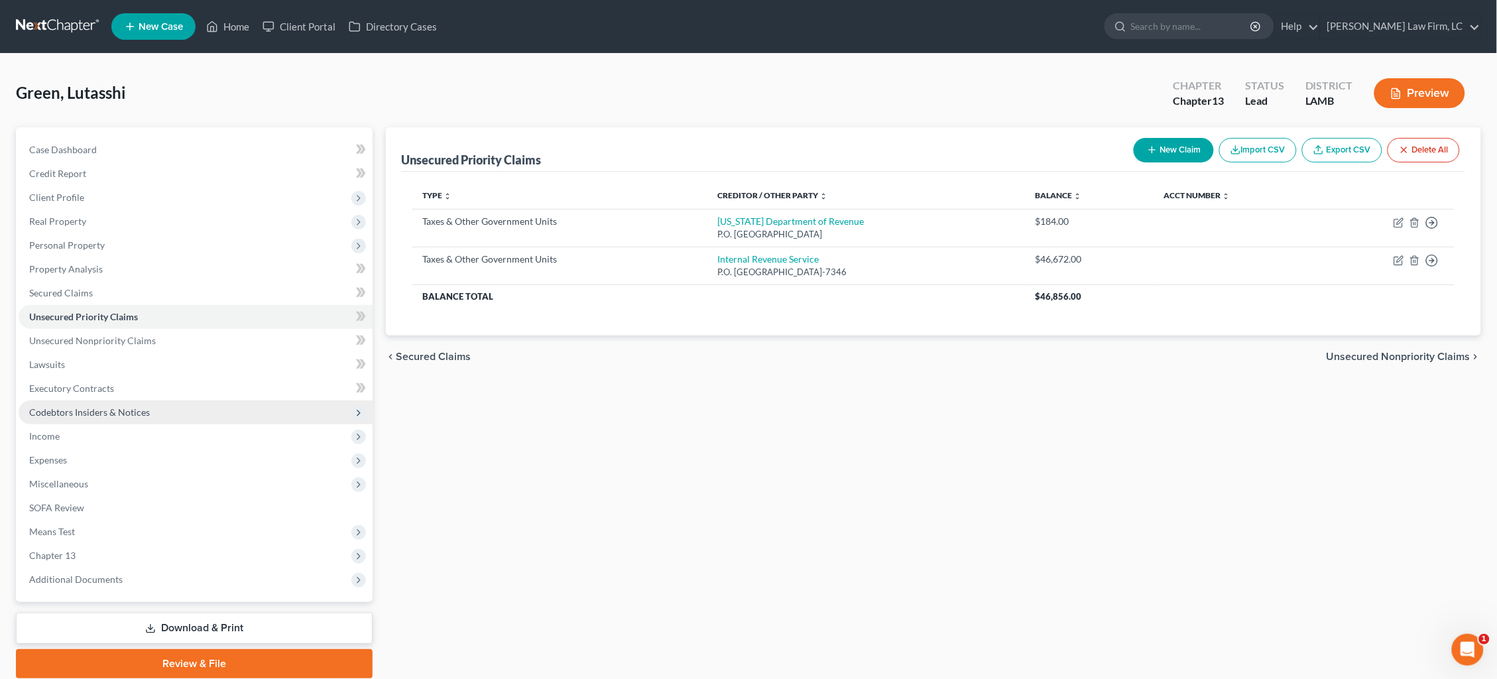
click at [215, 407] on span "Codebtors Insiders & Notices" at bounding box center [196, 412] width 354 height 24
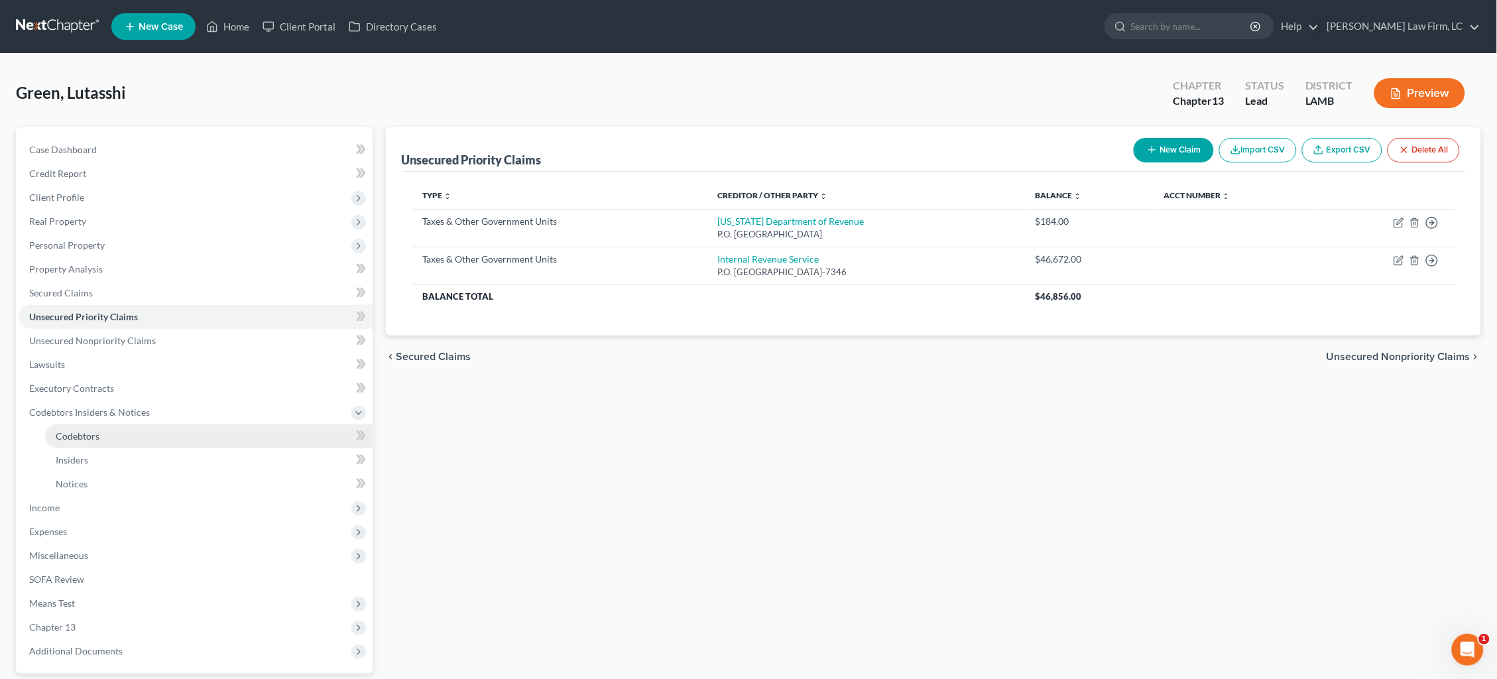
click at [209, 427] on link "Codebtors" at bounding box center [208, 436] width 327 height 24
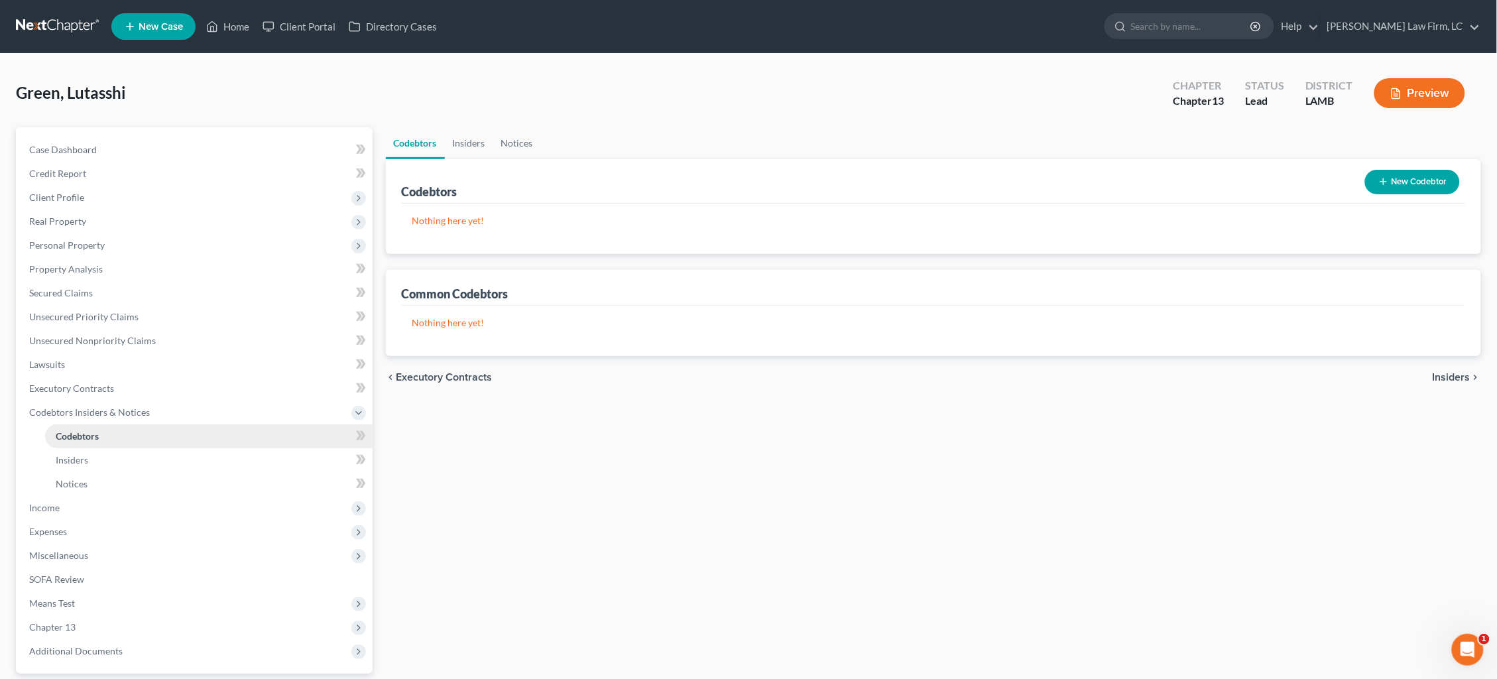
click at [218, 424] on link "Codebtors" at bounding box center [208, 436] width 327 height 24
click at [221, 408] on span "Codebtors Insiders & Notices" at bounding box center [196, 412] width 354 height 24
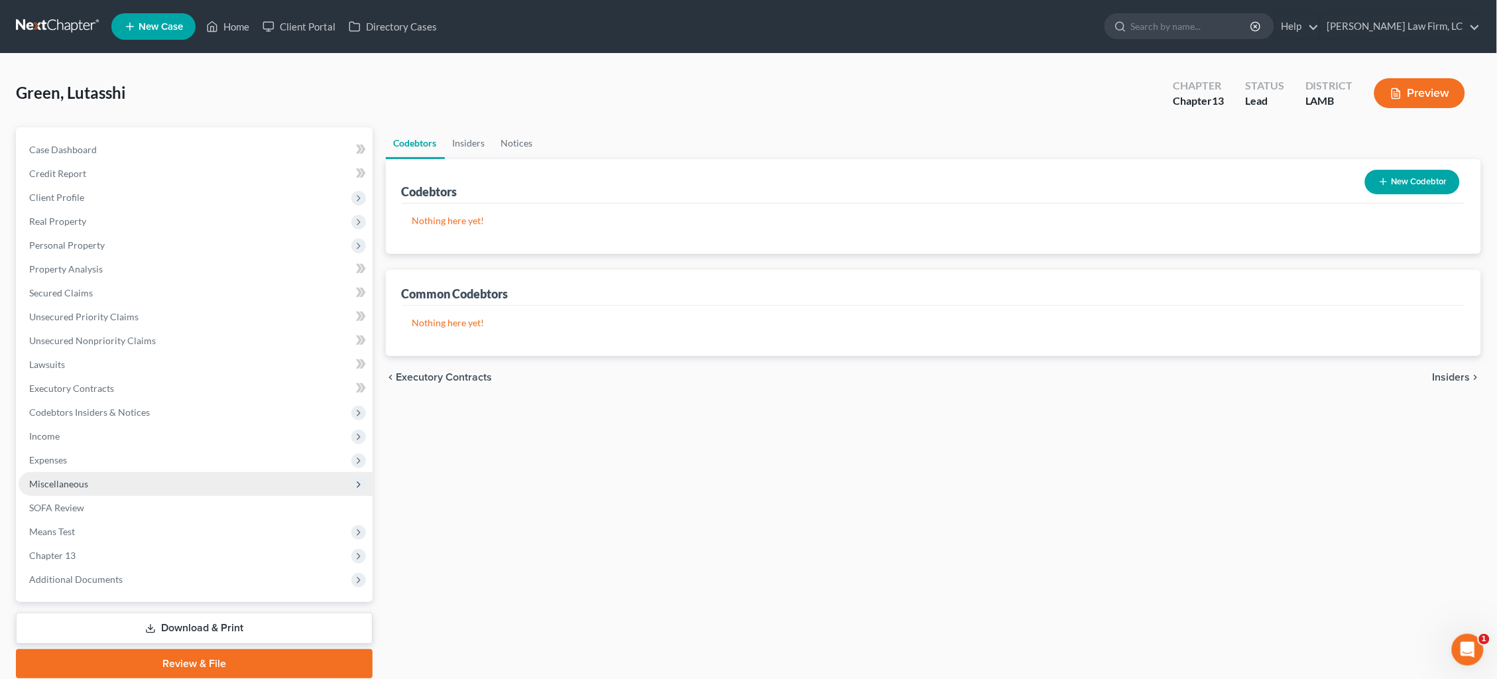
click at [226, 475] on span "Miscellaneous" at bounding box center [196, 484] width 354 height 24
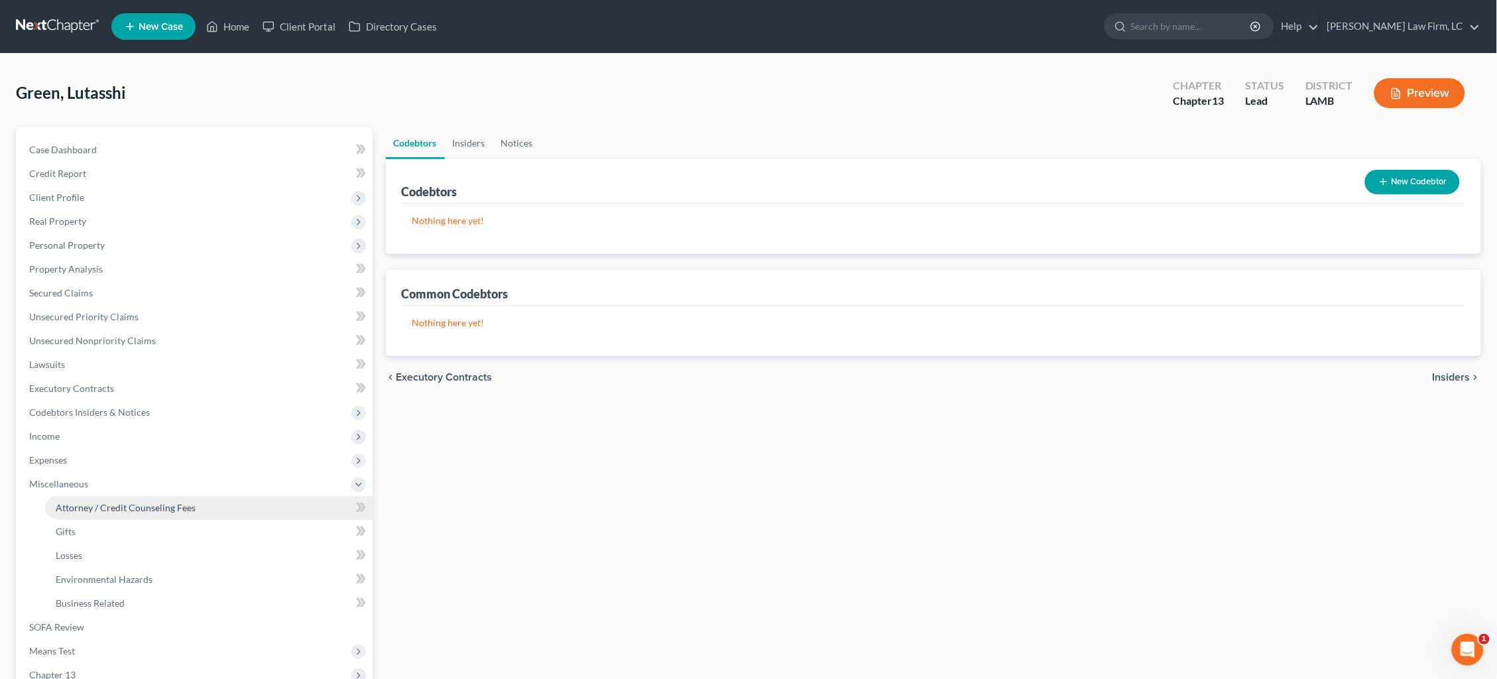
click at [223, 496] on link "Attorney / Credit Counseling Fees" at bounding box center [208, 508] width 327 height 24
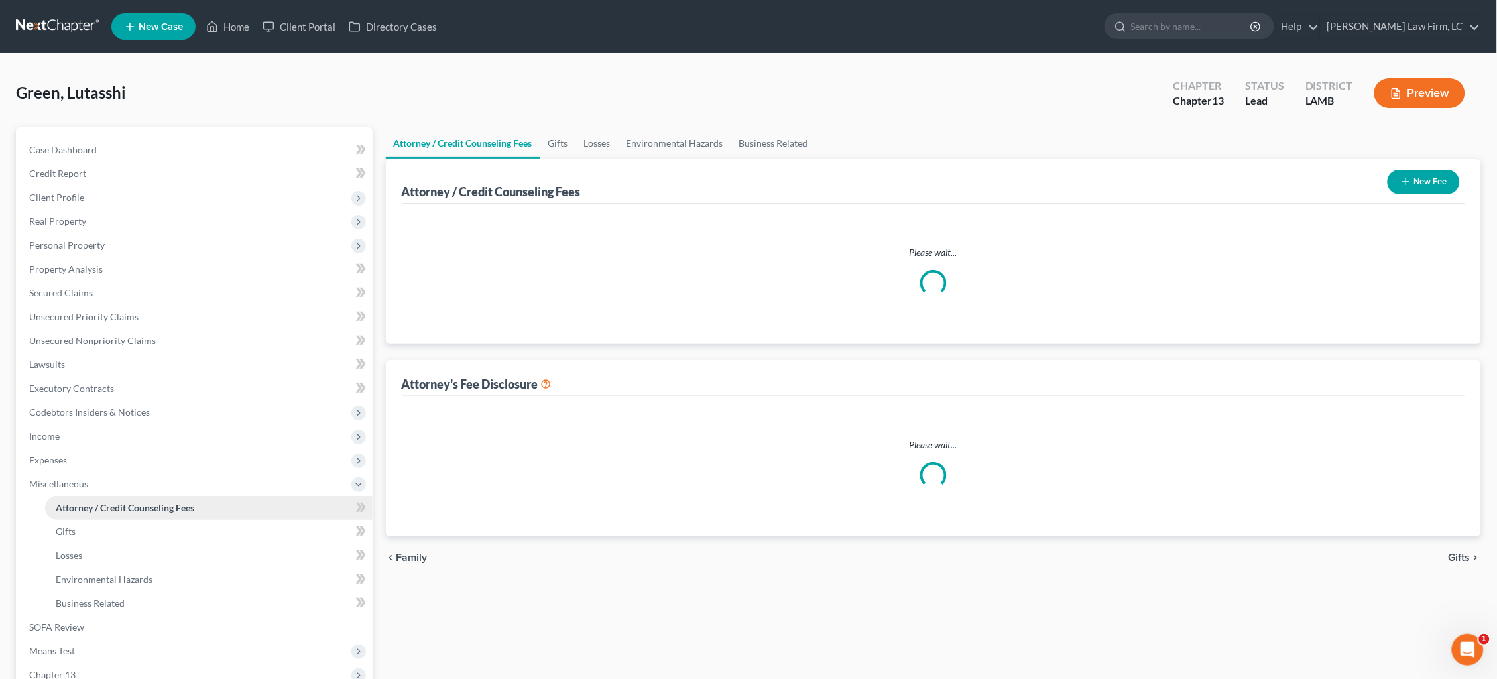
select select "1"
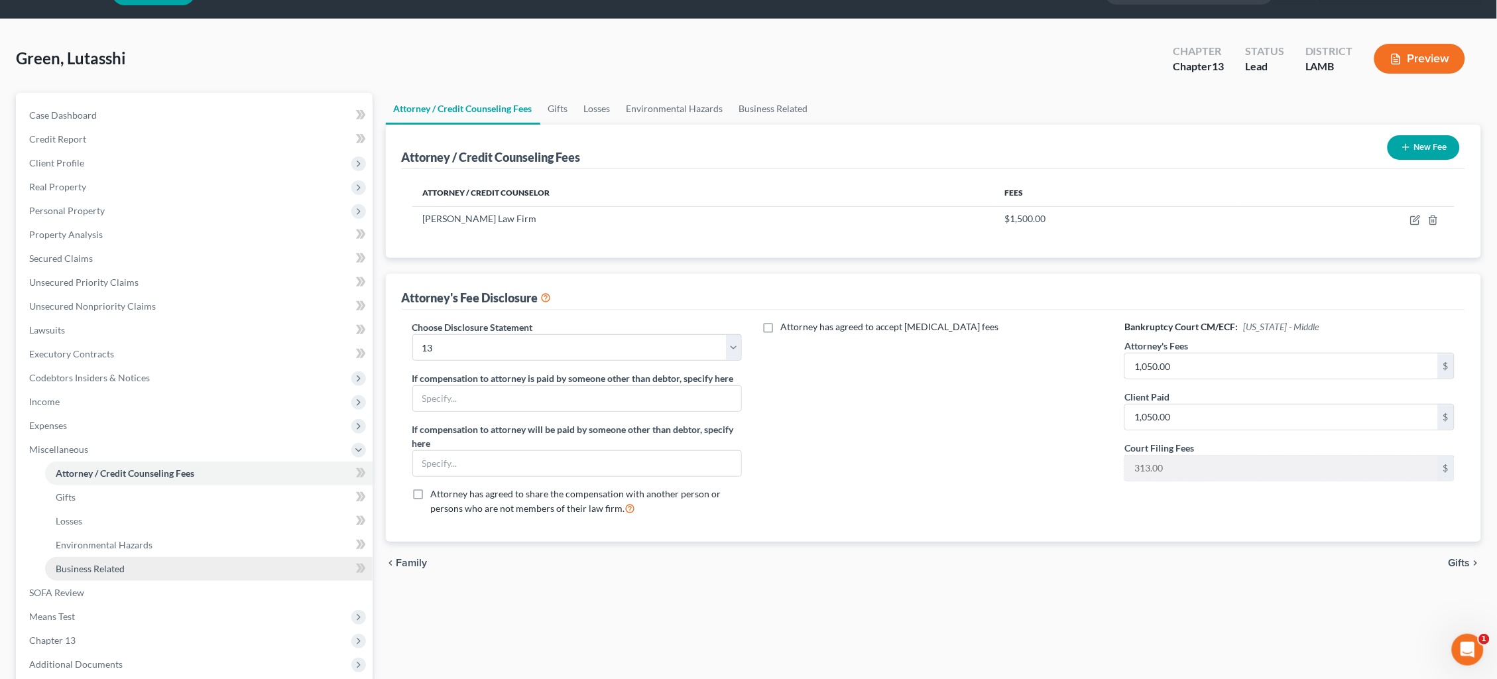
scroll to position [41, 0]
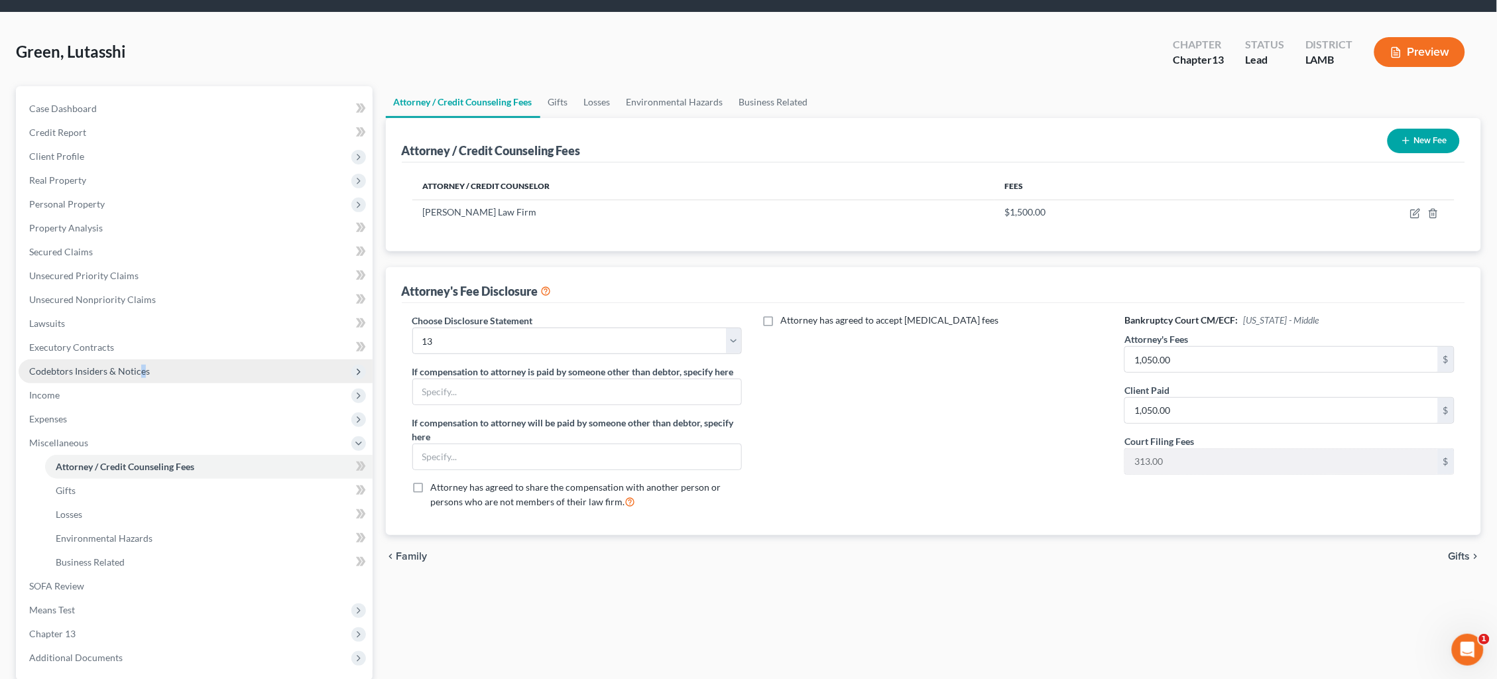
click at [141, 365] on span "Codebtors Insiders & Notices" at bounding box center [89, 370] width 121 height 11
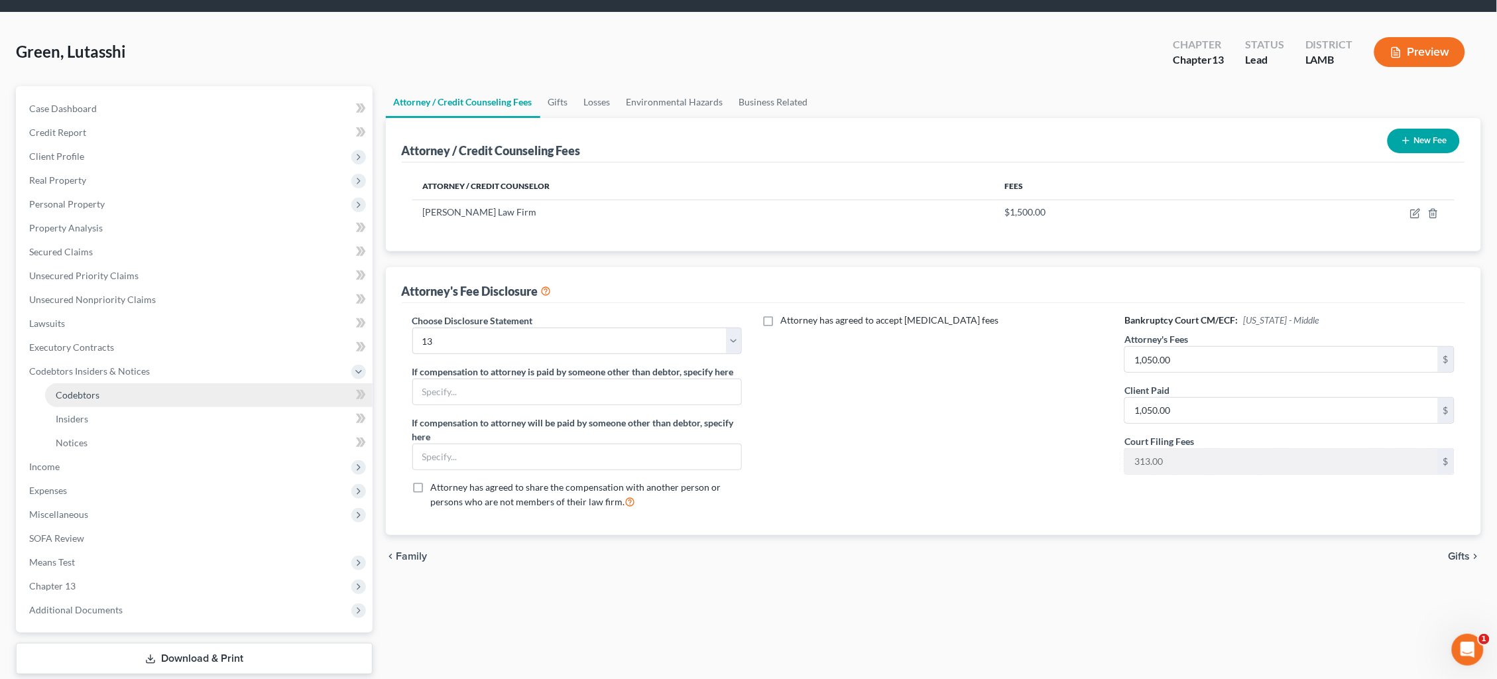
click at [145, 383] on link "Codebtors" at bounding box center [208, 395] width 327 height 24
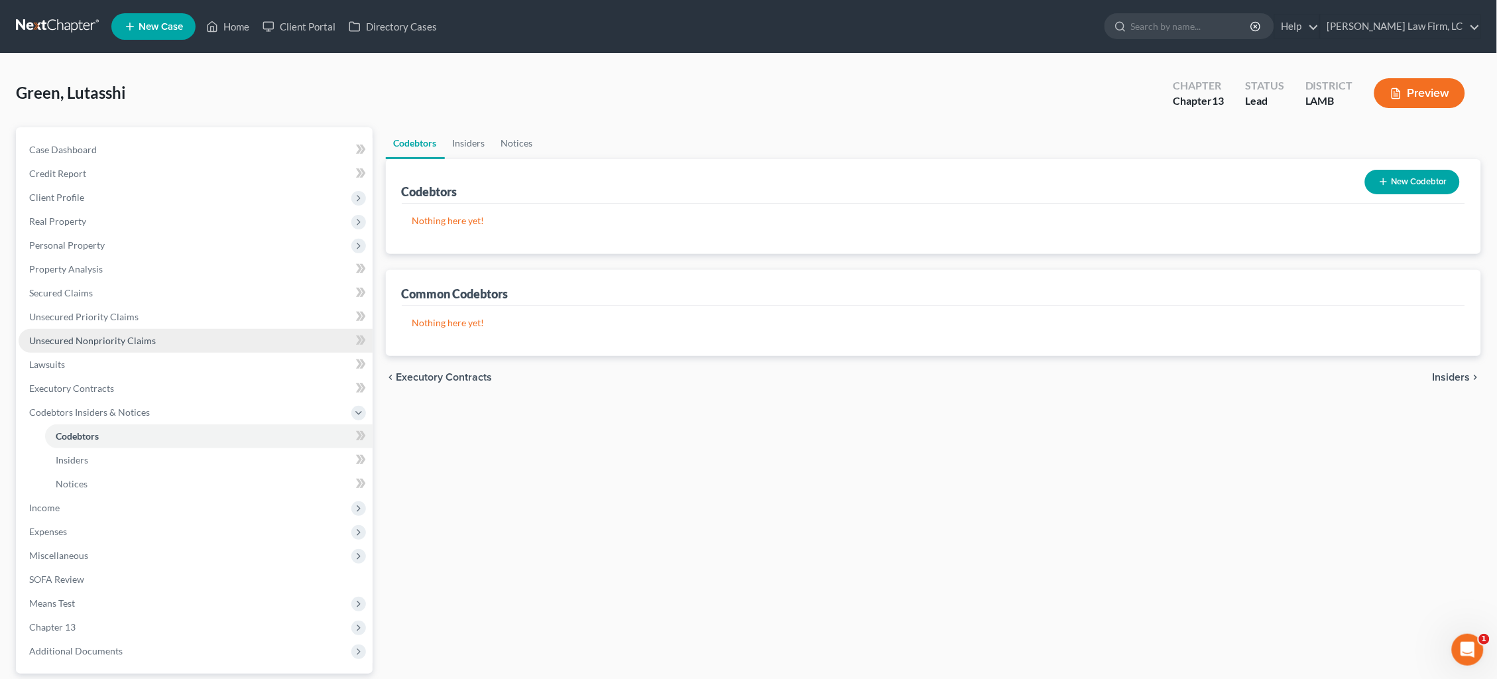
click at [134, 335] on span "Unsecured Nonpriority Claims" at bounding box center [92, 340] width 127 height 11
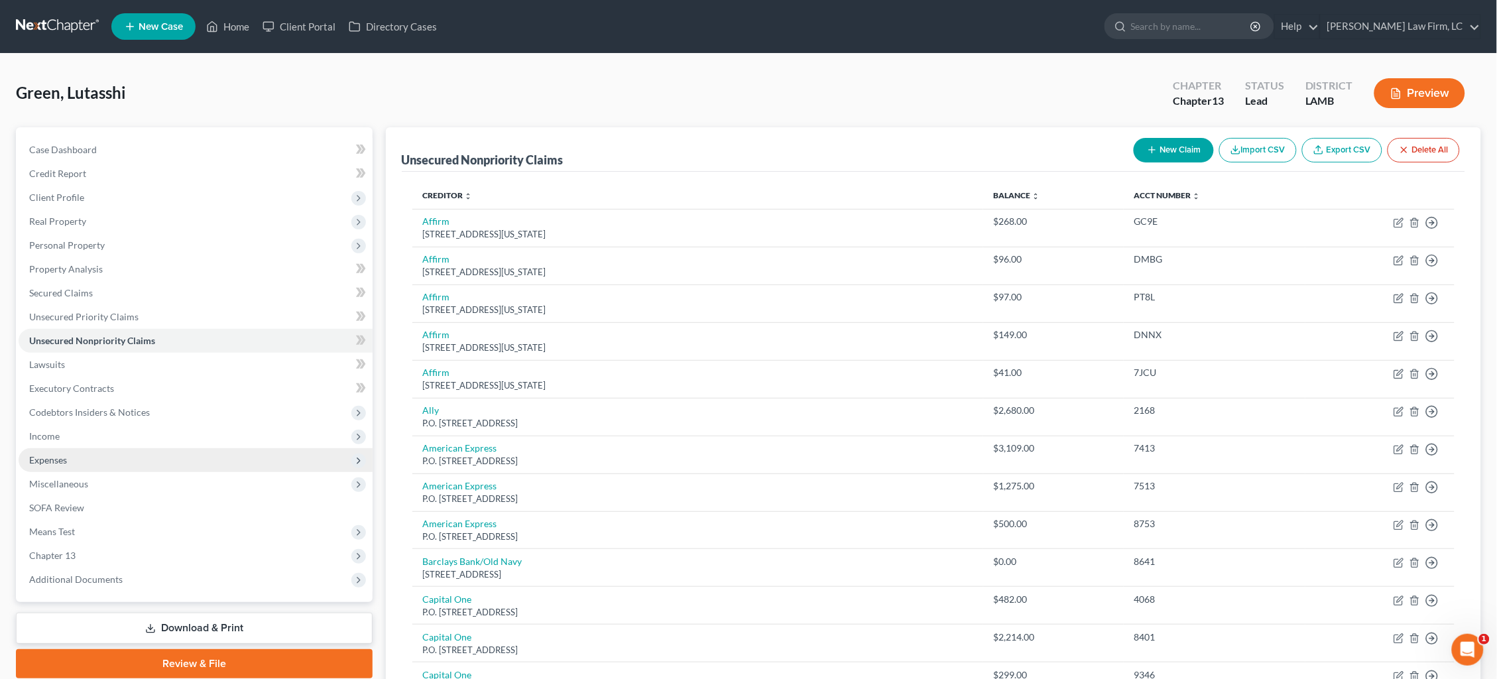
click at [113, 448] on span "Expenses" at bounding box center [196, 460] width 354 height 24
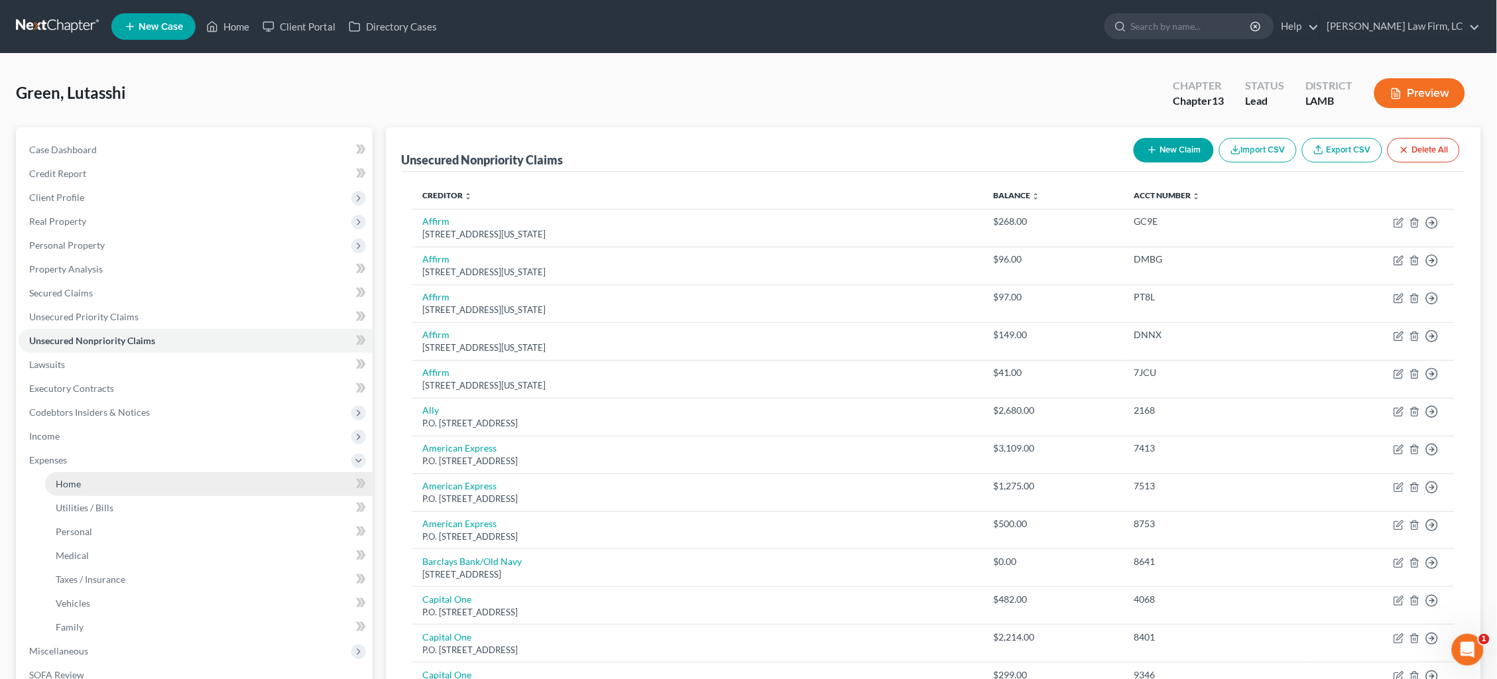
click at [162, 472] on link "Home" at bounding box center [208, 484] width 327 height 24
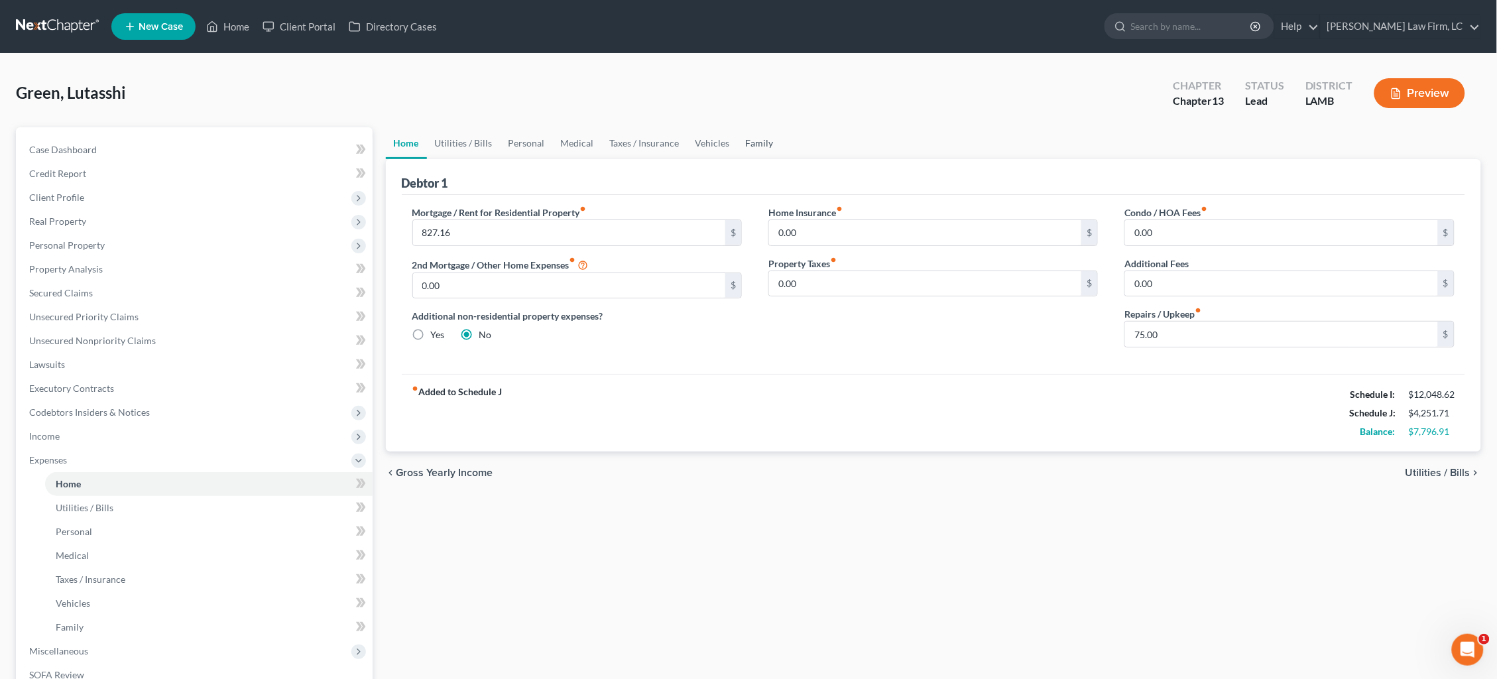
click at [754, 142] on link "Family" at bounding box center [760, 143] width 44 height 32
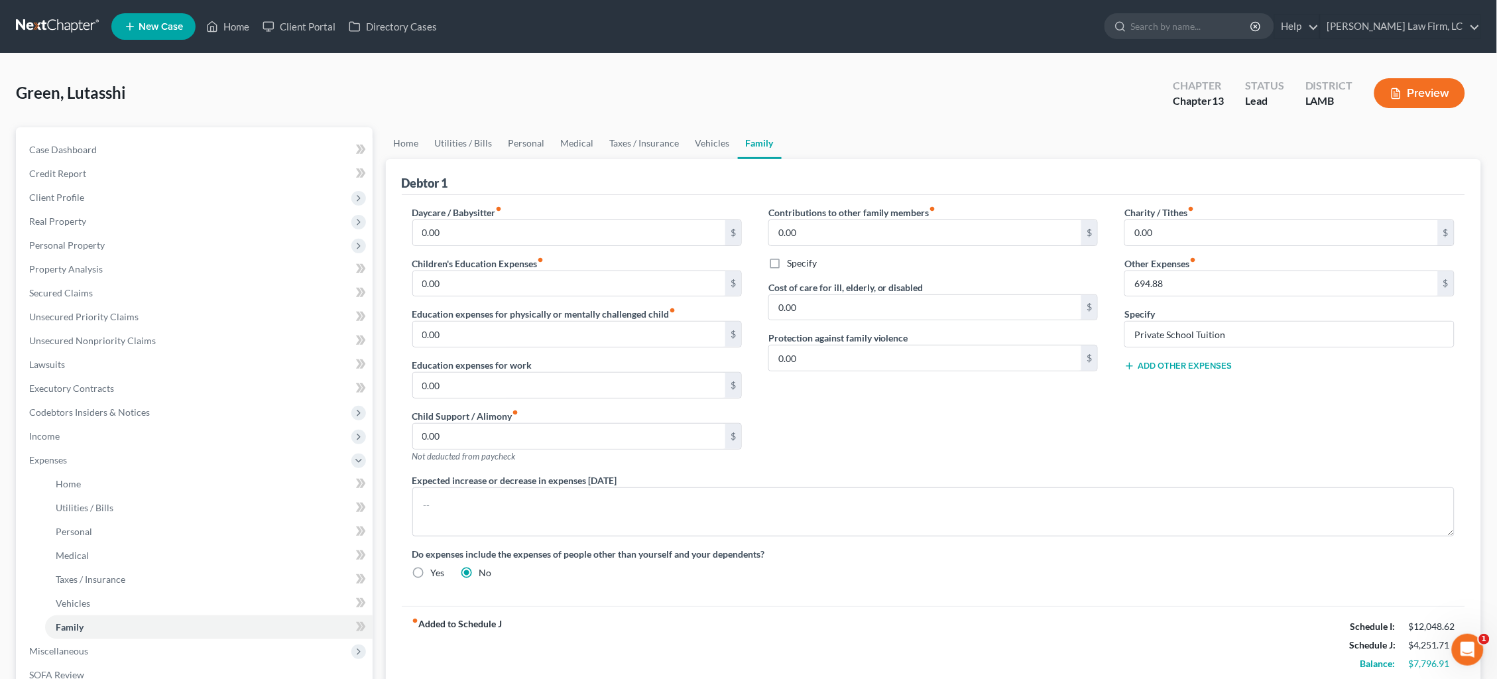
click at [1152, 361] on button "Add Other Expenses" at bounding box center [1177, 366] width 107 height 11
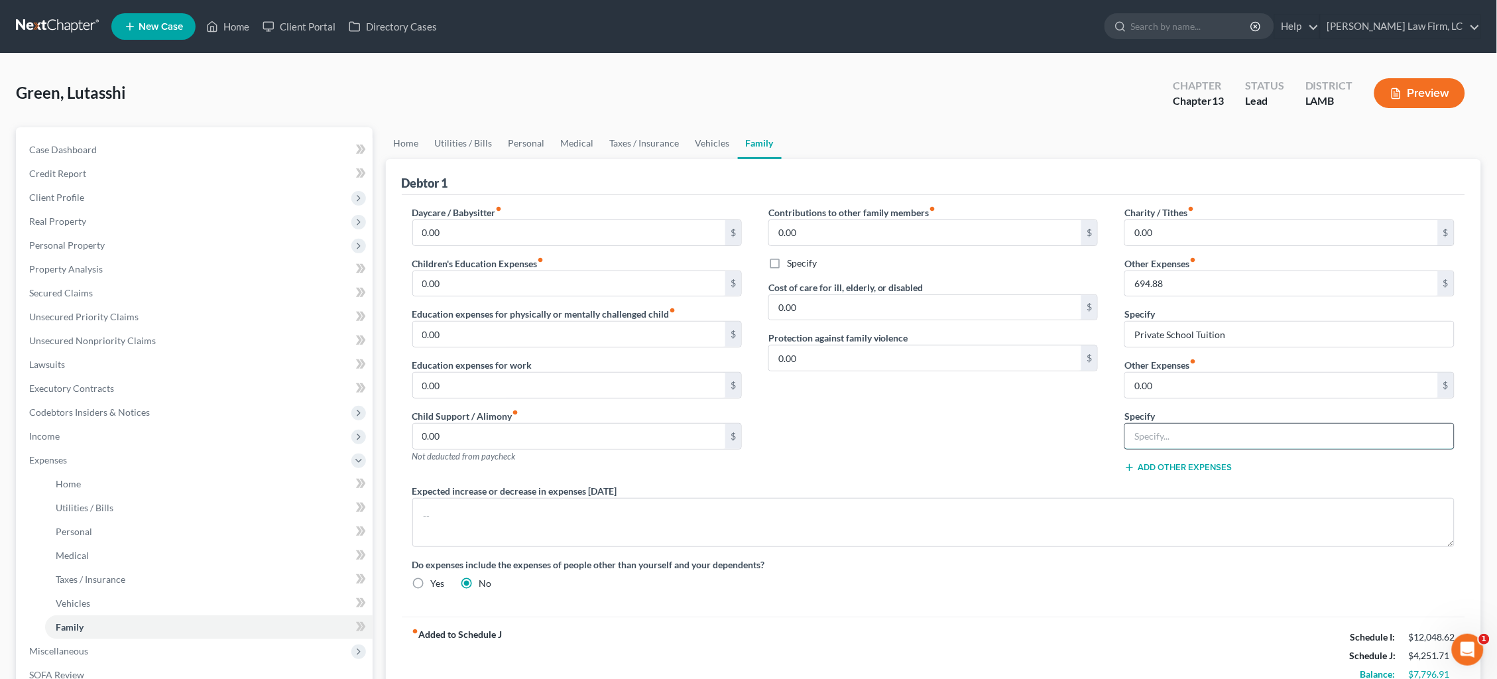
click at [1172, 424] on input "text" at bounding box center [1289, 436] width 328 height 25
type input "P"
type input "Rent to Own warehouse with cook leasing"
click at [1169, 385] on input "0.00" at bounding box center [1281, 385] width 313 height 25
drag, startPoint x: 1169, startPoint y: 384, endPoint x: 1132, endPoint y: 379, distance: 37.5
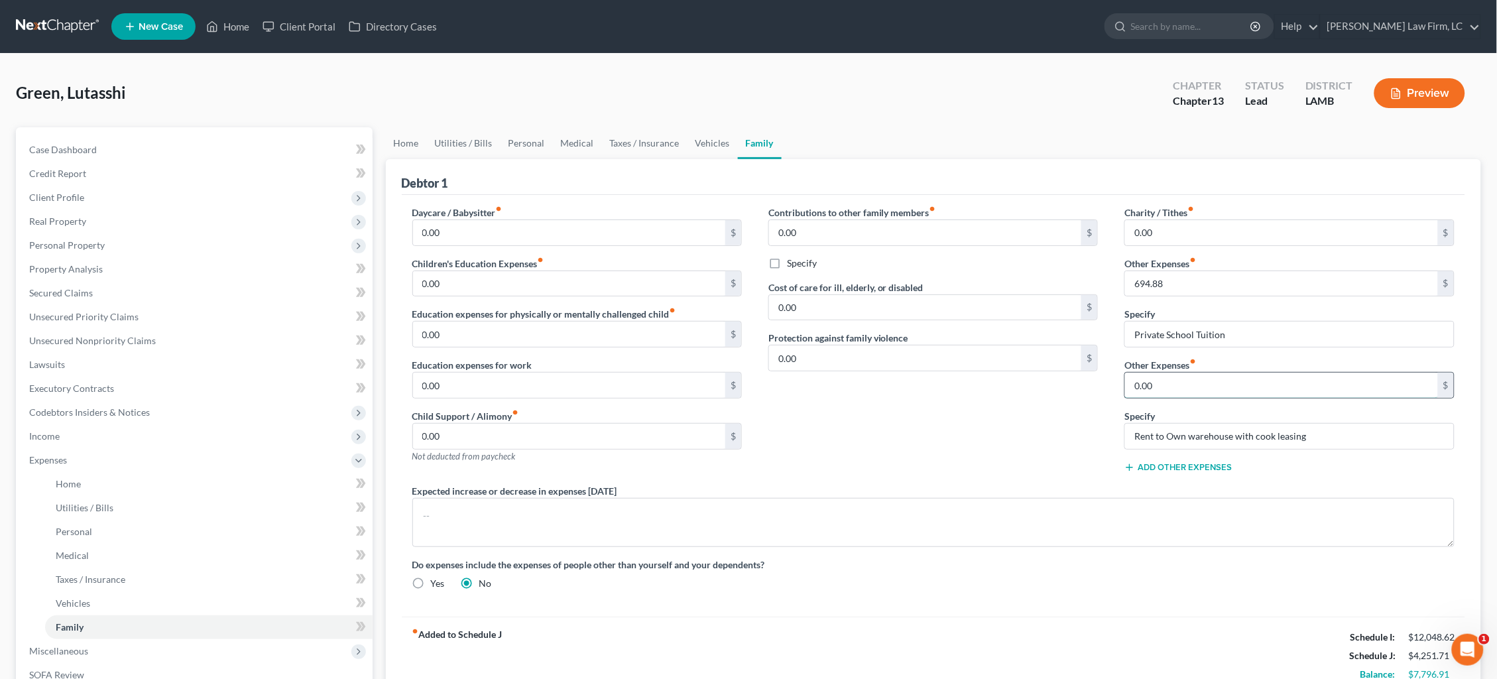
click at [1132, 379] on input "0.00" at bounding box center [1281, 385] width 313 height 25
type input "218.61"
click at [711, 142] on link "Vehicles" at bounding box center [712, 143] width 50 height 32
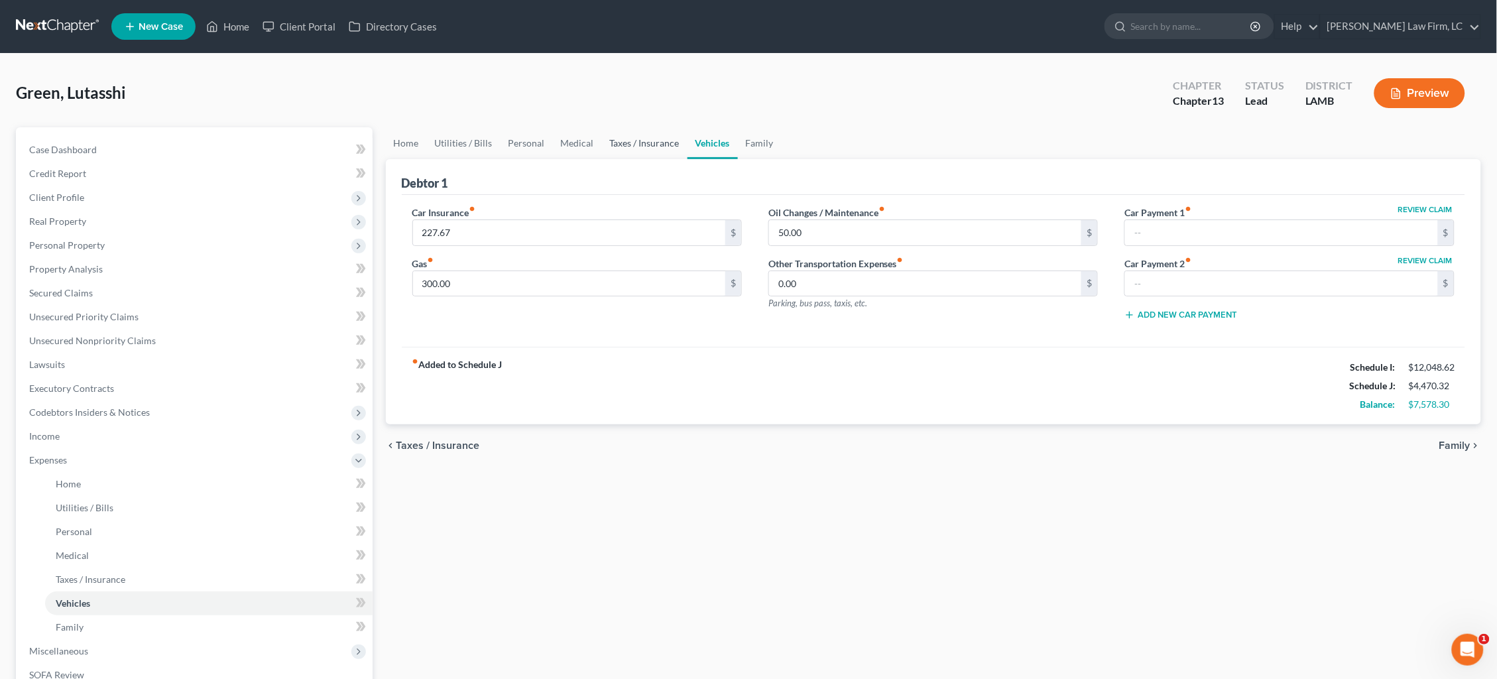
drag, startPoint x: 639, startPoint y: 147, endPoint x: 628, endPoint y: 147, distance: 10.6
click at [639, 147] on link "Taxes / Insurance" at bounding box center [645, 143] width 86 height 32
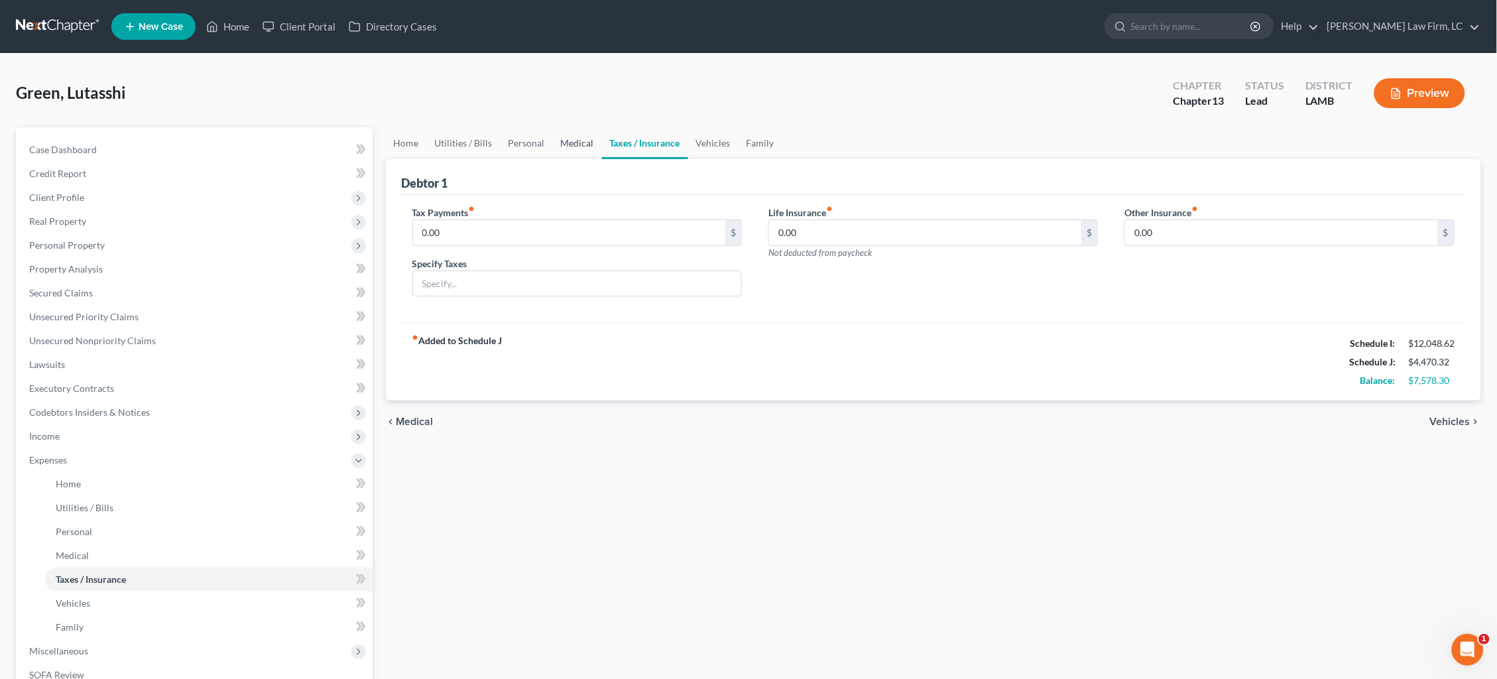
click at [573, 141] on link "Medical" at bounding box center [577, 143] width 49 height 32
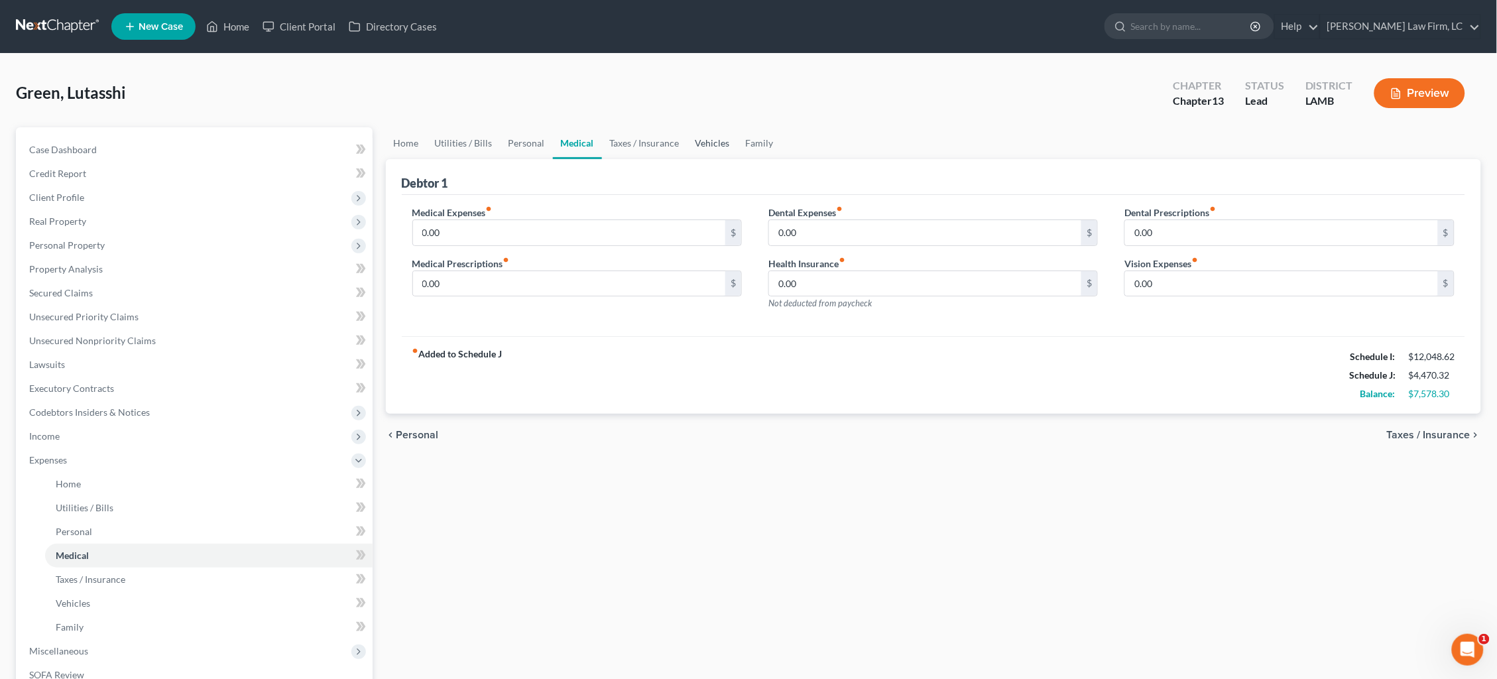
click at [706, 143] on link "Vehicles" at bounding box center [712, 143] width 50 height 32
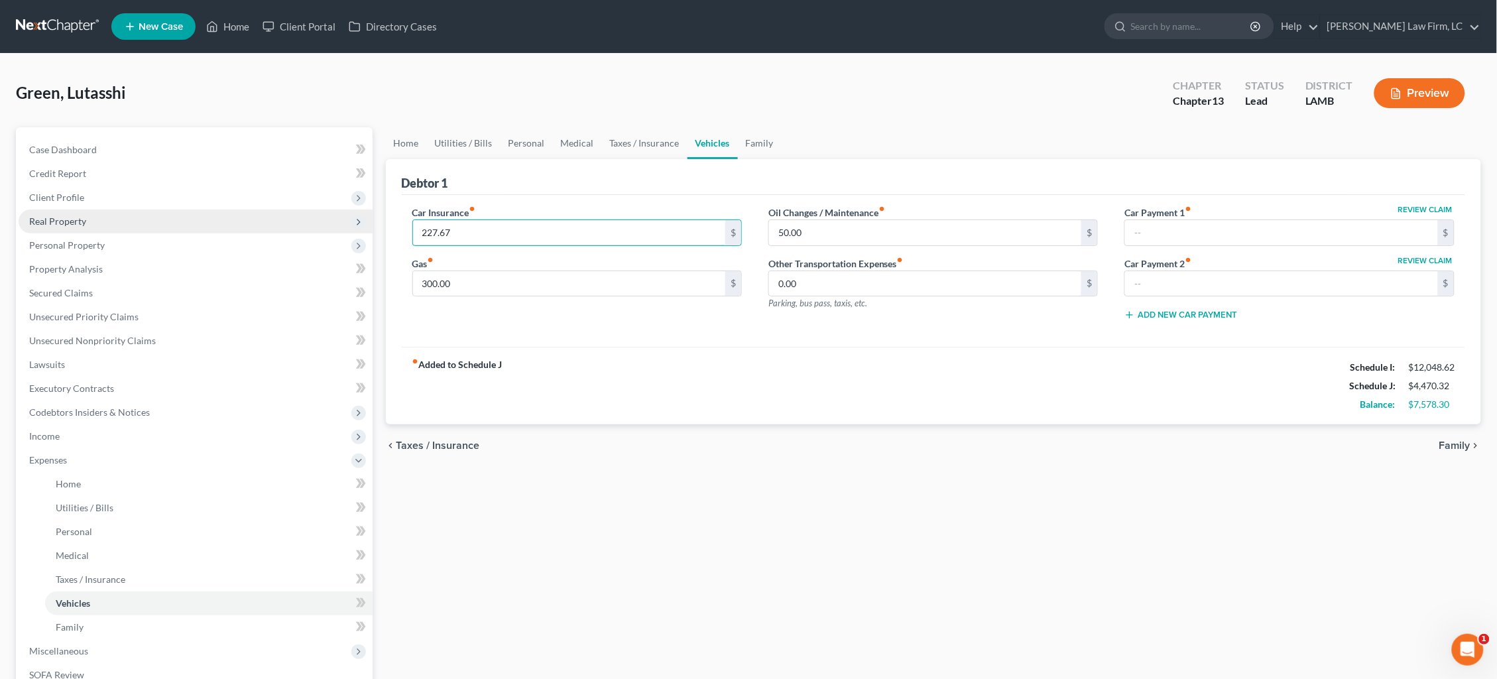
drag, startPoint x: 469, startPoint y: 233, endPoint x: 267, endPoint y: 227, distance: 202.9
click at [272, 227] on div "Petition Navigation Case Dashboard Payments Invoices Payments Payments Credit R…" at bounding box center [748, 486] width 1478 height 718
drag, startPoint x: 564, startPoint y: 233, endPoint x: 540, endPoint y: 231, distance: 23.9
click at [559, 231] on input "227.67" at bounding box center [569, 232] width 313 height 25
drag, startPoint x: 369, startPoint y: 211, endPoint x: 350, endPoint y: 209, distance: 19.4
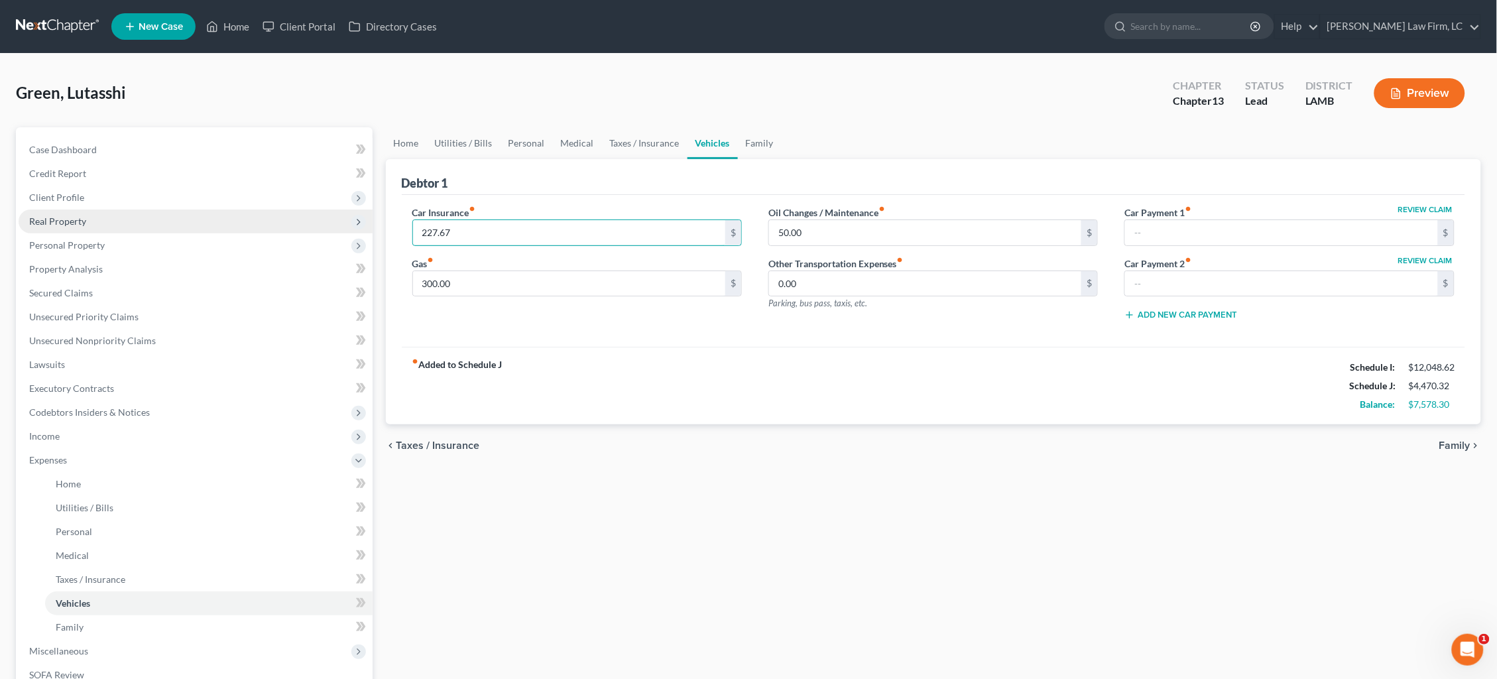
click at [350, 208] on div "Petition Navigation Case Dashboard Payments Invoices Payments Payments Credit R…" at bounding box center [748, 486] width 1478 height 718
type input "516.47"
click at [1215, 236] on input "text" at bounding box center [1281, 232] width 313 height 25
type input "344.13"
click at [1464, 443] on span "Family" at bounding box center [1454, 445] width 31 height 11
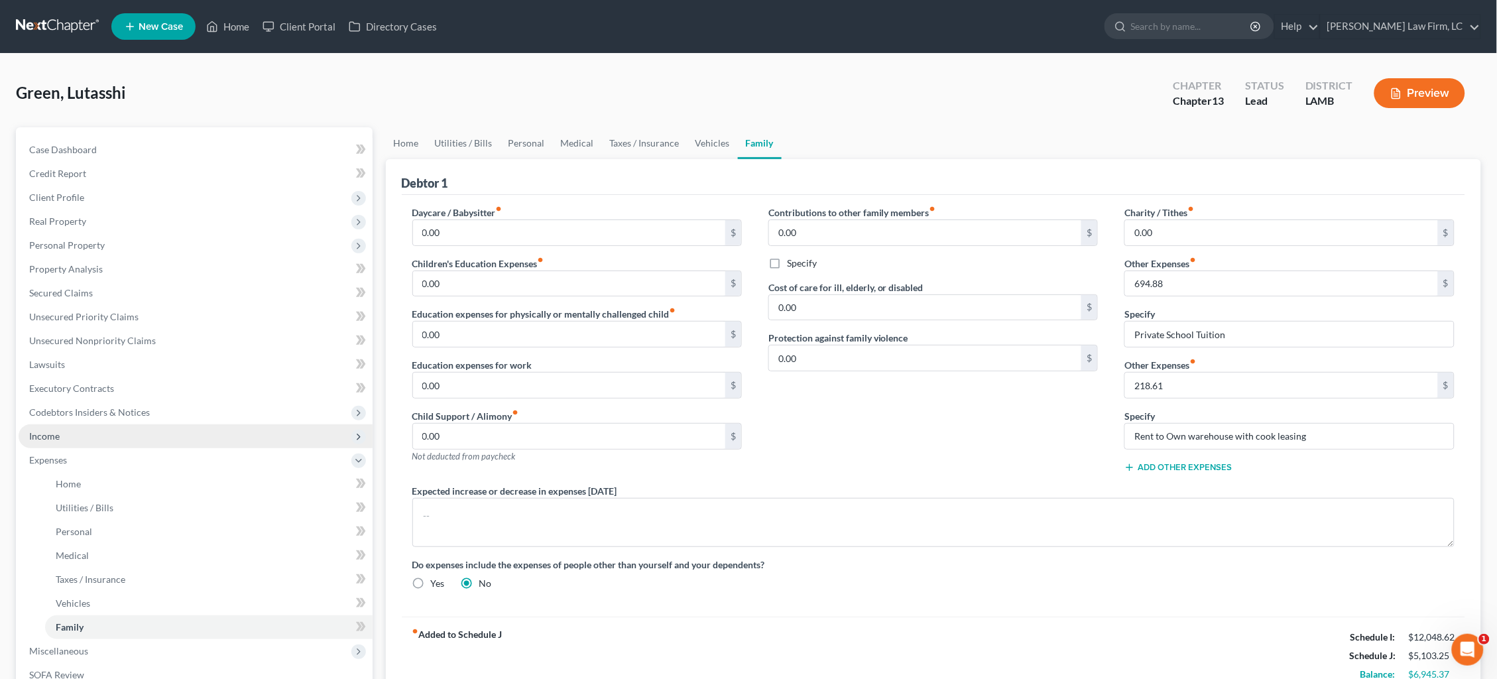
click at [73, 427] on span "Income" at bounding box center [196, 436] width 354 height 24
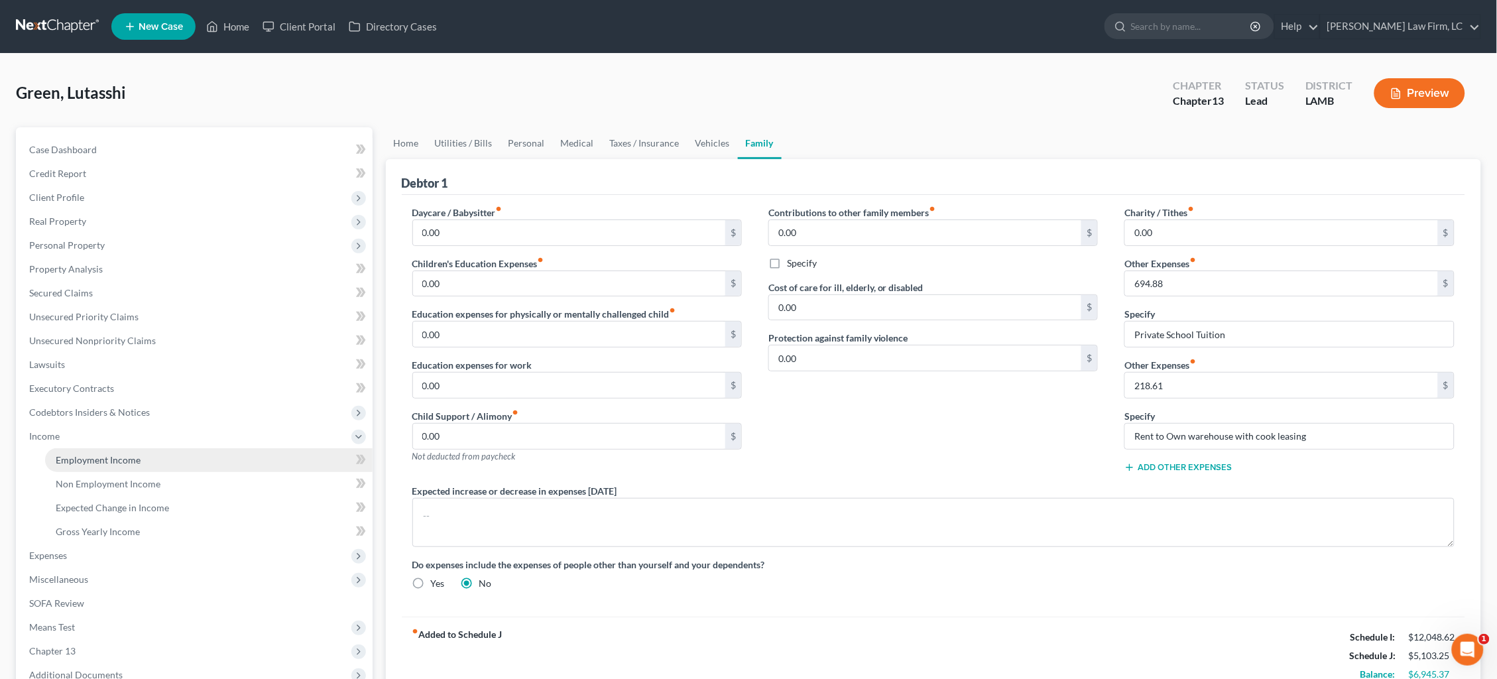
click at [99, 454] on span "Employment Income" at bounding box center [98, 459] width 85 height 11
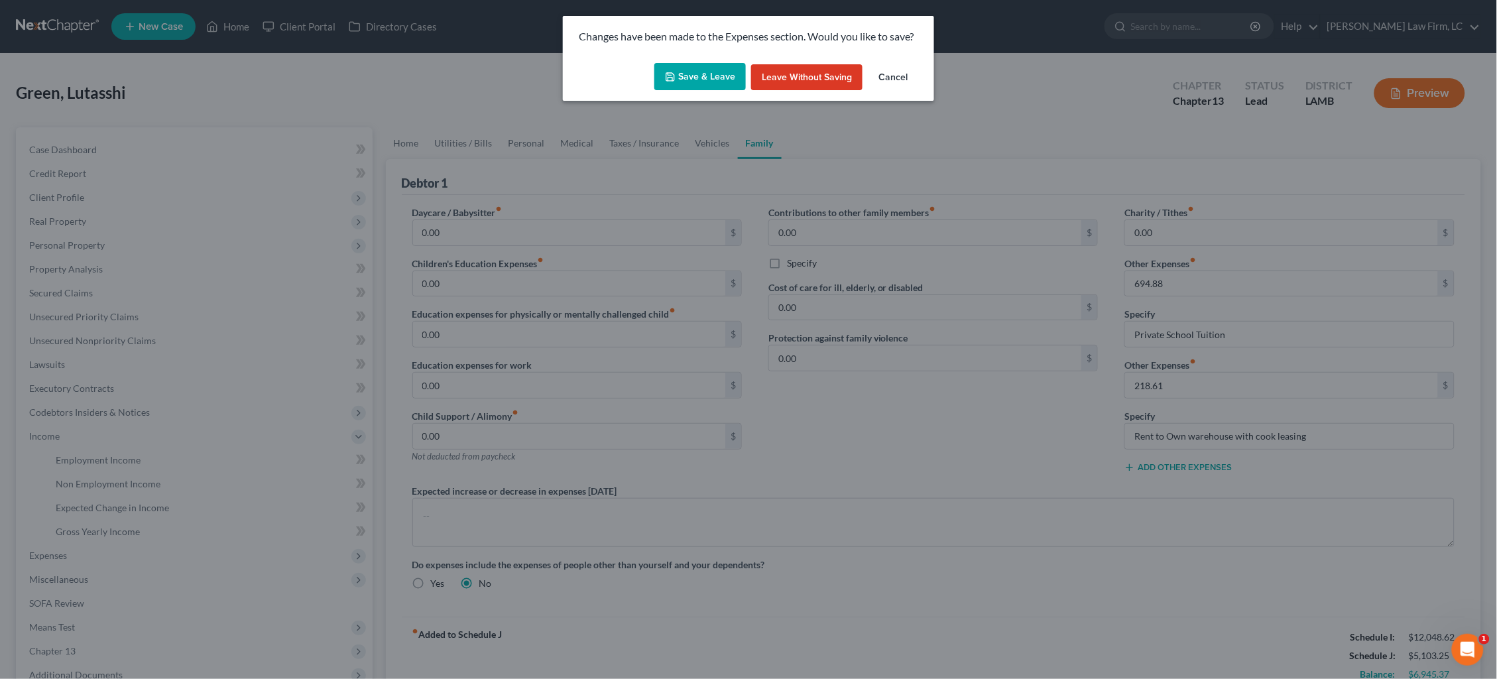
click at [703, 80] on button "Save & Leave" at bounding box center [699, 77] width 91 height 28
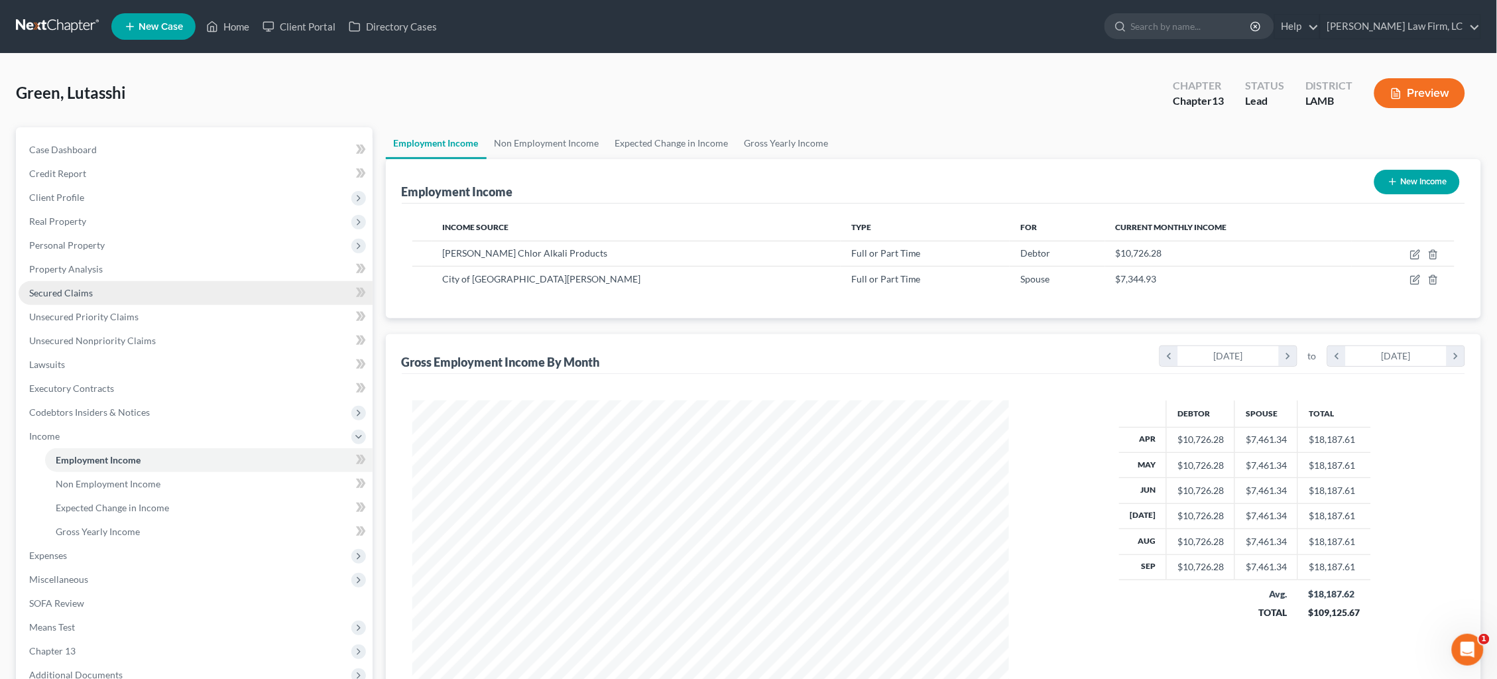
click at [58, 289] on span "Secured Claims" at bounding box center [61, 292] width 64 height 11
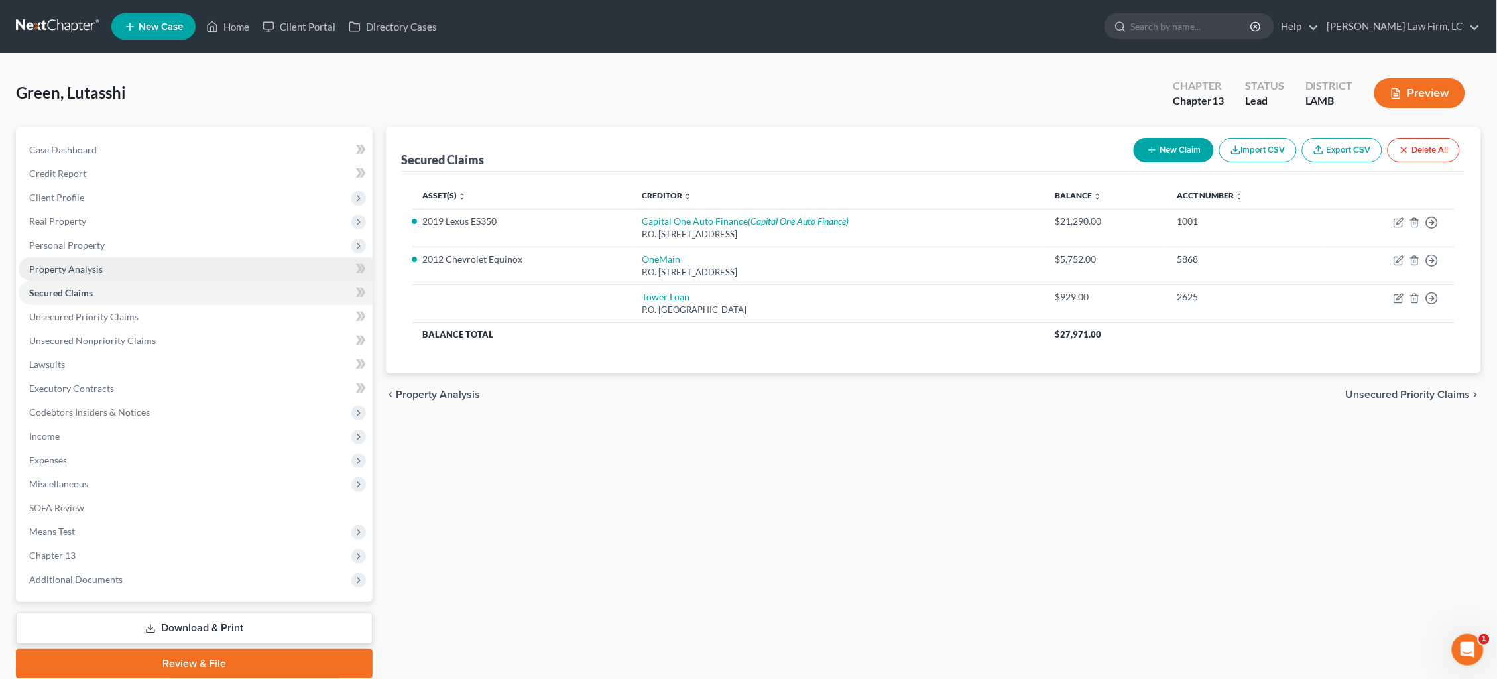
click at [72, 263] on span "Property Analysis" at bounding box center [66, 268] width 74 height 11
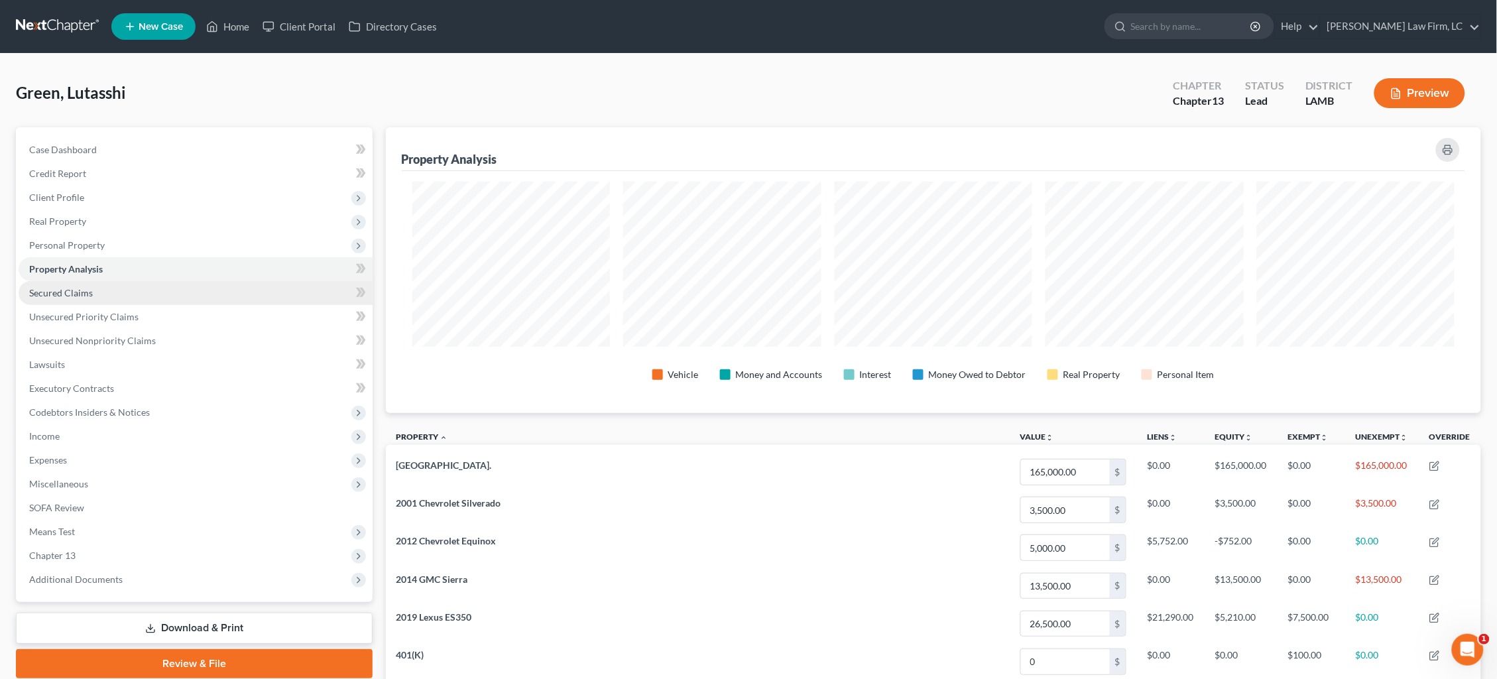
scroll to position [285, 1095]
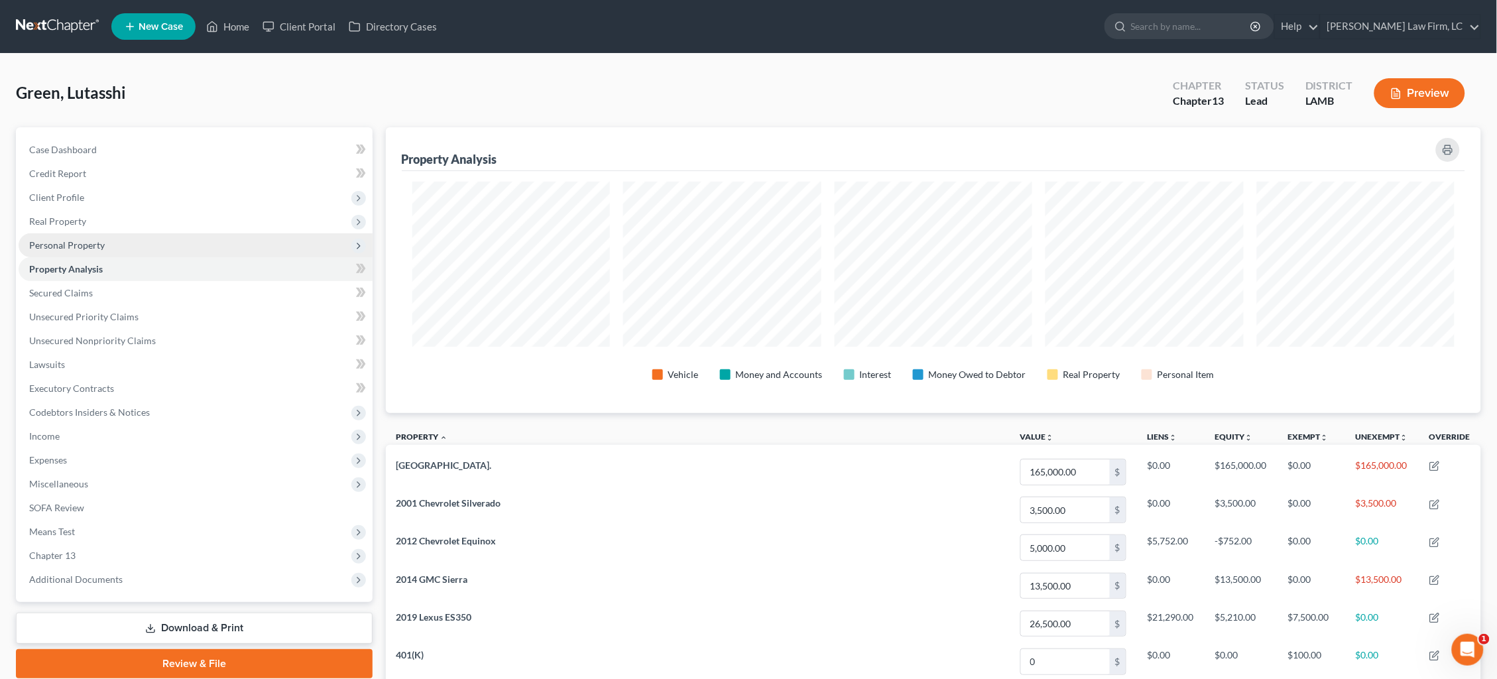
click at [158, 233] on span "Personal Property" at bounding box center [196, 245] width 354 height 24
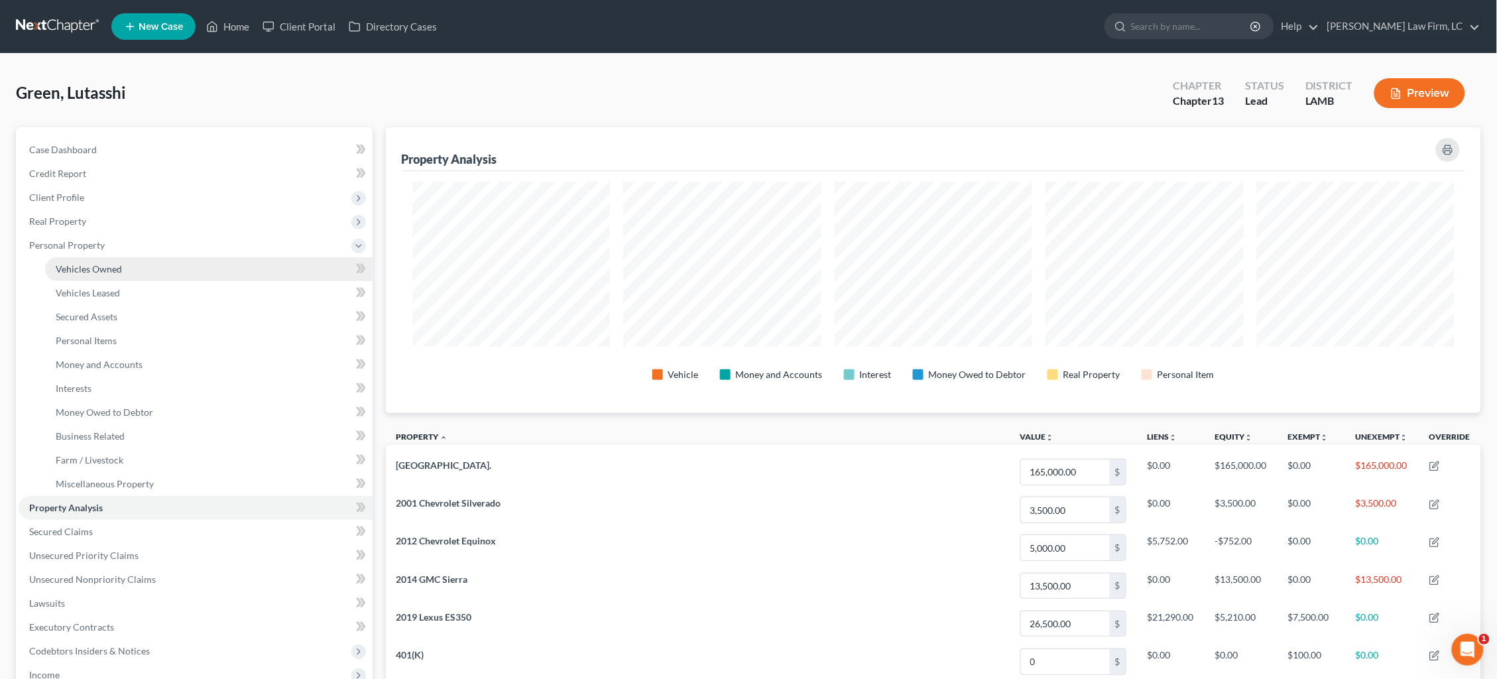
click at [178, 268] on link "Vehicles Owned" at bounding box center [208, 269] width 327 height 24
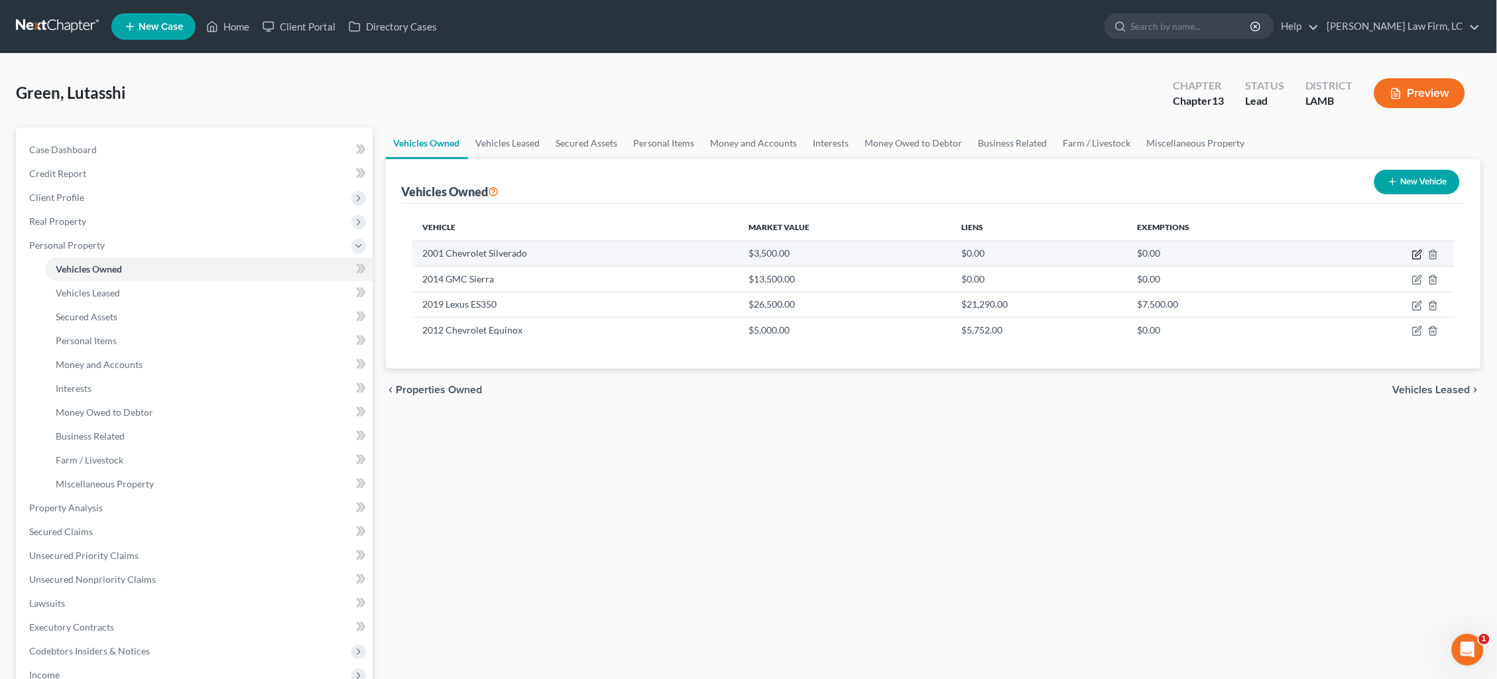
click at [1413, 255] on icon "button" at bounding box center [1417, 254] width 11 height 11
select select "0"
select select "25"
select select "4"
select select "0"
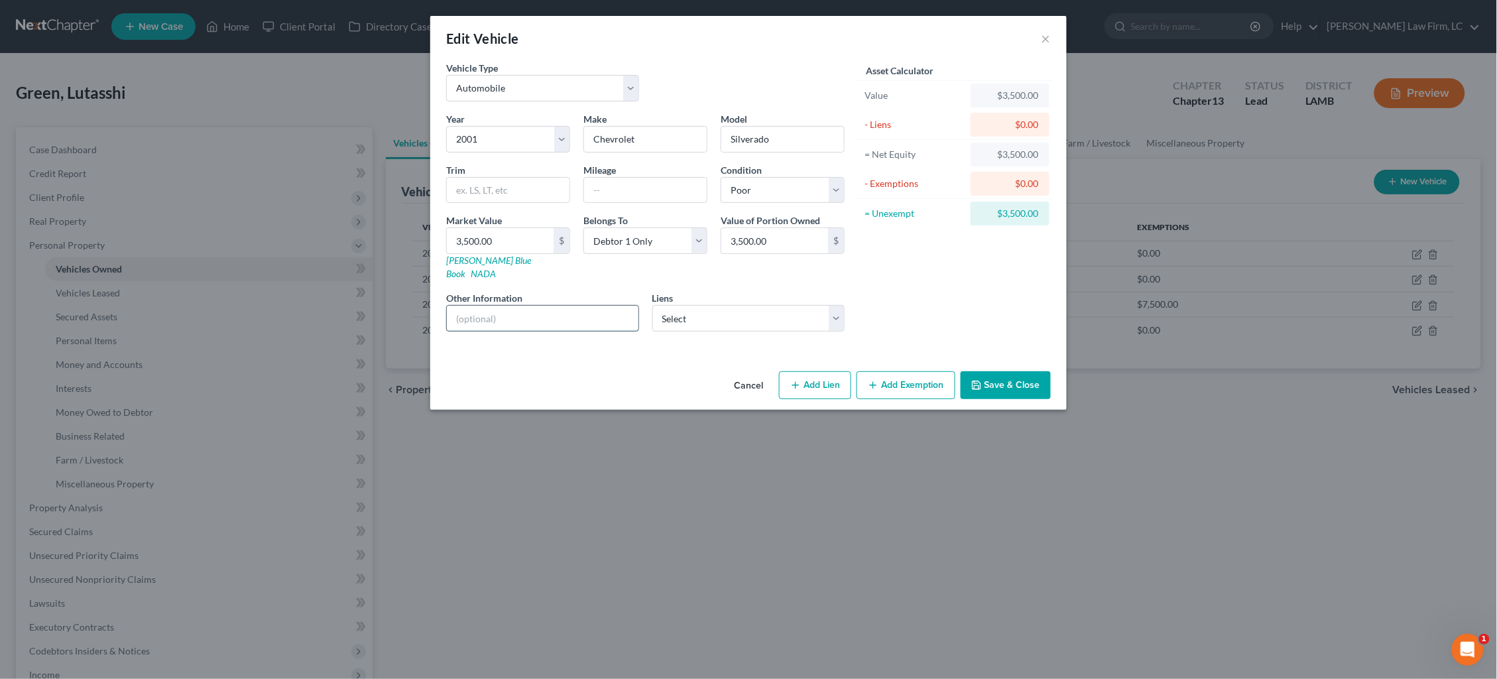
click at [584, 307] on input "text" at bounding box center [543, 318] width 192 height 25
type input "Husband's separate property from before marriage"
drag, startPoint x: 807, startPoint y: 240, endPoint x: 642, endPoint y: 237, distance: 164.4
click at [642, 237] on div "Year Select 2026 2025 2024 2023 2022 2021 2020 2019 2018 2017 2016 2015 2014 20…" at bounding box center [646, 227] width 412 height 230
type input "0.00"
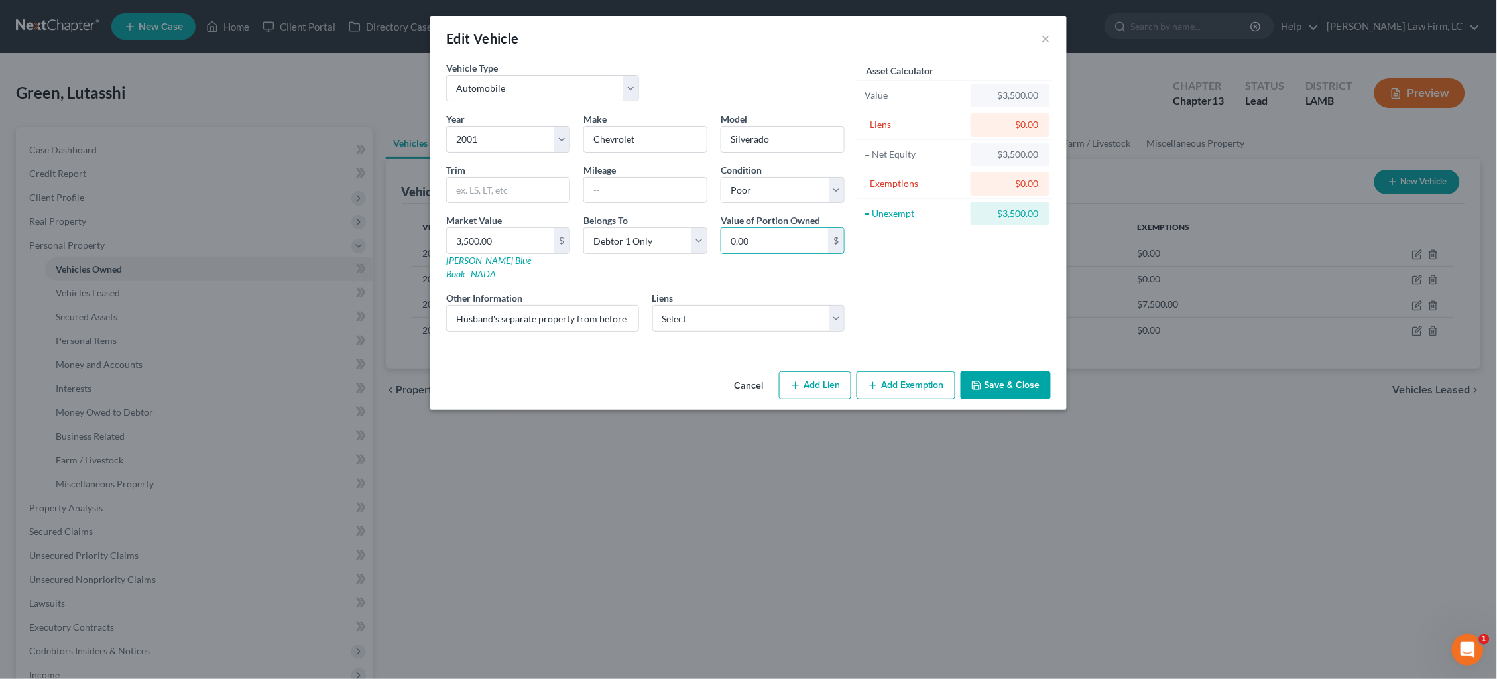
click at [1011, 371] on button "Save & Close" at bounding box center [1006, 385] width 90 height 28
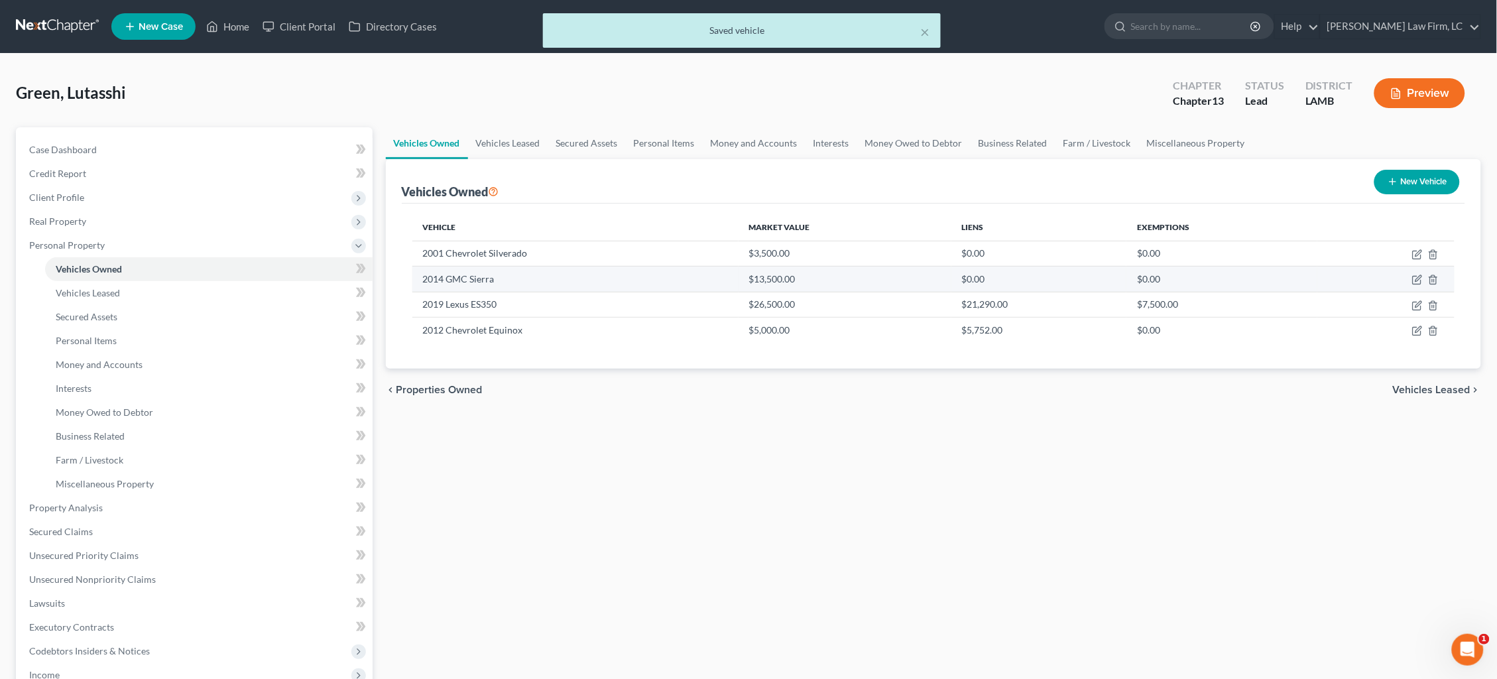
drag, startPoint x: 1417, startPoint y: 280, endPoint x: 1409, endPoint y: 282, distance: 8.2
click at [1417, 280] on icon "button" at bounding box center [1417, 279] width 11 height 11
select select "0"
select select "12"
select select "3"
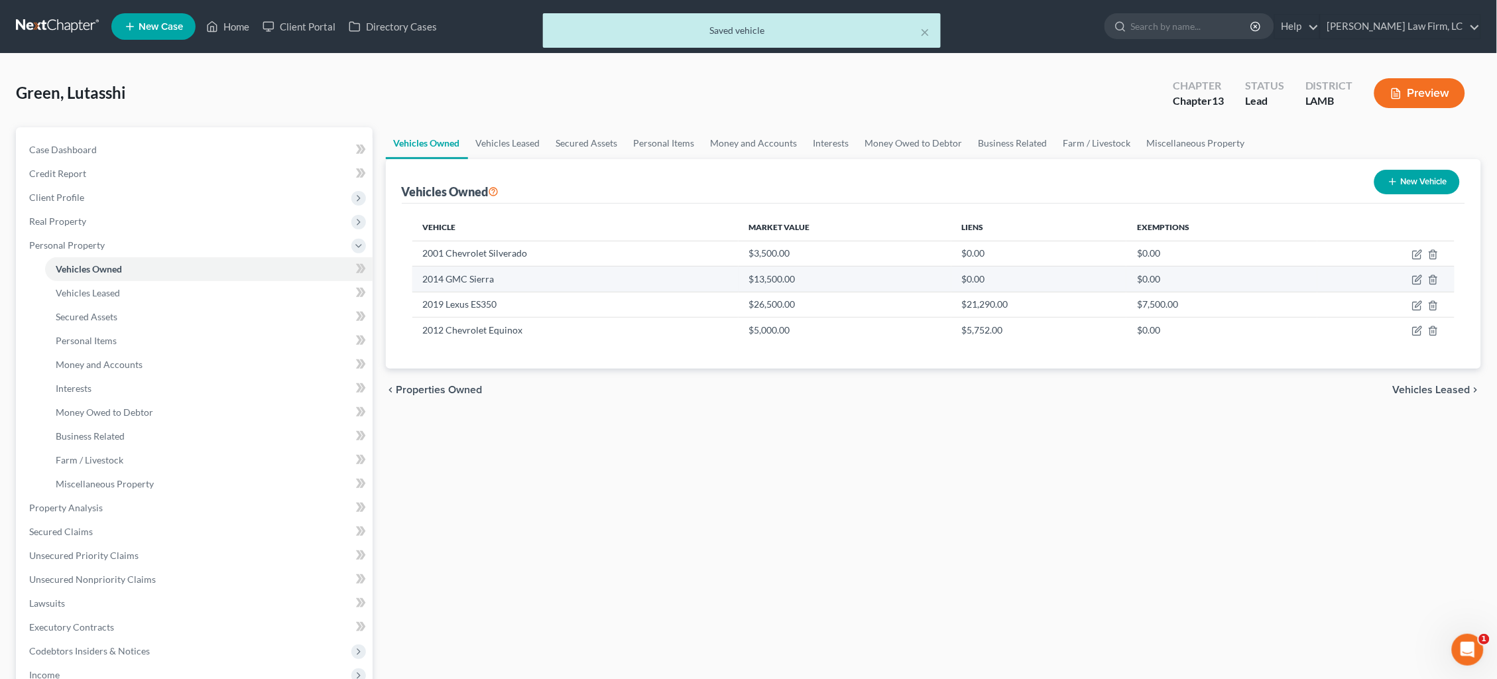
select select "0"
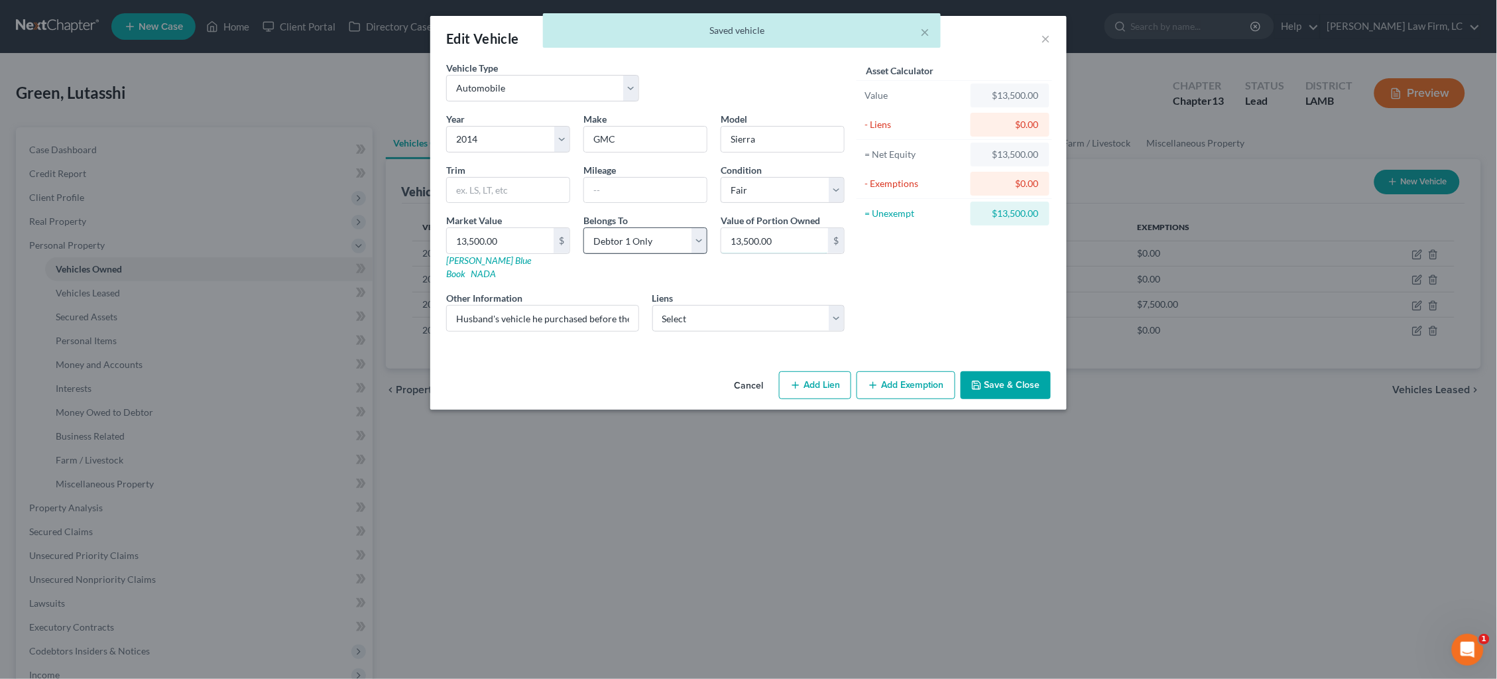
drag, startPoint x: 731, startPoint y: 240, endPoint x: 693, endPoint y: 237, distance: 38.6
click at [693, 237] on div "Year Select 2026 2025 2024 2023 2022 2021 2020 2019 2018 2017 2016 2015 2014 20…" at bounding box center [646, 227] width 412 height 230
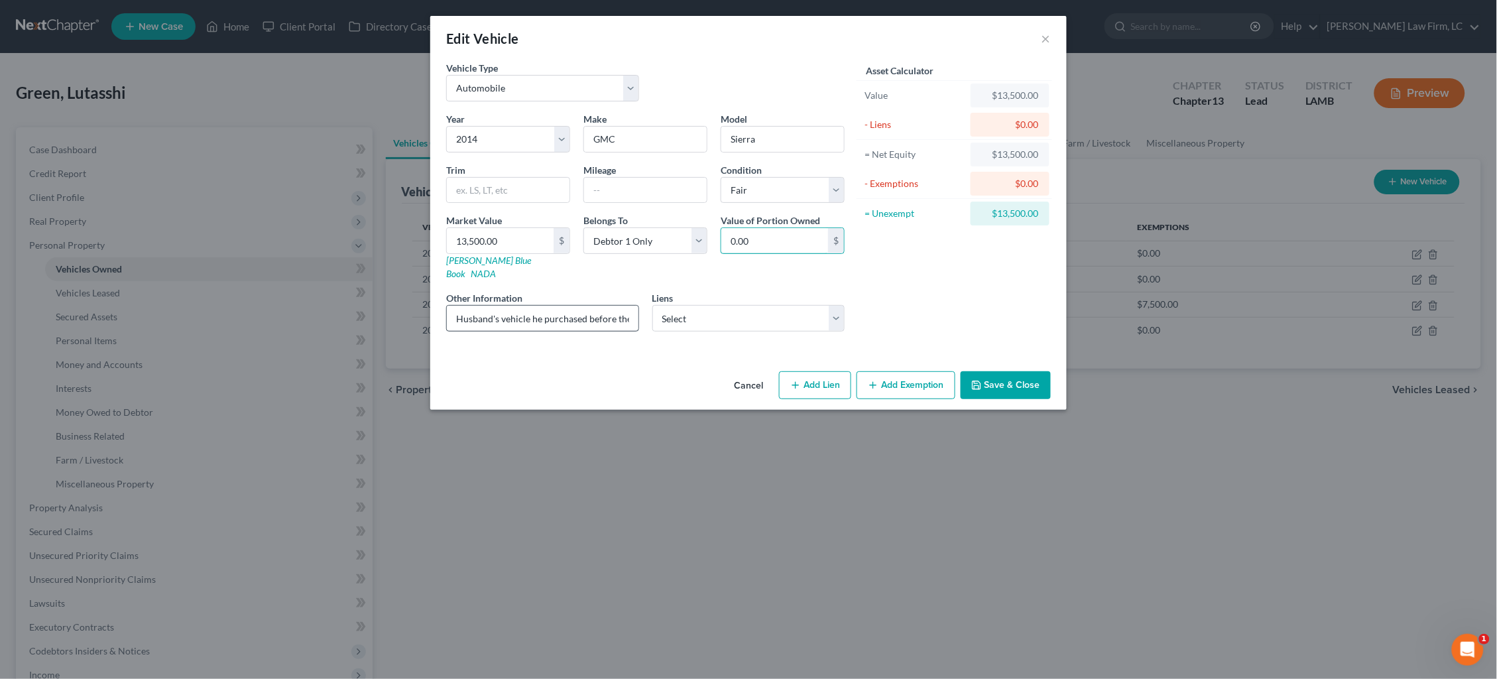
type input "0.00"
click at [619, 306] on input "Husband's vehicle he purchased before their marriage" at bounding box center [543, 318] width 192 height 25
type input "Husband's vehicle he purchased before their marriage. Pays Neighbors FCU $344.1…"
click at [1012, 371] on button "Save & Close" at bounding box center [1006, 385] width 90 height 28
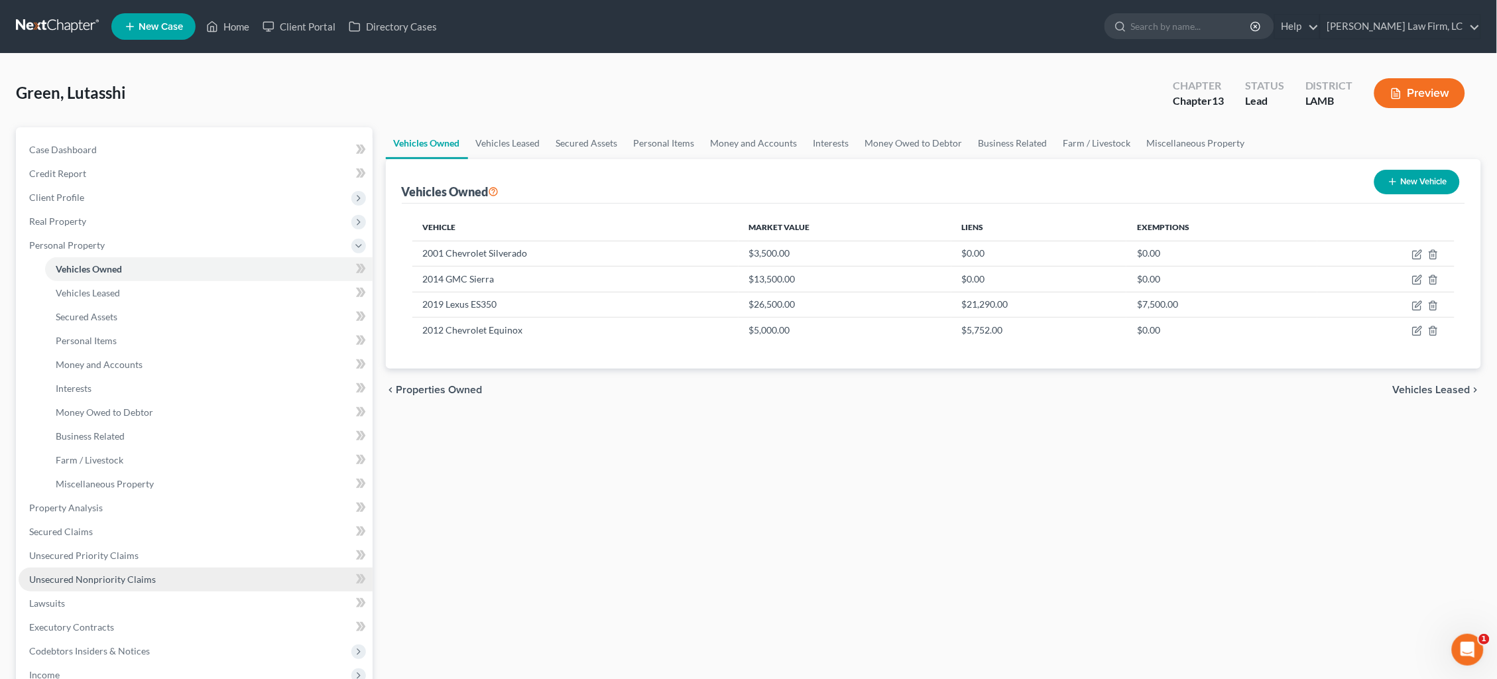
click at [224, 571] on link "Unsecured Nonpriority Claims" at bounding box center [196, 579] width 354 height 24
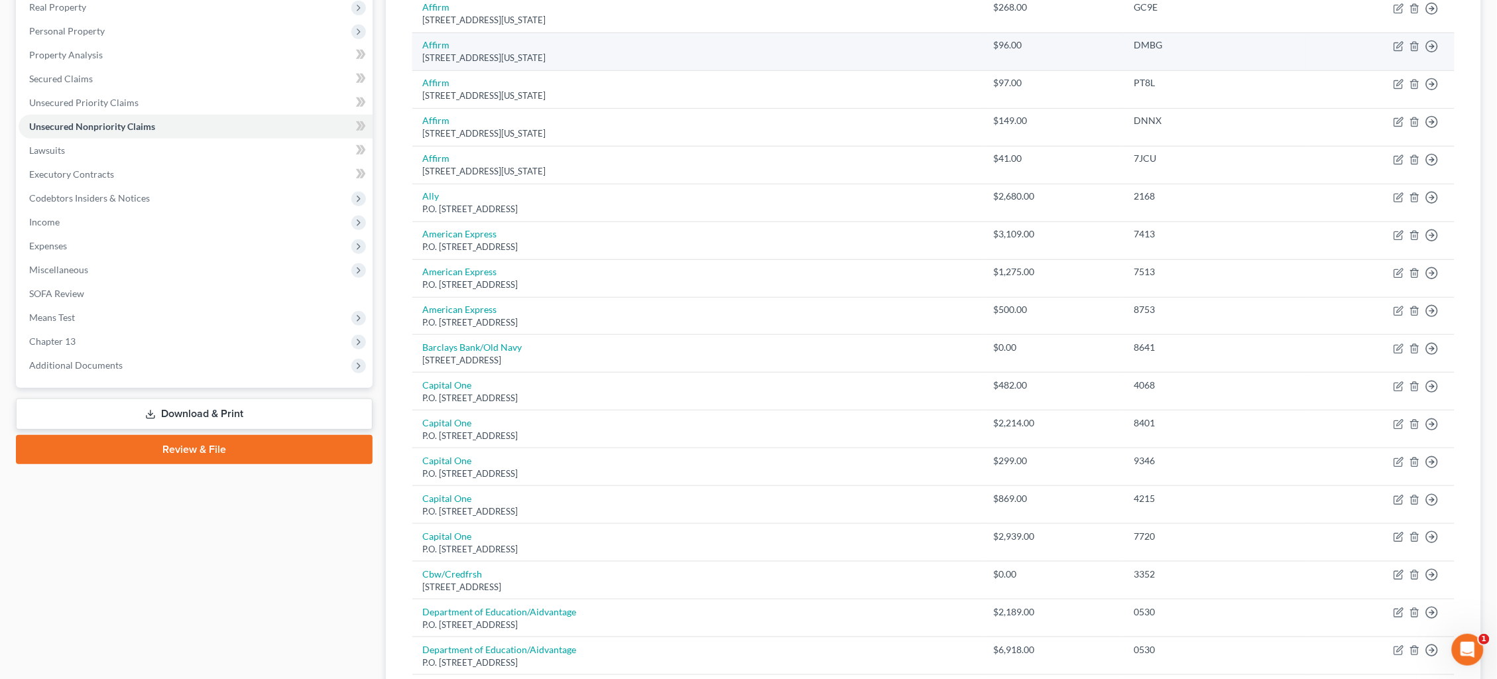
scroll to position [1, 0]
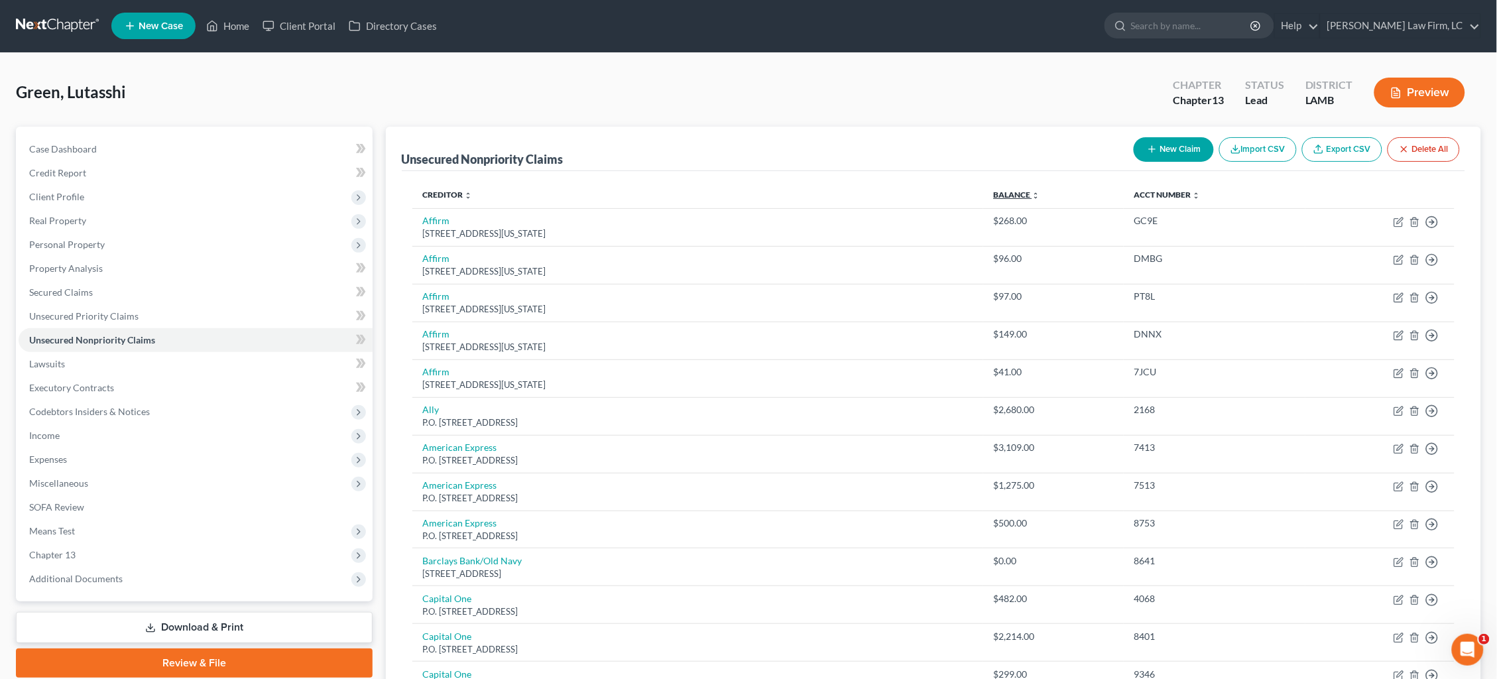
click at [1010, 194] on link "Balance expand_more expand_less unfold_more" at bounding box center [1017, 195] width 46 height 10
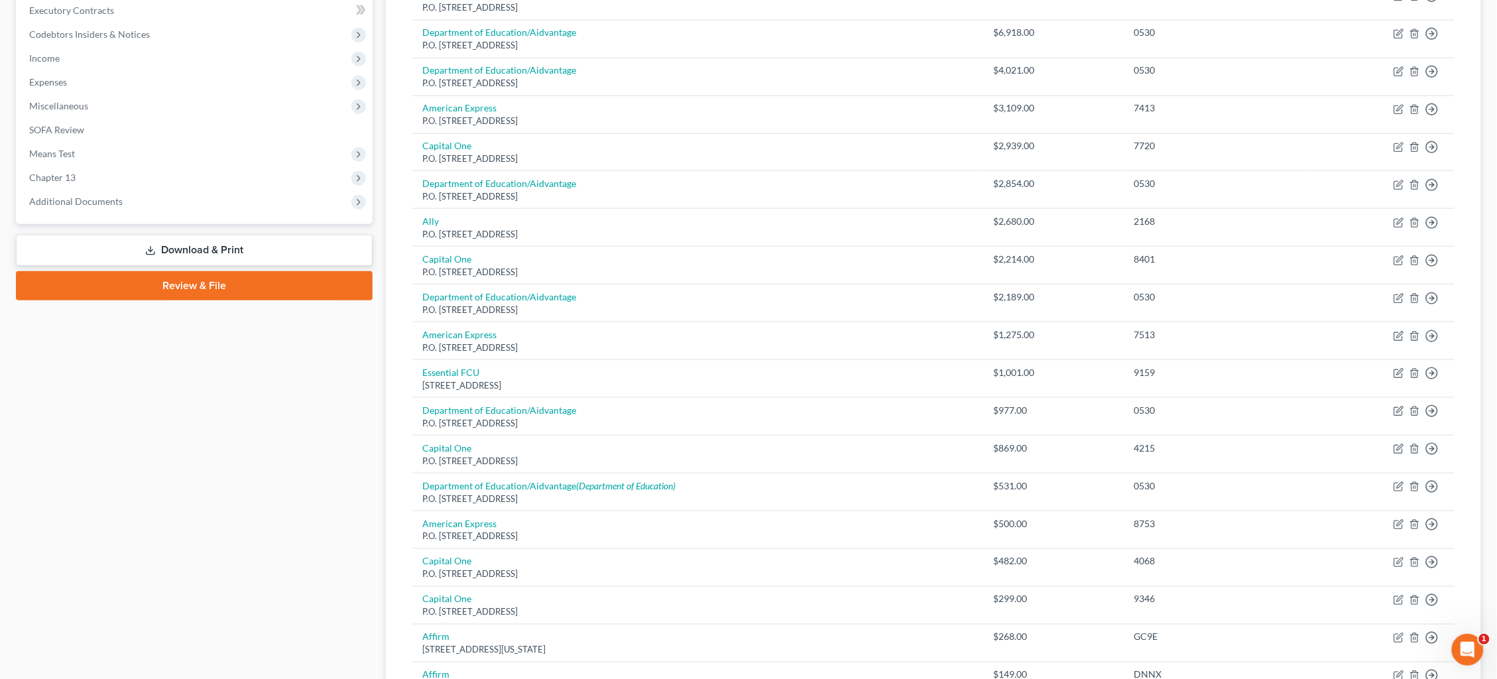
scroll to position [379, 0]
click at [1398, 103] on icon "button" at bounding box center [1399, 108] width 11 height 11
select select "45"
select select "2"
select select "0"
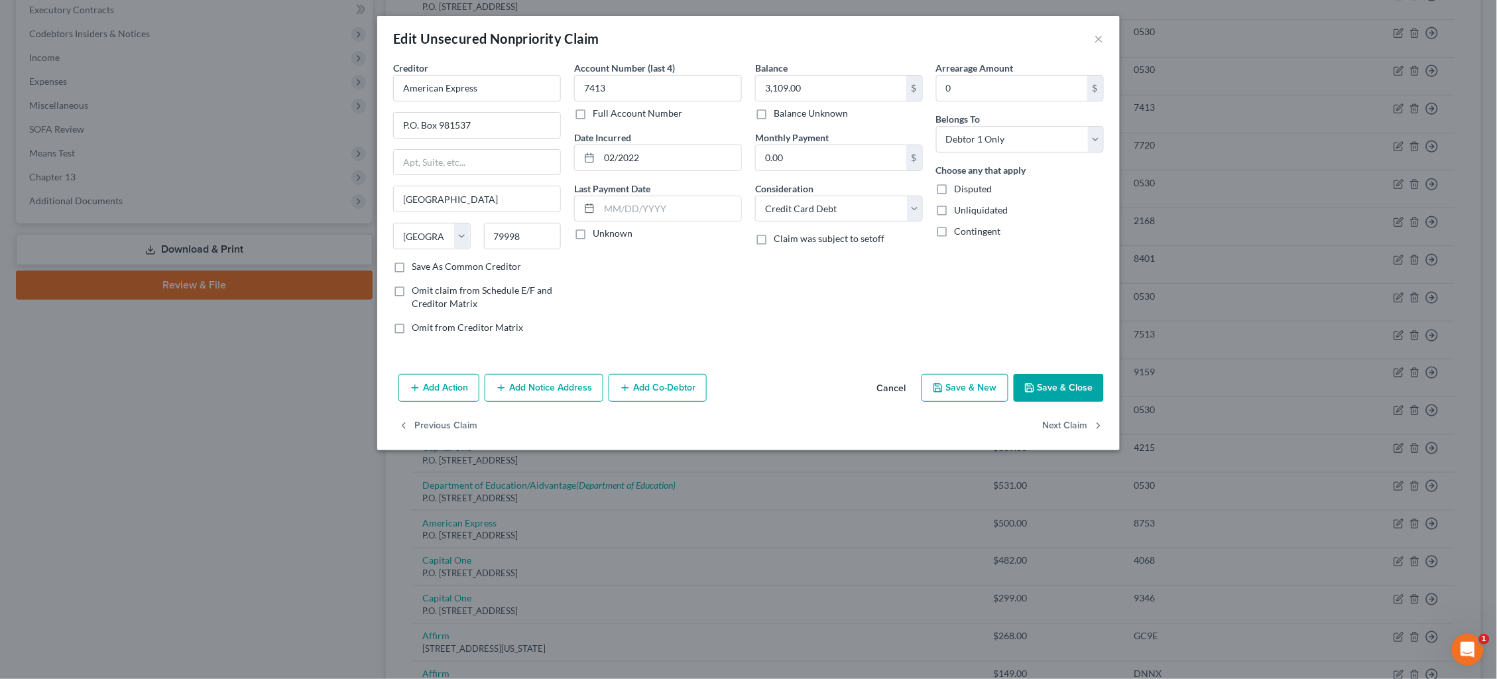
click at [908, 390] on button "Cancel" at bounding box center [891, 388] width 50 height 27
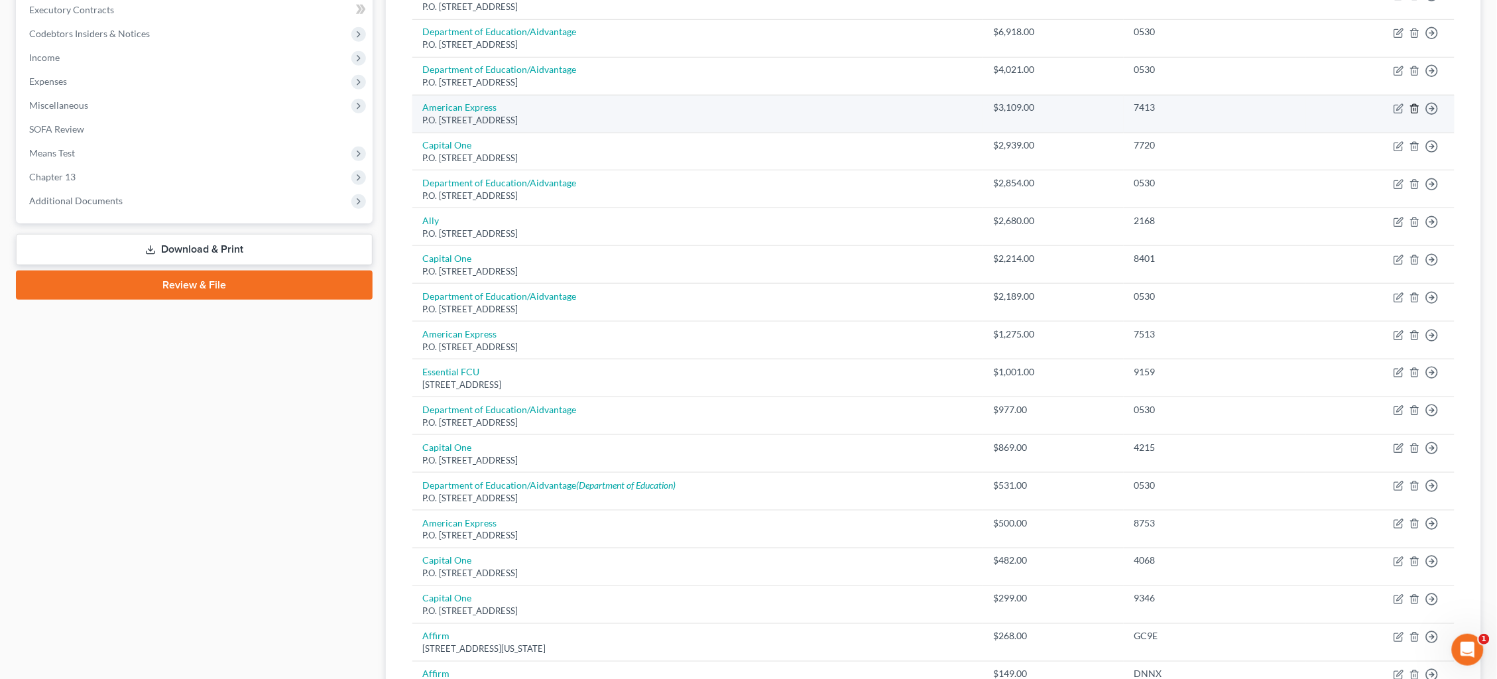
click at [1415, 108] on line "button" at bounding box center [1415, 109] width 0 height 3
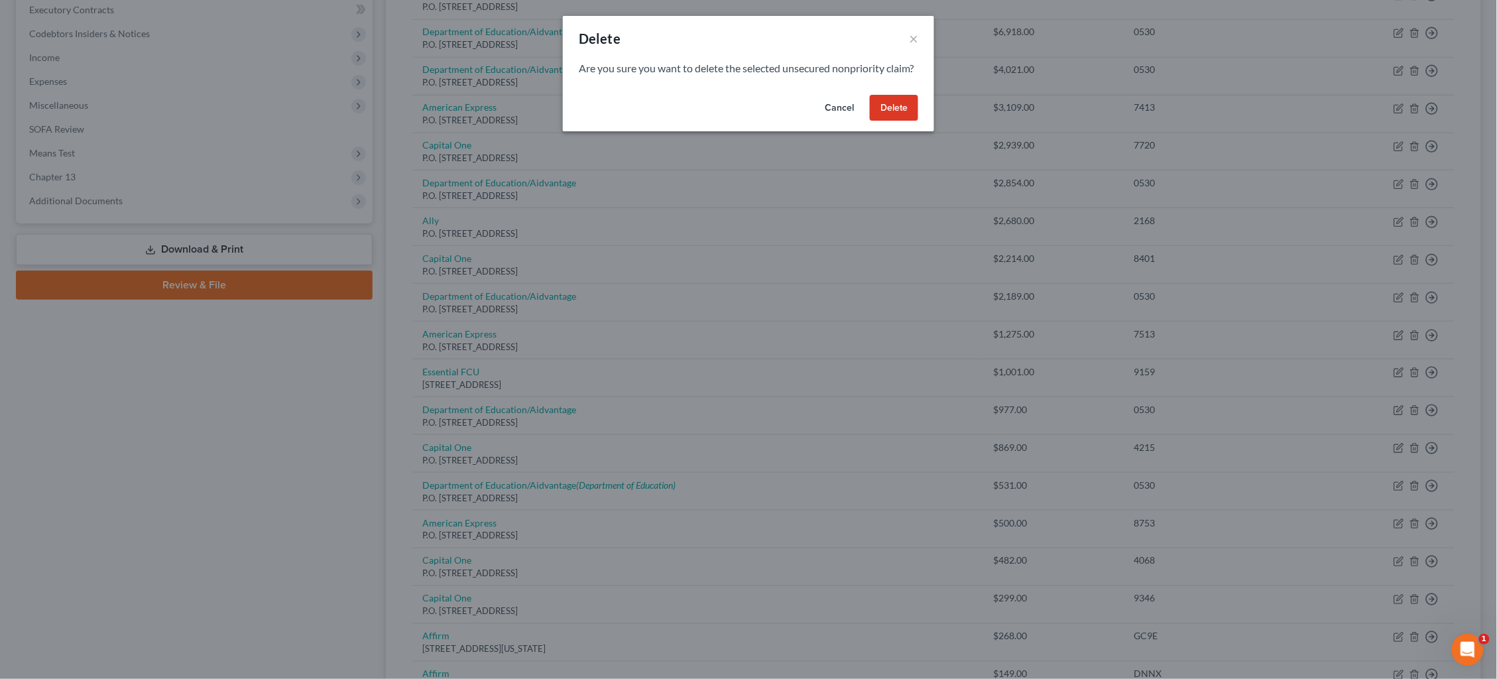
click at [904, 121] on button "Delete" at bounding box center [894, 108] width 48 height 27
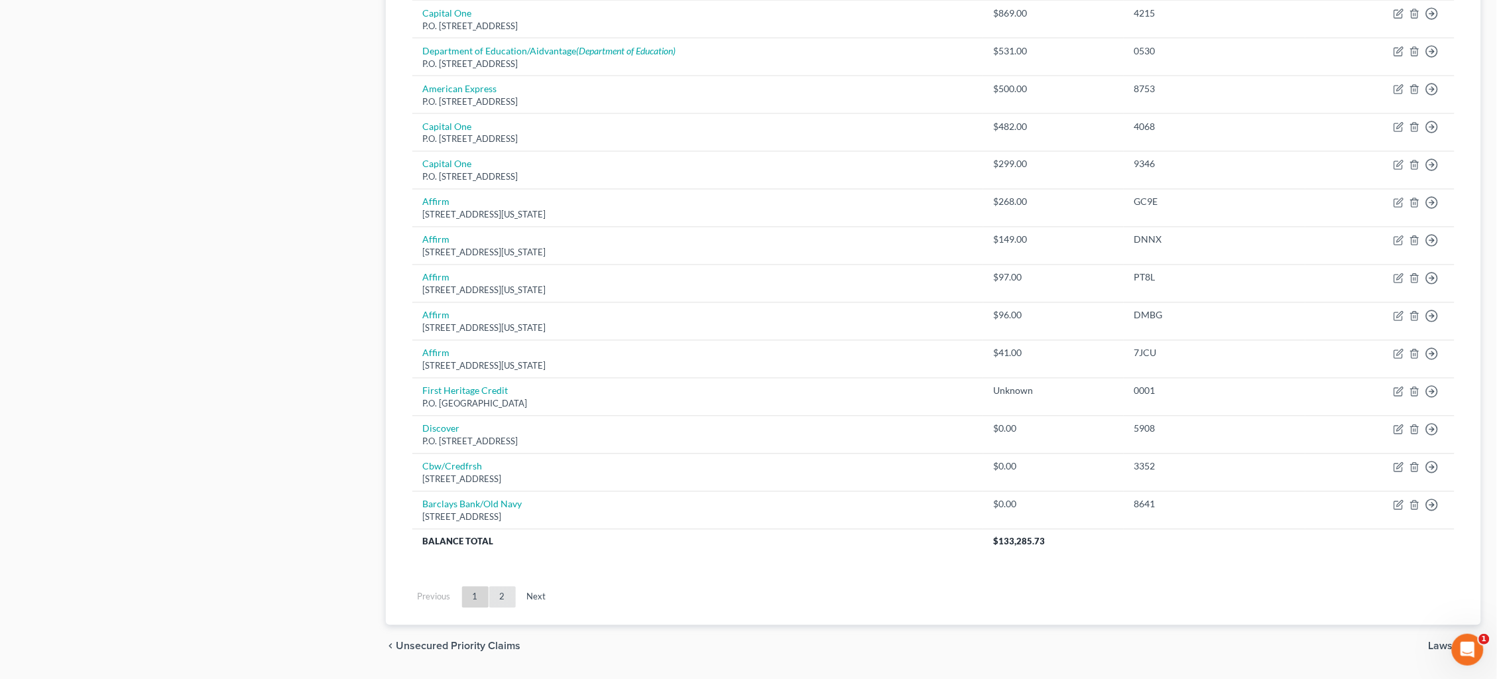
click at [501, 587] on link "2" at bounding box center [502, 597] width 27 height 21
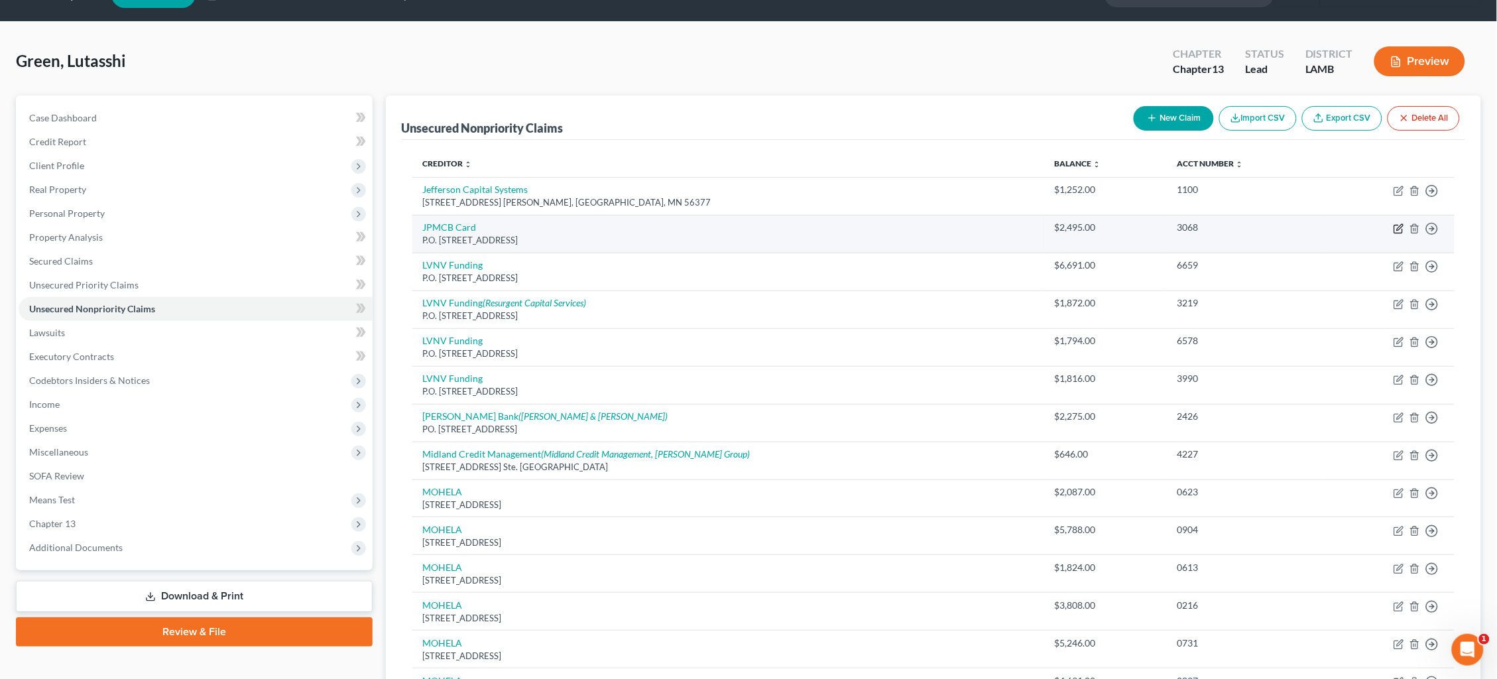
click at [1395, 229] on icon "button" at bounding box center [1399, 228] width 11 height 11
select select "7"
select select "2"
select select "0"
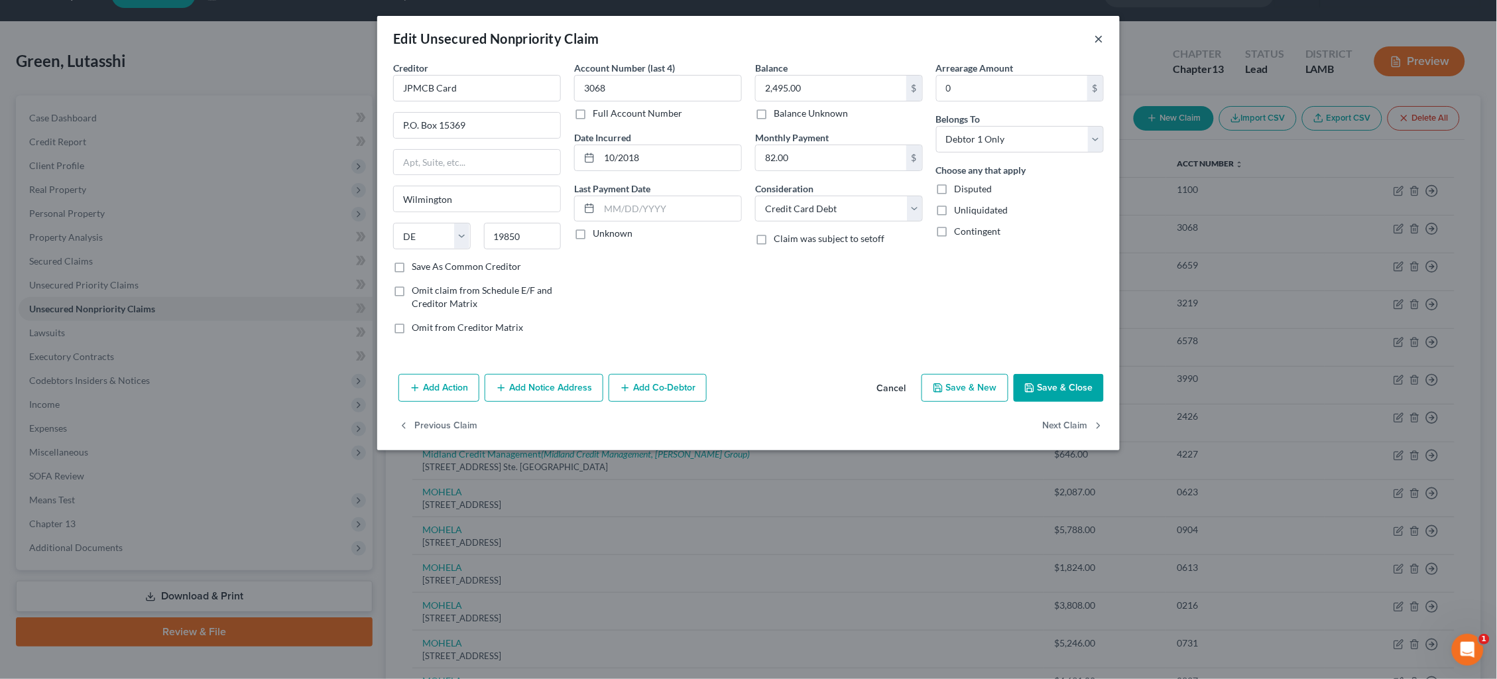
click at [1098, 38] on button "×" at bounding box center [1099, 38] width 9 height 16
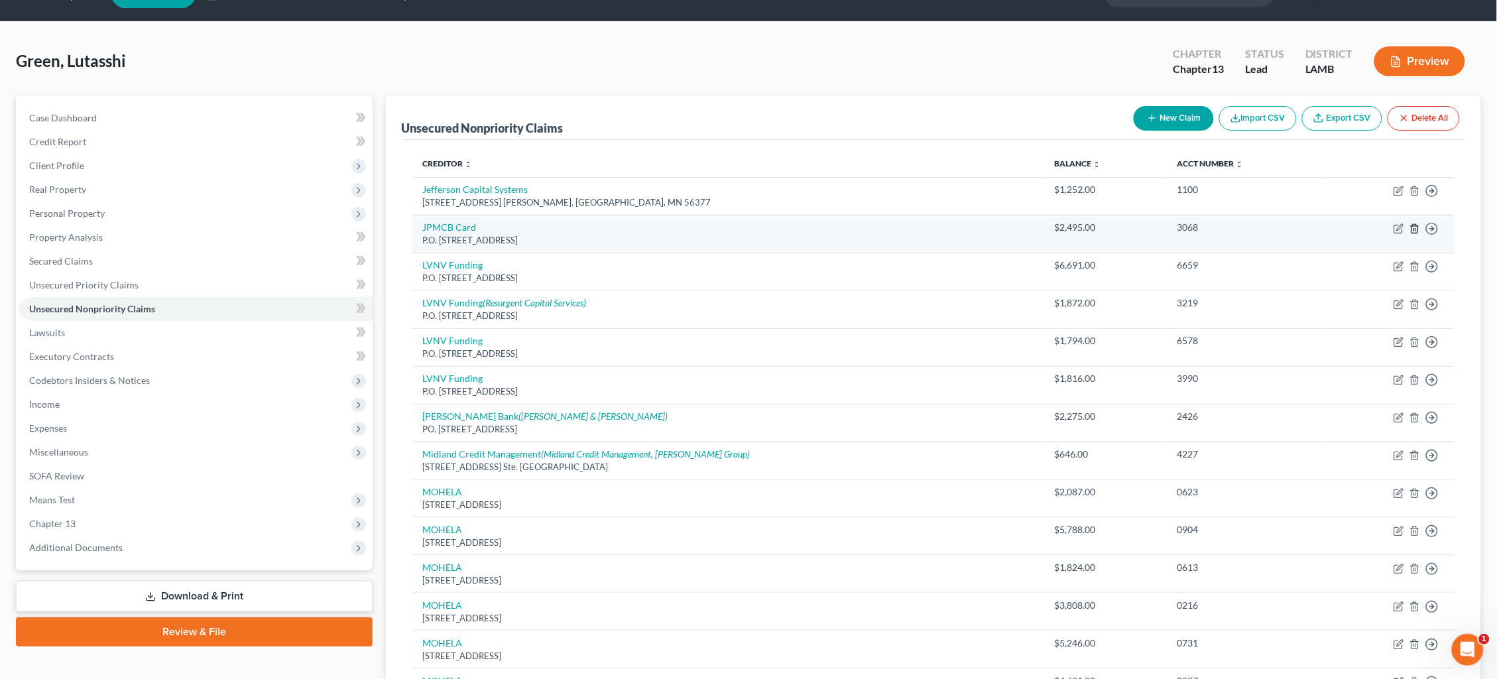
click at [1414, 228] on line "button" at bounding box center [1414, 229] width 0 height 3
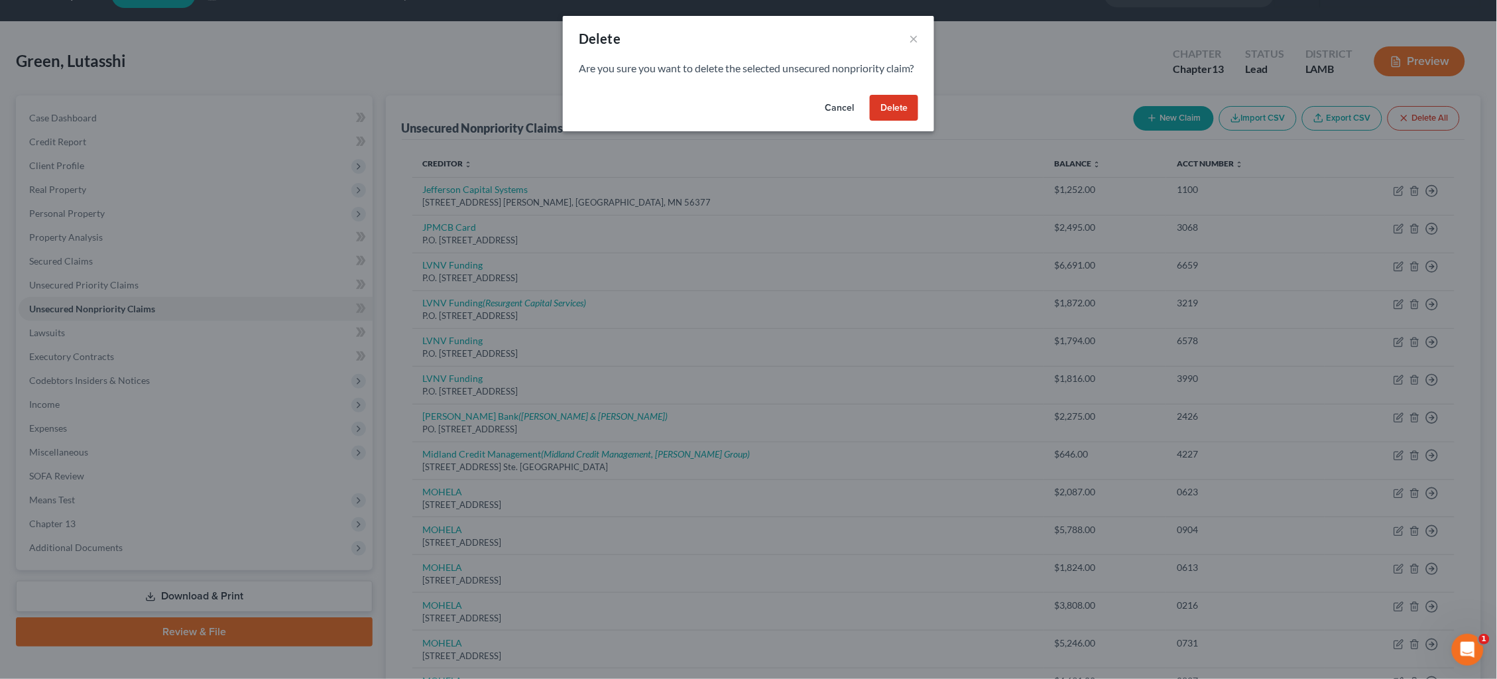
click at [906, 121] on button "Delete" at bounding box center [894, 108] width 48 height 27
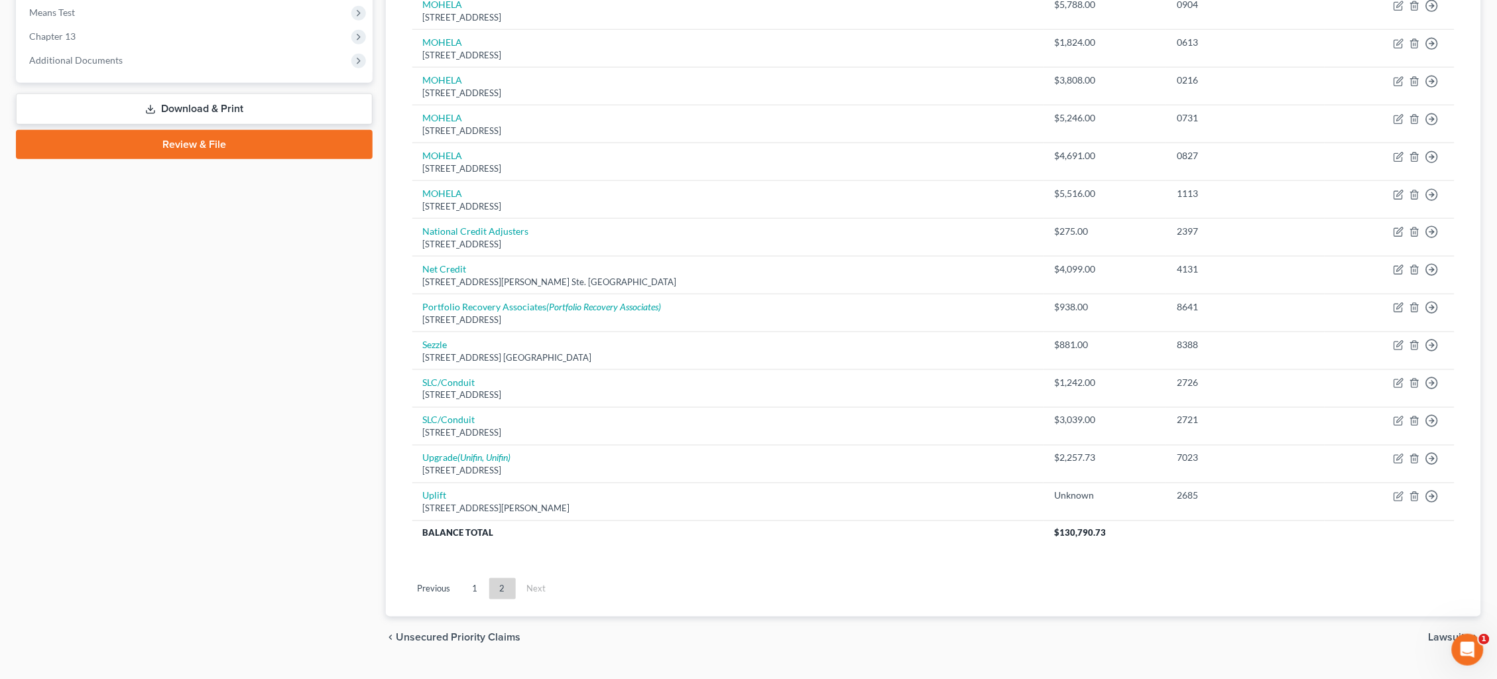
drag, startPoint x: 472, startPoint y: 556, endPoint x: 479, endPoint y: 558, distance: 6.8
click at [472, 578] on link "1" at bounding box center [475, 588] width 27 height 21
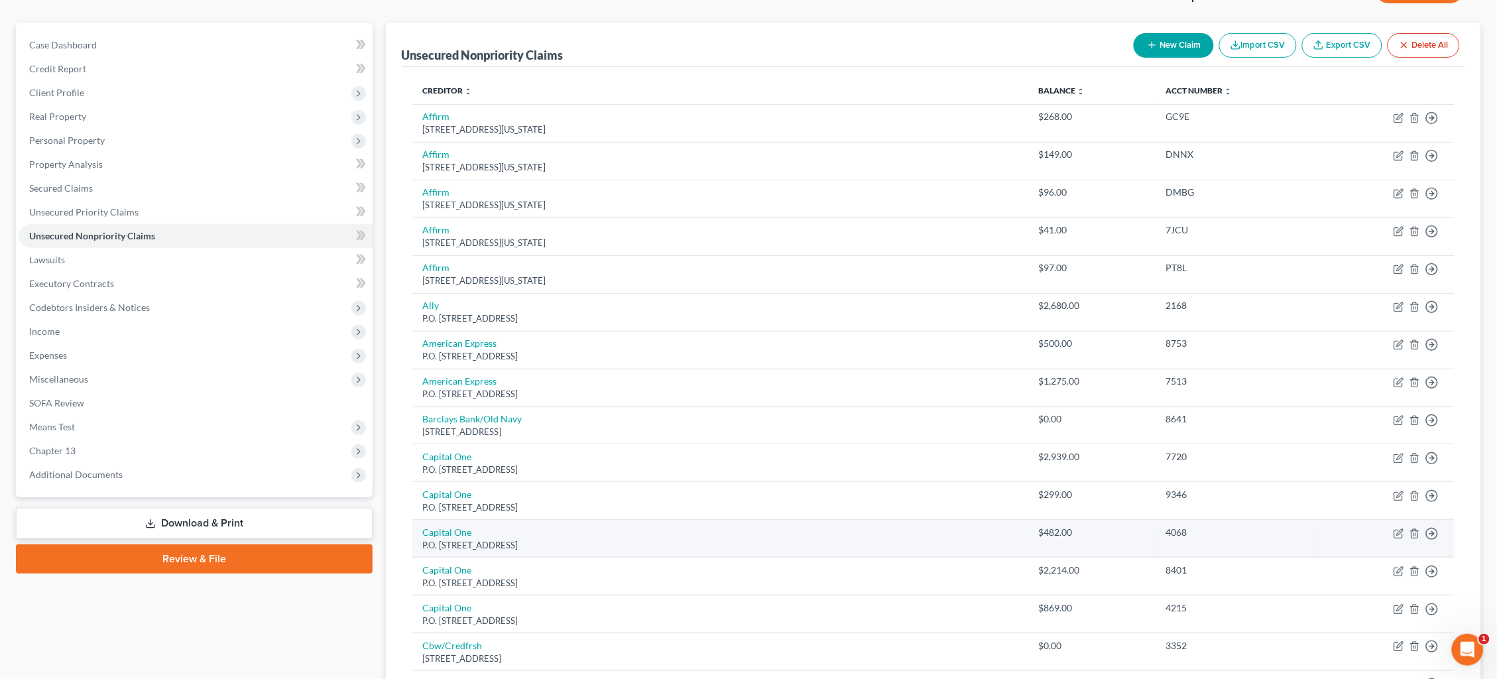
scroll to position [107, 0]
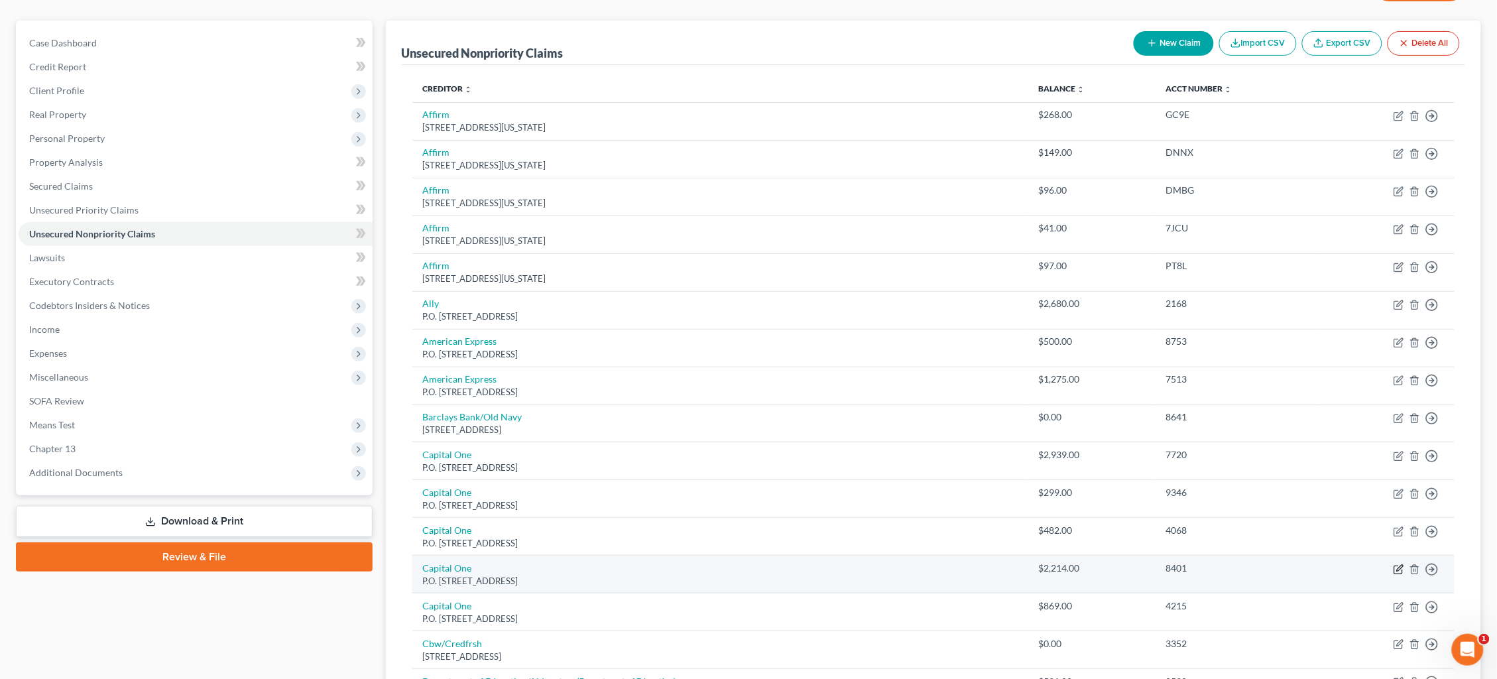
click at [1397, 564] on icon "button" at bounding box center [1399, 569] width 11 height 11
select select "46"
select select "2"
select select "0"
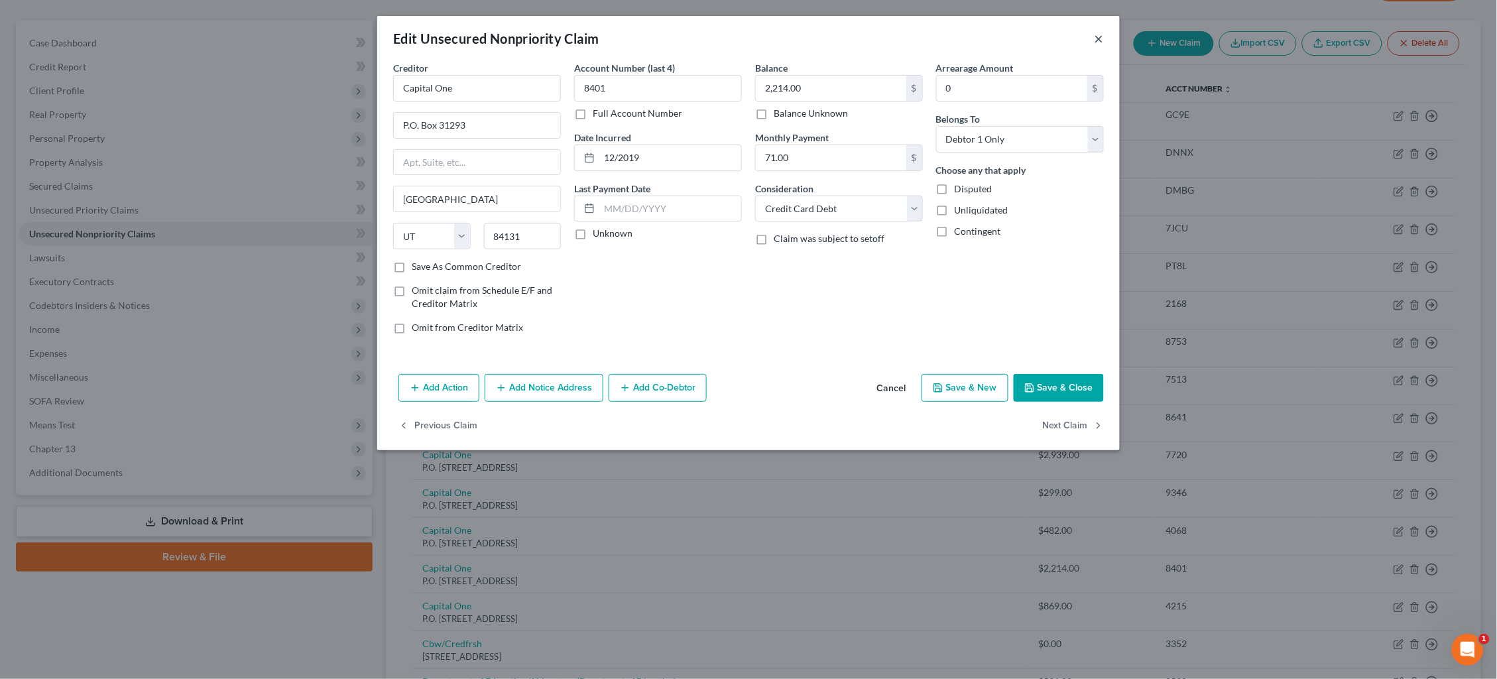
click at [1102, 39] on button "×" at bounding box center [1099, 38] width 9 height 16
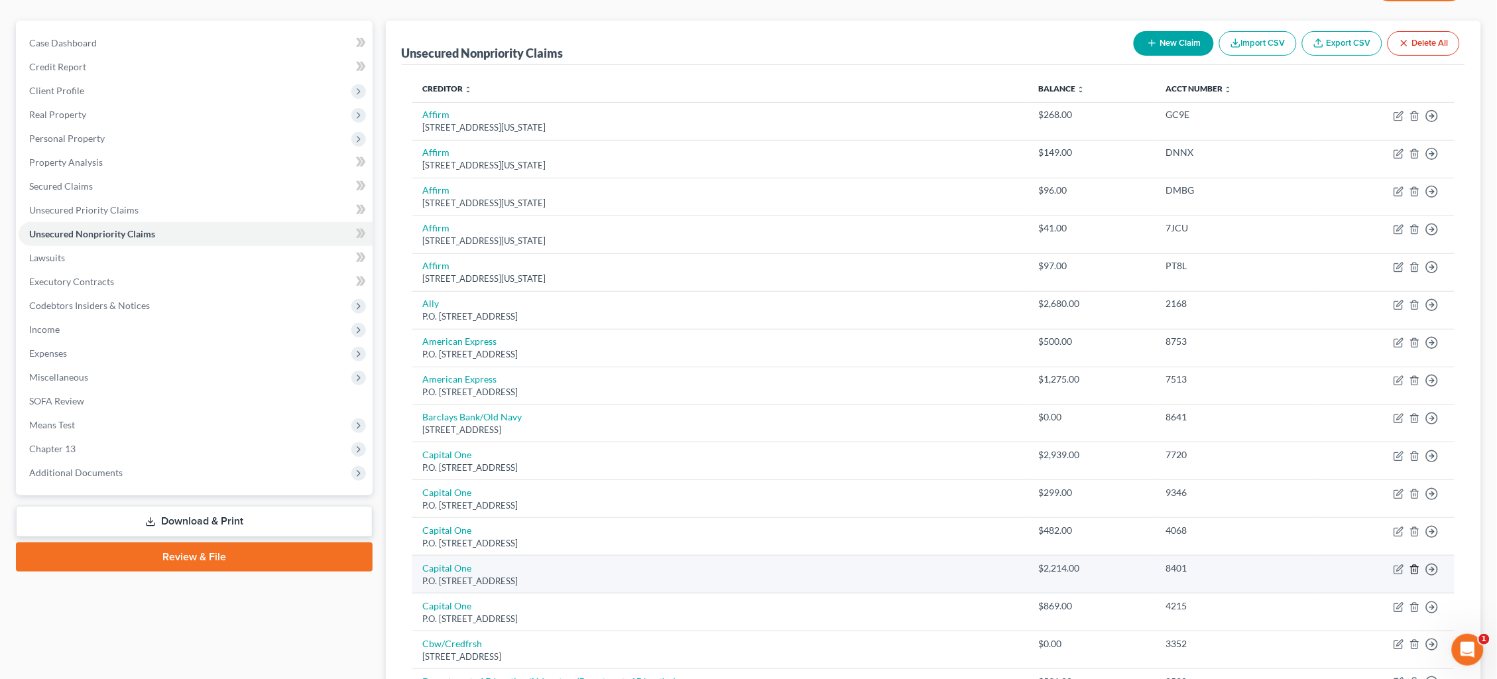
click at [1415, 564] on icon "button" at bounding box center [1414, 569] width 11 height 11
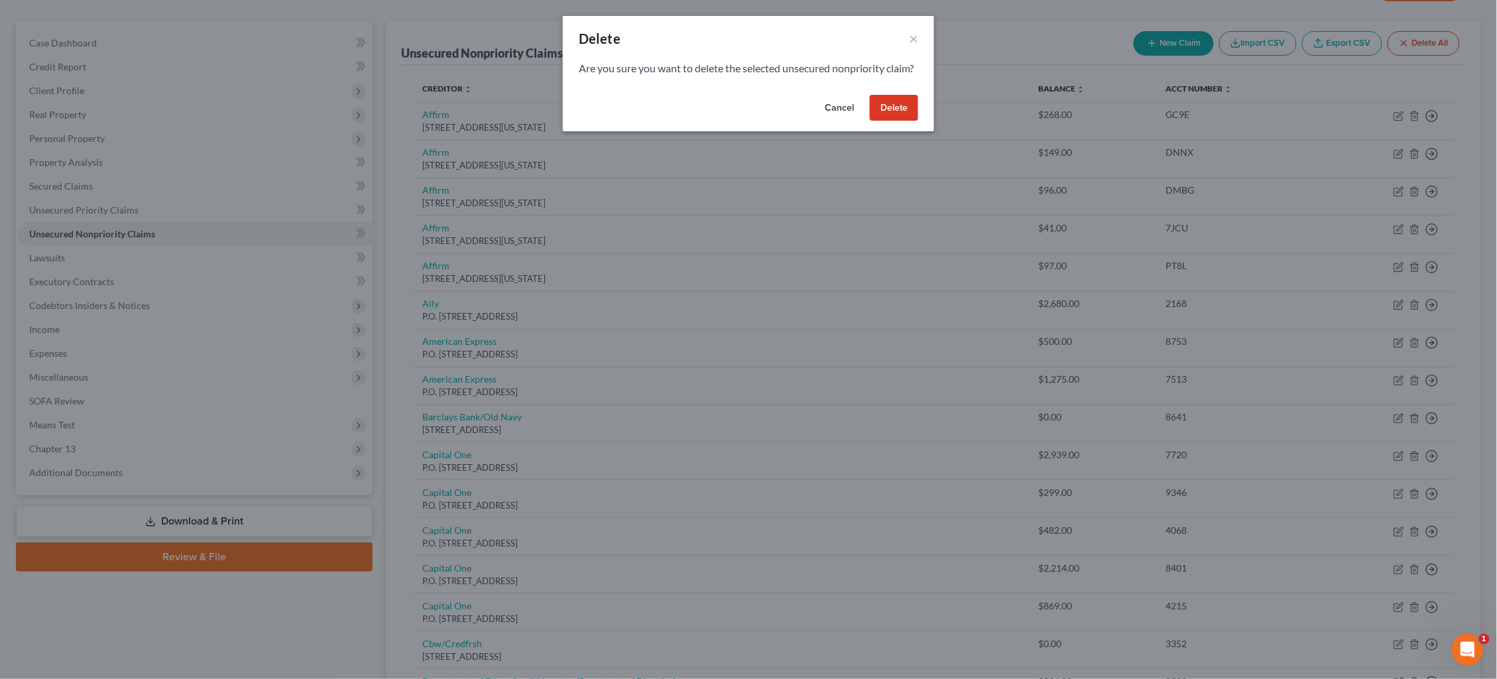
click at [902, 121] on button "Delete" at bounding box center [894, 108] width 48 height 27
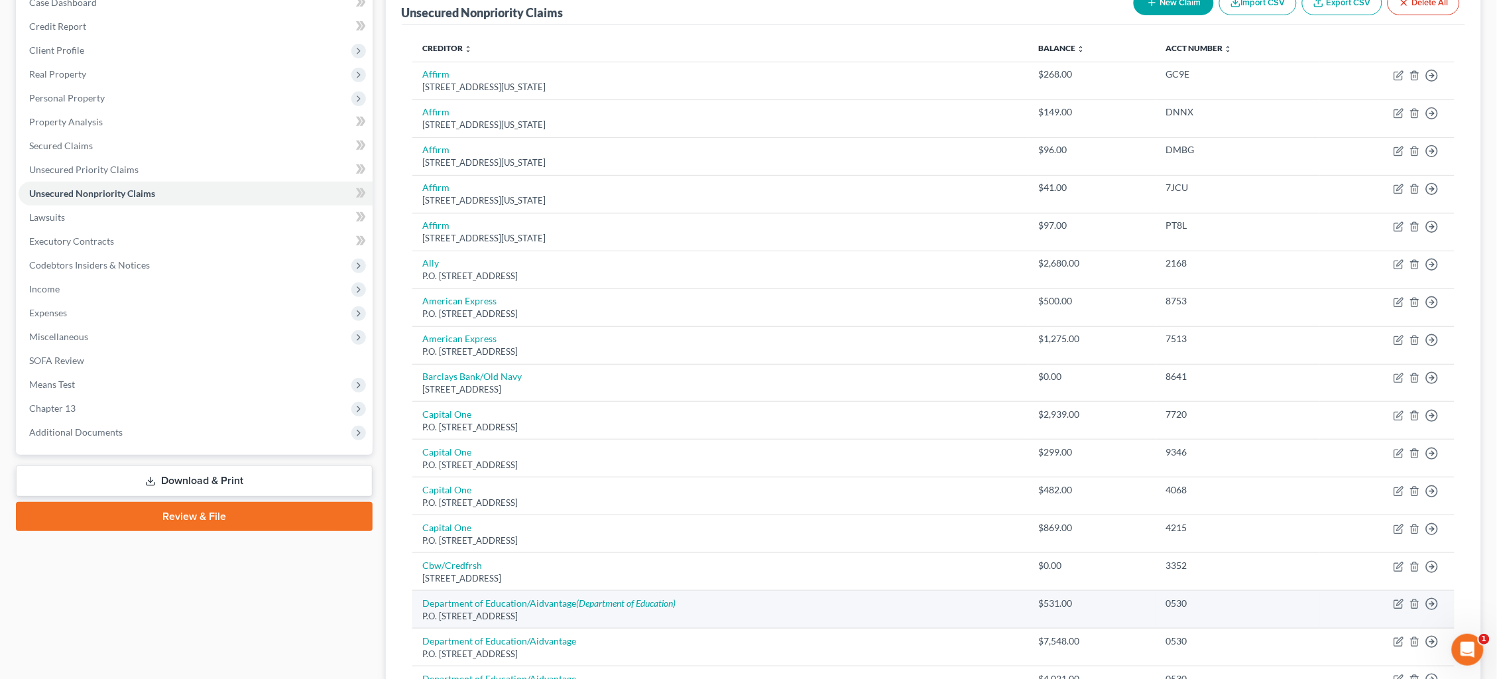
scroll to position [140, 0]
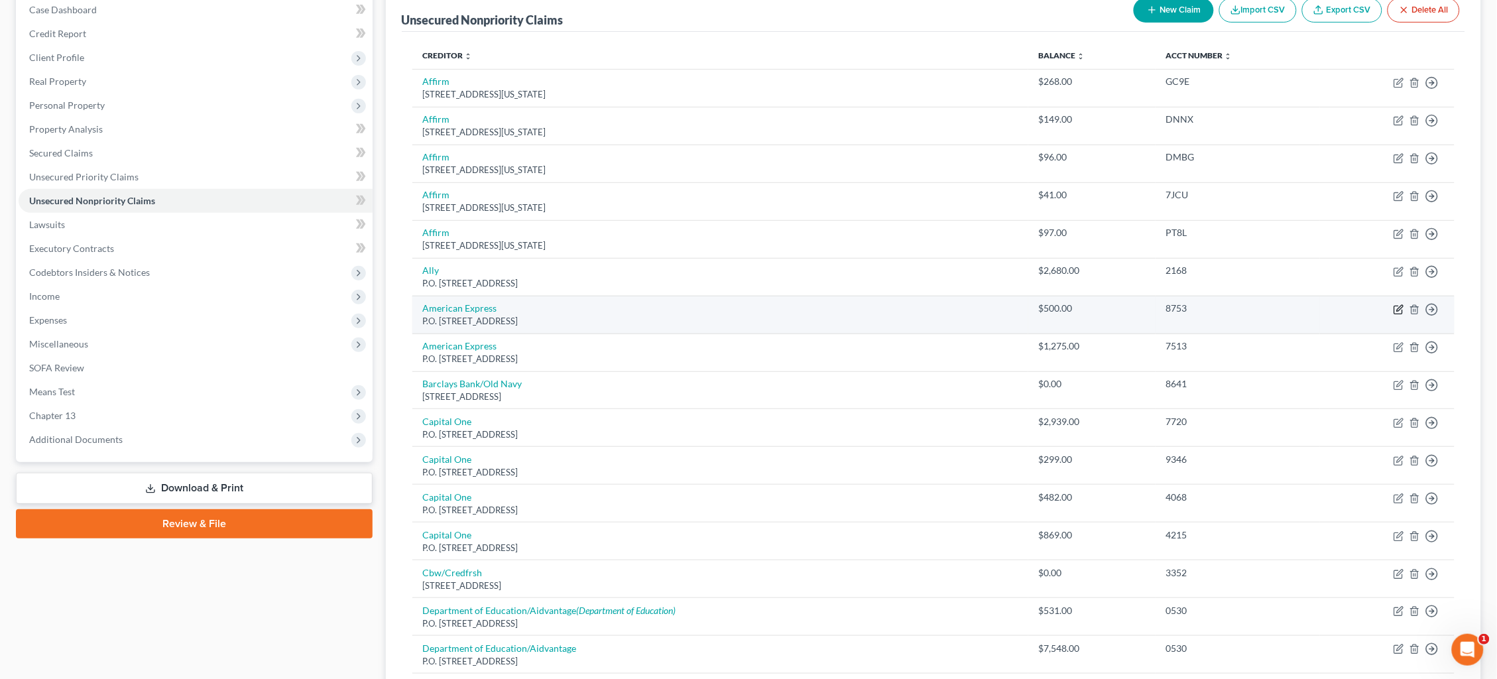
click at [1397, 304] on icon "button" at bounding box center [1399, 309] width 11 height 11
select select "45"
select select "2"
select select "0"
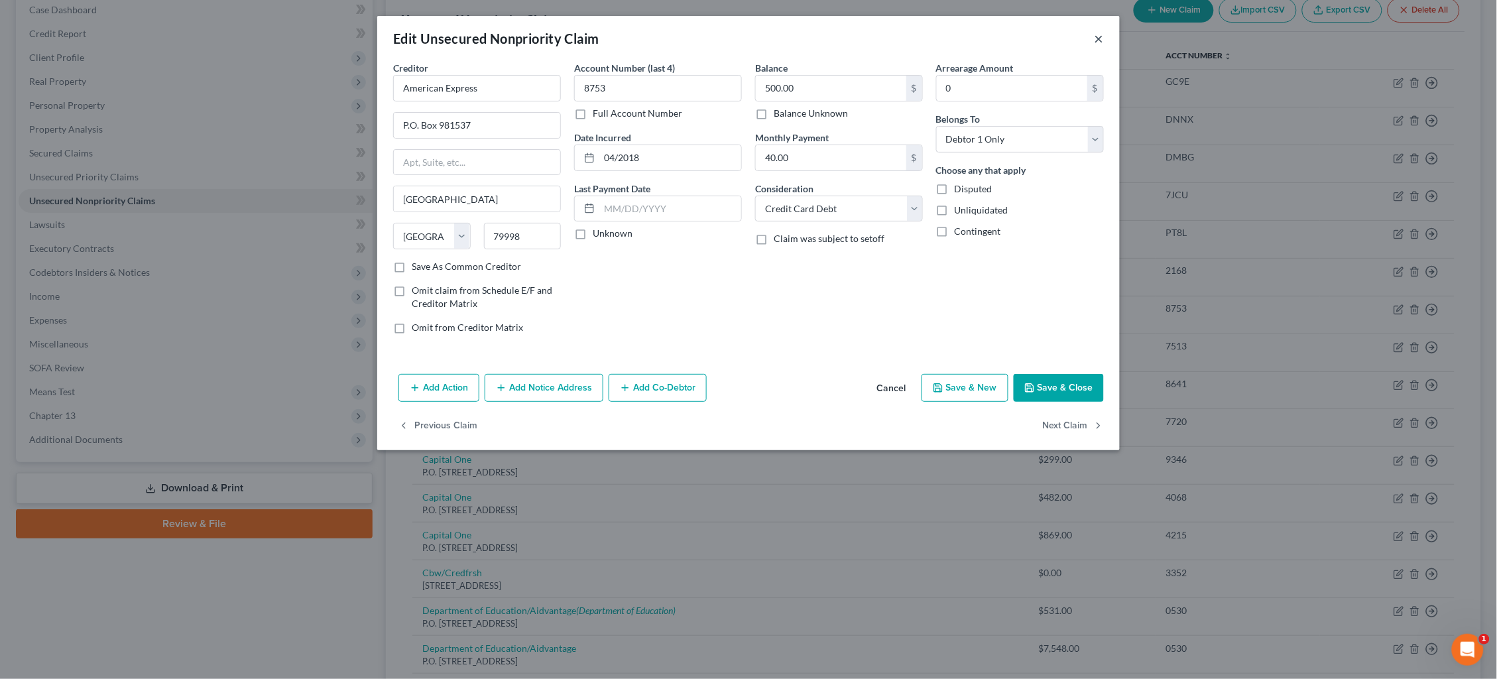
click at [1098, 34] on button "×" at bounding box center [1099, 38] width 9 height 16
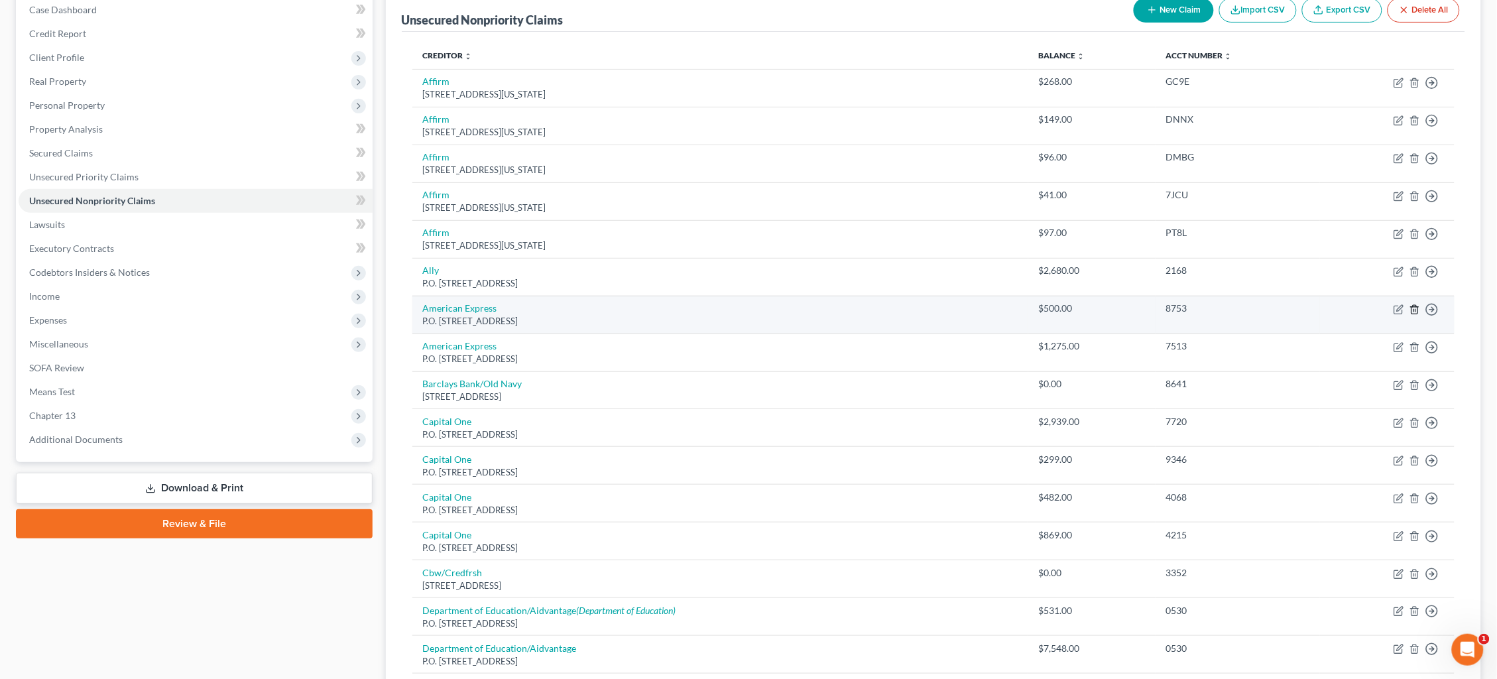
click at [1417, 304] on icon "button" at bounding box center [1414, 309] width 11 height 11
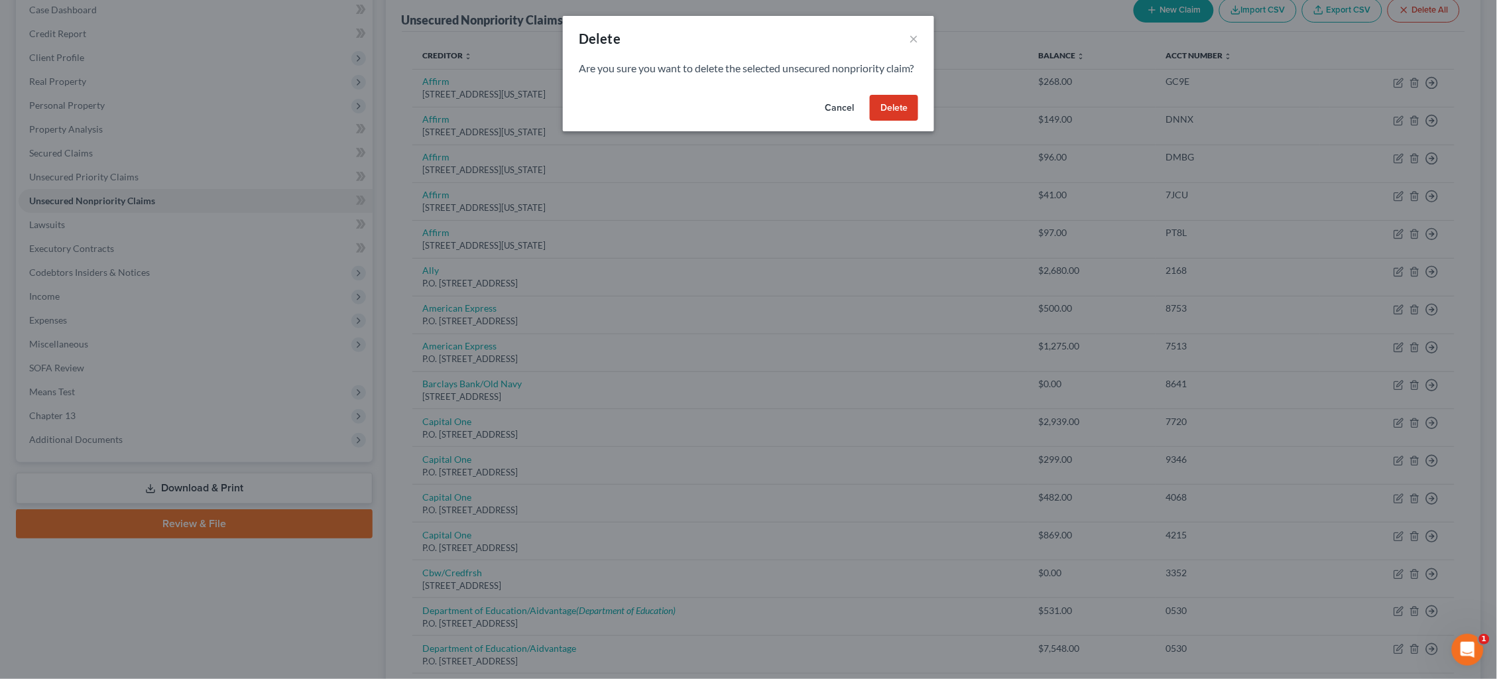
drag, startPoint x: 900, startPoint y: 129, endPoint x: 908, endPoint y: 130, distance: 8.1
click at [899, 121] on button "Delete" at bounding box center [894, 108] width 48 height 27
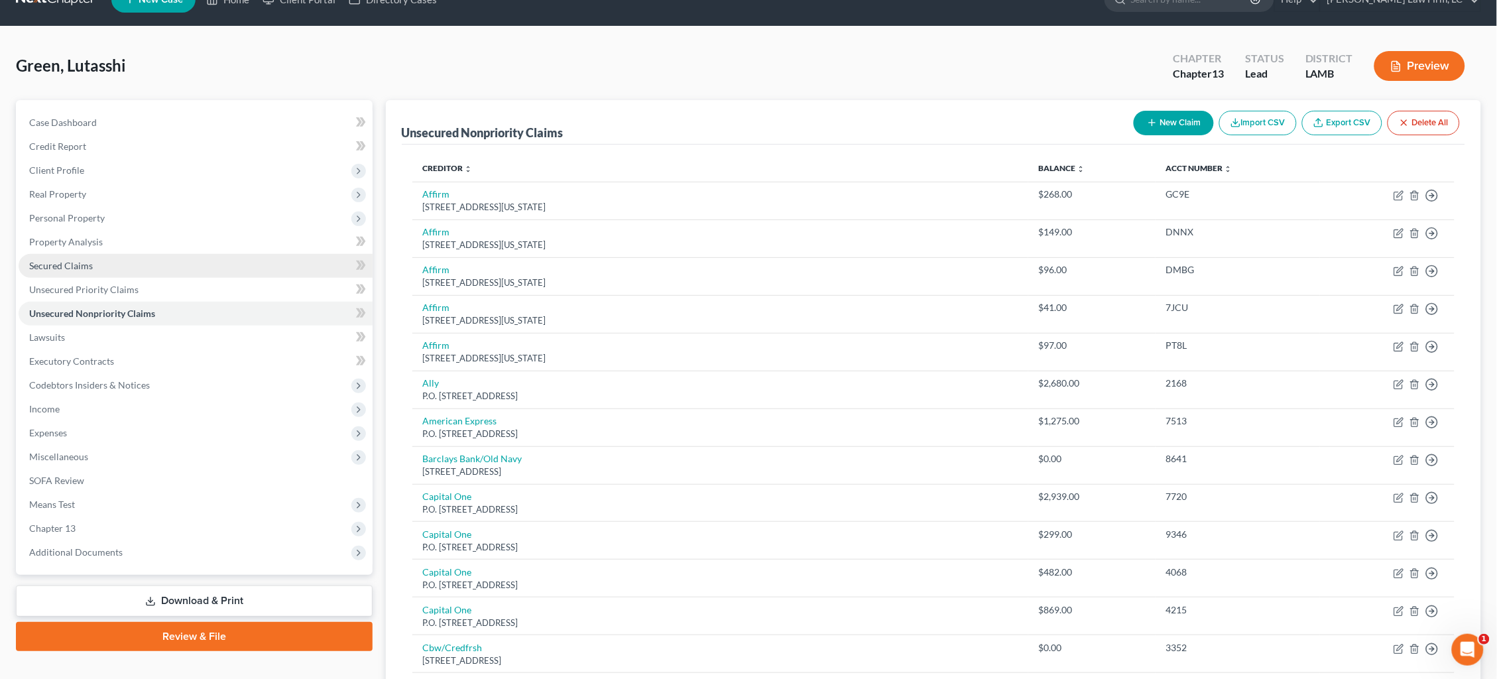
scroll to position [23, 0]
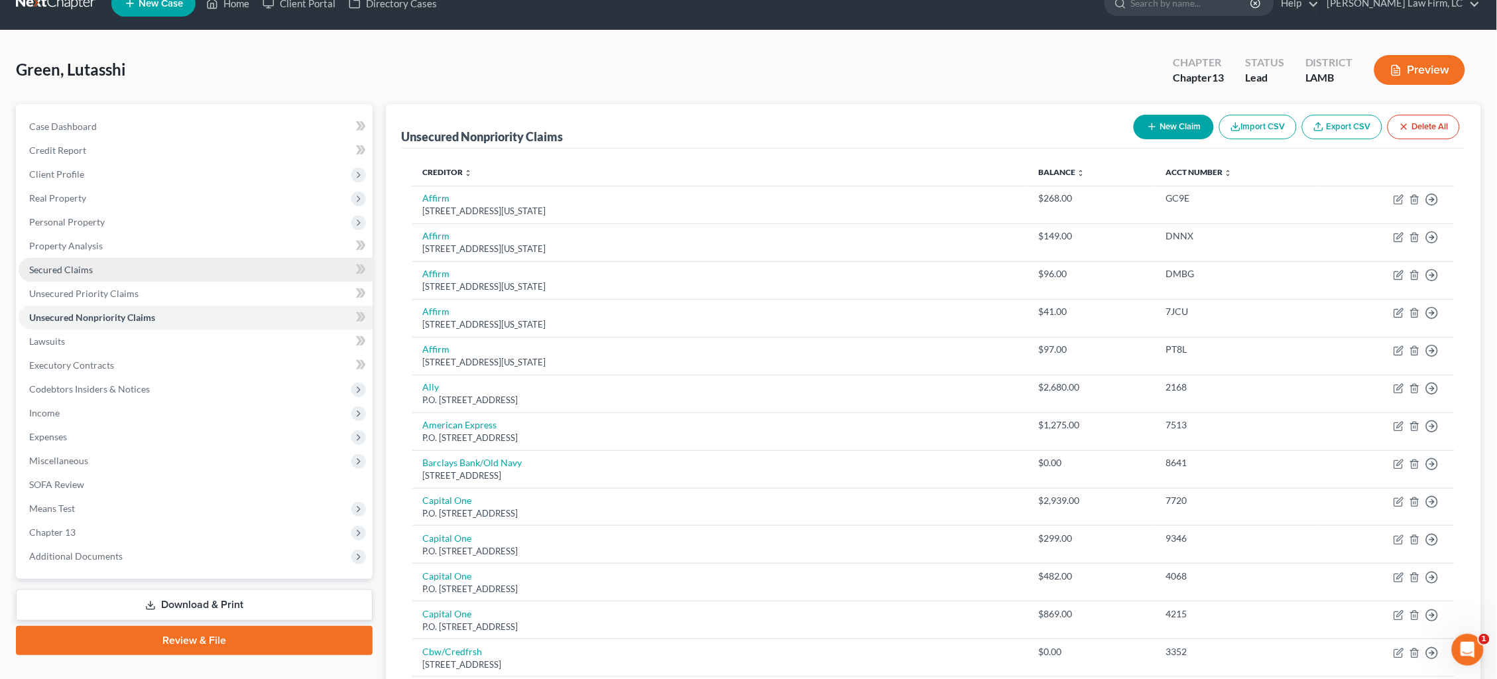
click at [164, 267] on link "Secured Claims" at bounding box center [196, 270] width 354 height 24
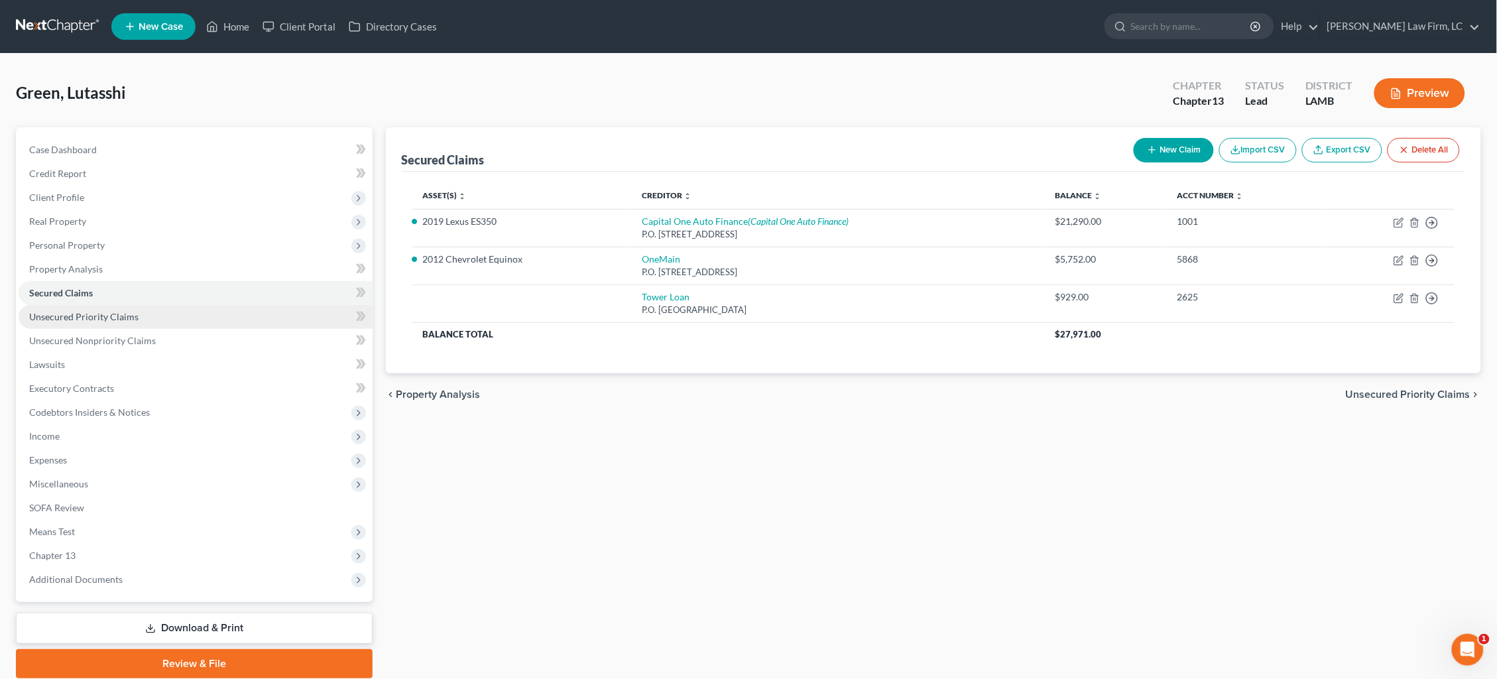
click at [173, 308] on link "Unsecured Priority Claims" at bounding box center [196, 317] width 354 height 24
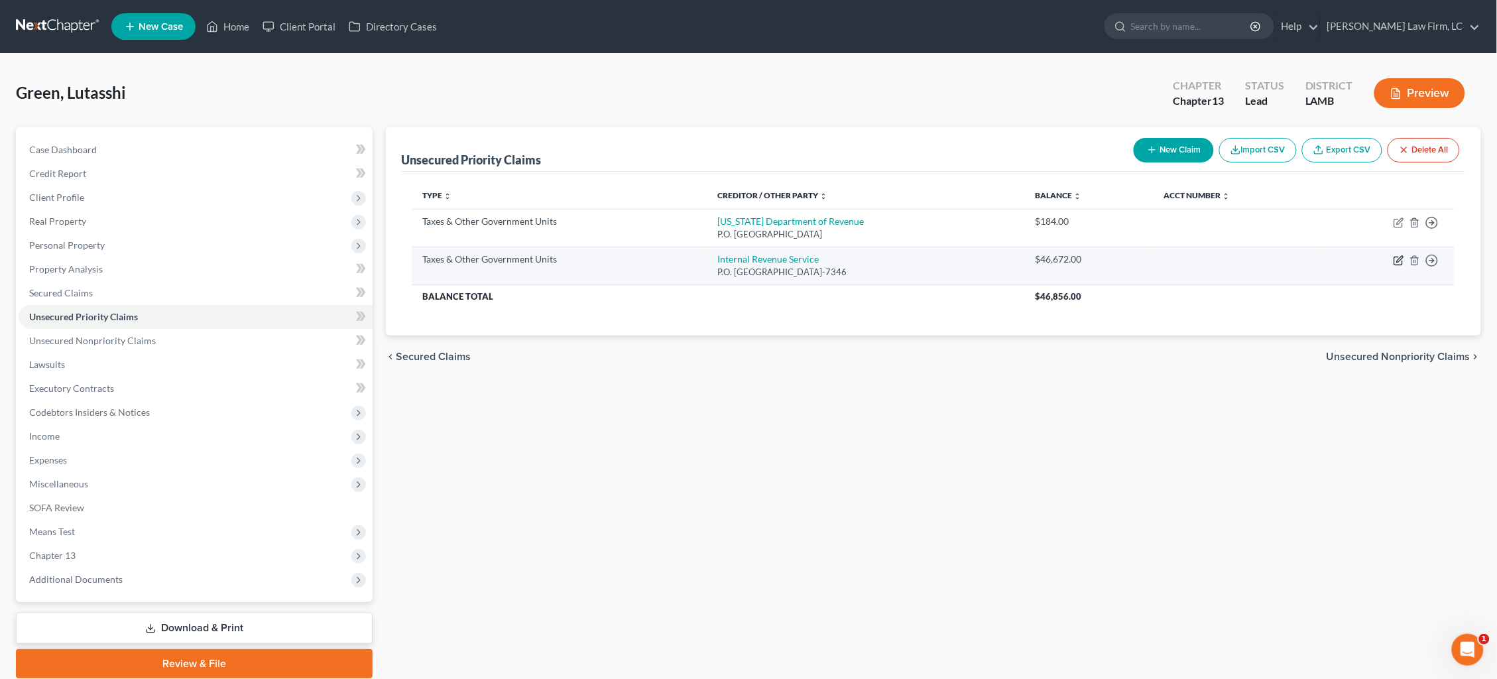
click at [1397, 262] on icon "button" at bounding box center [1399, 260] width 11 height 11
select select "0"
select select "39"
select select "0"
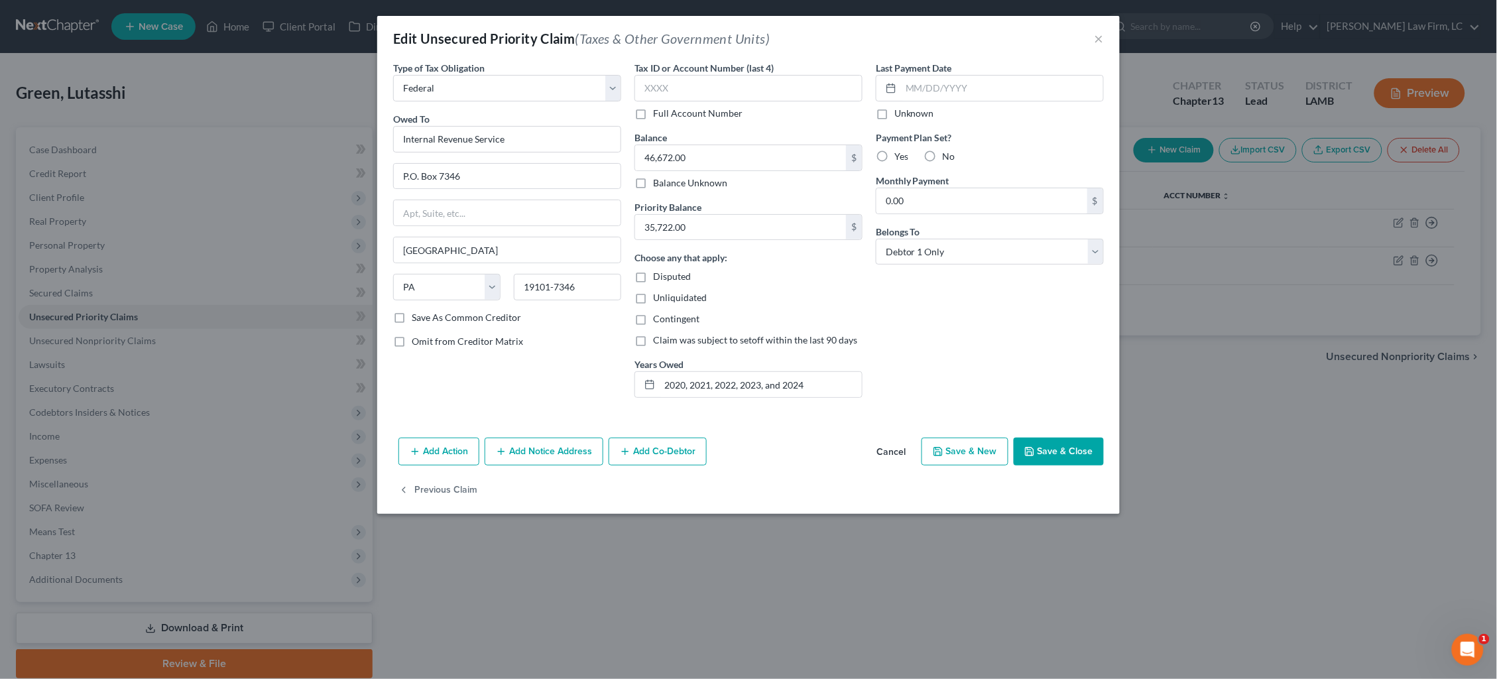
click at [1070, 453] on button "Save & Close" at bounding box center [1059, 452] width 90 height 28
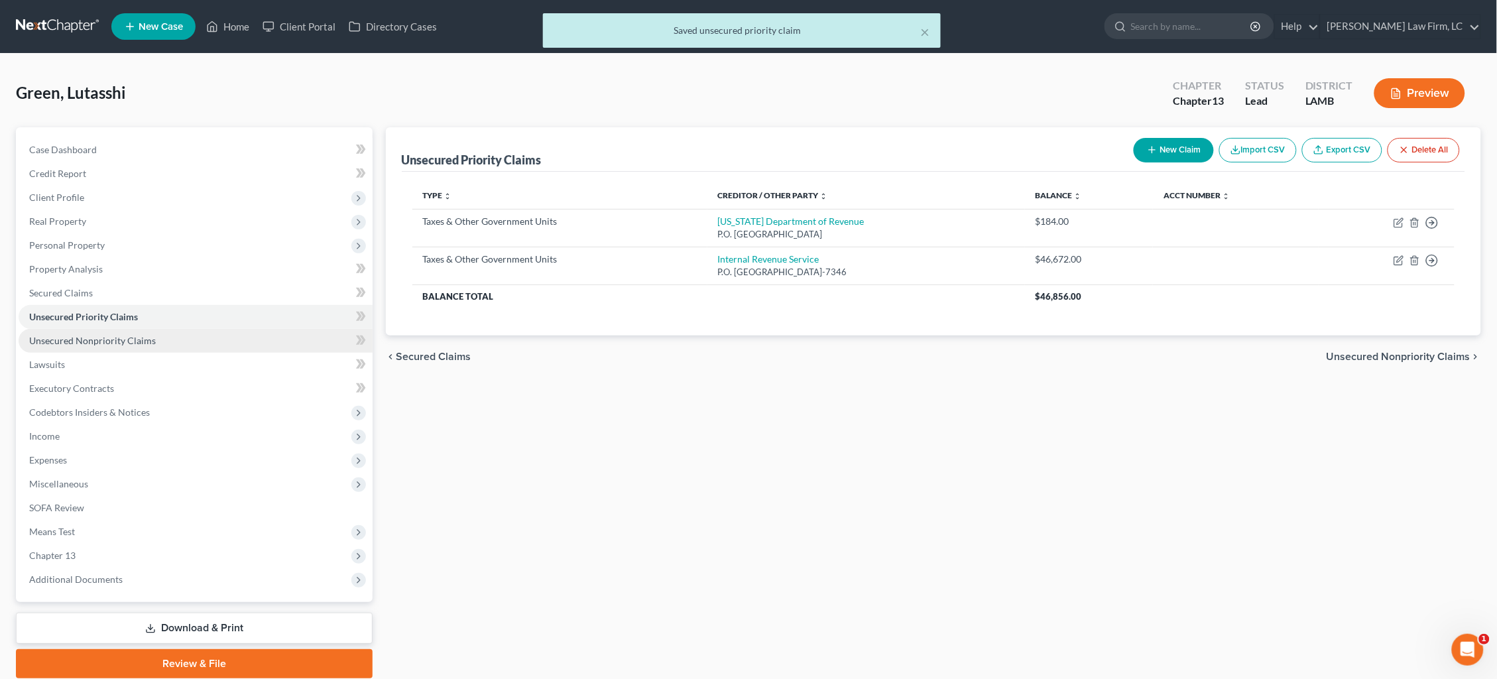
click at [149, 335] on span "Unsecured Nonpriority Claims" at bounding box center [92, 340] width 127 height 11
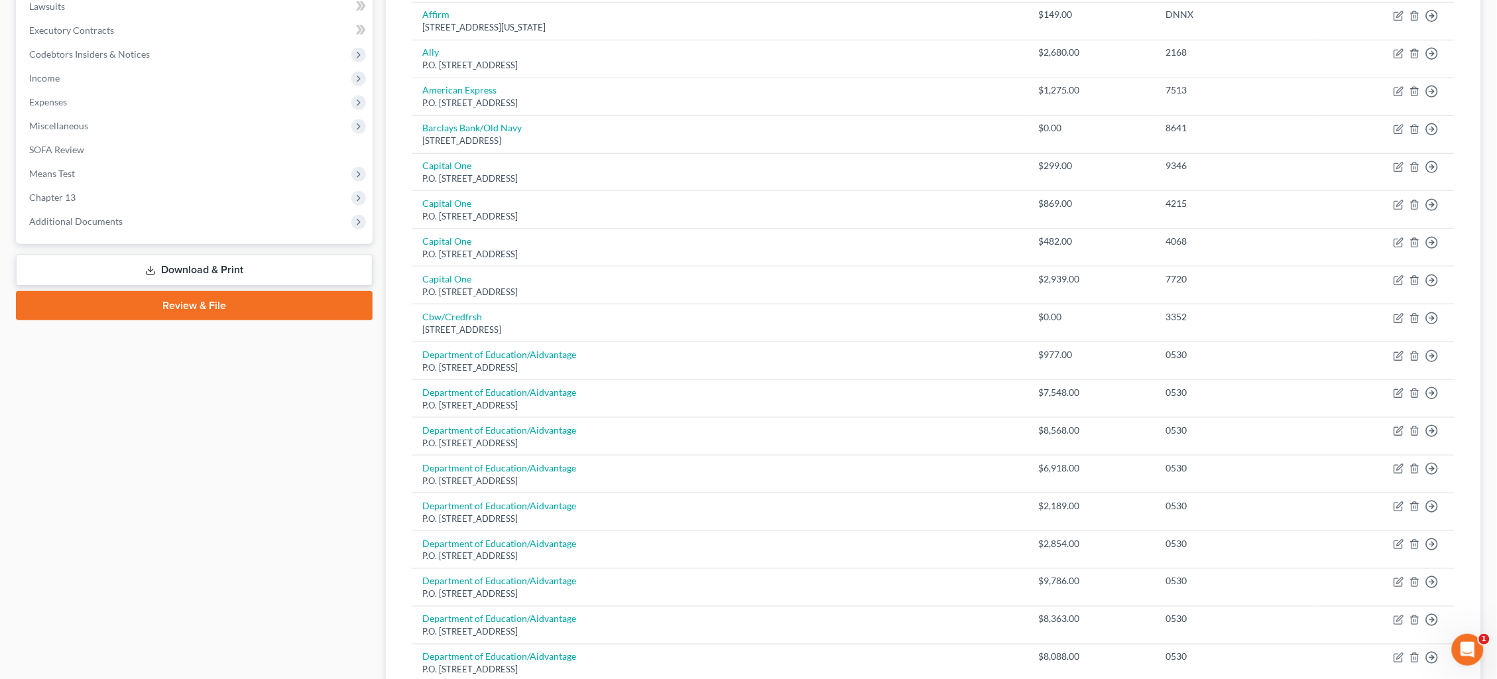
scroll to position [166, 0]
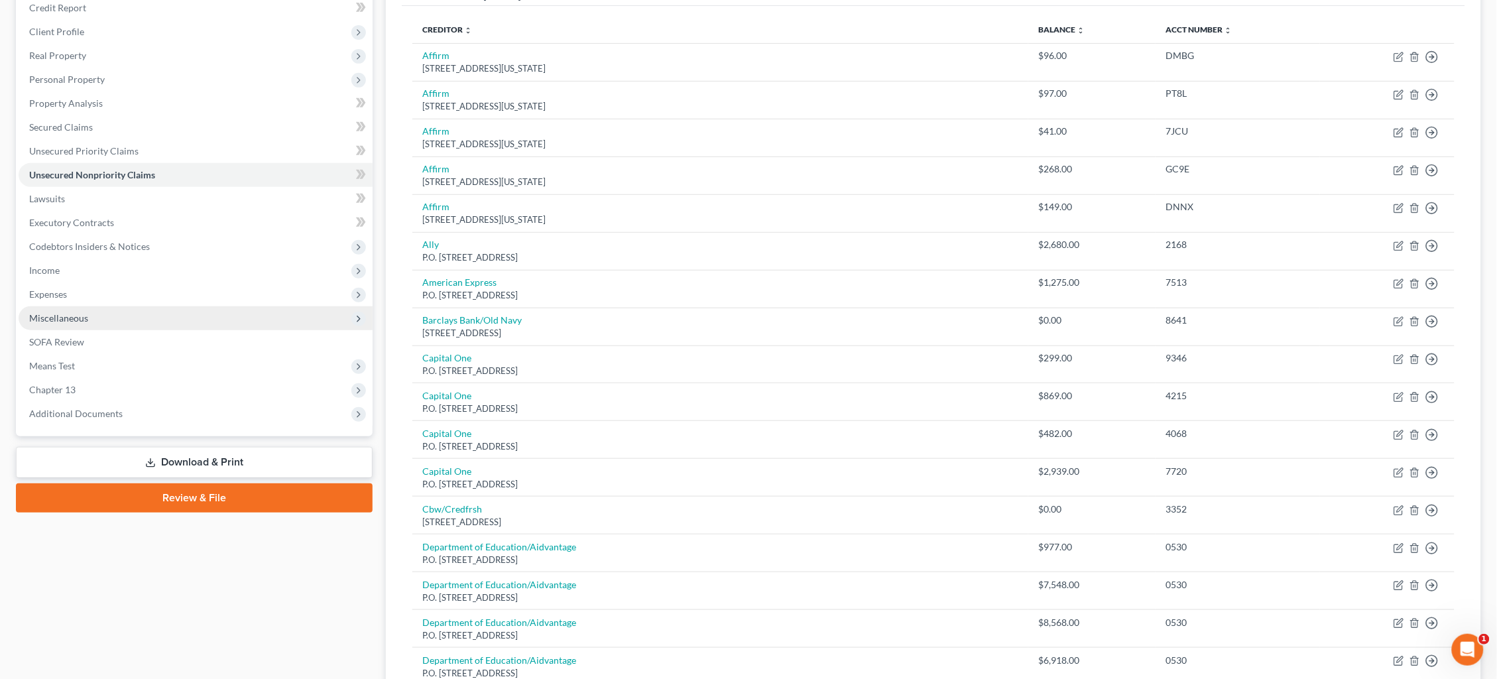
click at [233, 447] on link "Download & Print" at bounding box center [194, 462] width 357 height 31
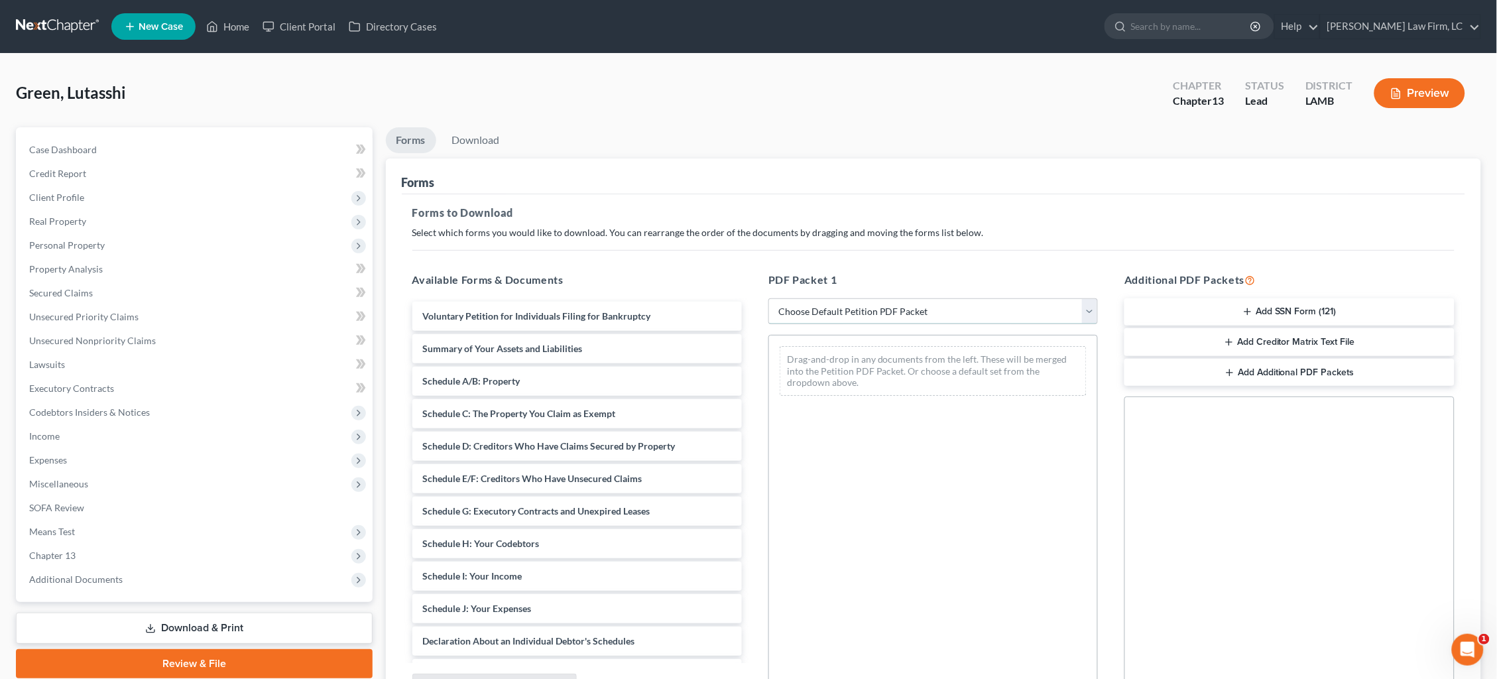
select select "0"
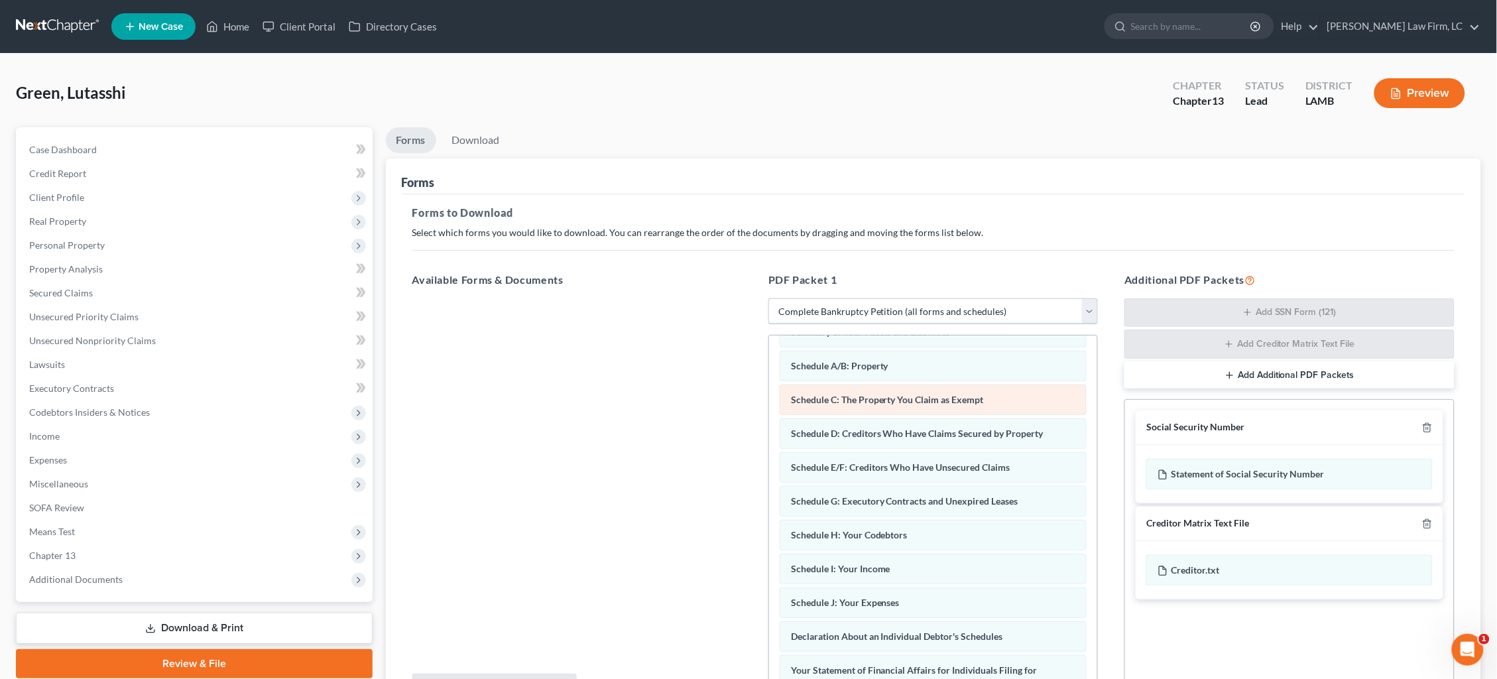
scroll to position [74, 0]
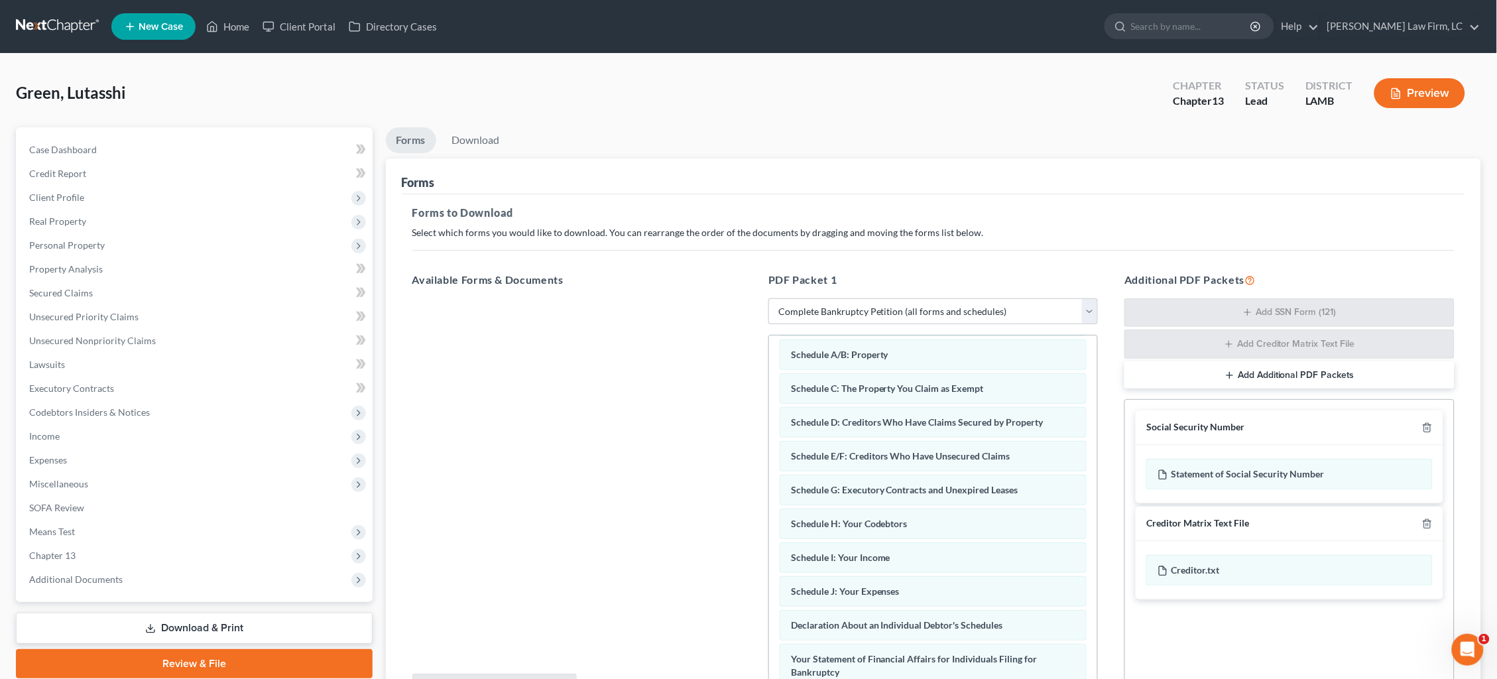
click at [1425, 520] on icon "button" at bounding box center [1427, 523] width 11 height 11
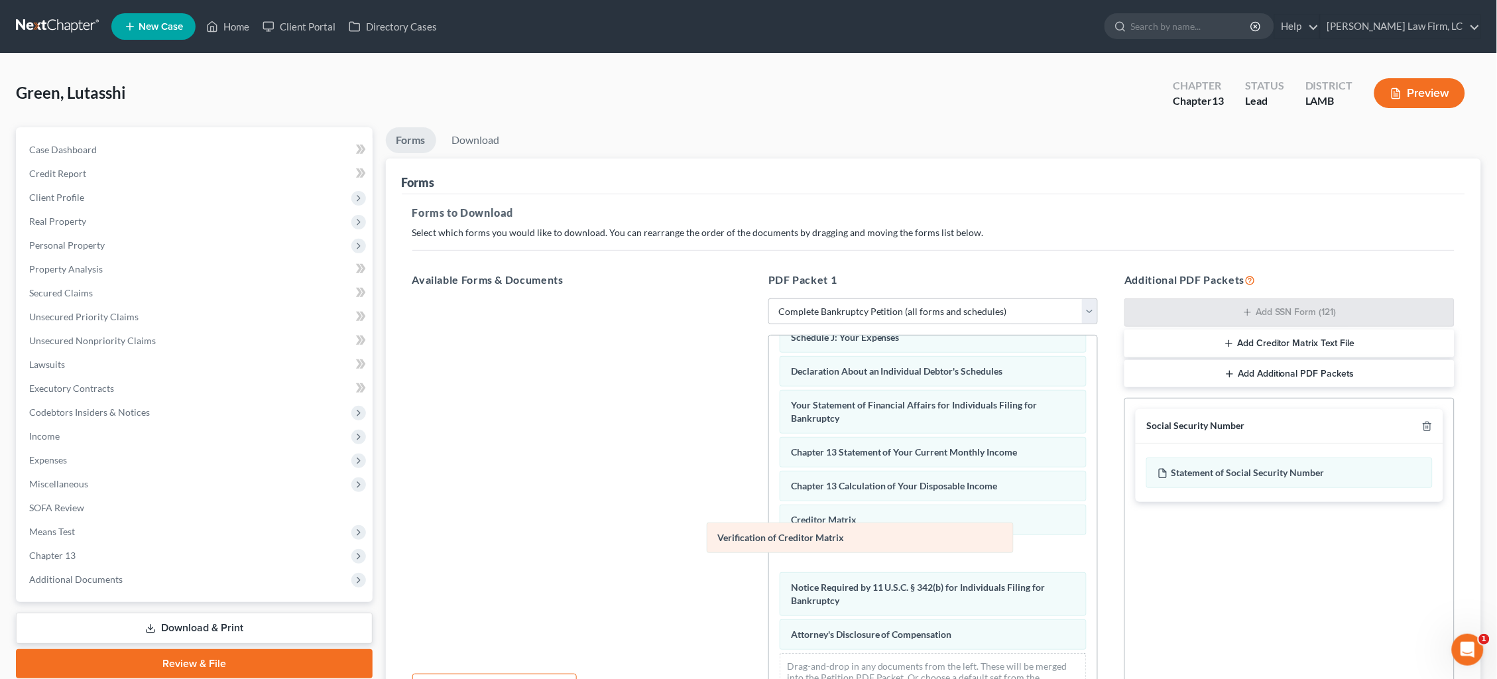
scroll to position [295, 0]
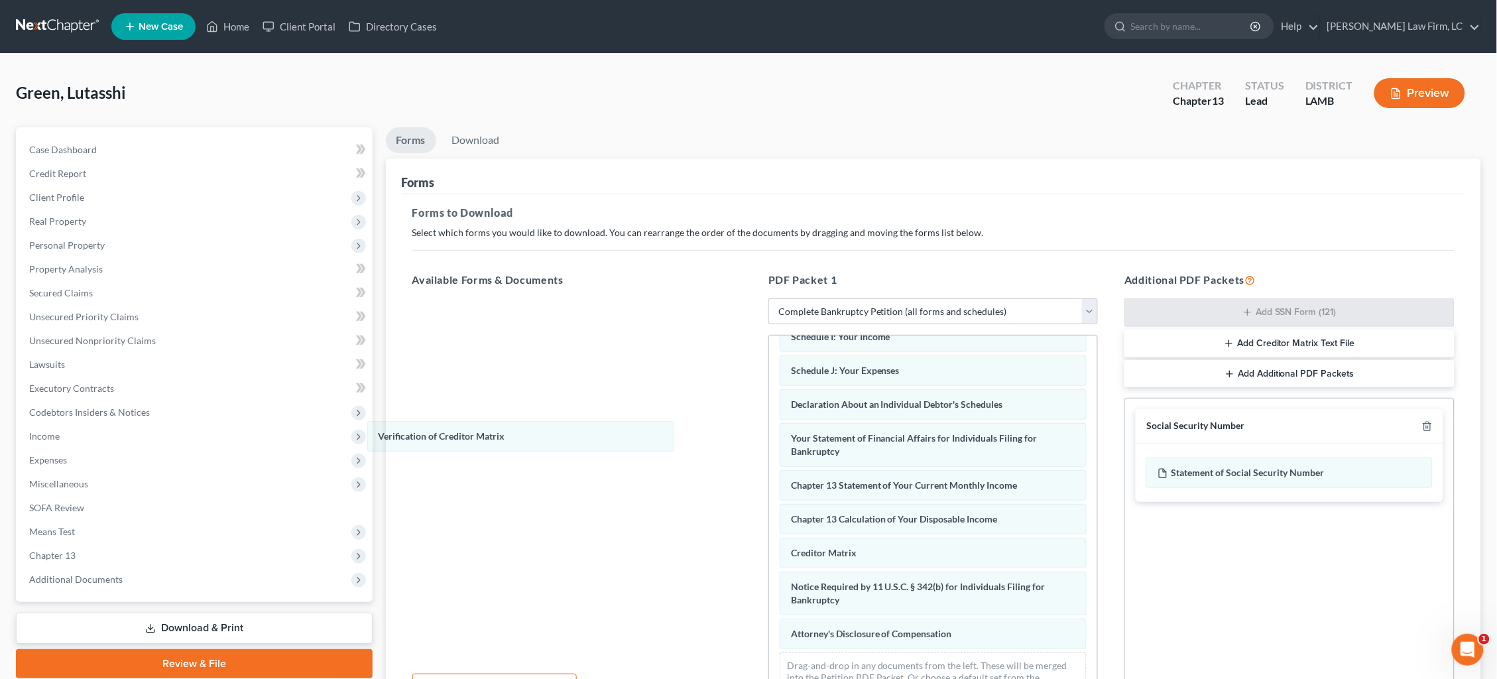
drag, startPoint x: 973, startPoint y: 541, endPoint x: 678, endPoint y: 471, distance: 302.6
click at [769, 432] on div "Verification of Creditor Matrix Voluntary Petition for Individuals Filing for B…" at bounding box center [933, 376] width 328 height 672
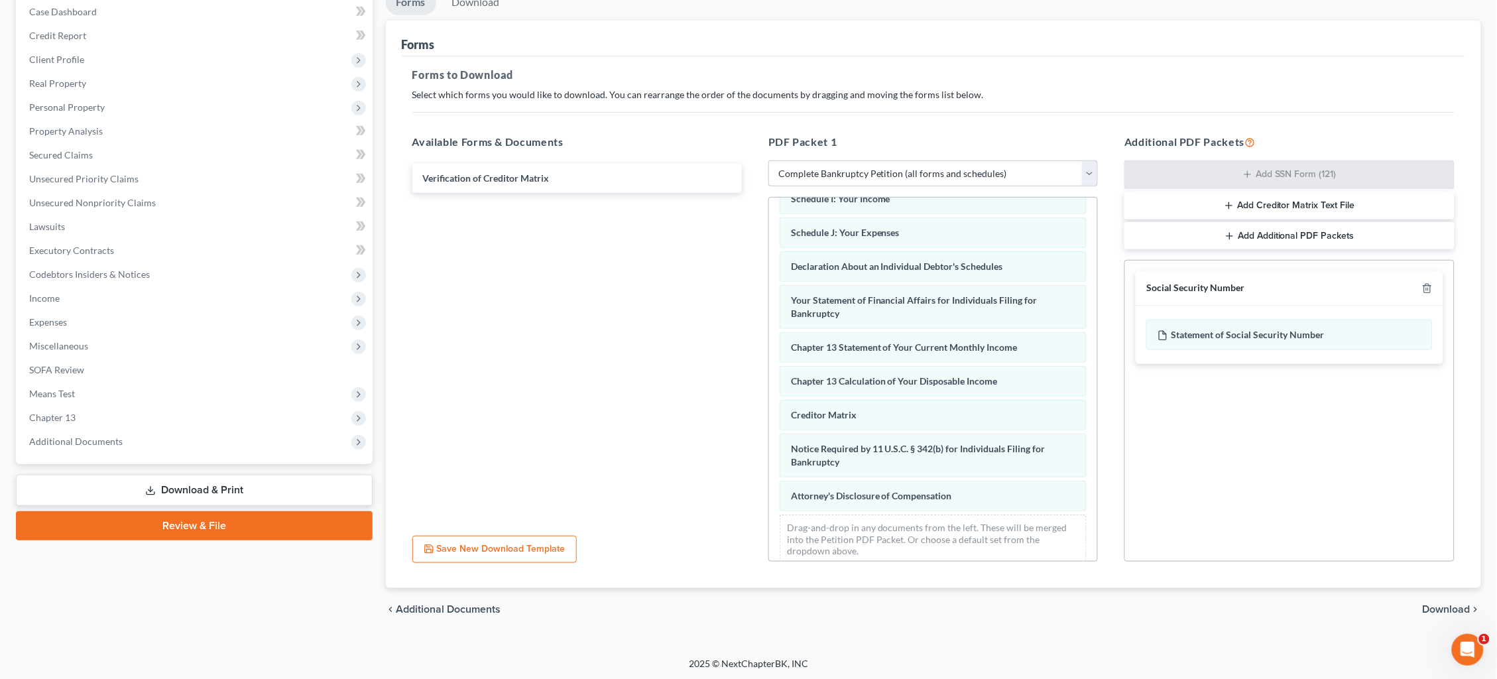
scroll to position [136, 0]
click at [1443, 599] on div "chevron_left Additional Documents Download chevron_right" at bounding box center [934, 611] width 1096 height 42
click at [1442, 609] on span "Download" at bounding box center [1447, 611] width 48 height 11
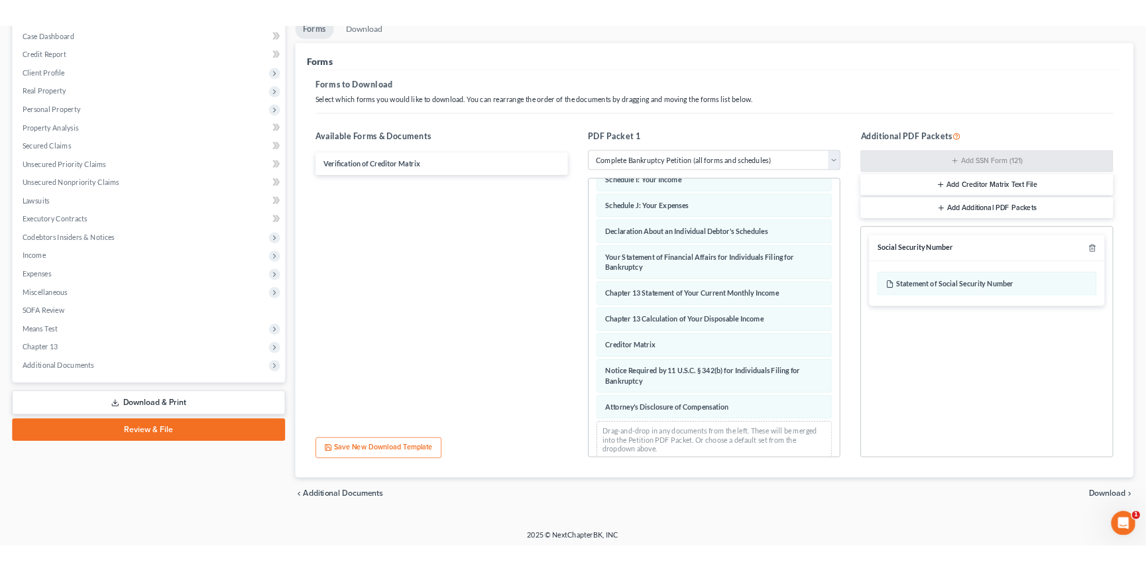
scroll to position [32, 0]
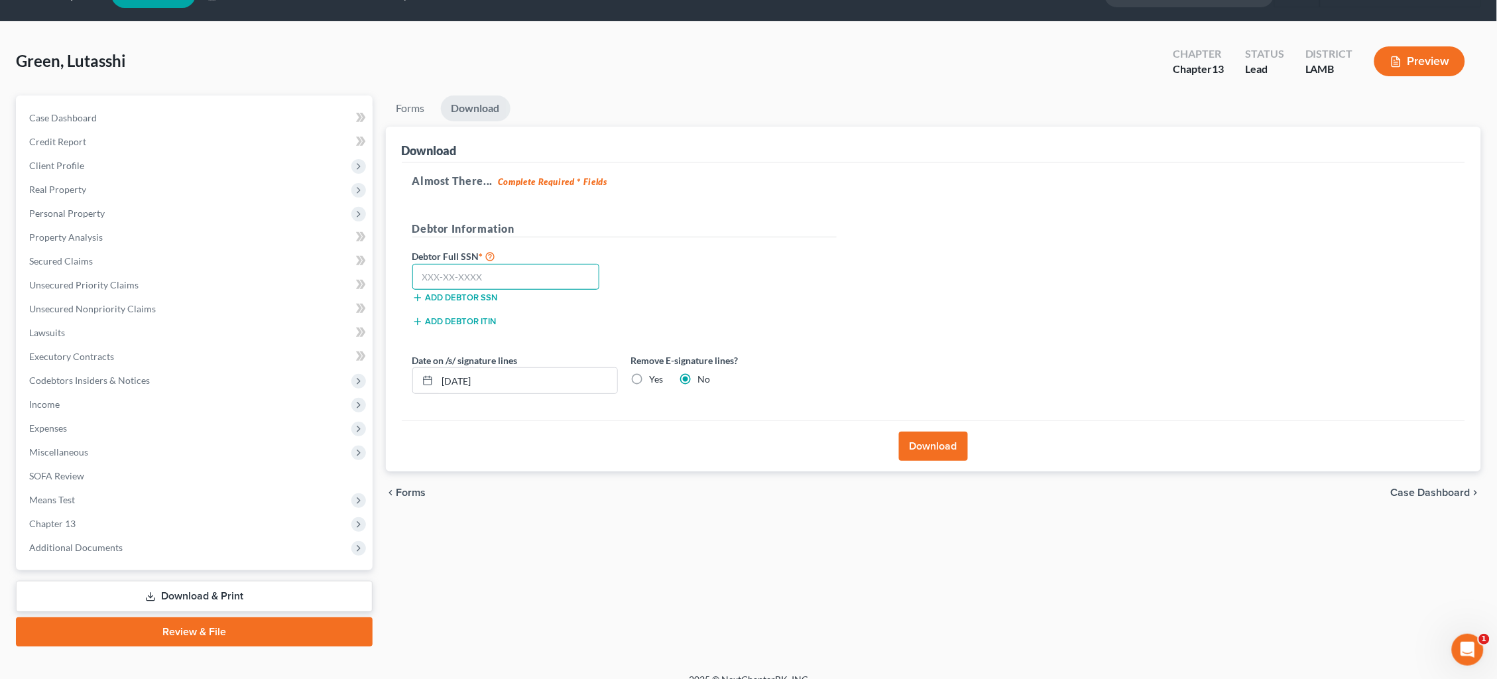
click at [556, 277] on input "text" at bounding box center [506, 277] width 188 height 27
type input "433-71-7227"
drag, startPoint x: 638, startPoint y: 374, endPoint x: 649, endPoint y: 376, distance: 11.4
click at [650, 374] on label "Yes" at bounding box center [657, 379] width 14 height 13
click at [655, 374] on input "Yes" at bounding box center [659, 377] width 9 height 9
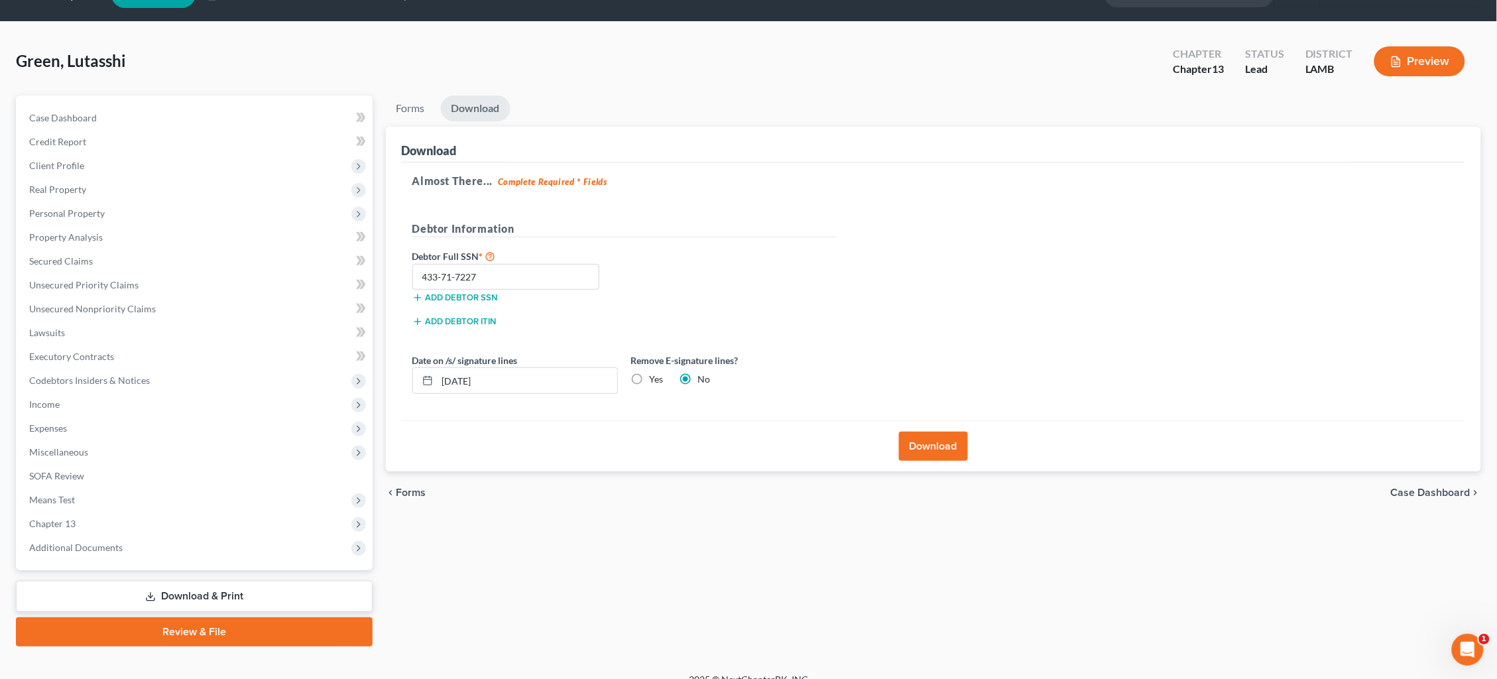
radio input "true"
radio input "false"
click at [927, 438] on button "Download" at bounding box center [933, 446] width 69 height 29
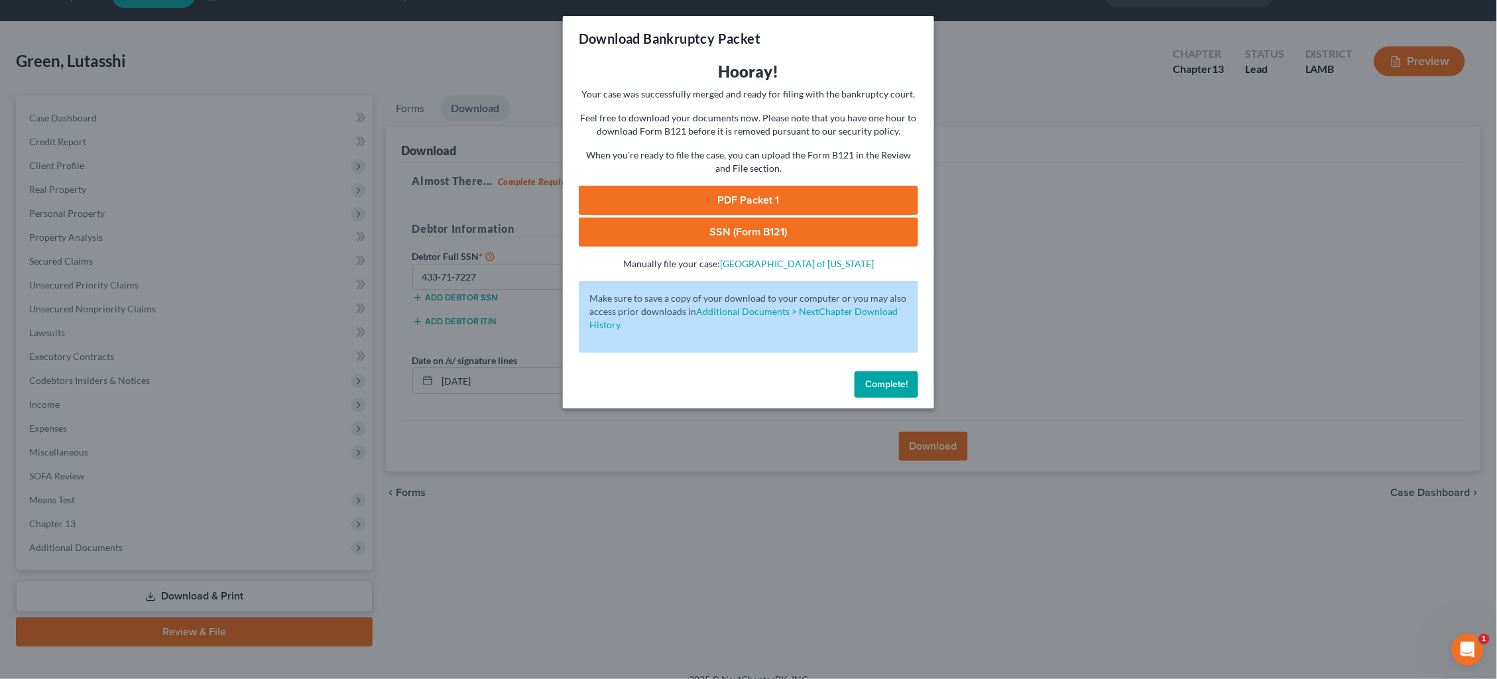
click at [737, 226] on link "SSN (Form B121)" at bounding box center [748, 231] width 339 height 29
click at [799, 200] on link "PDF Packet 1" at bounding box center [748, 200] width 339 height 29
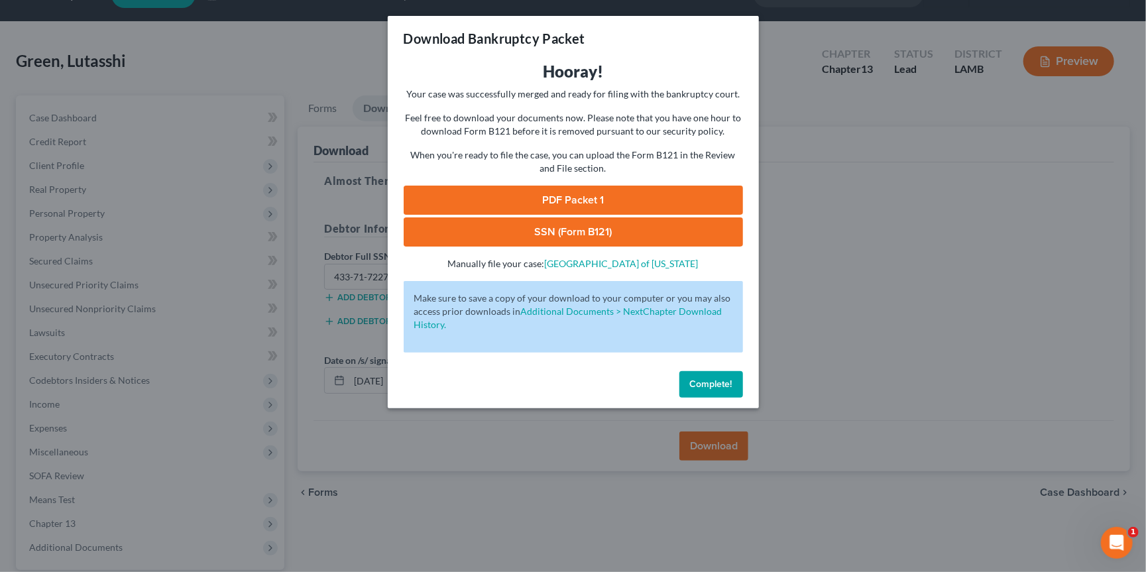
click at [253, 18] on div "Download Bankruptcy Packet Hooray! Your case was successfully merged and ready …" at bounding box center [573, 286] width 1146 height 572
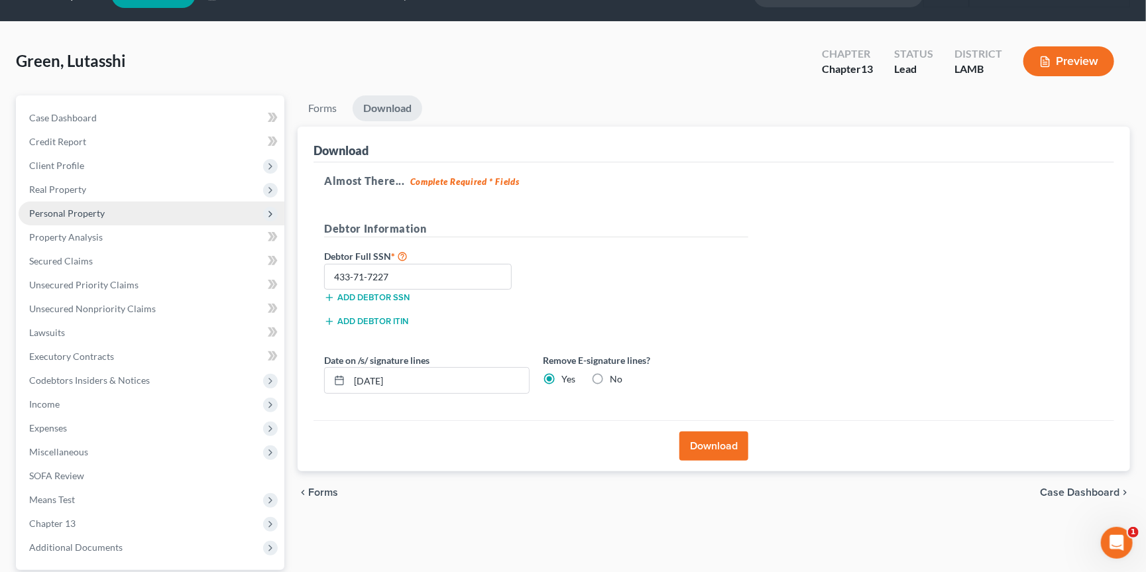
click at [125, 208] on span "Personal Property" at bounding box center [152, 214] width 266 height 24
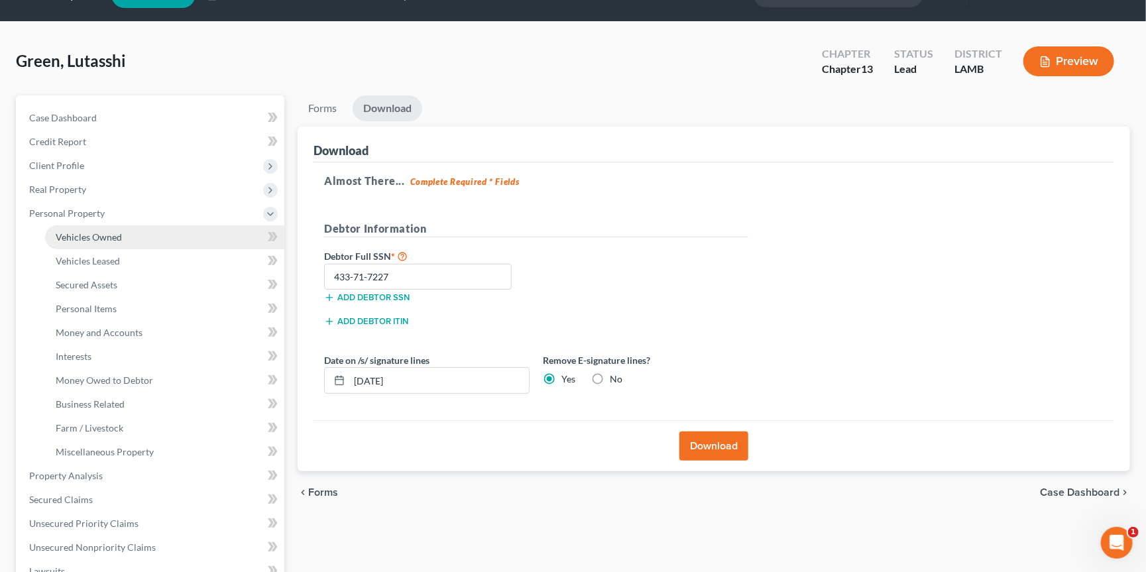
click at [136, 231] on link "Vehicles Owned" at bounding box center [164, 237] width 239 height 24
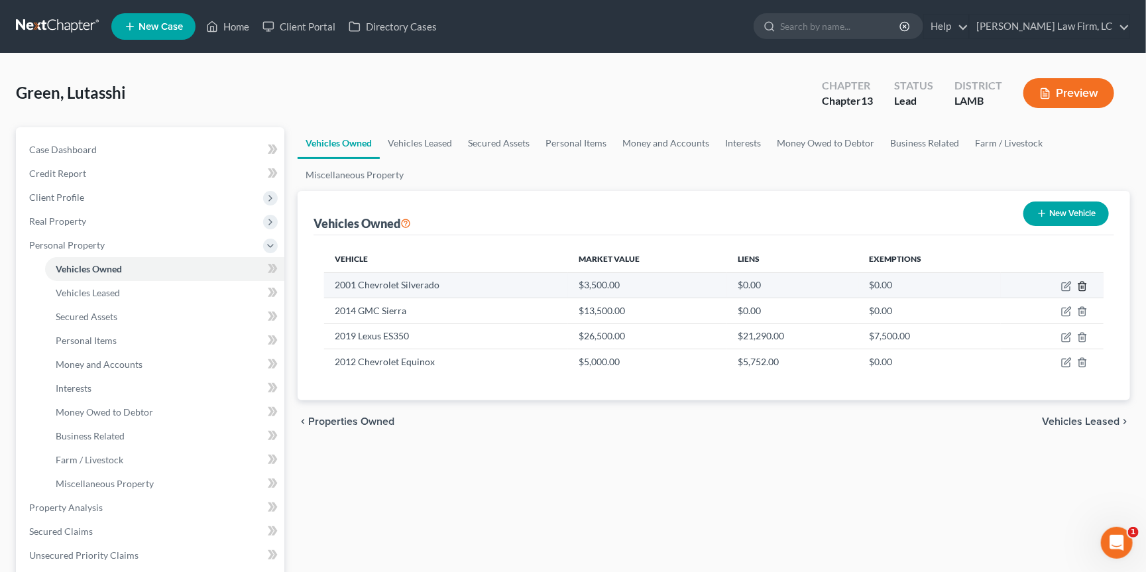
click at [1083, 286] on icon "button" at bounding box center [1082, 286] width 11 height 11
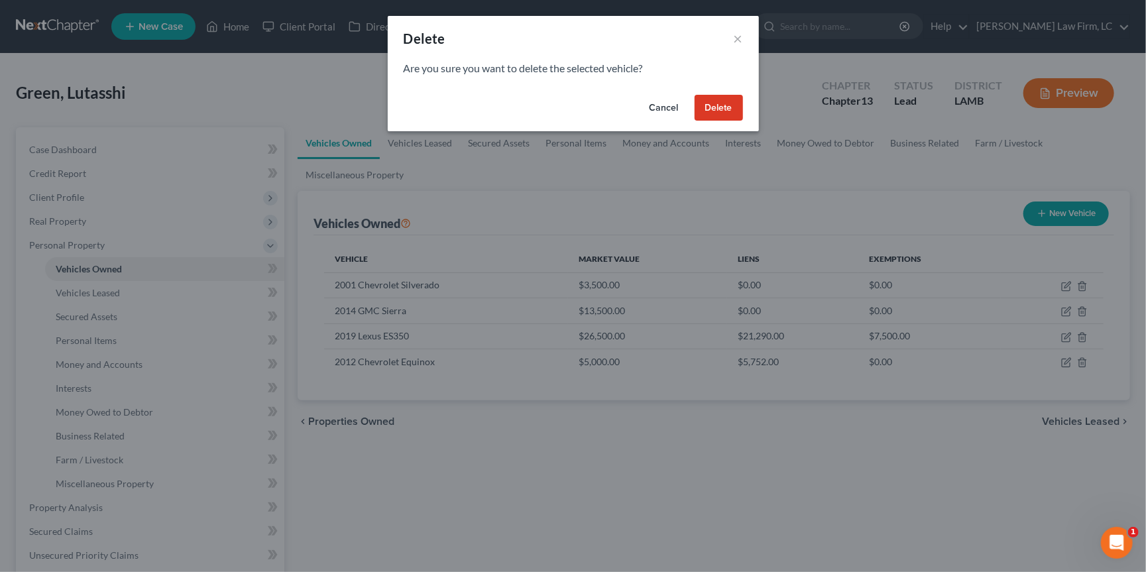
click at [721, 111] on button "Delete" at bounding box center [719, 108] width 48 height 27
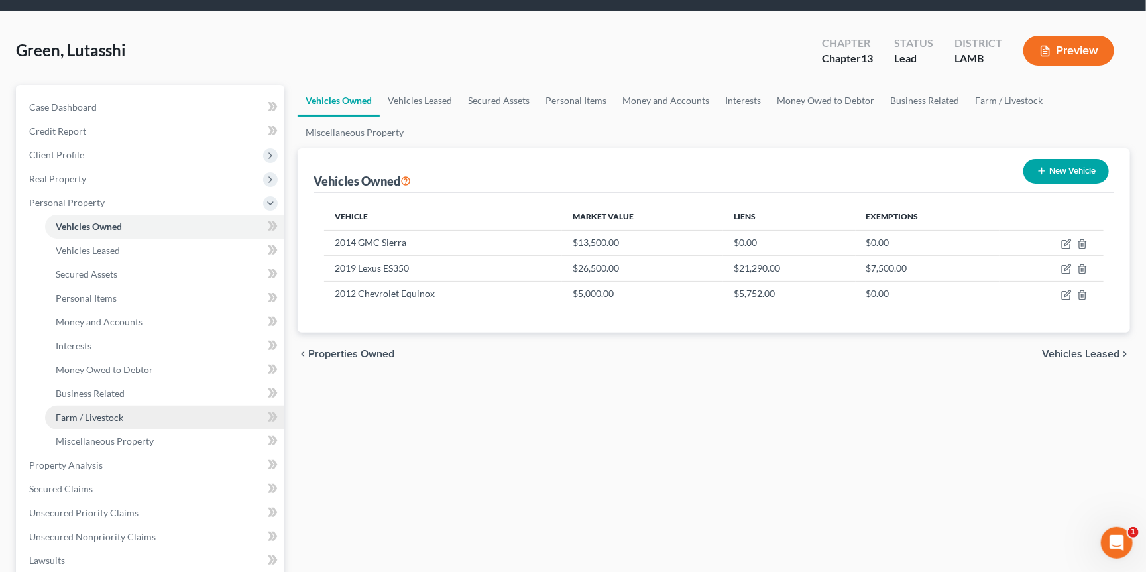
scroll to position [44, 0]
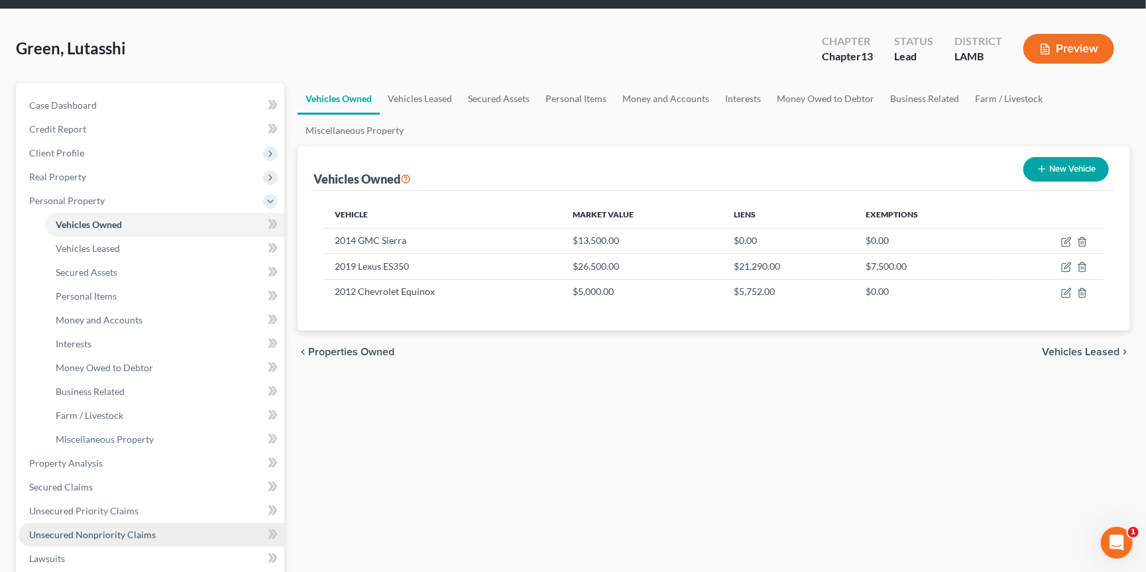
click at [150, 529] on span "Unsecured Nonpriority Claims" at bounding box center [92, 534] width 127 height 11
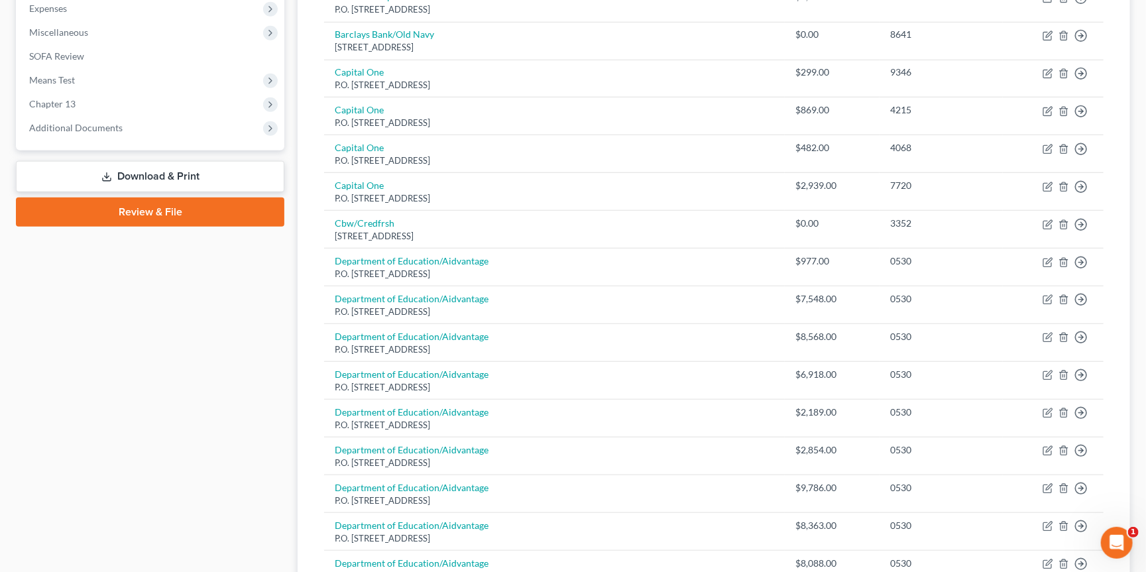
scroll to position [588, 0]
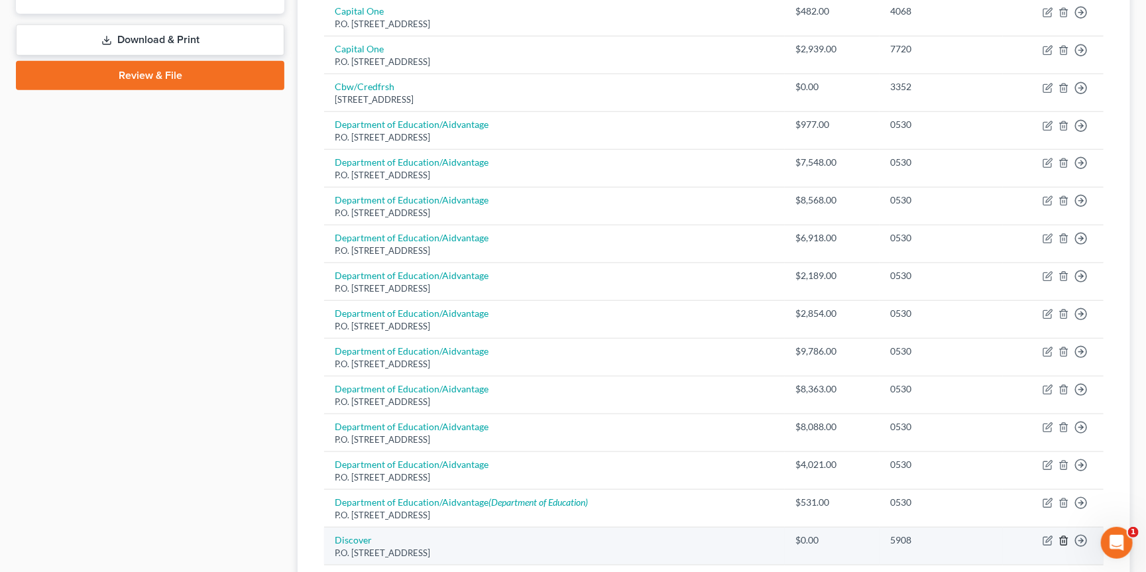
click at [1061, 537] on icon "button" at bounding box center [1064, 541] width 6 height 9
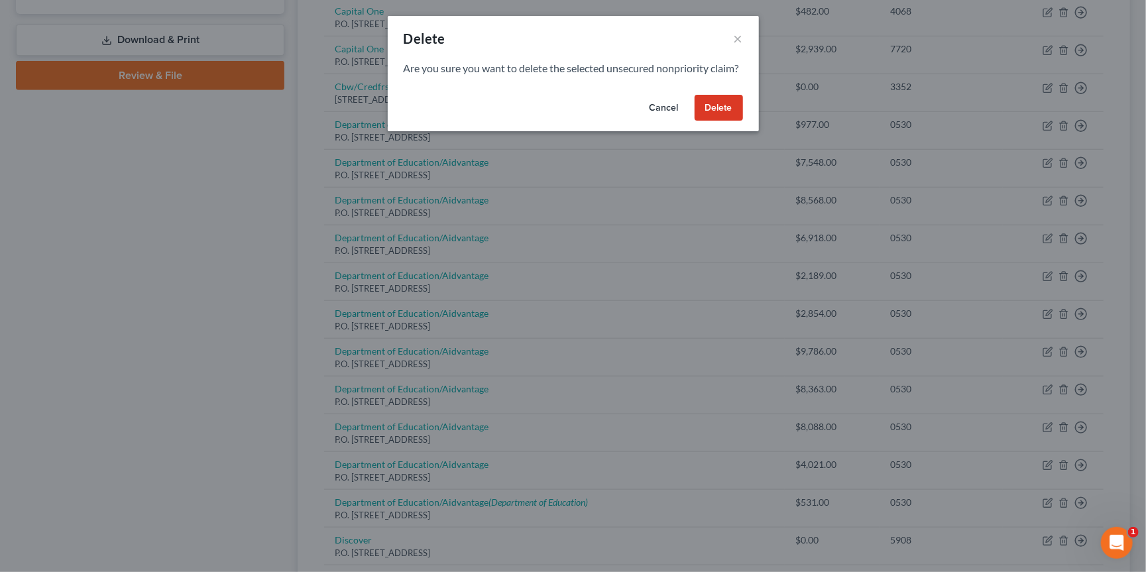
click at [728, 121] on button "Delete" at bounding box center [719, 108] width 48 height 27
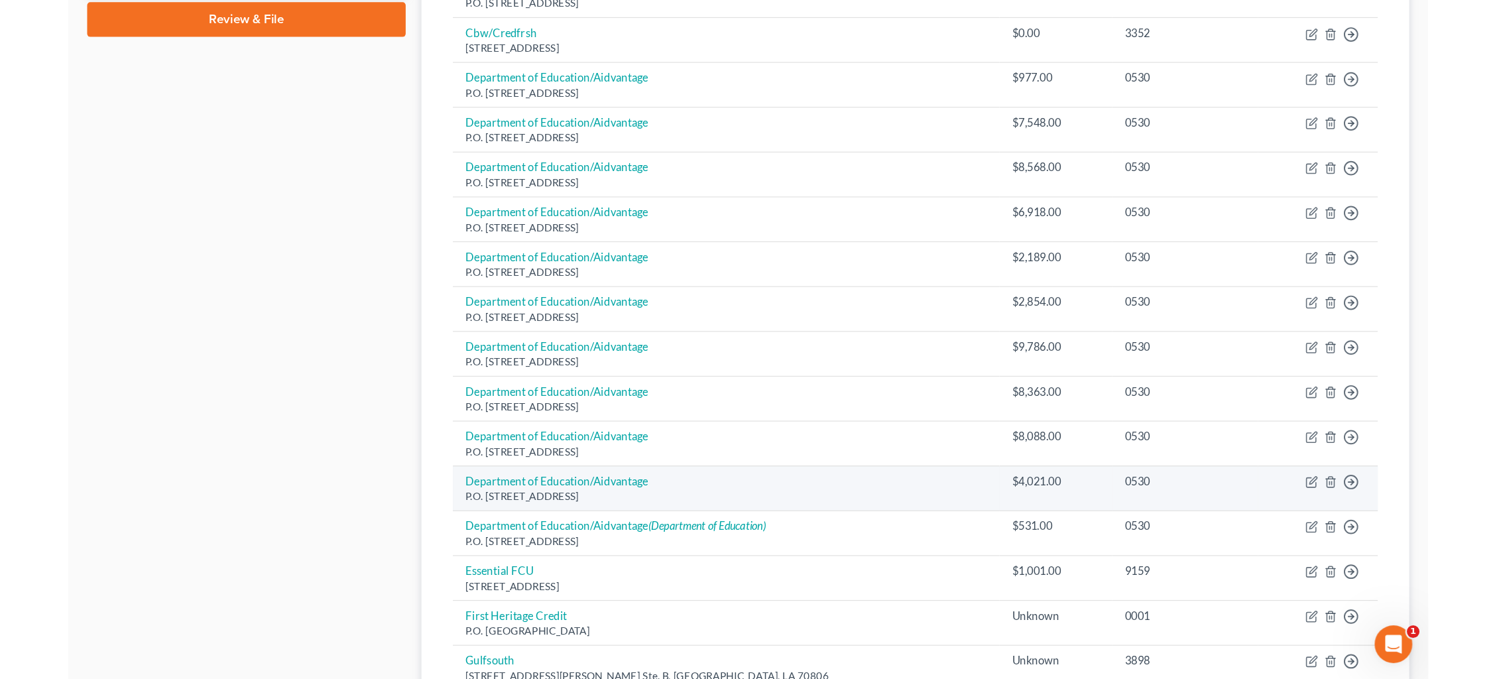
scroll to position [648, 0]
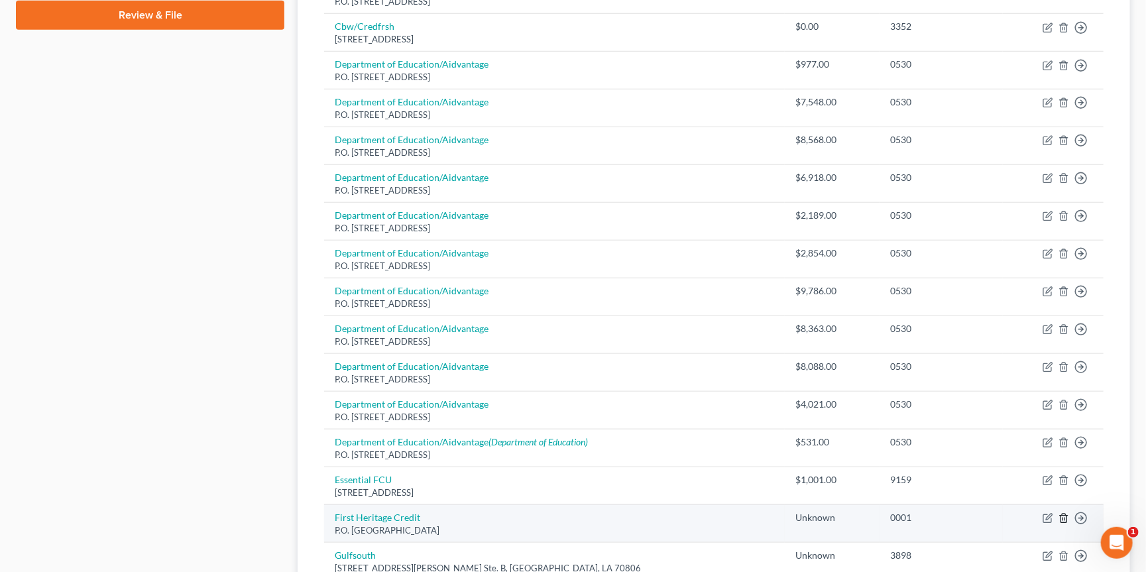
click at [1064, 513] on icon "button" at bounding box center [1064, 518] width 11 height 11
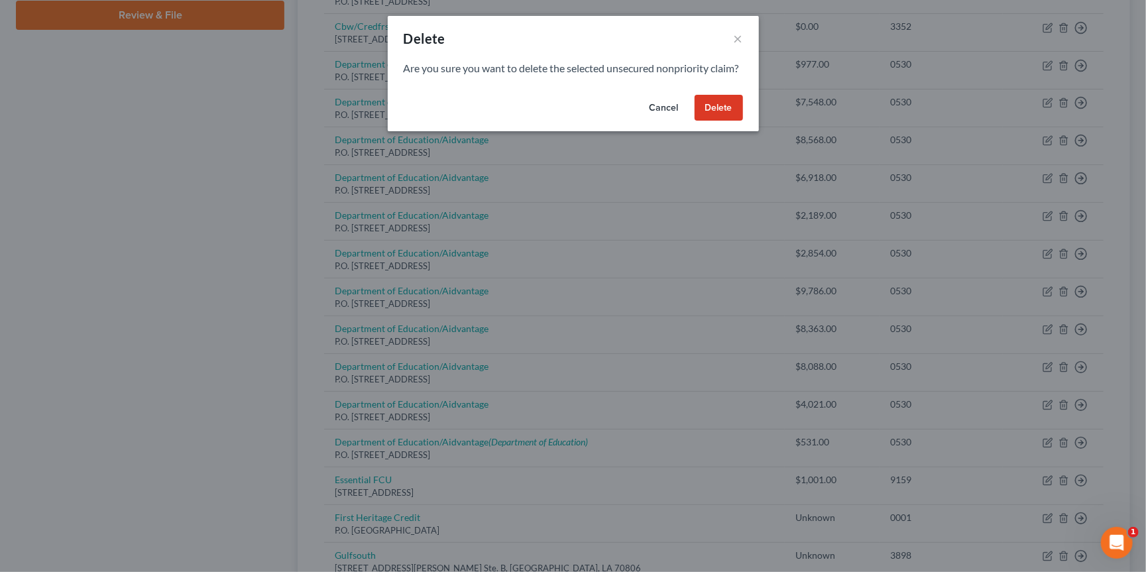
click at [728, 121] on button "Delete" at bounding box center [719, 108] width 48 height 27
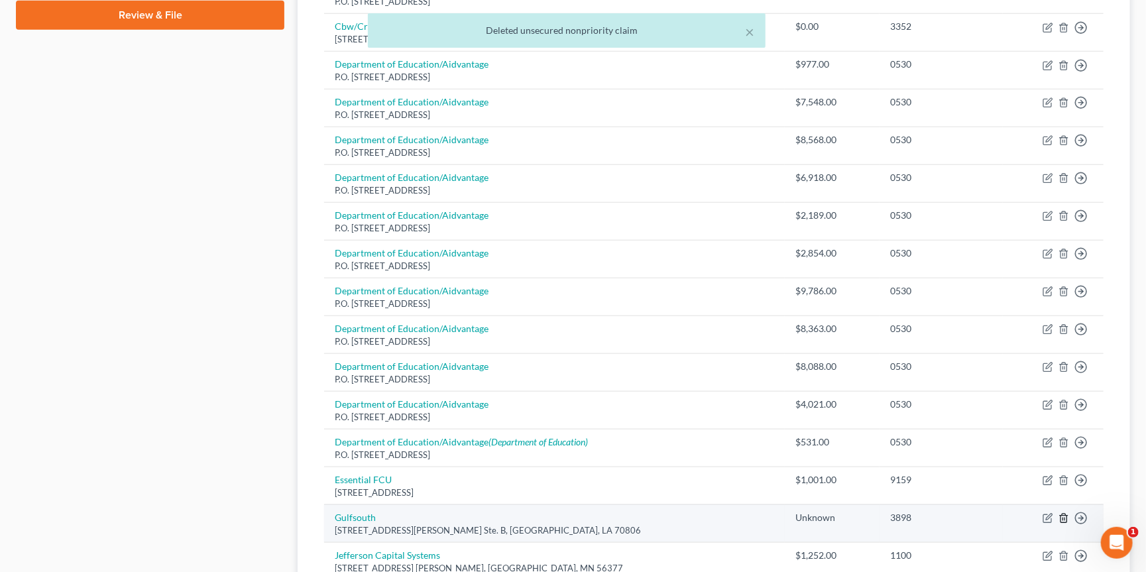
click at [1064, 513] on icon "button" at bounding box center [1064, 518] width 11 height 11
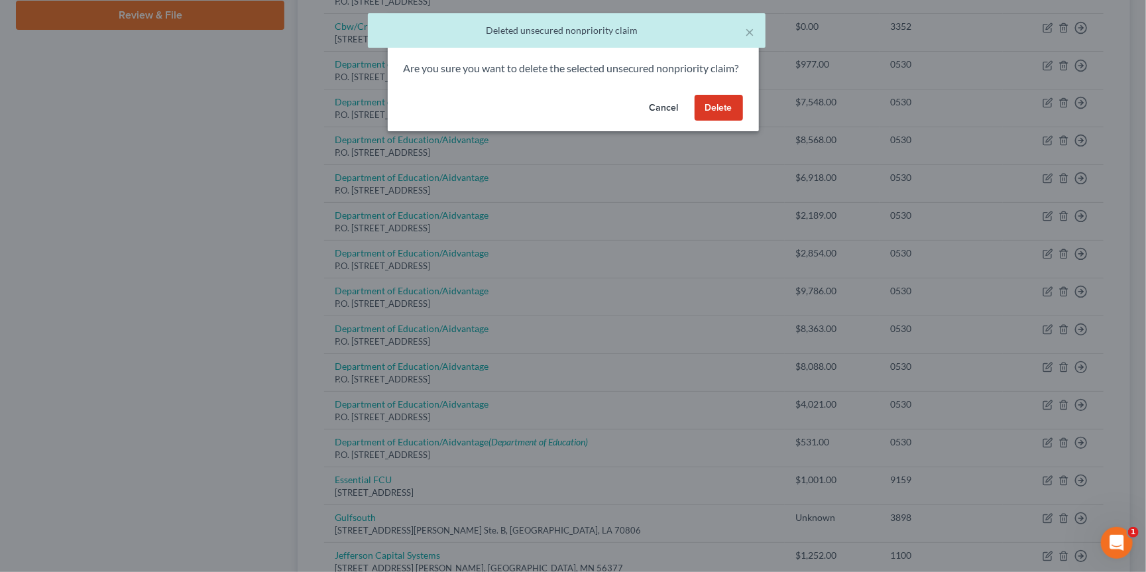
click at [731, 121] on button "Delete" at bounding box center [719, 108] width 48 height 27
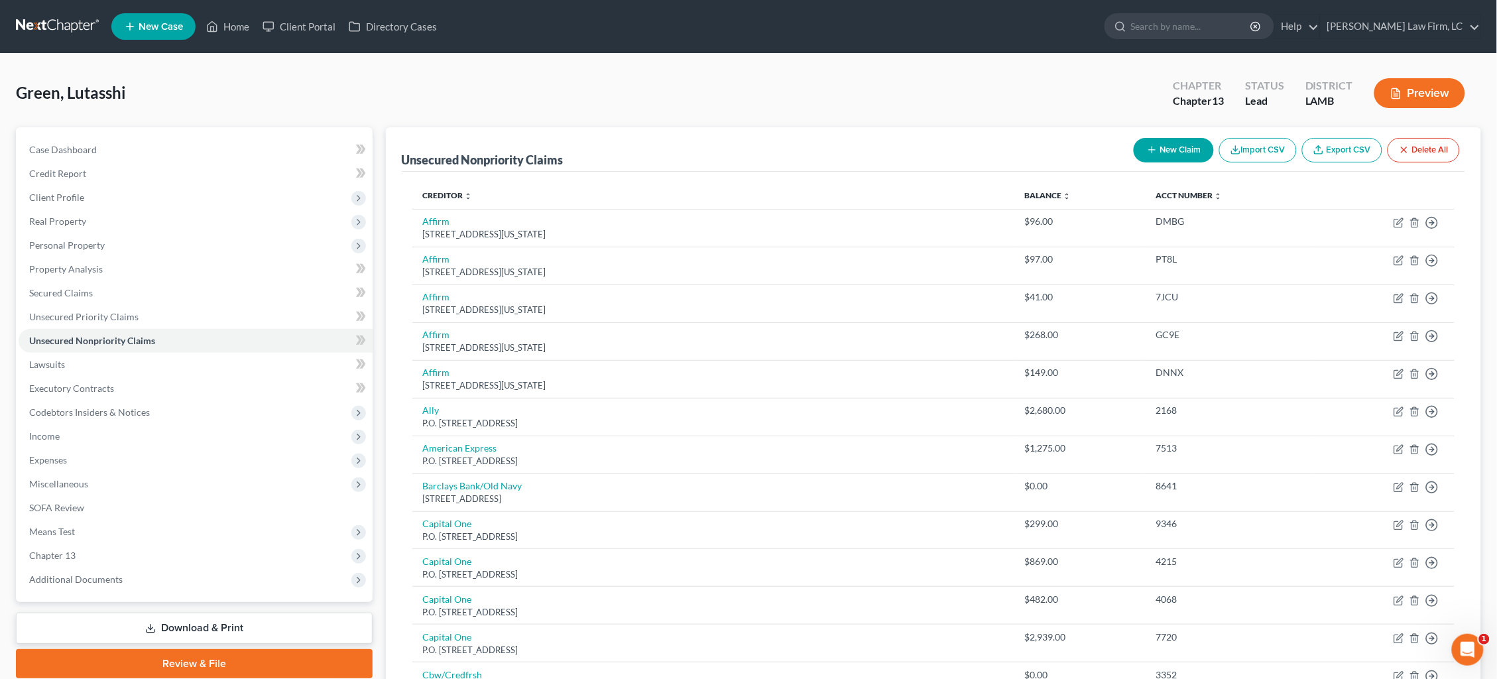
scroll to position [0, 0]
click at [71, 32] on link at bounding box center [58, 27] width 85 height 24
